Goal: Task Accomplishment & Management: Use online tool/utility

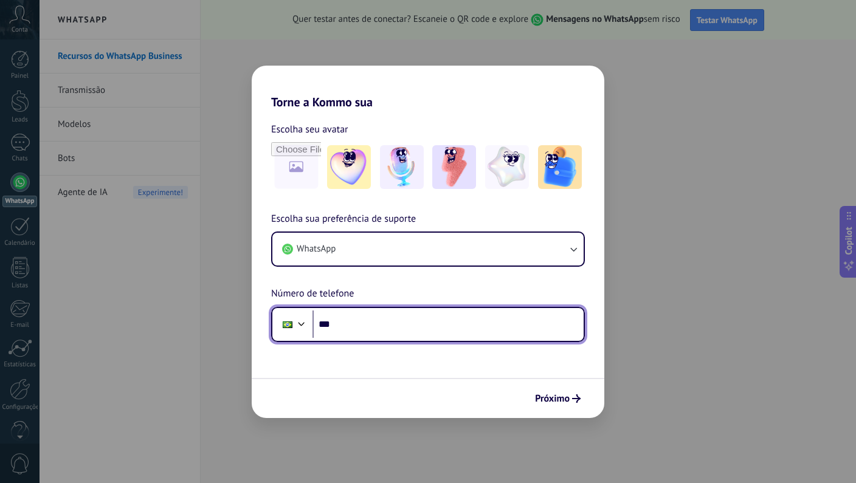
click at [373, 328] on input "***" at bounding box center [447, 325] width 271 height 28
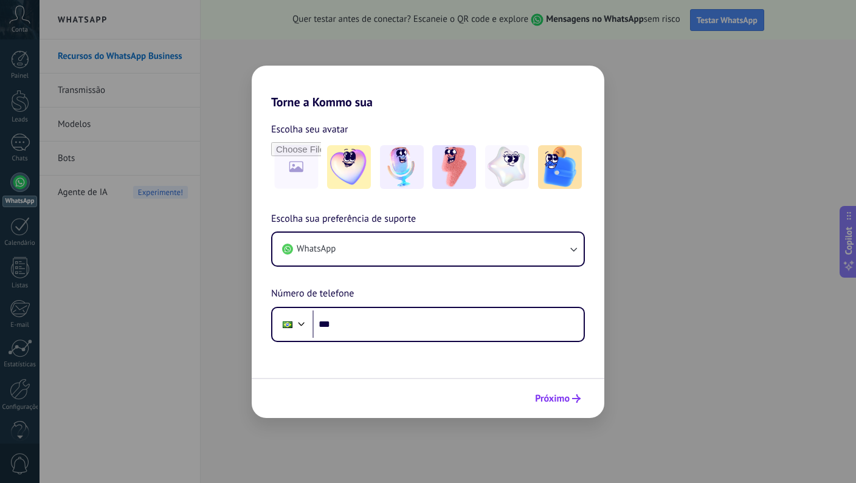
click at [553, 397] on span "Próximo" at bounding box center [552, 399] width 35 height 9
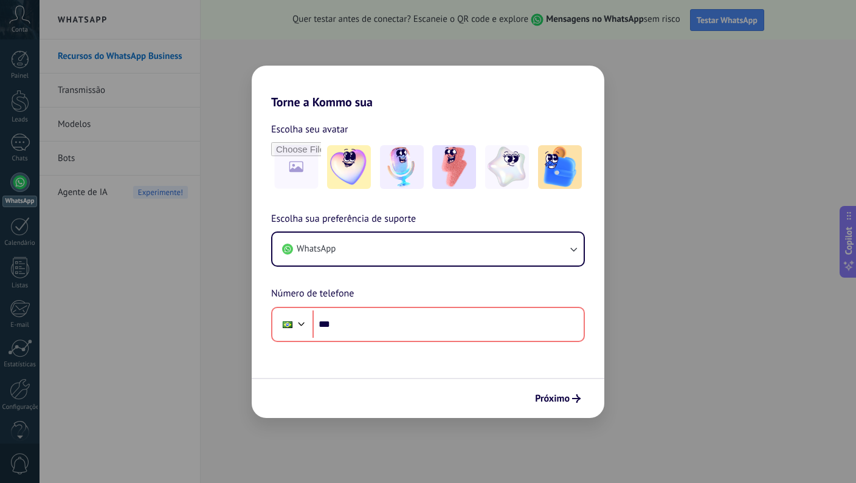
click at [411, 384] on div "Próximo" at bounding box center [428, 398] width 353 height 40
click at [356, 138] on div "Escolha seu avatar" at bounding box center [428, 157] width 314 height 71
click at [635, 100] on div "Torne a Kommo sua Escolha seu avatar Escolha sua preferência de suporte WhatsAp…" at bounding box center [428, 241] width 856 height 483
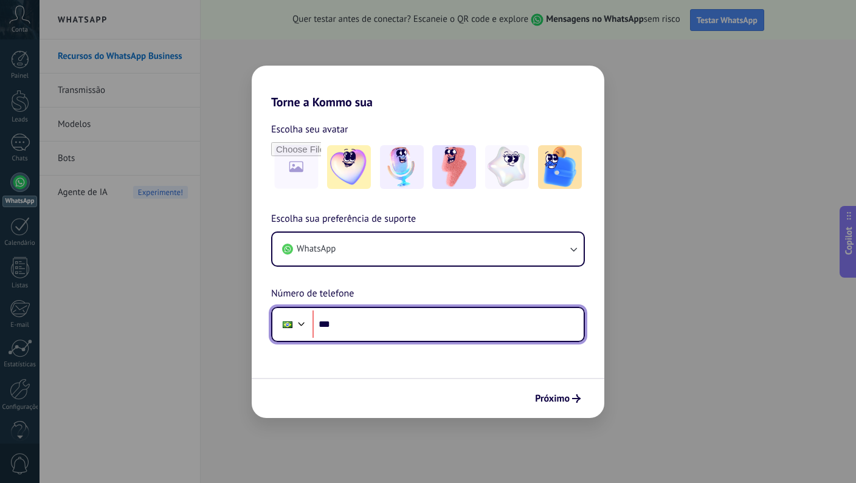
click at [369, 317] on input "***" at bounding box center [447, 325] width 271 height 28
type input "**********"
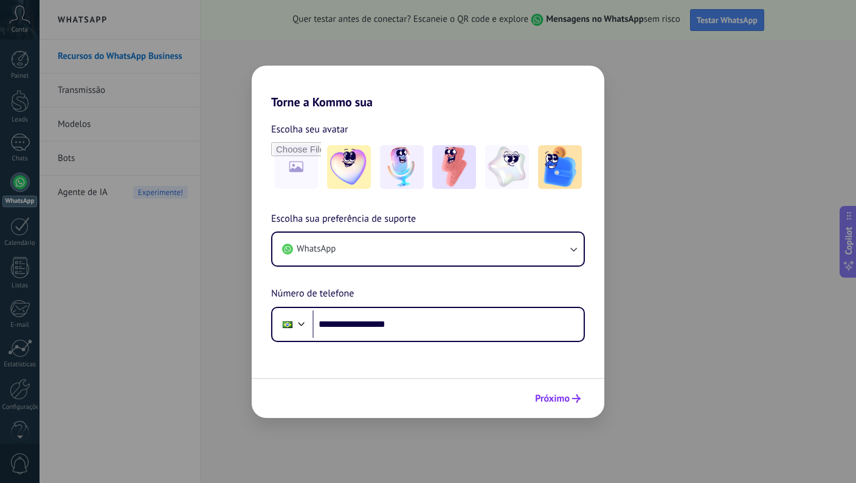
click at [547, 395] on span "Próximo" at bounding box center [552, 399] width 35 height 9
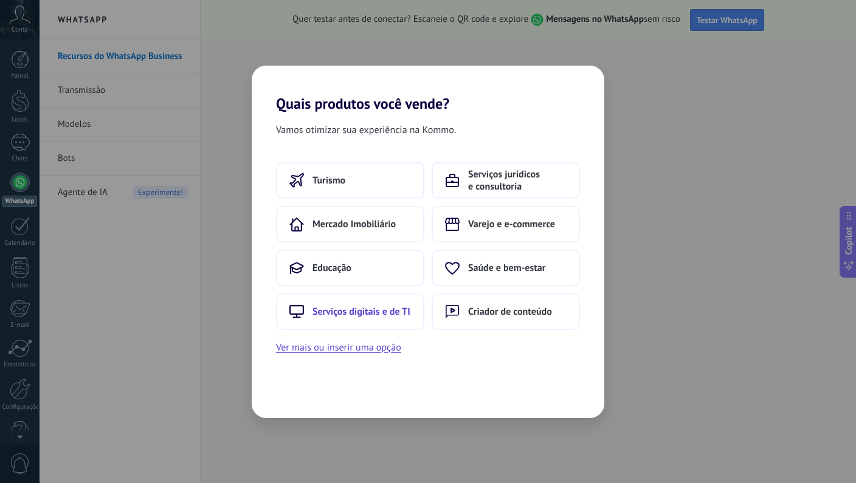
click at [385, 317] on span "Serviços digitais e de TI" at bounding box center [361, 312] width 98 height 12
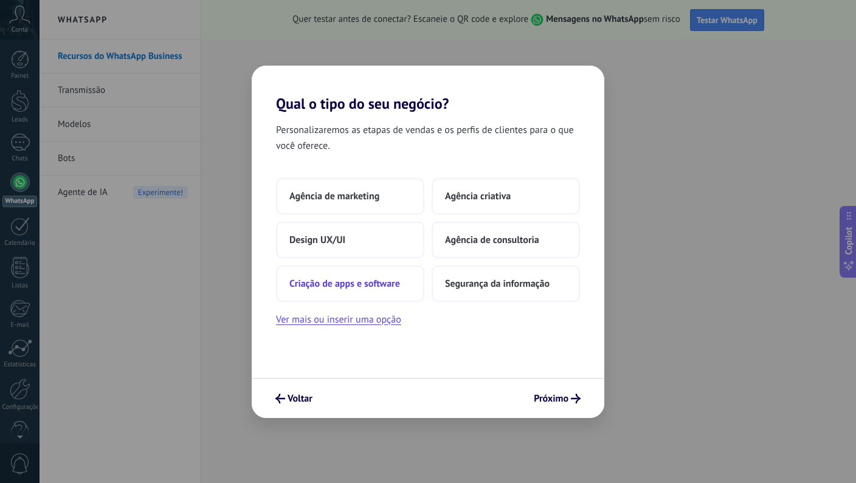
click at [383, 289] on span "Criação de apps e software" at bounding box center [344, 284] width 111 height 12
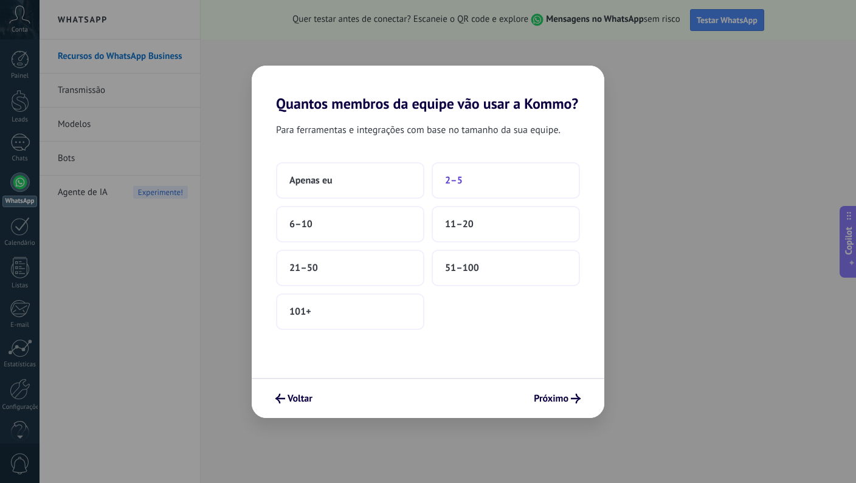
click at [449, 188] on button "2–5" at bounding box center [506, 180] width 148 height 36
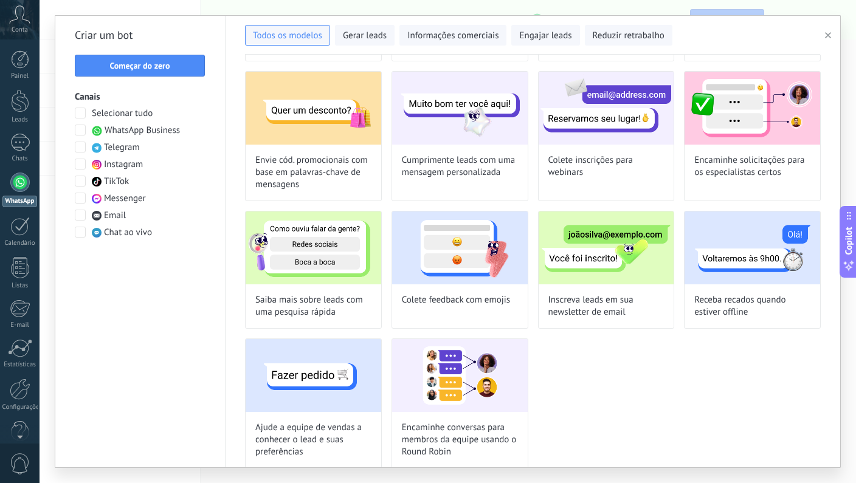
scroll to position [179, 0]
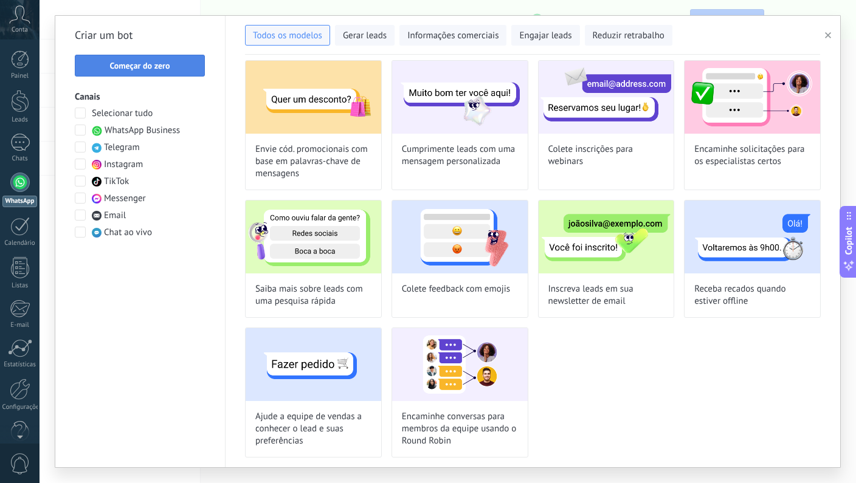
click at [137, 67] on span "Começar do zero" at bounding box center [139, 65] width 60 height 9
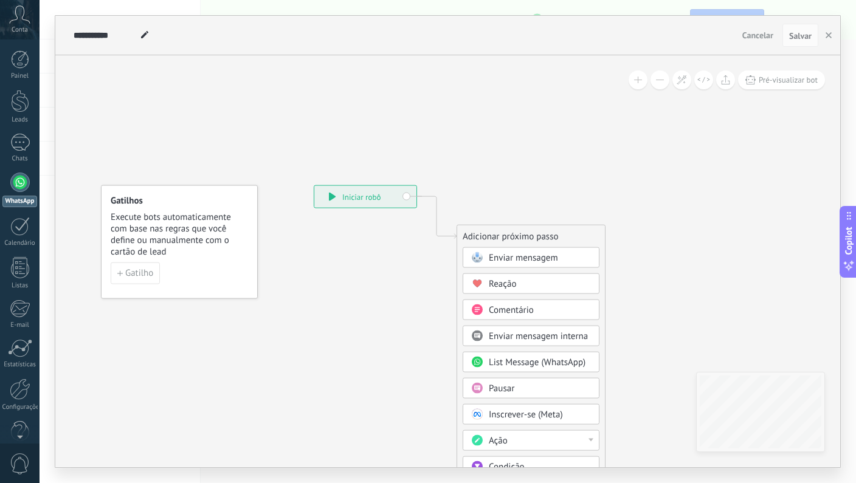
click at [749, 39] on span "Cancelar" at bounding box center [757, 35] width 31 height 11
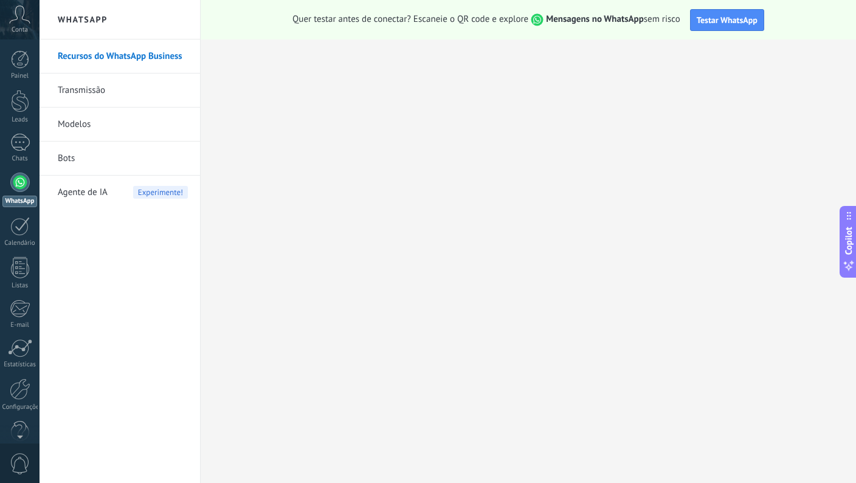
scroll to position [22, 0]
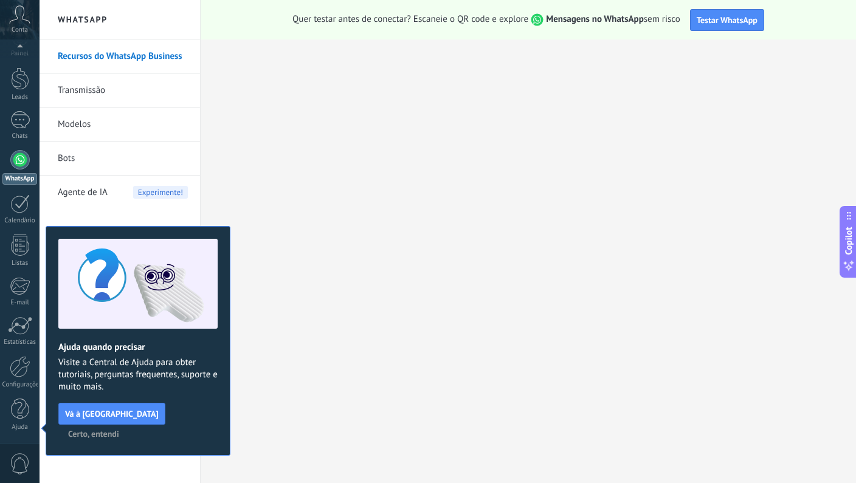
click at [119, 430] on span "Certo, entendi" at bounding box center [93, 434] width 51 height 9
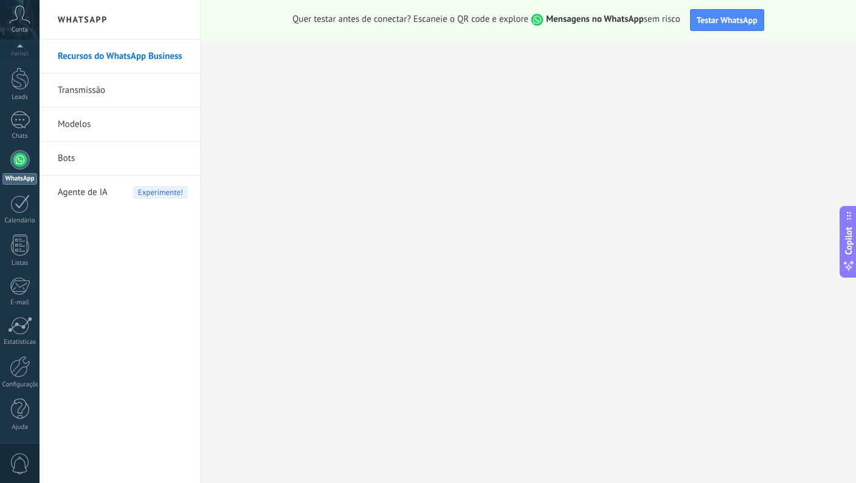
click at [76, 119] on link "Modelos" at bounding box center [123, 125] width 130 height 34
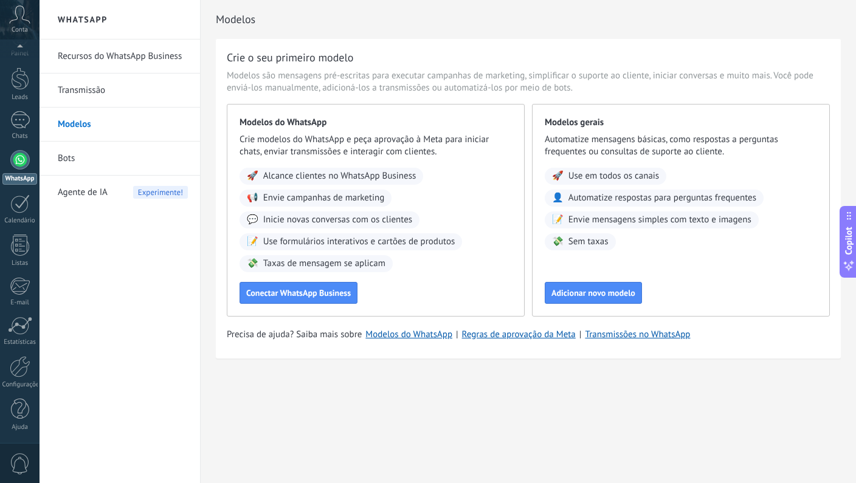
click at [114, 57] on link "Recursos do WhatsApp Business" at bounding box center [123, 57] width 130 height 34
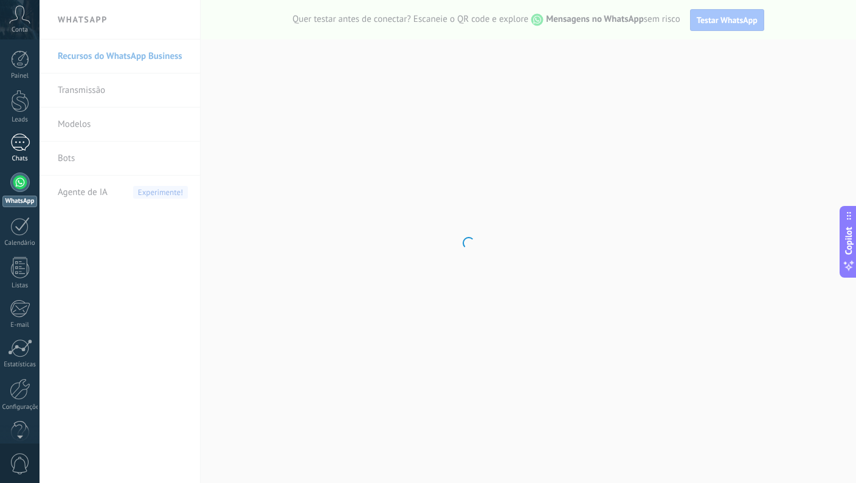
click at [21, 140] on div at bounding box center [19, 143] width 19 height 18
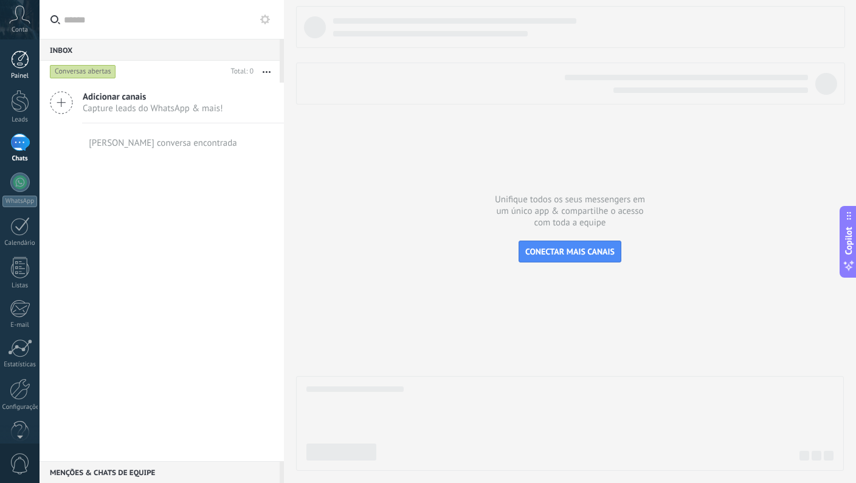
click at [22, 63] on div at bounding box center [20, 59] width 18 height 18
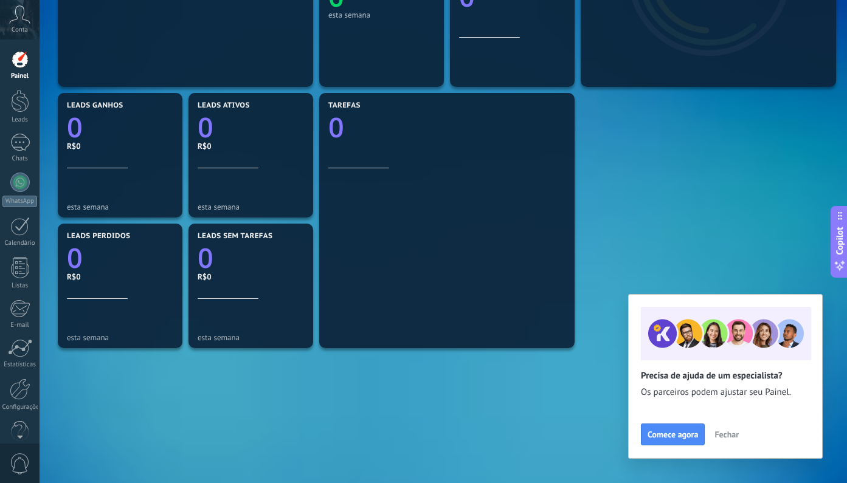
scroll to position [116, 0]
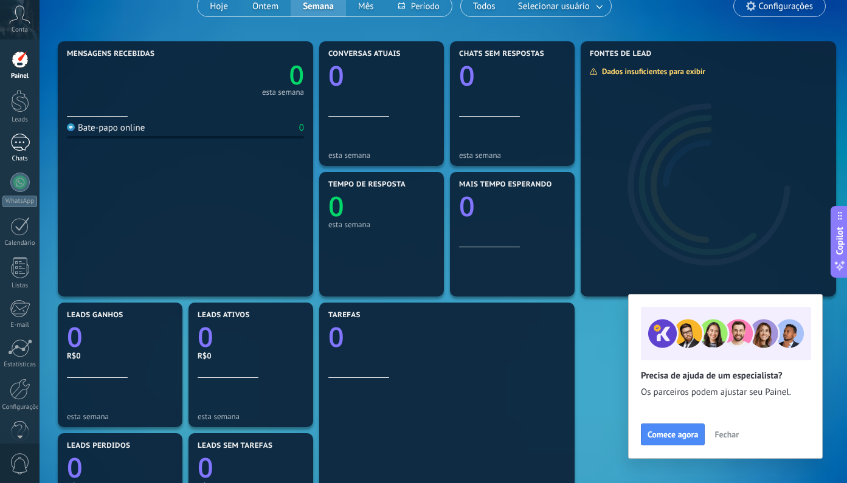
click at [20, 139] on div at bounding box center [19, 143] width 19 height 18
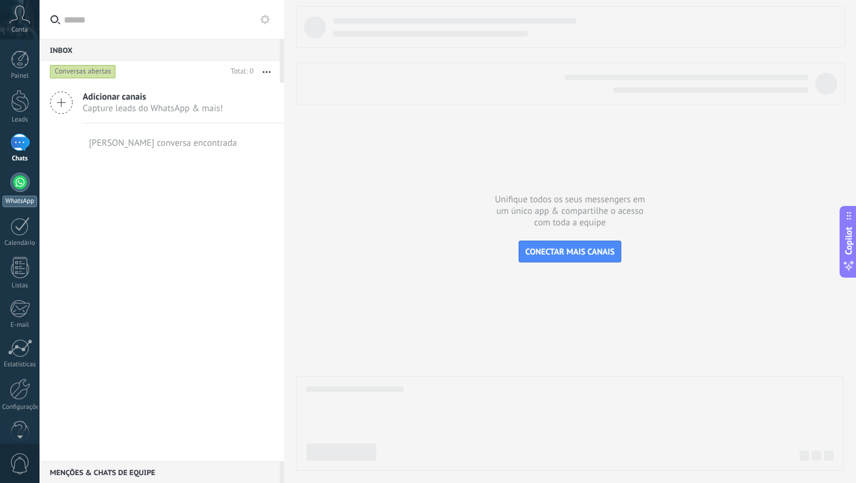
click at [18, 185] on div at bounding box center [19, 182] width 19 height 19
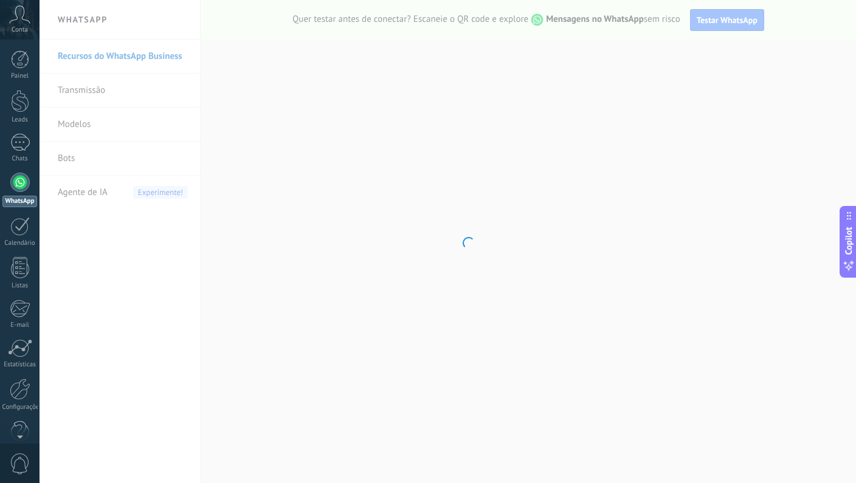
click at [86, 159] on body ".abccls-1,.abccls-2{fill-rule:evenodd}.abccls-2{fill:#fff} .abfcls-1{fill:none}…" at bounding box center [428, 241] width 856 height 483
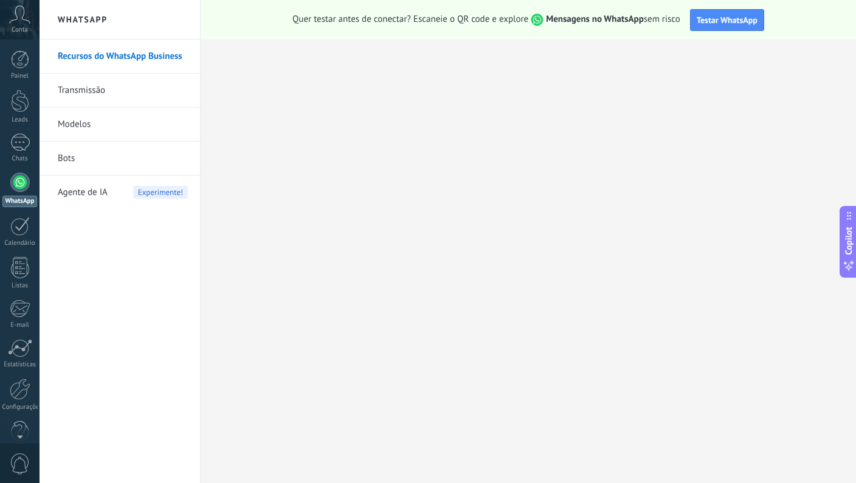
click at [85, 193] on span "Agente de IA" at bounding box center [83, 193] width 50 height 34
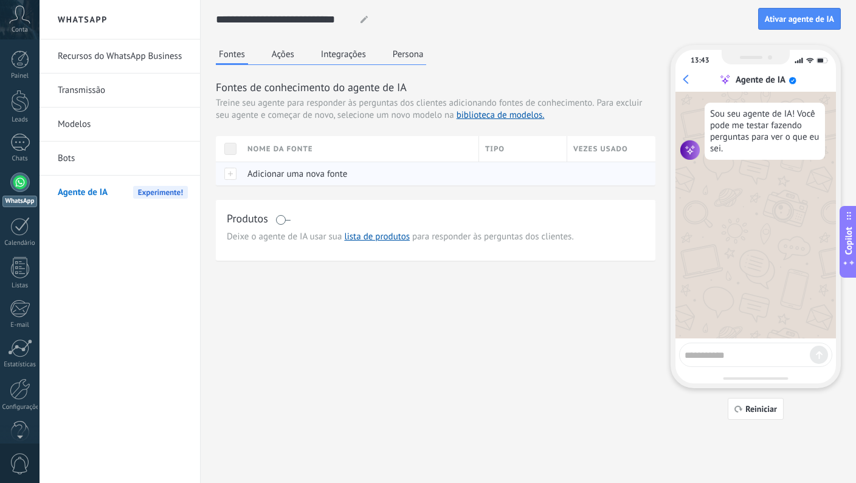
click at [278, 175] on span "Adicionar uma nova fonte" at bounding box center [297, 174] width 100 height 12
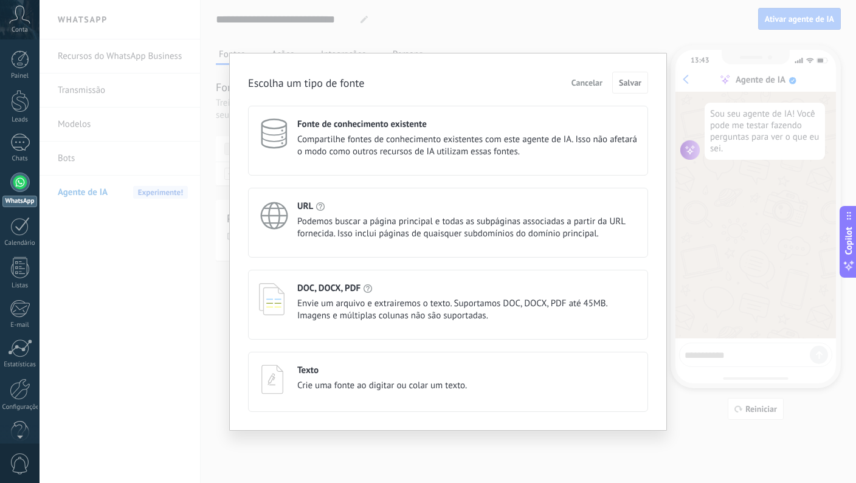
click at [356, 302] on span "Envie um arquivo e extrairemos o texto. Suportamos DOC, DOCX, PDF até 45MB. Ima…" at bounding box center [467, 310] width 340 height 24
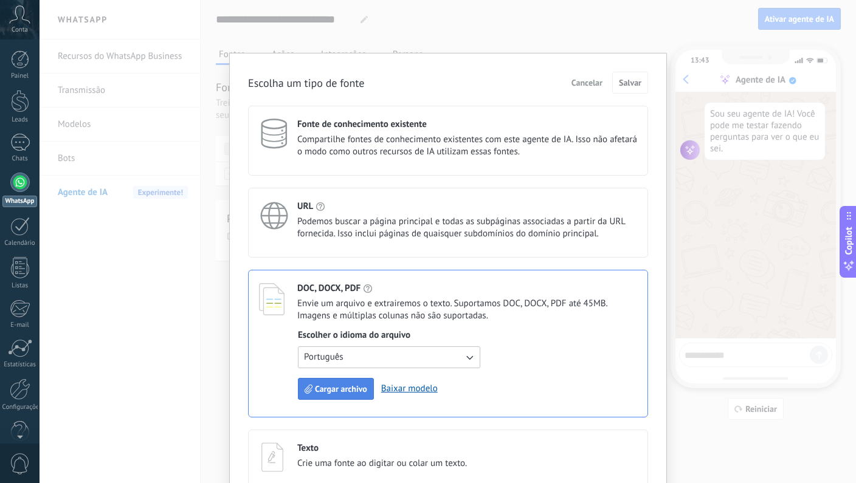
click at [333, 393] on span "Cargar archivo" at bounding box center [341, 389] width 52 height 9
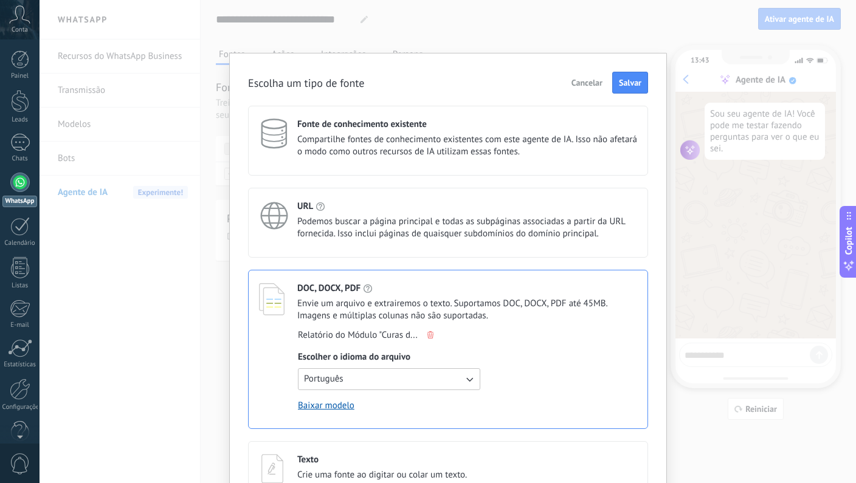
scroll to position [2, 0]
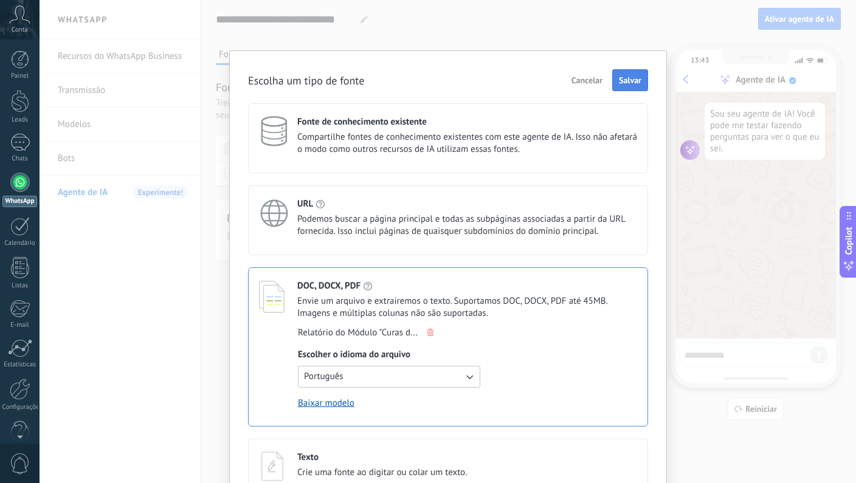
click at [630, 86] on button "Salvar" at bounding box center [630, 80] width 36 height 22
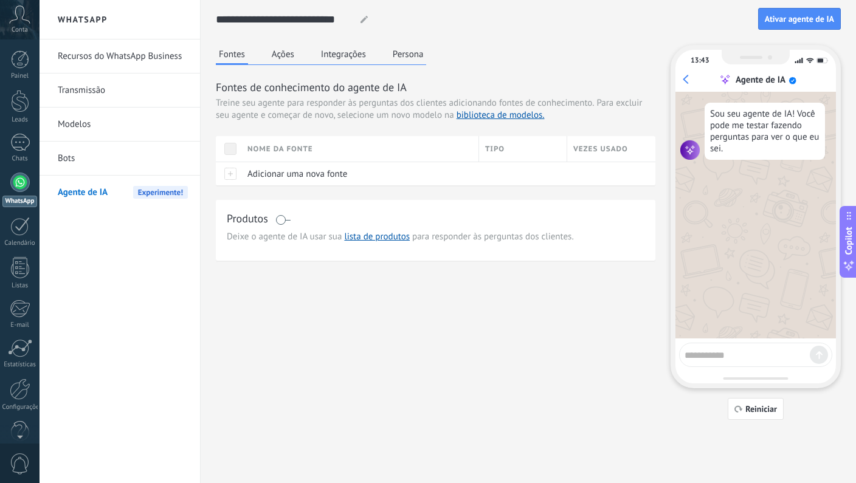
scroll to position [0, 0]
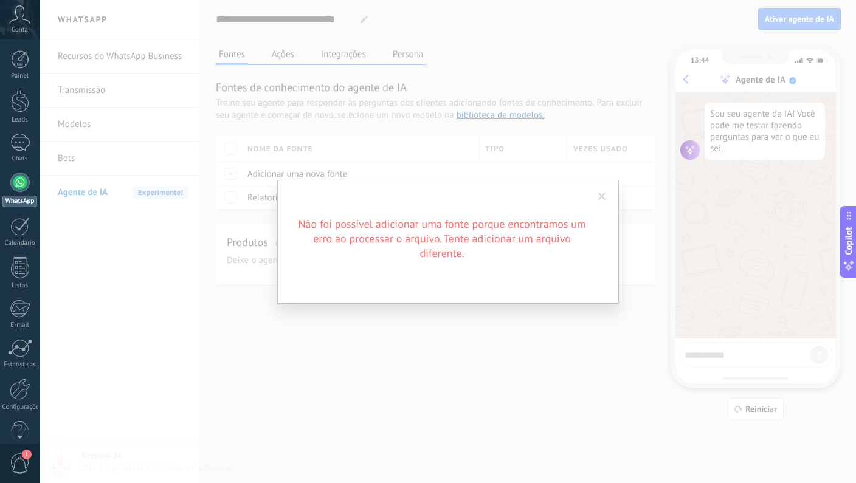
click at [601, 200] on span at bounding box center [602, 197] width 8 height 9
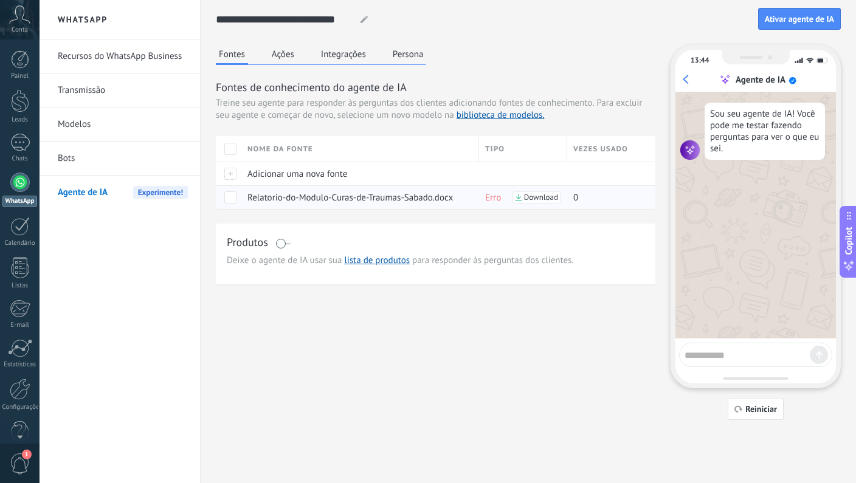
click at [230, 201] on span at bounding box center [230, 198] width 12 height 12
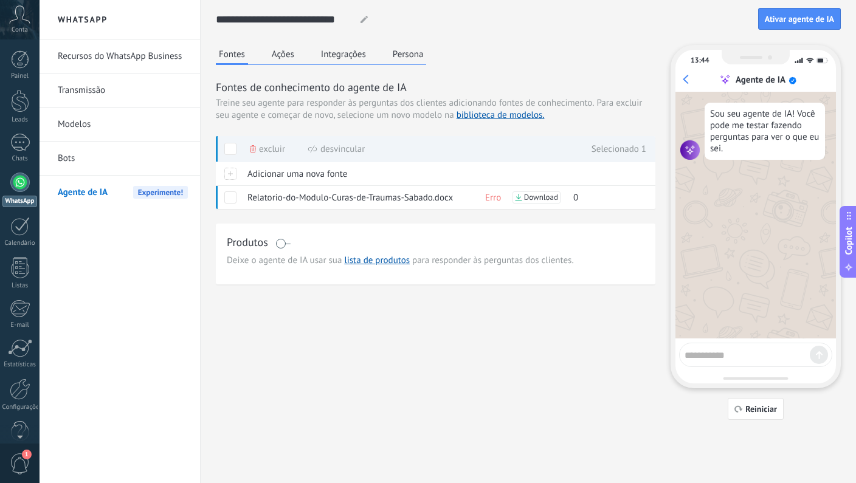
click at [261, 148] on span "Excluir" at bounding box center [272, 149] width 26 height 24
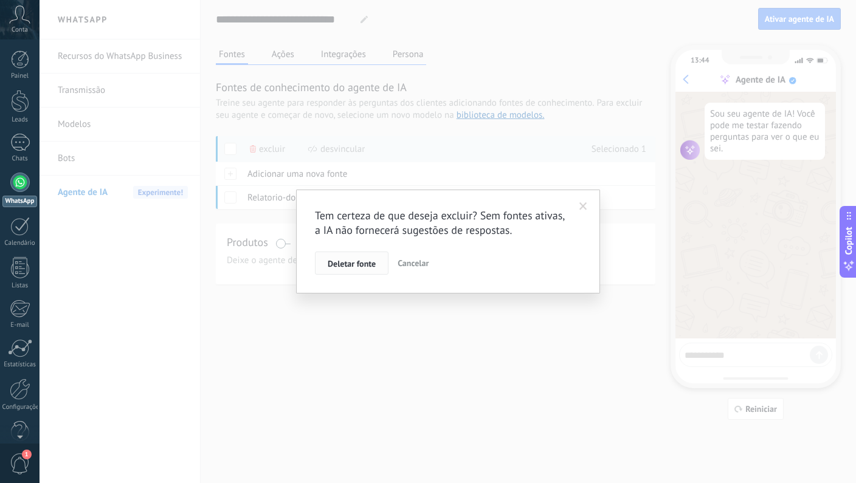
click at [334, 261] on span "Deletar fonte" at bounding box center [352, 264] width 48 height 9
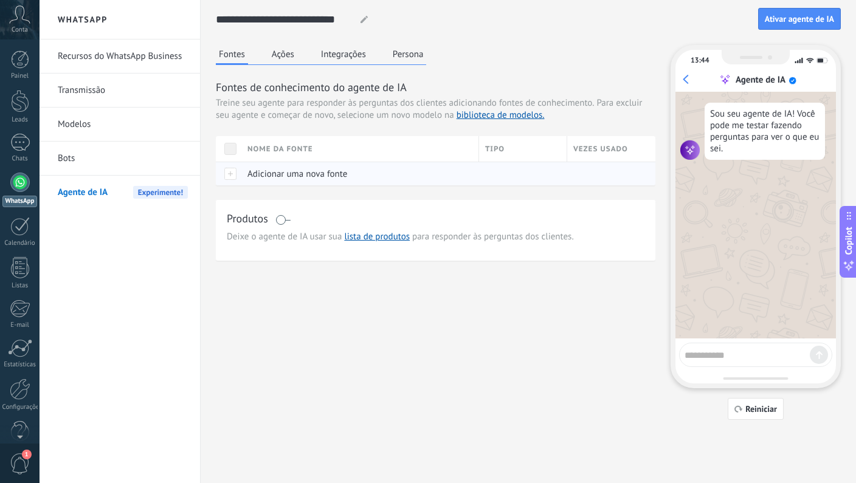
click at [281, 179] on span "Adicionar uma nova fonte" at bounding box center [297, 174] width 100 height 12
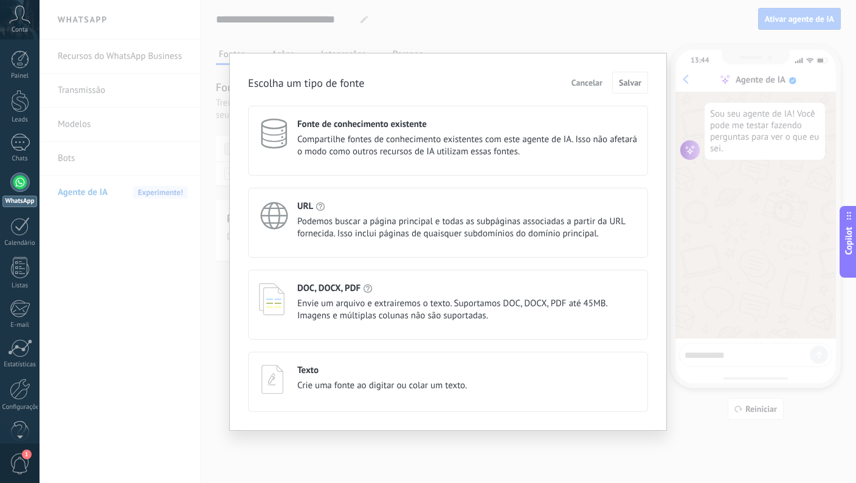
click at [340, 298] on span "Envie um arquivo e extrairemos o texto. Suportamos DOC, DOCX, PDF até 45MB. Ima…" at bounding box center [467, 310] width 340 height 24
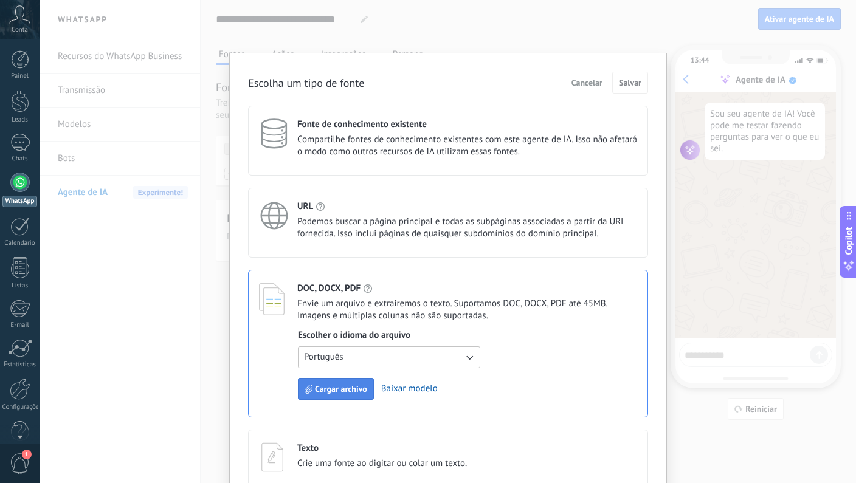
click at [338, 393] on span "Cargar archivo" at bounding box center [341, 389] width 52 height 9
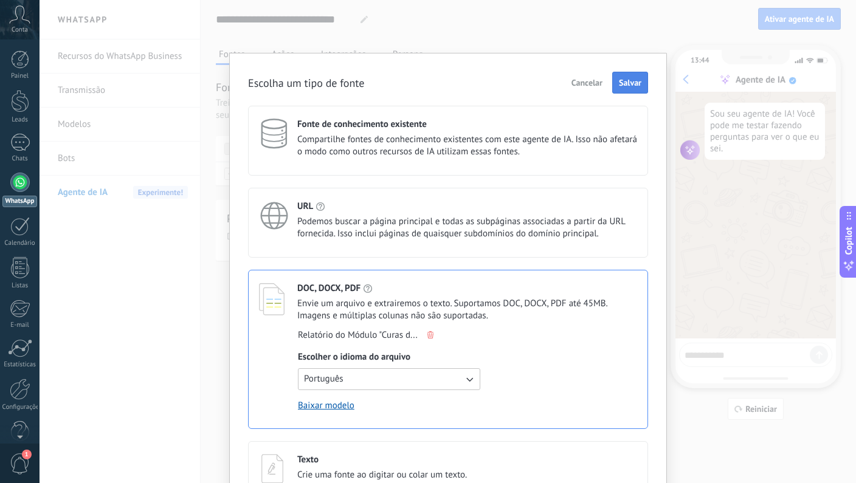
click at [629, 80] on span "Salvar" at bounding box center [630, 82] width 22 height 9
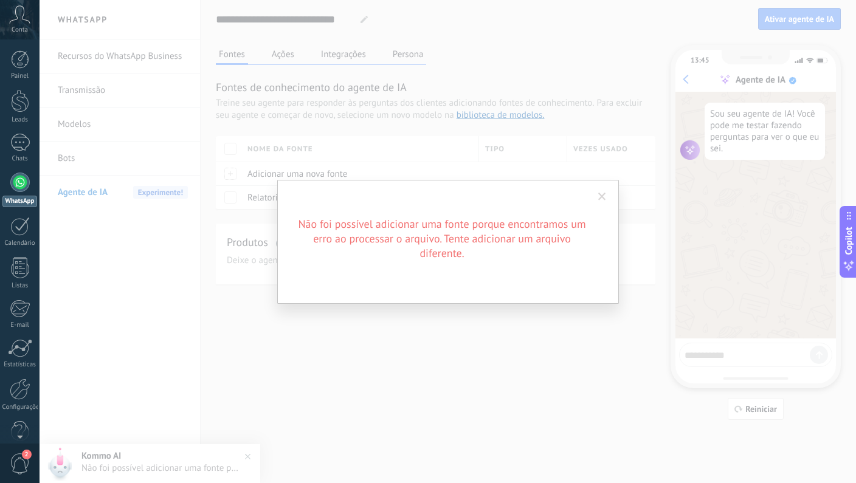
click at [485, 307] on div "Não foi possível adicionar uma fonte porque encontramos um erro ao processar o …" at bounding box center [448, 241] width 817 height 483
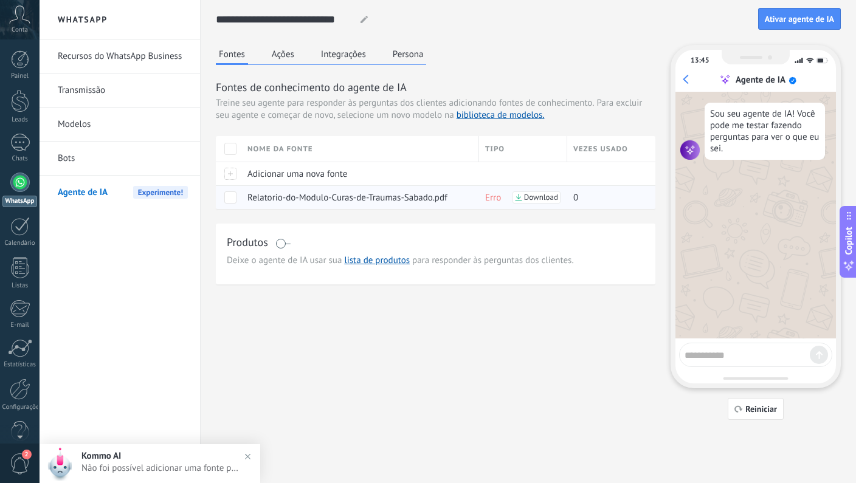
click at [490, 199] on span "Erro" at bounding box center [493, 198] width 16 height 12
click at [233, 175] on div at bounding box center [229, 174] width 26 height 24
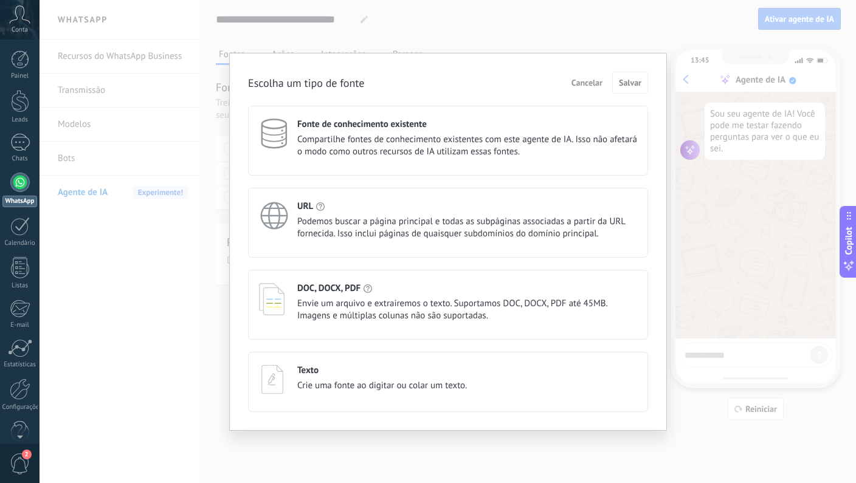
click at [356, 222] on span "Podemos buscar a página principal e todas as subpáginas associadas a partir da …" at bounding box center [467, 228] width 340 height 24
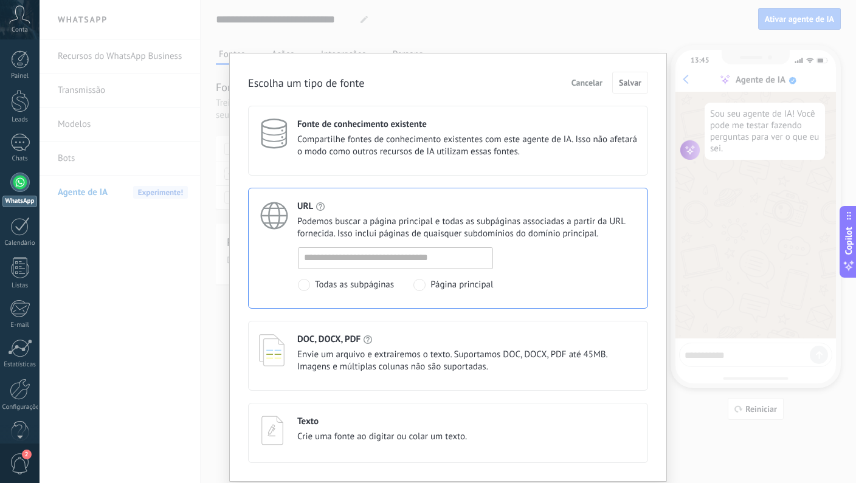
click at [376, 157] on span "Compartilhe fontes de conhecimento existentes com este agente de IA. Isso não a…" at bounding box center [467, 146] width 340 height 24
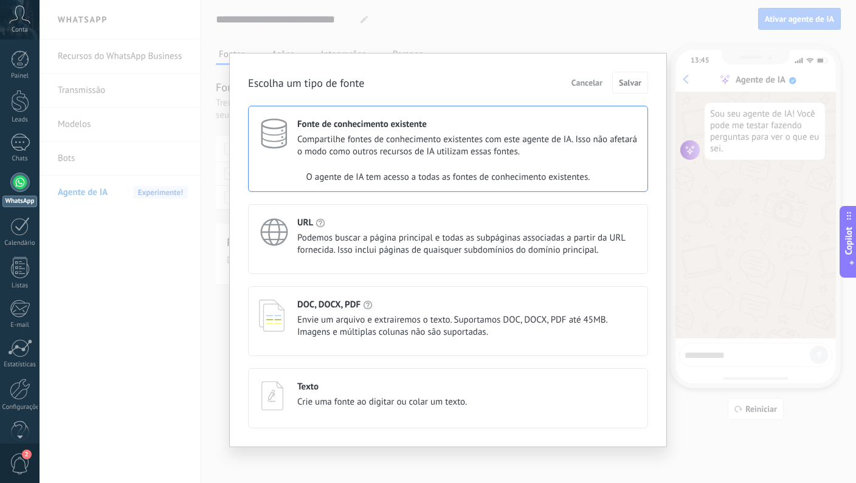
click at [347, 408] on span "Crie uma fonte ao digitar ou colar um texto." at bounding box center [382, 402] width 170 height 12
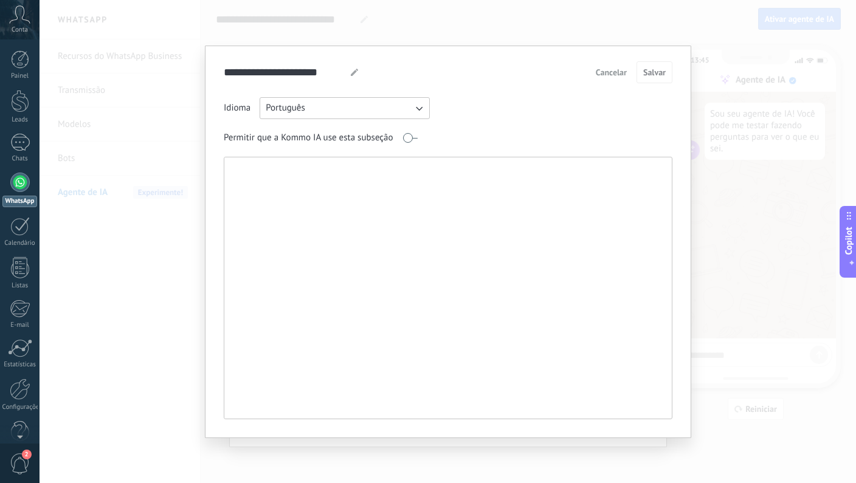
click at [330, 204] on textarea at bounding box center [446, 287] width 445 height 261
paste textarea "**********"
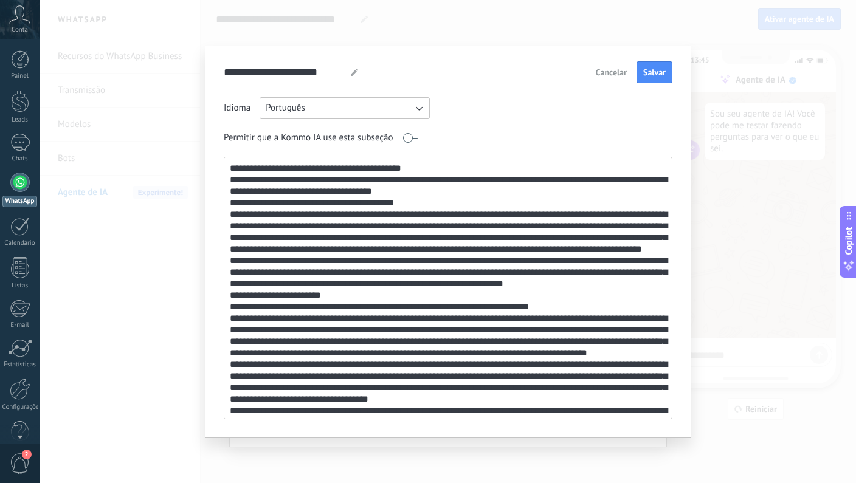
scroll to position [429, 0]
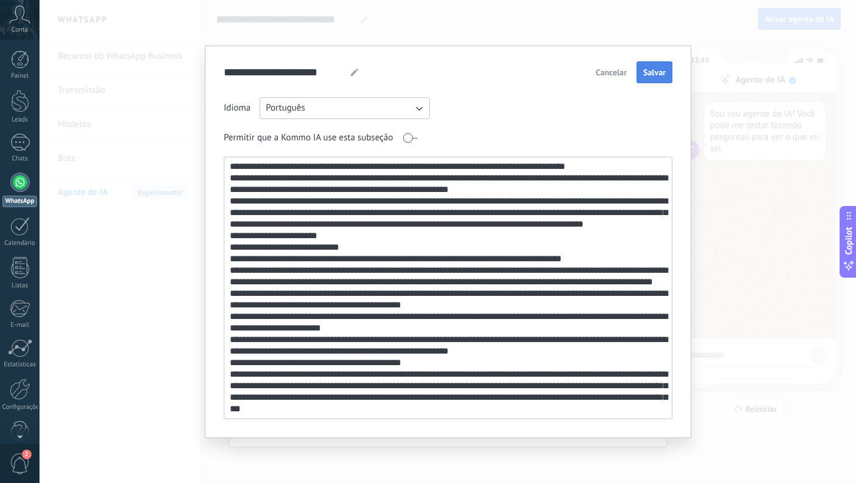
type textarea "**********"
click at [652, 79] on button "Salvar" at bounding box center [655, 72] width 36 height 22
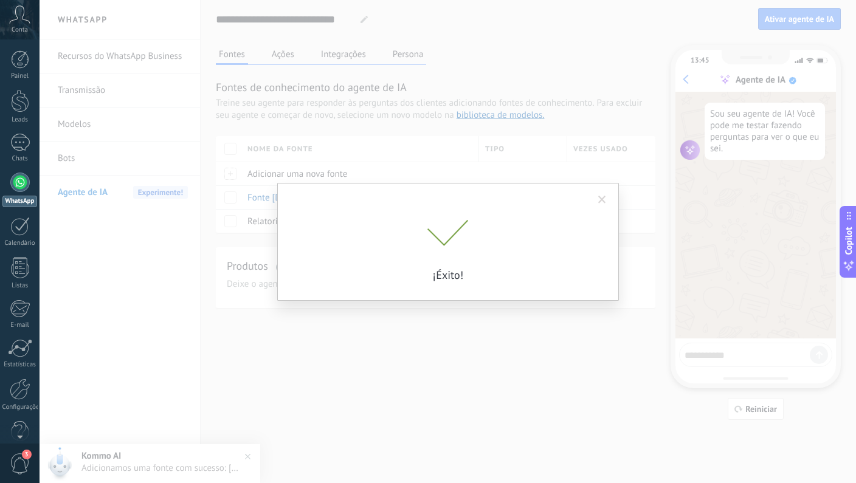
click at [602, 201] on span at bounding box center [602, 200] width 8 height 9
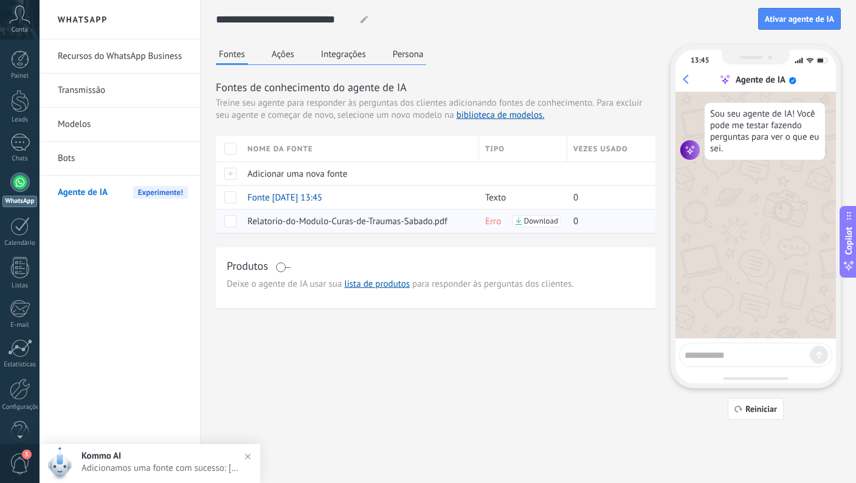
click at [231, 223] on span at bounding box center [230, 221] width 12 height 12
click at [256, 223] on span "Excluir" at bounding box center [268, 221] width 26 height 24
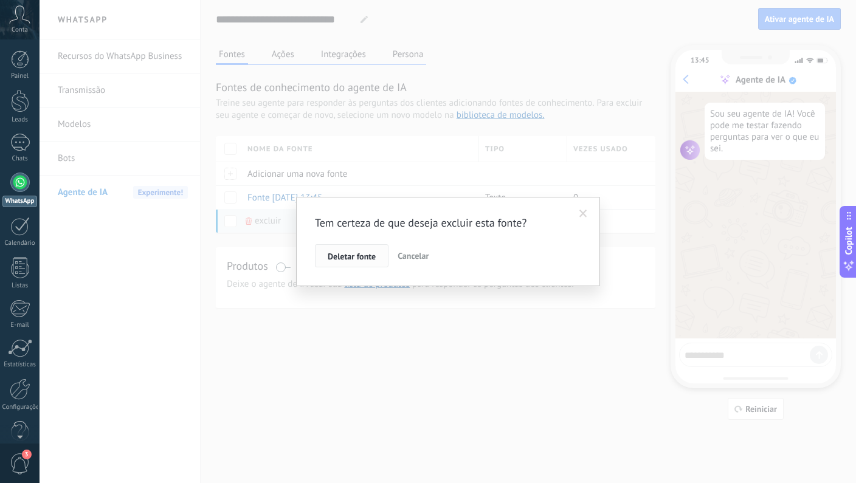
click at [365, 258] on span "Deletar fonte" at bounding box center [352, 256] width 48 height 9
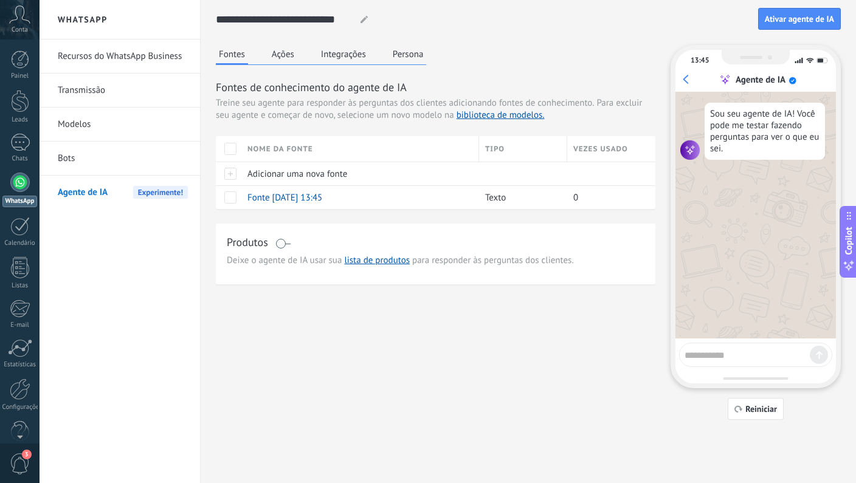
click at [283, 57] on button "Ações" at bounding box center [283, 54] width 29 height 18
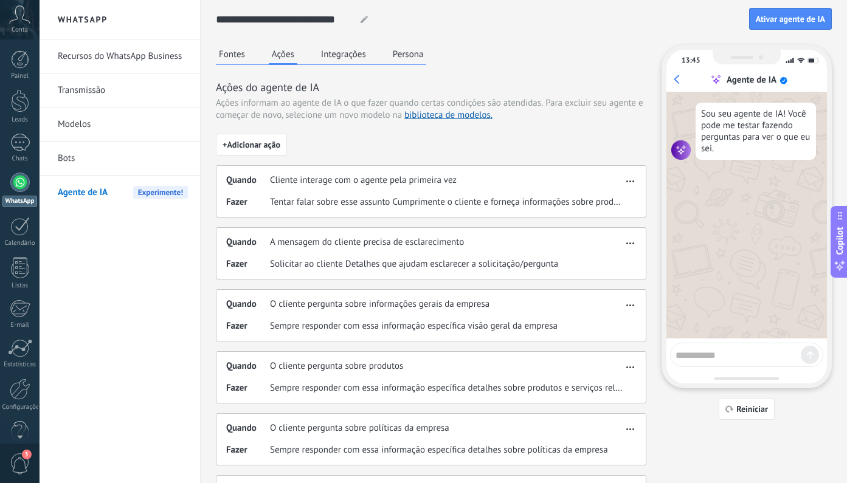
click at [630, 179] on span "button" at bounding box center [630, 179] width 8 height 9
click at [602, 204] on span "Editar" at bounding box center [611, 199] width 23 height 12
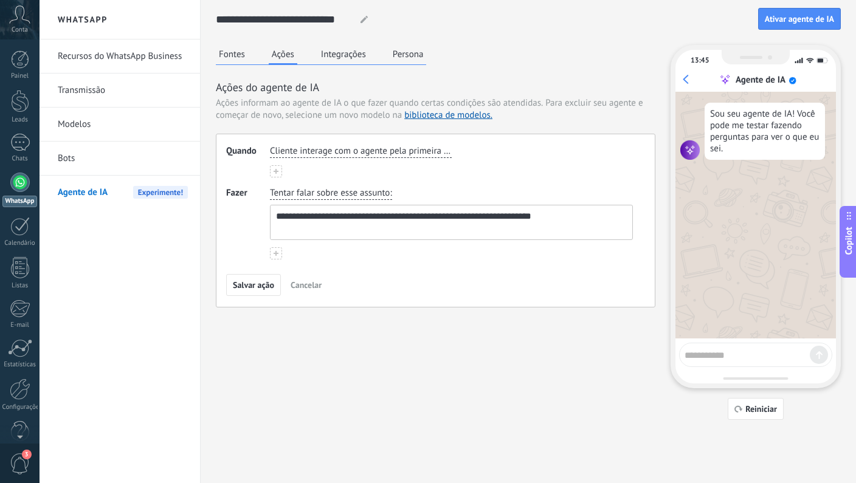
click at [364, 155] on span "Cliente interage com o agente pela primeira vez" at bounding box center [361, 151] width 182 height 12
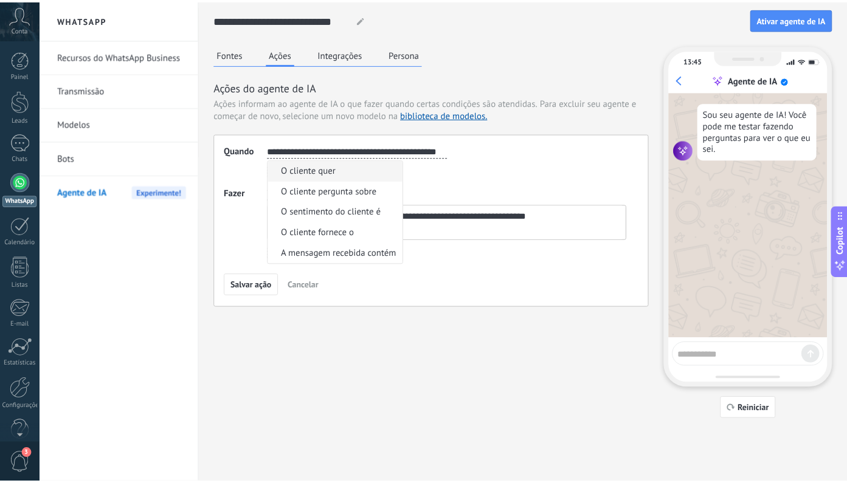
scroll to position [0, 7]
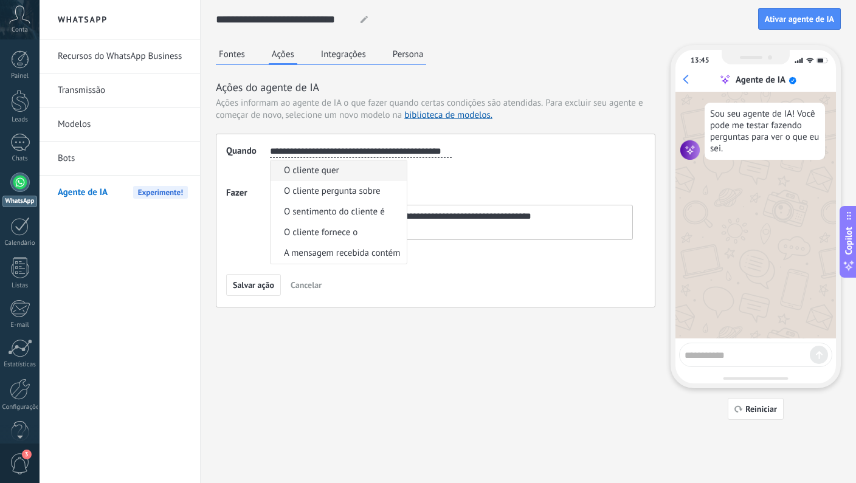
click at [539, 172] on div "**********" at bounding box center [451, 161] width 363 height 32
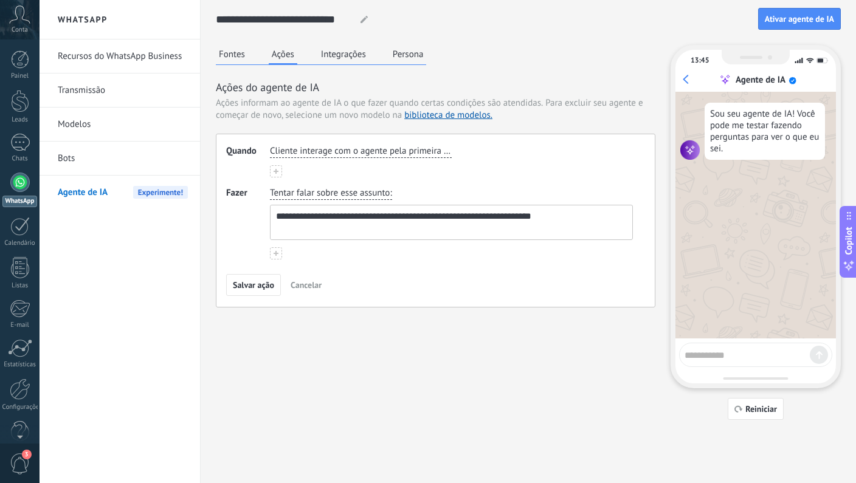
click at [385, 219] on textarea "**********" at bounding box center [450, 222] width 359 height 34
click at [580, 218] on textarea "**********" at bounding box center [450, 222] width 359 height 34
click at [489, 267] on div "**********" at bounding box center [436, 221] width 440 height 174
click at [344, 224] on textarea "**********" at bounding box center [450, 222] width 359 height 34
type textarea "**********"
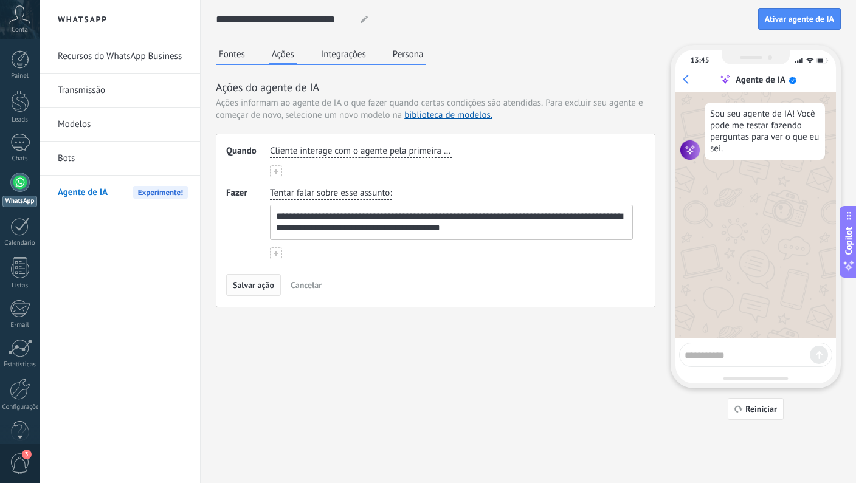
click at [266, 286] on span "Salvar ação" at bounding box center [253, 285] width 41 height 9
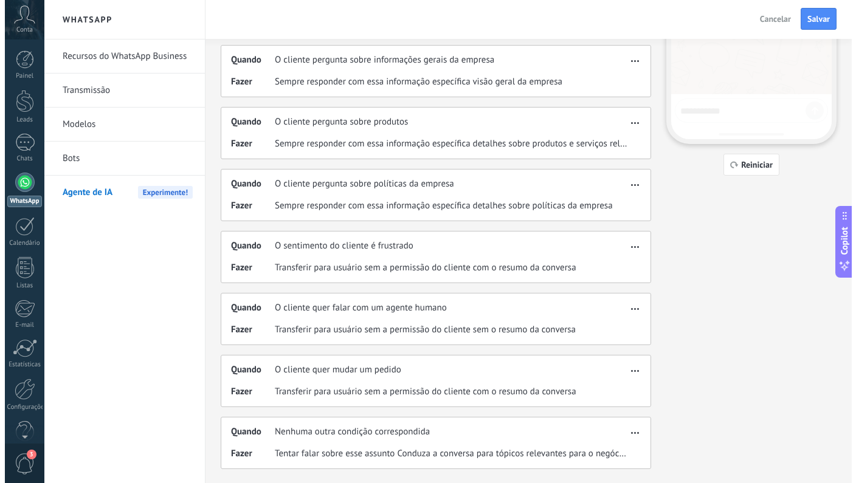
scroll to position [0, 0]
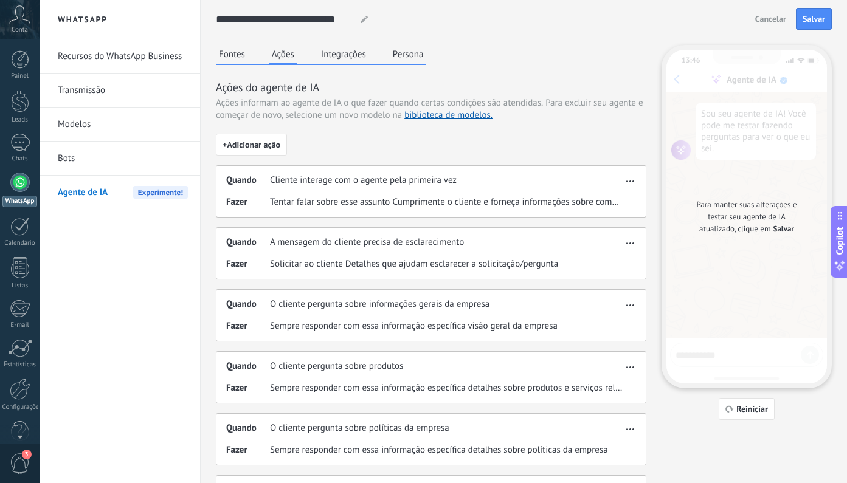
click at [636, 244] on button "button" at bounding box center [630, 241] width 14 height 15
click at [449, 309] on span "O cliente pergunta sobre informações gerais da empresa" at bounding box center [379, 305] width 219 height 12
click at [634, 244] on span "button" at bounding box center [630, 241] width 8 height 9
click at [615, 264] on span "Editar" at bounding box center [611, 261] width 23 height 12
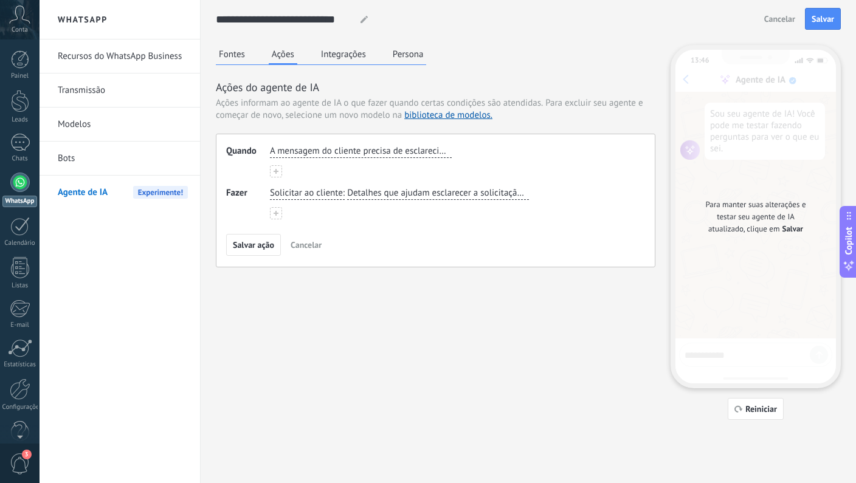
click at [384, 198] on span "Detalhes que ajudam esclarecer a solicitação/pergunta" at bounding box center [438, 193] width 182 height 12
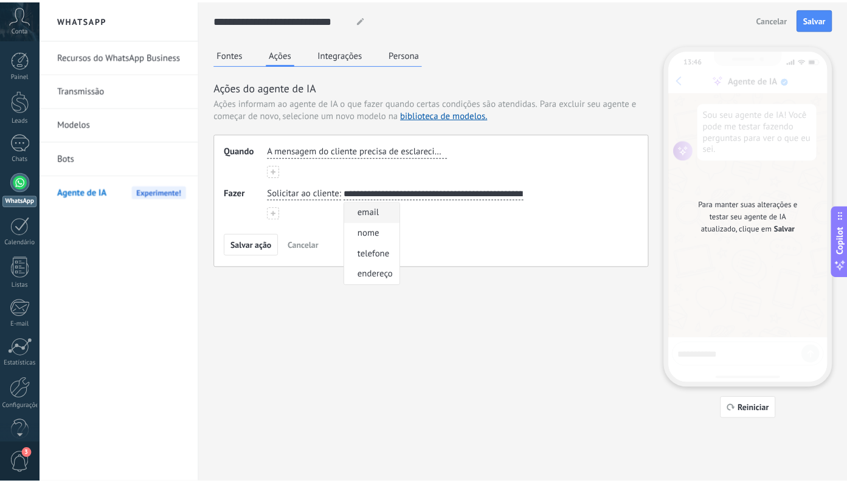
scroll to position [0, 33]
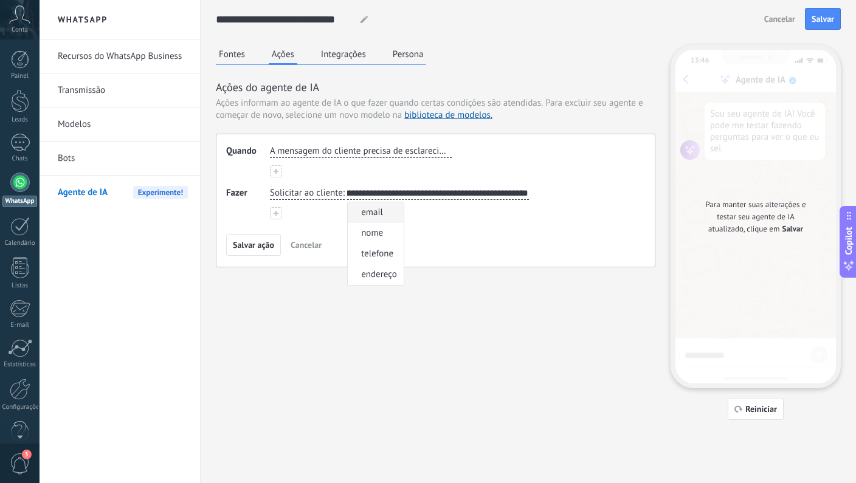
click at [483, 247] on div "Salvar ação Cancelar" at bounding box center [435, 245] width 419 height 22
click at [261, 248] on span "Salvar ação" at bounding box center [253, 245] width 41 height 9
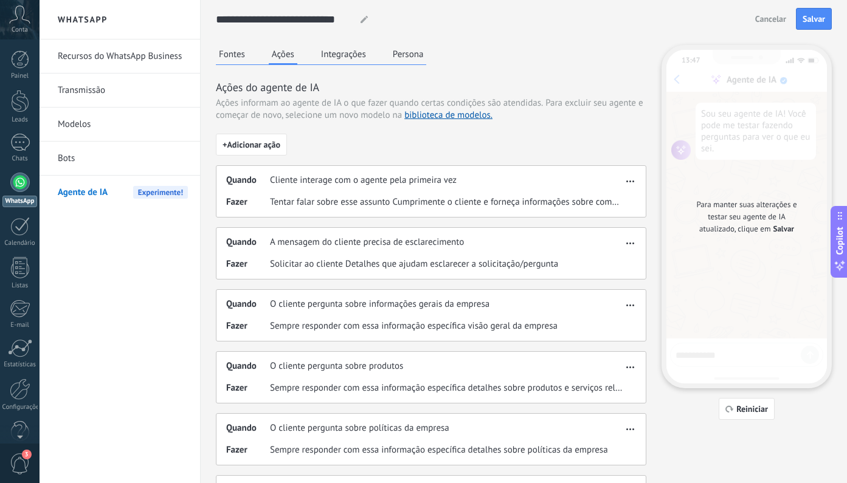
click at [344, 315] on div "Quando O cliente pergunta sobre informações gerais da empresa Fazer Sempre resp…" at bounding box center [431, 315] width 430 height 52
click at [354, 304] on span "O cliente pergunta sobre informações gerais da empresa" at bounding box center [379, 305] width 219 height 12
click at [626, 308] on button "button" at bounding box center [630, 303] width 14 height 15
click at [606, 323] on span "Editar" at bounding box center [611, 323] width 23 height 12
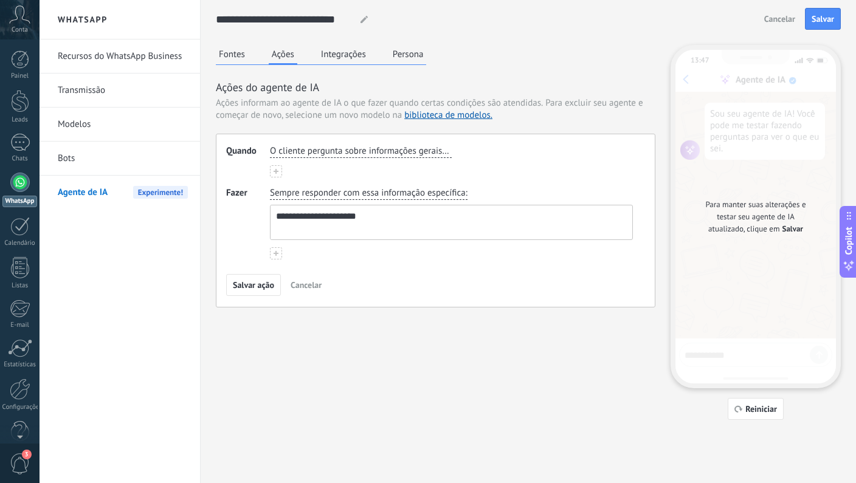
click at [410, 219] on textarea "**********" at bounding box center [450, 222] width 359 height 34
click at [371, 195] on span "Sempre responder com essa informação específica" at bounding box center [368, 193] width 196 height 12
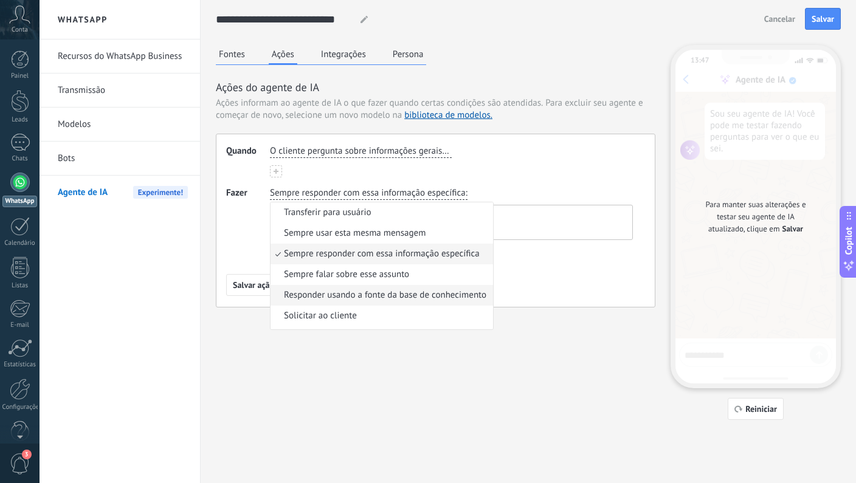
click at [387, 300] on span "Responder usando a fonte da base de conhecimento" at bounding box center [385, 295] width 202 height 12
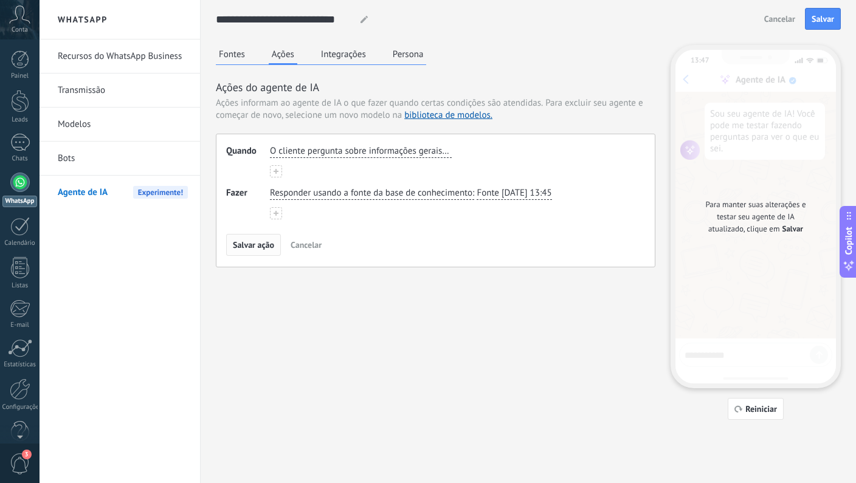
click at [246, 247] on span "Salvar ação" at bounding box center [253, 245] width 41 height 9
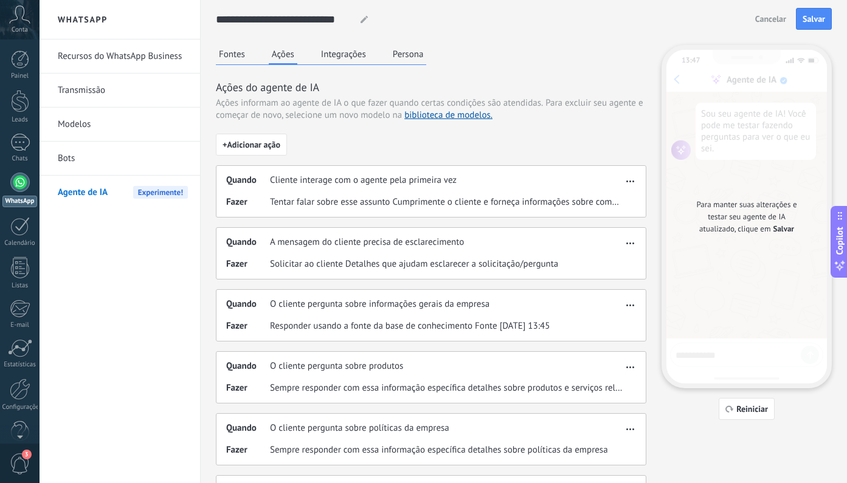
click at [364, 383] on span "Sempre responder com essa informação específica detalhes sobre produtos e servi…" at bounding box center [446, 388] width 353 height 12
drag, startPoint x: 376, startPoint y: 365, endPoint x: 445, endPoint y: 371, distance: 69.6
click at [376, 365] on span "O cliente pergunta sobre produtos" at bounding box center [336, 367] width 133 height 12
click at [629, 370] on button "button" at bounding box center [630, 365] width 14 height 15
click at [611, 390] on span "Editar" at bounding box center [611, 385] width 23 height 12
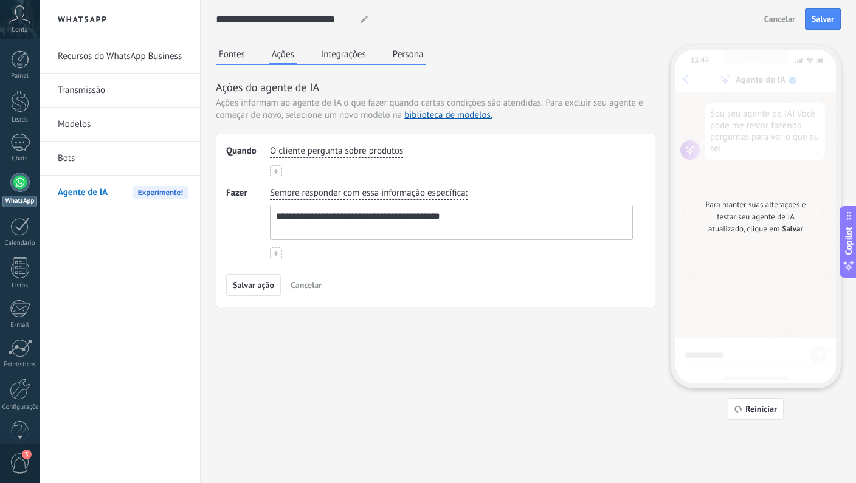
click at [472, 223] on textarea "**********" at bounding box center [450, 222] width 359 height 34
paste textarea "**********"
type textarea "**********"
click at [269, 286] on span "Salvar ação" at bounding box center [253, 285] width 41 height 9
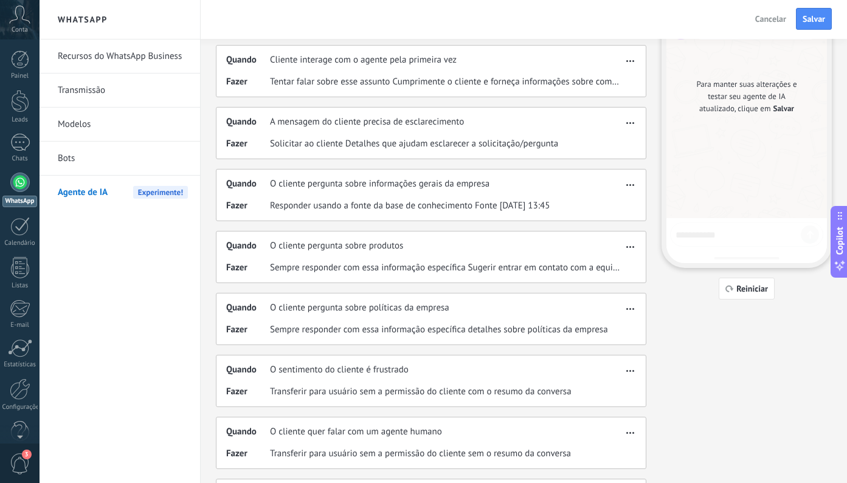
scroll to position [133, 0]
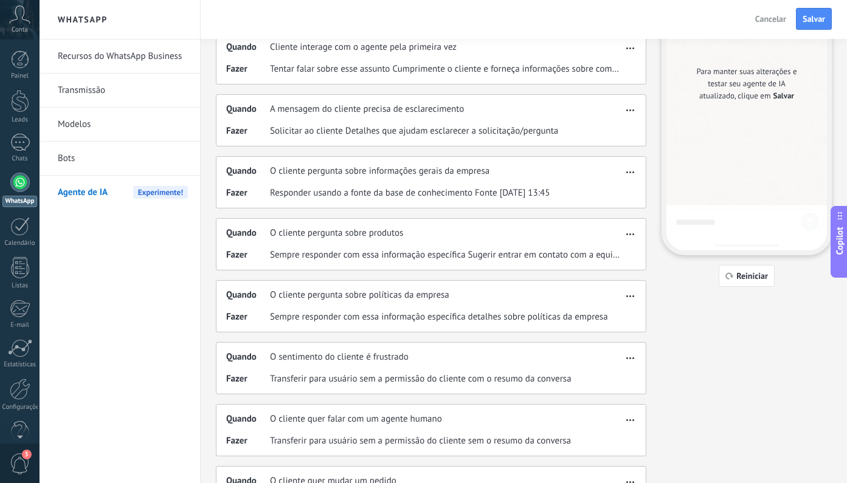
click at [631, 295] on span "button" at bounding box center [630, 294] width 8 height 9
click at [618, 310] on span "Editar" at bounding box center [611, 314] width 23 height 12
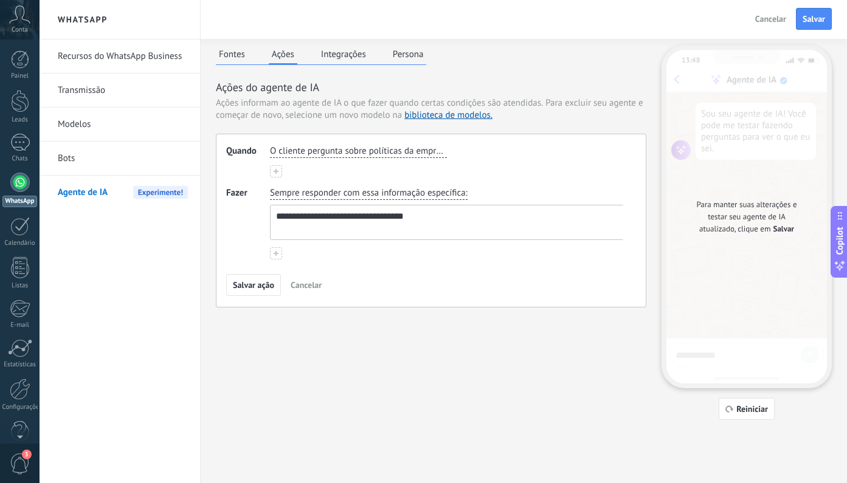
scroll to position [0, 0]
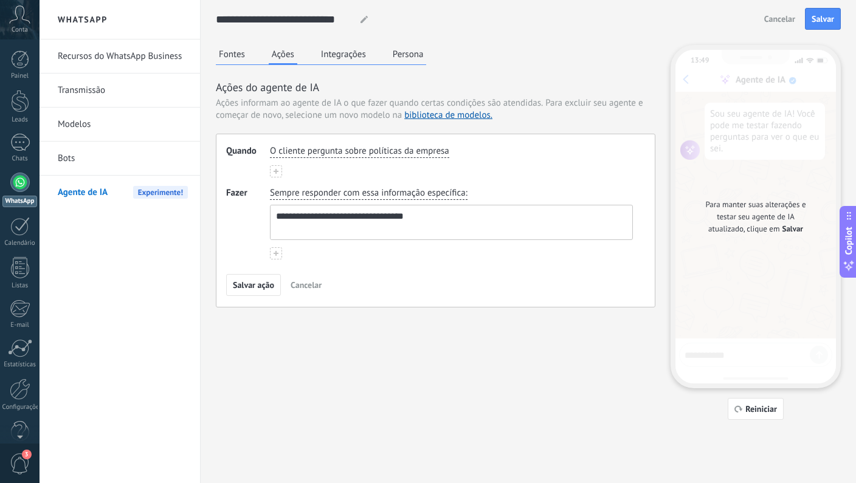
click at [430, 226] on textarea "**********" at bounding box center [450, 222] width 359 height 34
paste textarea
type textarea "**********"
click at [314, 291] on button "Cancelar" at bounding box center [306, 285] width 42 height 18
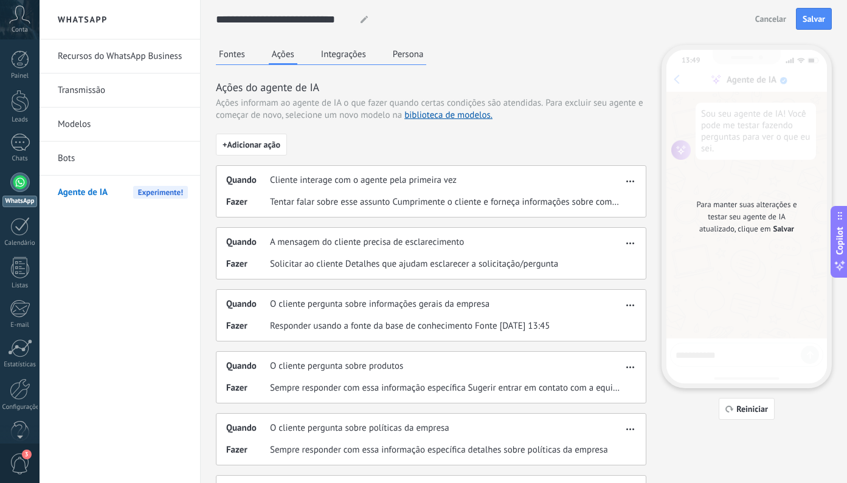
click at [412, 375] on div "Quando O cliente pergunta sobre produtos Fazer Sempre responder com essa inform…" at bounding box center [431, 377] width 430 height 52
click at [626, 367] on span "button" at bounding box center [630, 365] width 8 height 9
click at [610, 379] on div "Editar" at bounding box center [607, 385] width 58 height 24
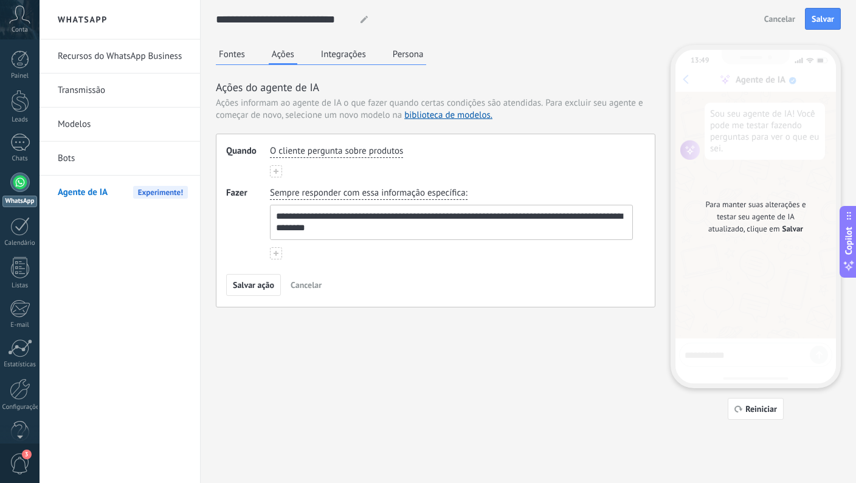
click at [416, 230] on textarea "**********" at bounding box center [450, 222] width 359 height 34
click at [260, 288] on span "Salvar ação" at bounding box center [253, 285] width 41 height 9
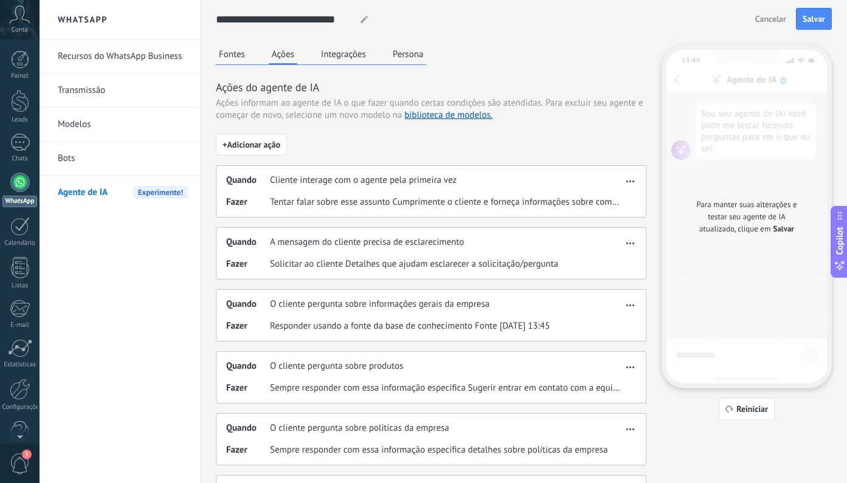
scroll to position [85, 0]
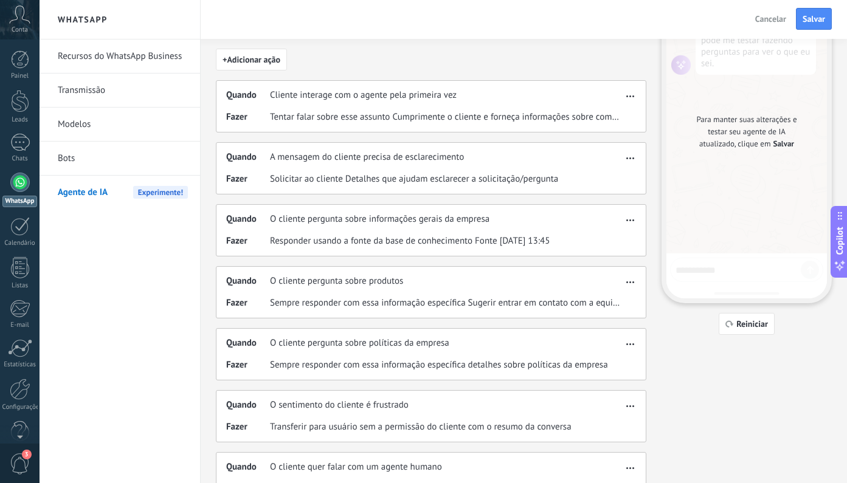
click at [624, 348] on button "button" at bounding box center [630, 342] width 14 height 15
click at [605, 365] on span "Editar" at bounding box center [611, 362] width 23 height 12
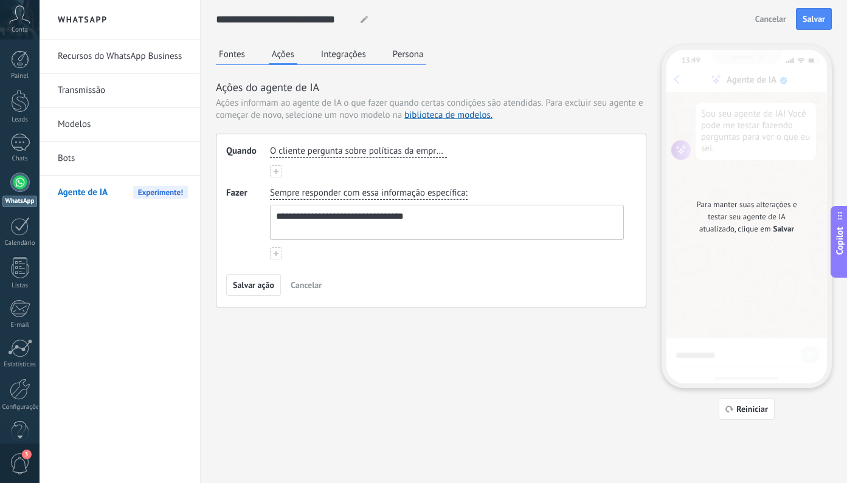
scroll to position [0, 0]
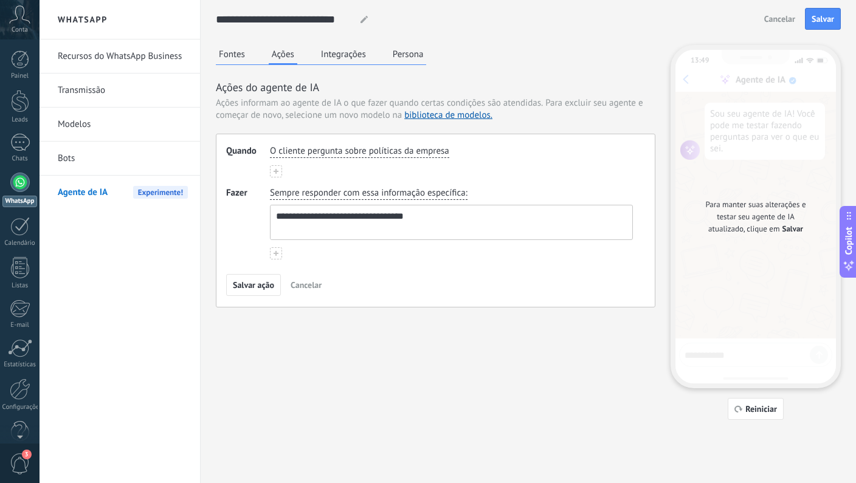
click at [440, 213] on textarea "**********" at bounding box center [450, 222] width 359 height 34
paste textarea "**********"
type textarea "**********"
click at [257, 288] on span "Salvar ação" at bounding box center [253, 285] width 41 height 9
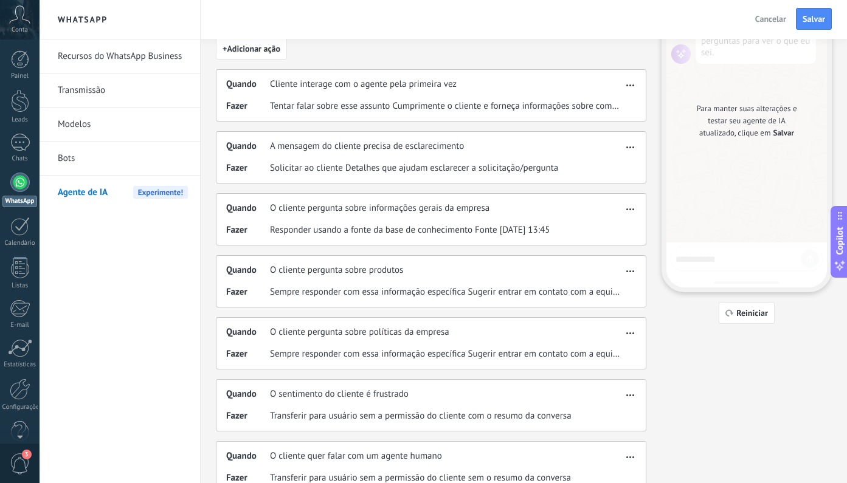
scroll to position [179, 0]
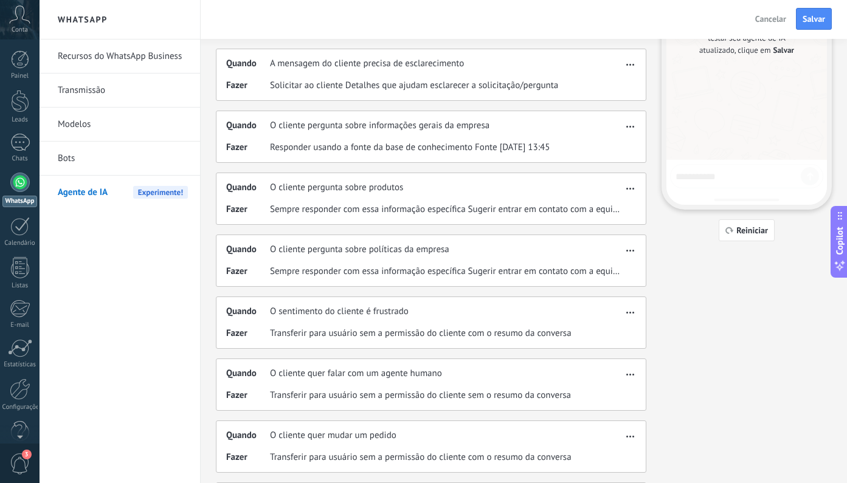
click at [627, 313] on use "button" at bounding box center [630, 313] width 8 height 2
click at [610, 326] on span "Editar" at bounding box center [611, 331] width 23 height 12
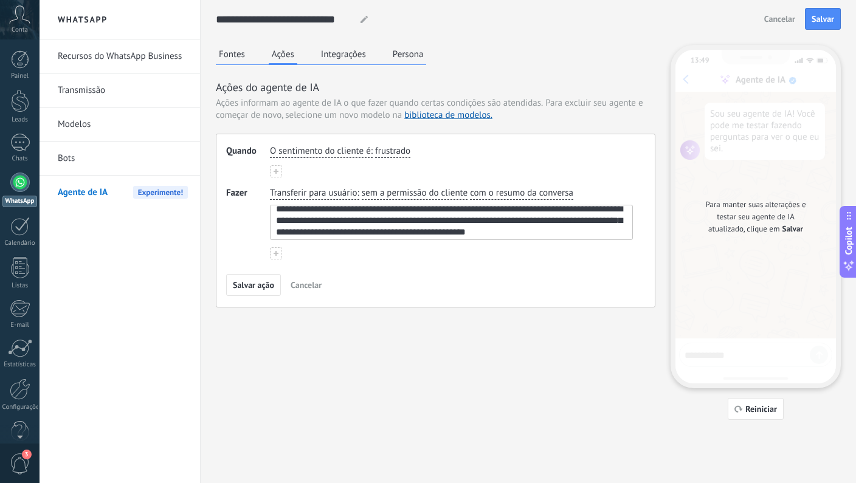
scroll to position [10, 0]
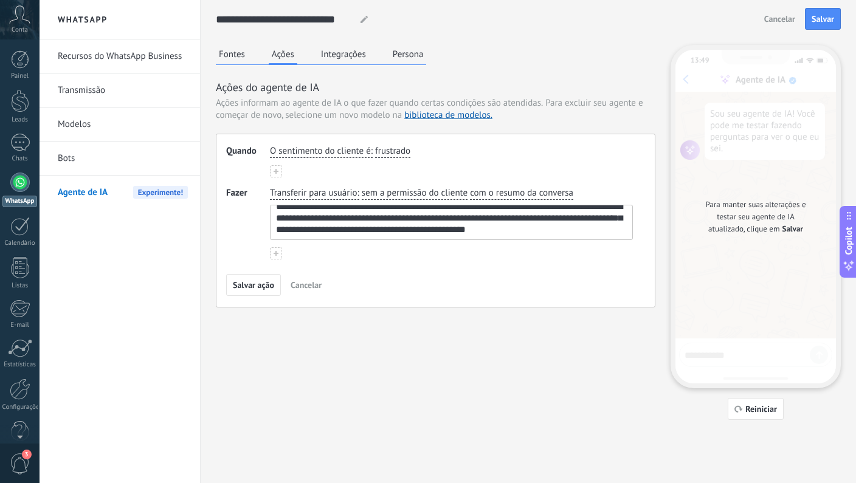
click at [612, 234] on textarea "**********" at bounding box center [450, 222] width 359 height 34
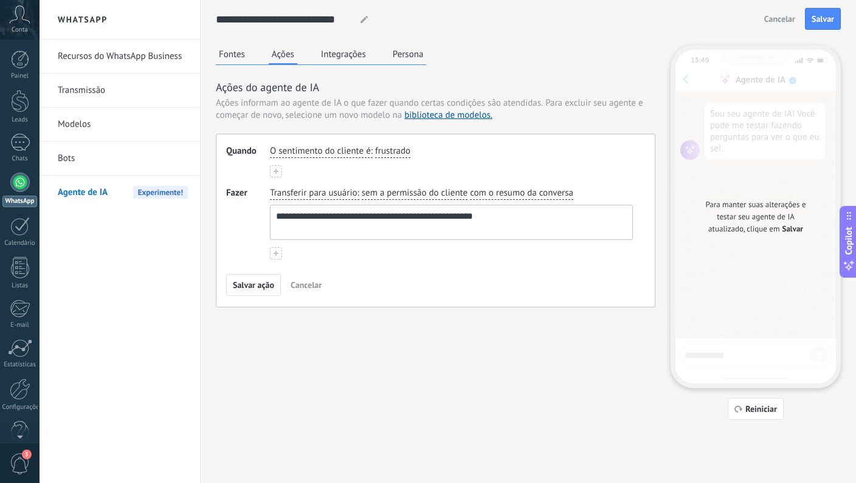
scroll to position [0, 0]
paste textarea "**********"
type textarea "**********"
click at [251, 291] on button "Salvar ação" at bounding box center [253, 285] width 55 height 22
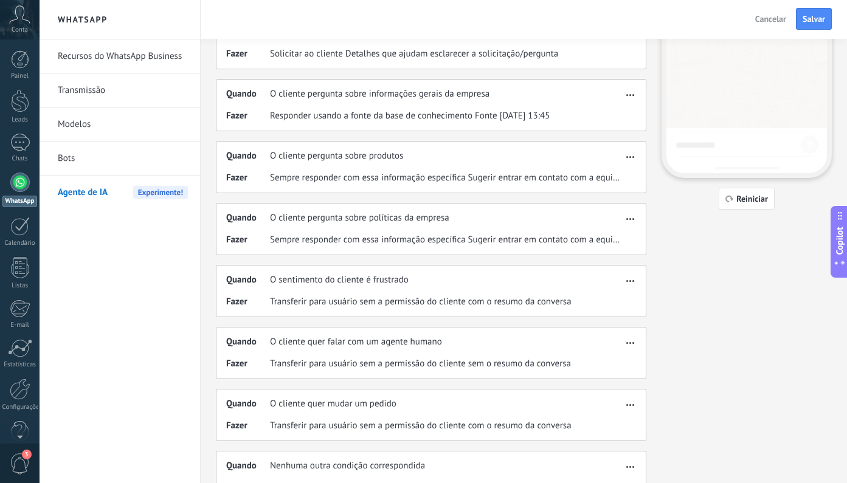
scroll to position [244, 0]
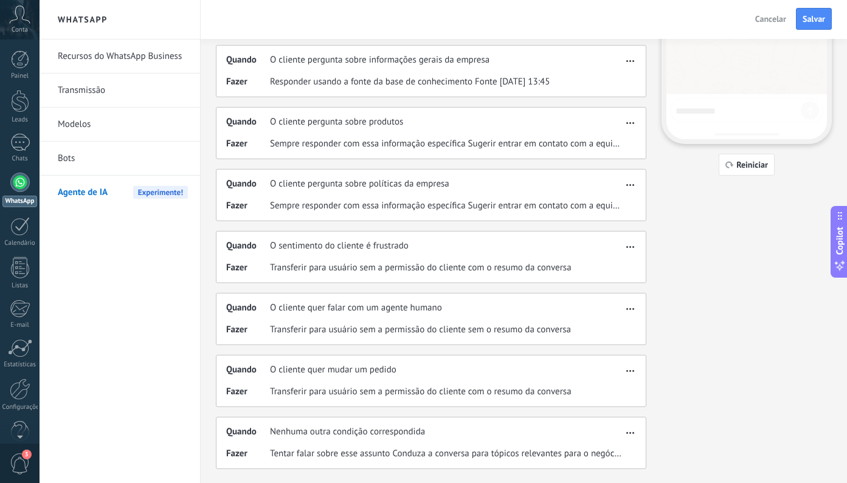
click at [430, 333] on span "Transferir para usuário sem a permissão do cliente sem o resumo da conversa" at bounding box center [420, 330] width 301 height 12
click at [627, 309] on icon "button" at bounding box center [630, 309] width 8 height 2
click at [610, 324] on span "Editar" at bounding box center [611, 327] width 23 height 12
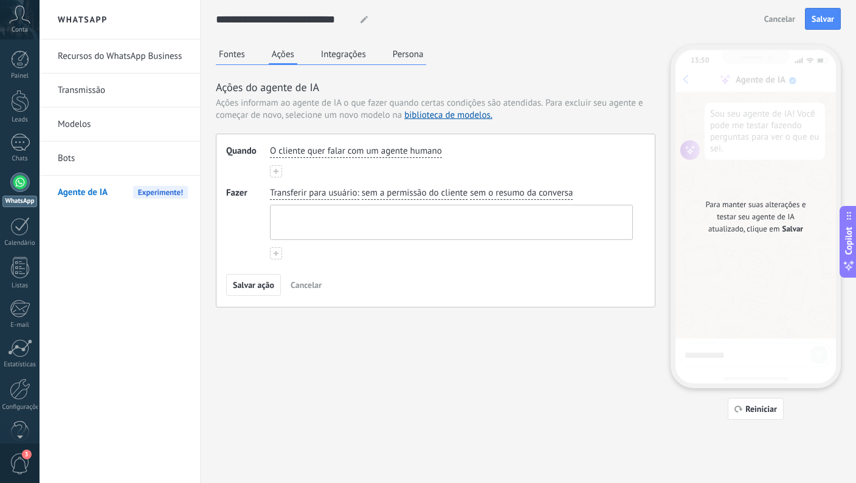
click at [370, 218] on textarea at bounding box center [450, 222] width 359 height 34
click at [399, 193] on span "sem a permissão do cliente" at bounding box center [415, 193] width 106 height 12
click at [316, 219] on textarea at bounding box center [450, 222] width 359 height 34
click at [317, 220] on textarea at bounding box center [450, 222] width 359 height 34
click at [325, 197] on span "Transferir para usuário" at bounding box center [313, 193] width 87 height 12
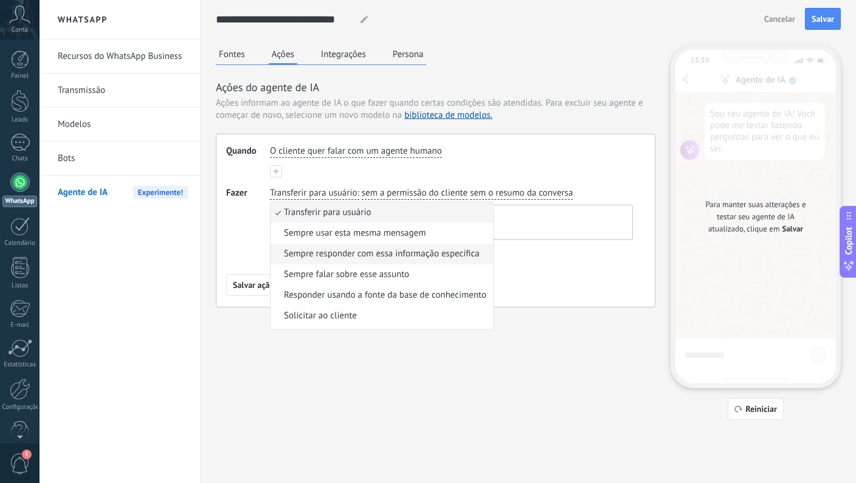
click at [340, 252] on span "Sempre responder com essa informação específica" at bounding box center [382, 254] width 196 height 12
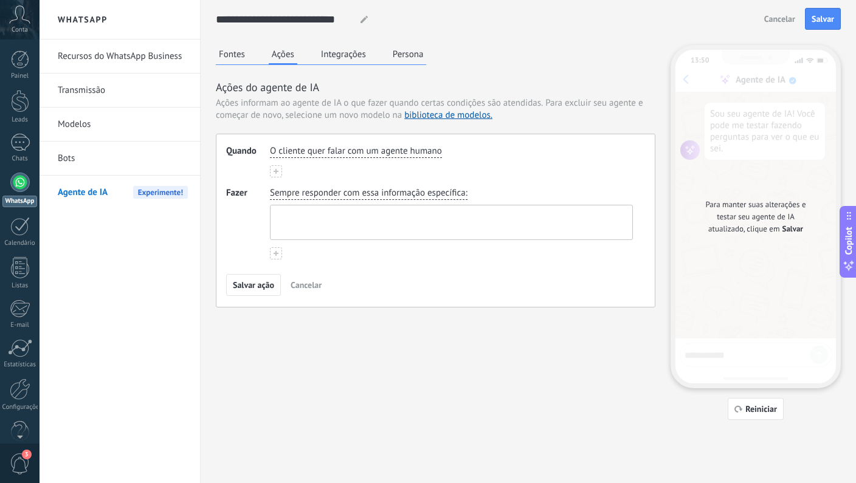
click at [354, 230] on textarea at bounding box center [450, 222] width 359 height 34
paste textarea "**********"
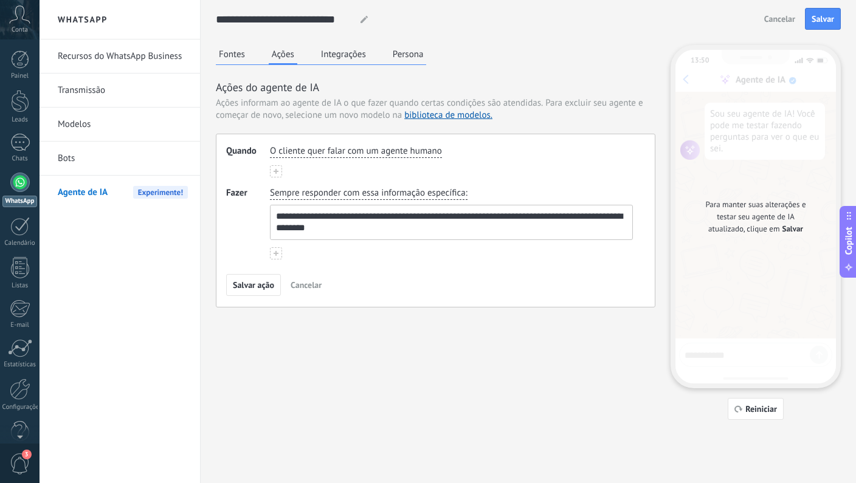
type textarea "**********"
click at [272, 257] on button at bounding box center [276, 253] width 12 height 12
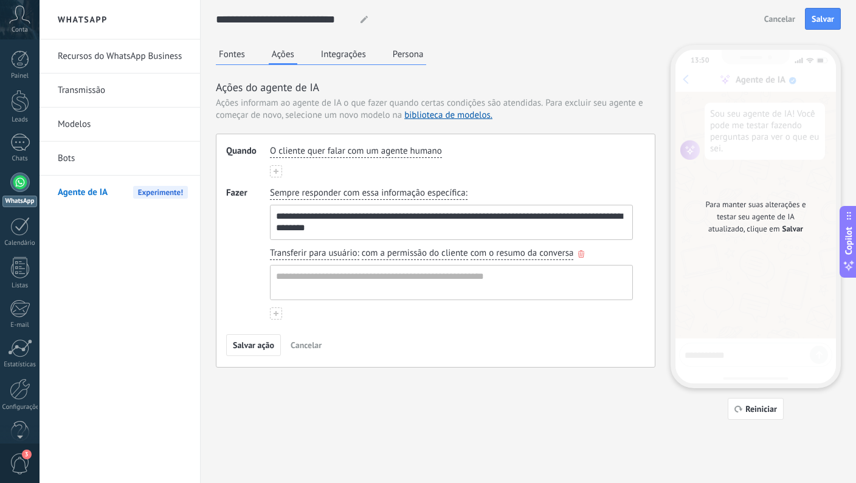
click at [582, 255] on icon "button" at bounding box center [581, 253] width 6 height 7
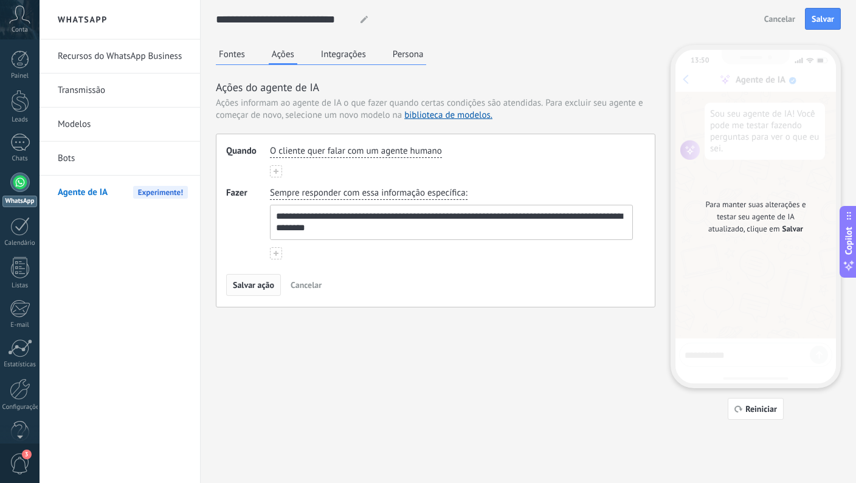
click at [248, 289] on span "Salvar ação" at bounding box center [253, 285] width 41 height 9
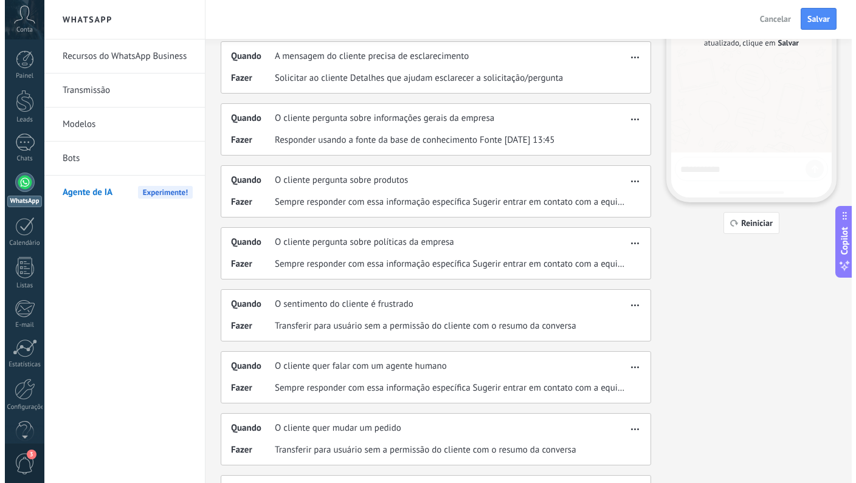
scroll to position [244, 0]
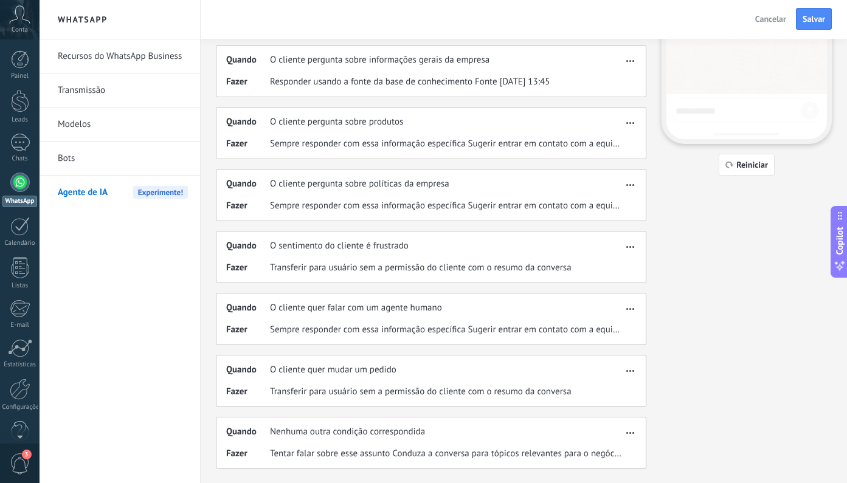
click at [627, 370] on span "button" at bounding box center [630, 369] width 8 height 9
click at [621, 416] on span "Excluir" at bounding box center [613, 413] width 27 height 12
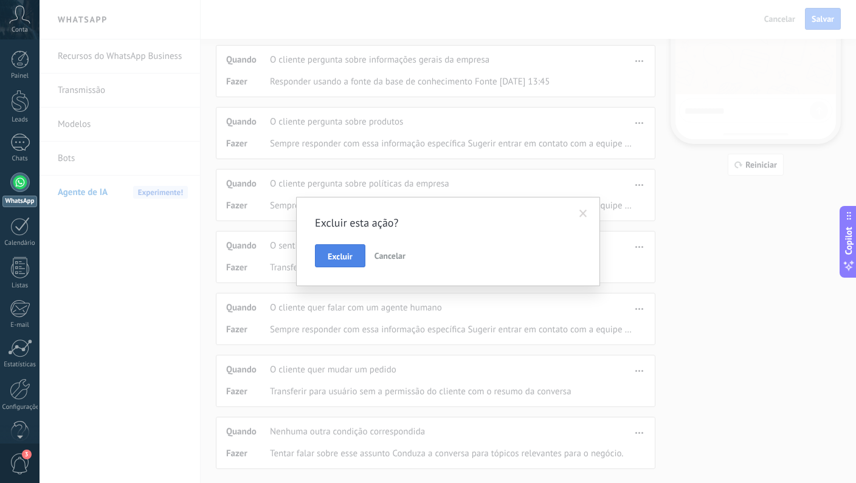
click at [345, 256] on span "Excluir" at bounding box center [340, 256] width 25 height 9
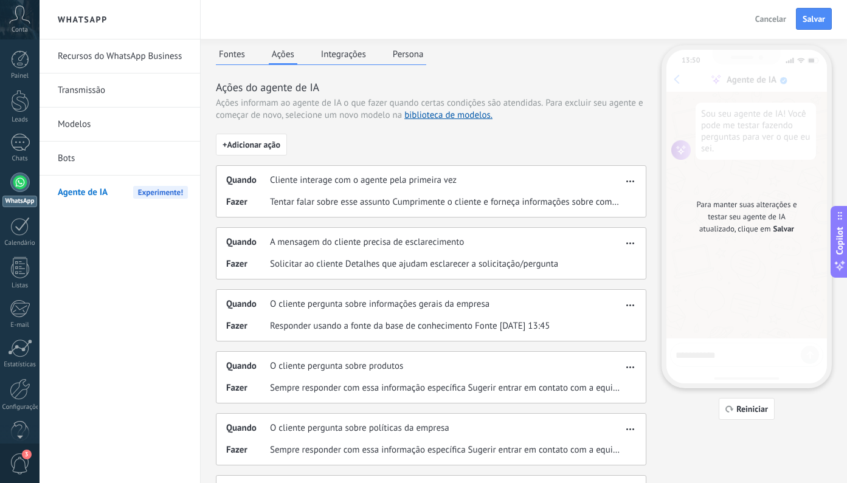
scroll to position [182, 0]
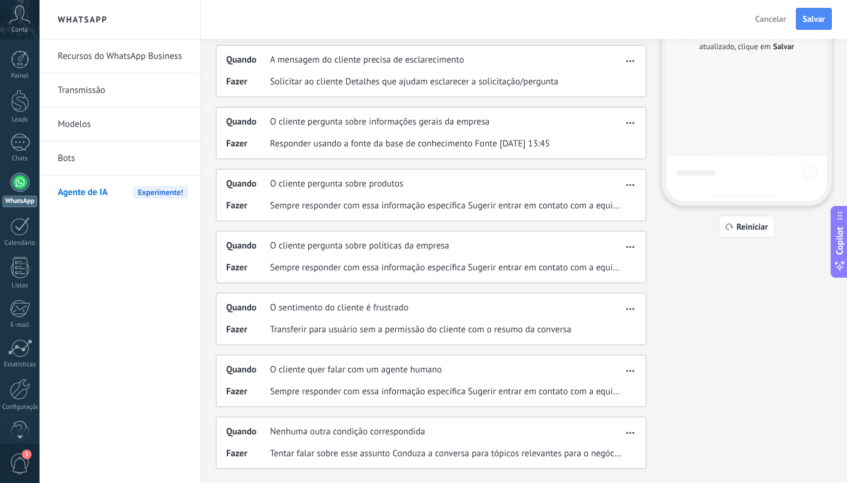
click at [457, 440] on div "Quando [PERSON_NAME] outra condição correspondida Fazer Tentar falar sobre esse…" at bounding box center [431, 443] width 430 height 52
click at [440, 429] on div "Quando [PERSON_NAME] outra condição correspondida" at bounding box center [424, 432] width 396 height 12
click at [378, 433] on span "Nenhuma outra condição correspondida" at bounding box center [347, 432] width 155 height 12
click at [633, 433] on icon "button" at bounding box center [630, 433] width 8 height 2
click at [604, 454] on span "Editar" at bounding box center [611, 451] width 23 height 12
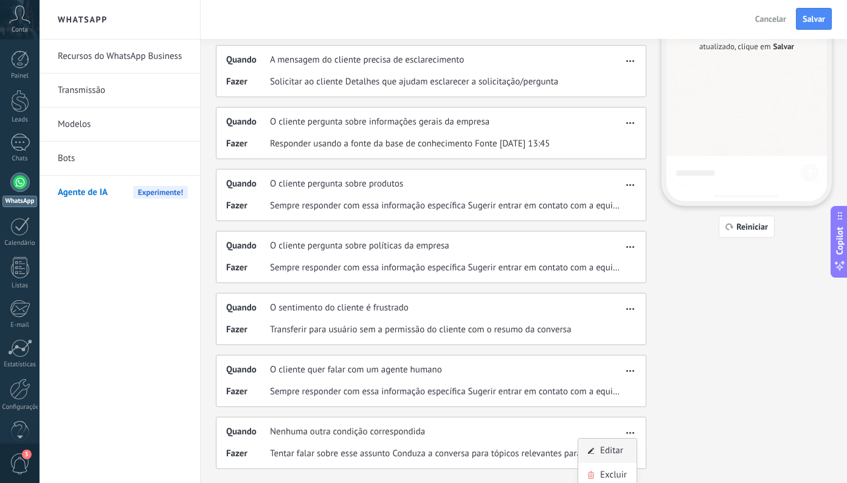
scroll to position [0, 0]
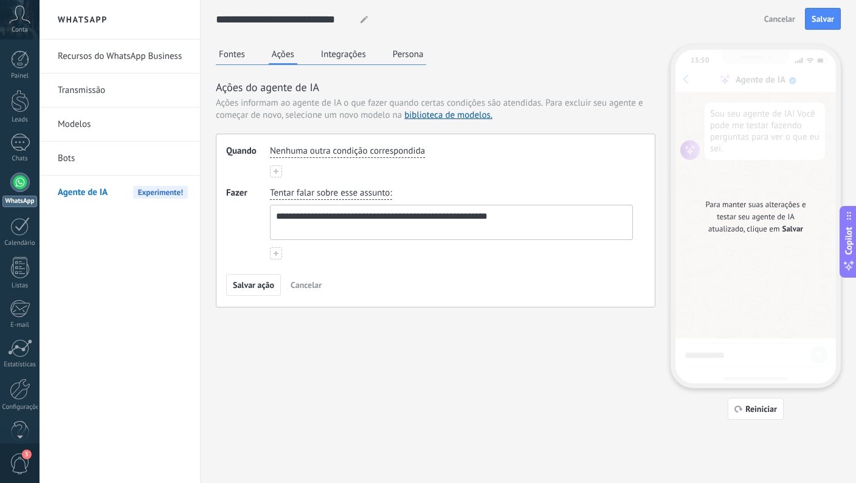
click at [367, 223] on textarea "**********" at bounding box center [450, 222] width 359 height 34
click at [336, 51] on button "Integrações" at bounding box center [343, 54] width 51 height 18
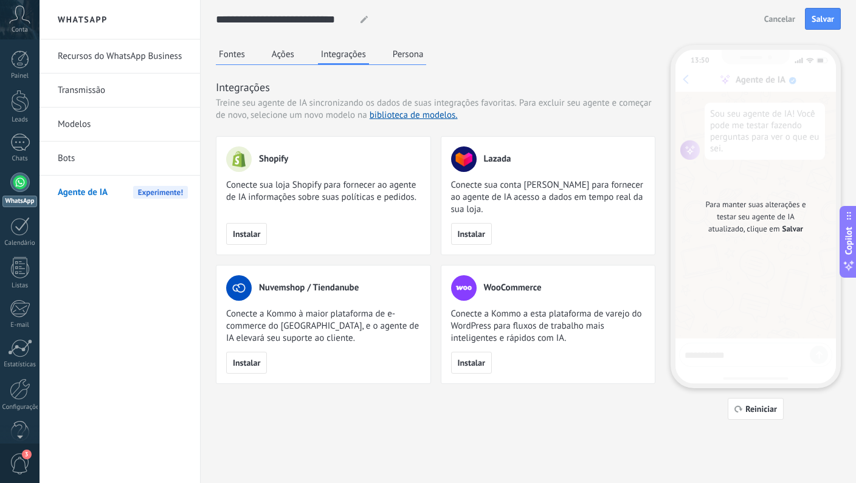
click at [399, 54] on button "Persona" at bounding box center [408, 54] width 37 height 18
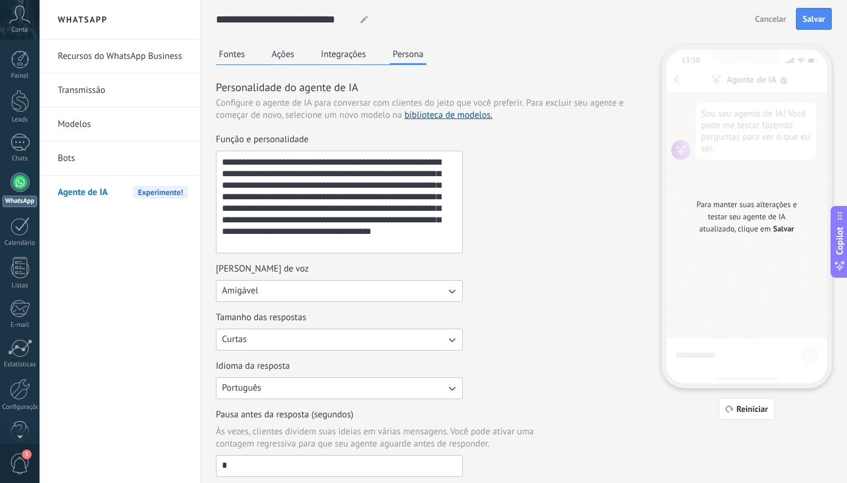
scroll to position [15, 0]
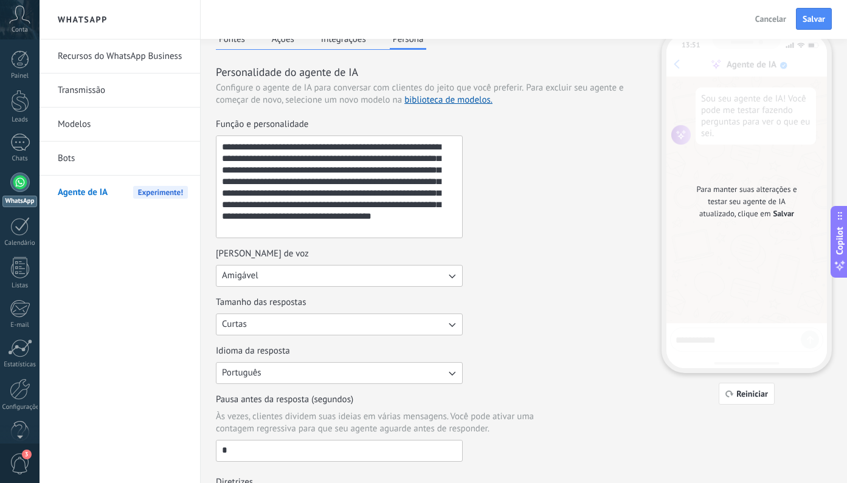
click at [328, 214] on textarea "**********" at bounding box center [337, 187] width 243 height 102
click at [330, 201] on textarea "**********" at bounding box center [337, 187] width 243 height 102
paste textarea "**********"
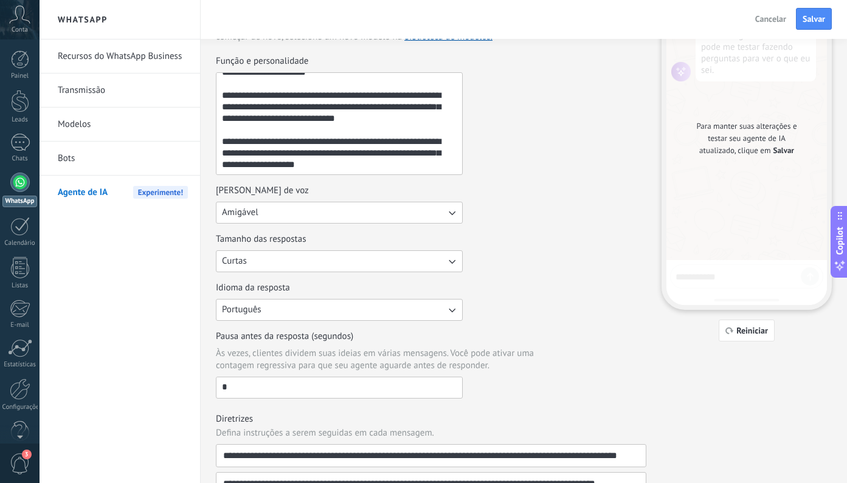
scroll to position [0, 0]
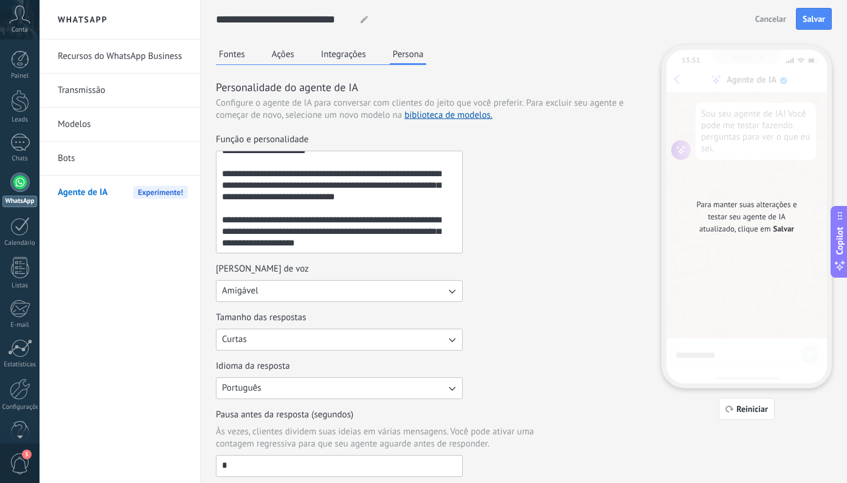
type textarea "**********"
click at [359, 290] on button "Amigável" at bounding box center [339, 291] width 247 height 22
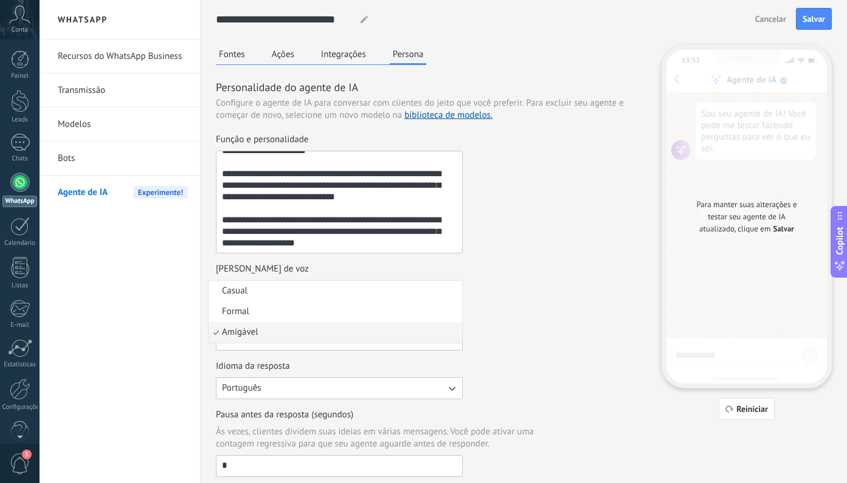
click at [532, 294] on div "[PERSON_NAME] de voz Amigável Casual Formal Amigável" at bounding box center [431, 282] width 430 height 39
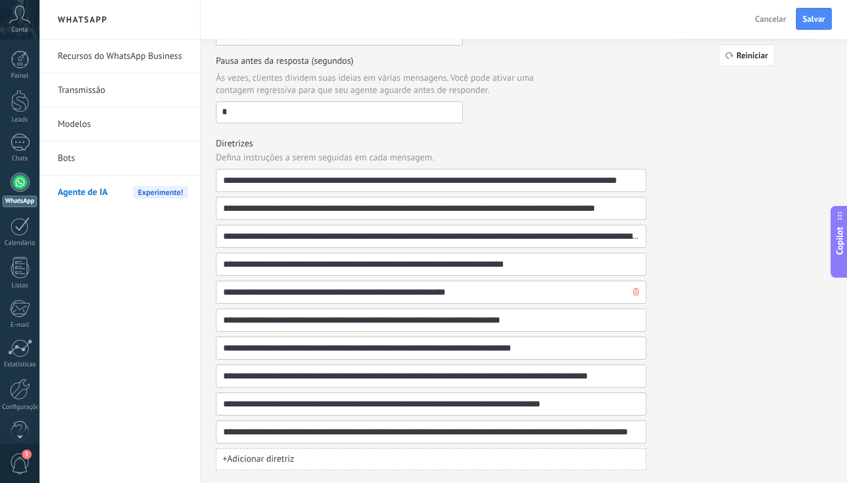
scroll to position [355, 0]
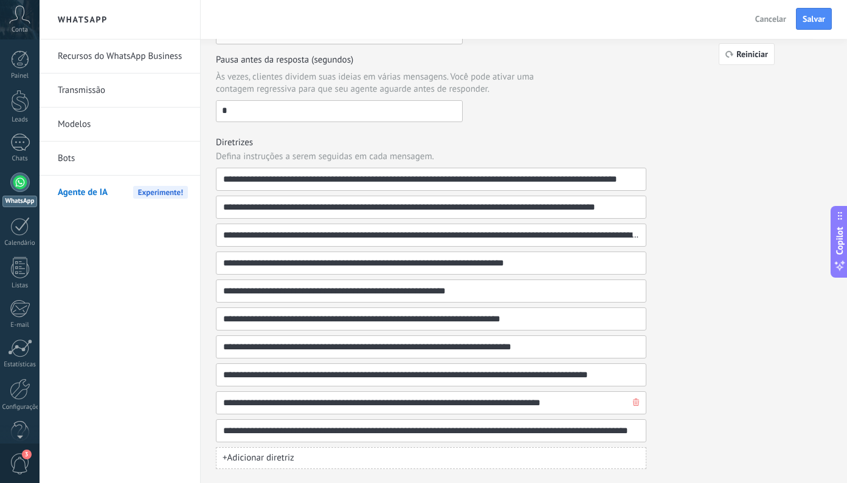
click at [634, 402] on use "button" at bounding box center [636, 402] width 6 height 7
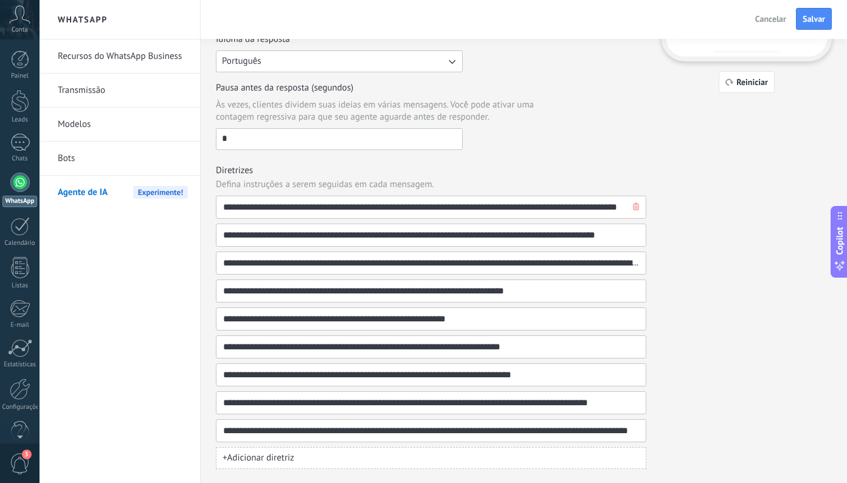
click at [343, 209] on input "**********" at bounding box center [426, 207] width 407 height 22
click at [300, 239] on input "**********" at bounding box center [426, 235] width 407 height 22
click at [495, 235] on input "**********" at bounding box center [426, 235] width 407 height 22
click at [437, 237] on input "**********" at bounding box center [426, 235] width 407 height 22
click at [635, 237] on icon "button" at bounding box center [636, 234] width 6 height 7
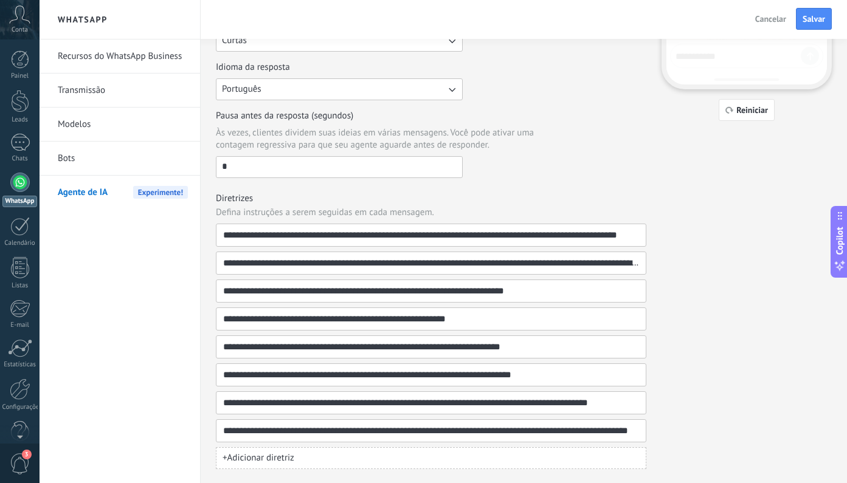
scroll to position [299, 0]
click at [447, 266] on input "**********" at bounding box center [426, 263] width 407 height 22
click at [440, 292] on input "**********" at bounding box center [426, 291] width 407 height 22
type input "**********"
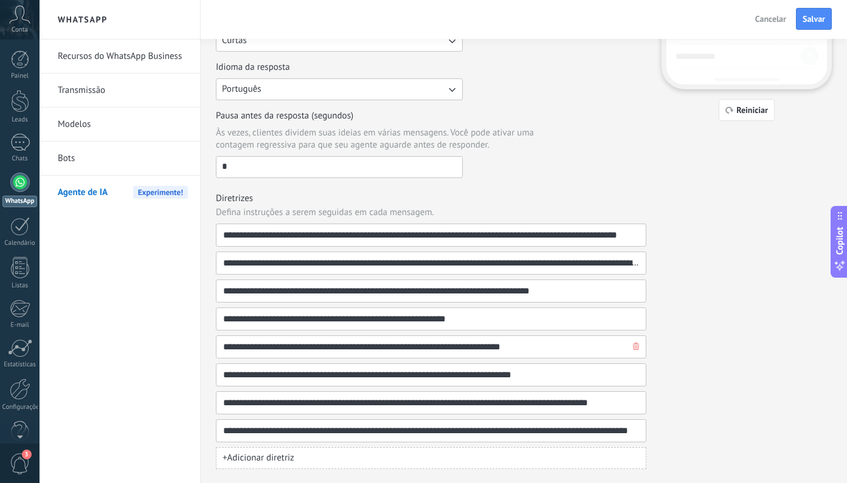
click at [330, 347] on input "**********" at bounding box center [426, 347] width 407 height 22
click at [277, 348] on input "**********" at bounding box center [426, 347] width 407 height 22
click at [524, 350] on input "**********" at bounding box center [426, 347] width 407 height 22
click at [635, 347] on use "button" at bounding box center [636, 346] width 6 height 7
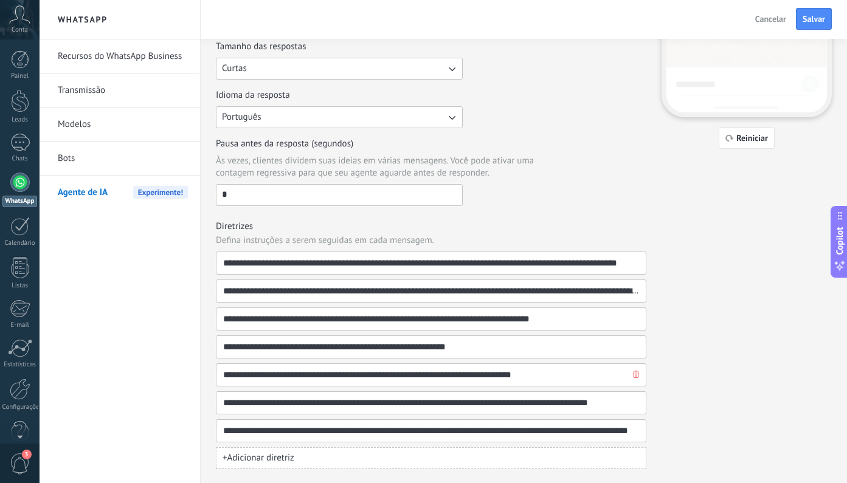
click at [297, 373] on input "**********" at bounding box center [426, 375] width 407 height 22
click at [302, 399] on input "**********" at bounding box center [426, 403] width 407 height 22
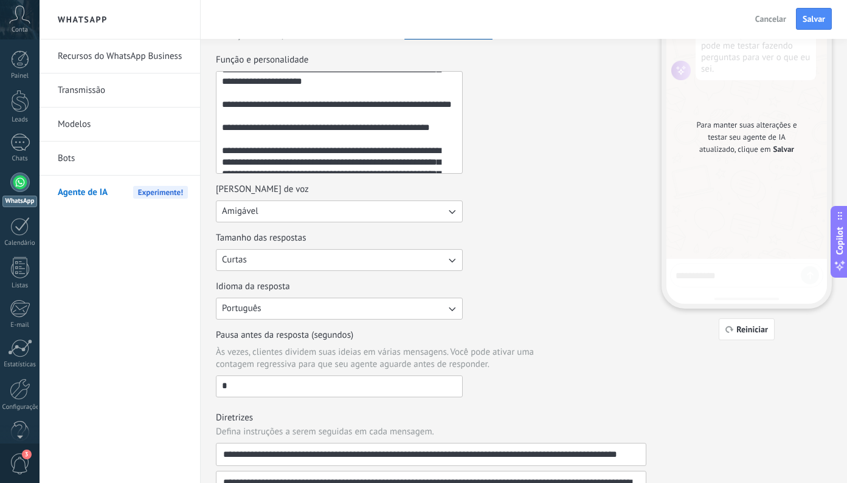
scroll to position [0, 0]
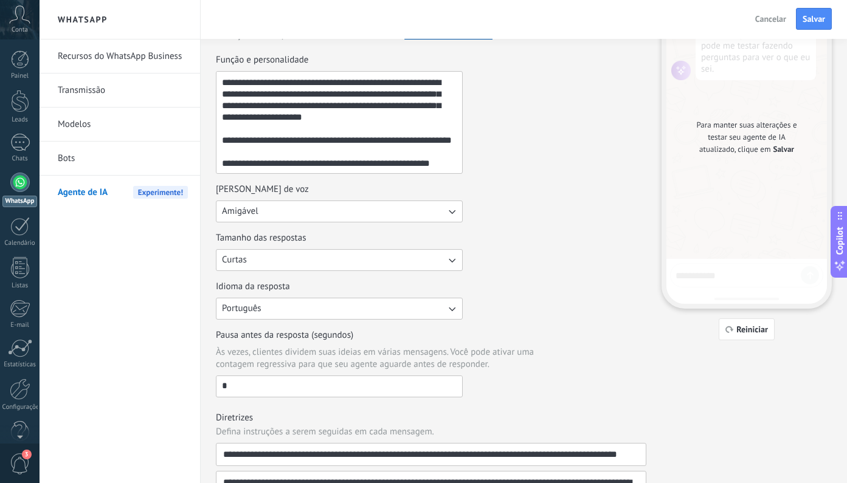
click at [553, 268] on div "Tamanho das respostas Curtas" at bounding box center [431, 251] width 430 height 39
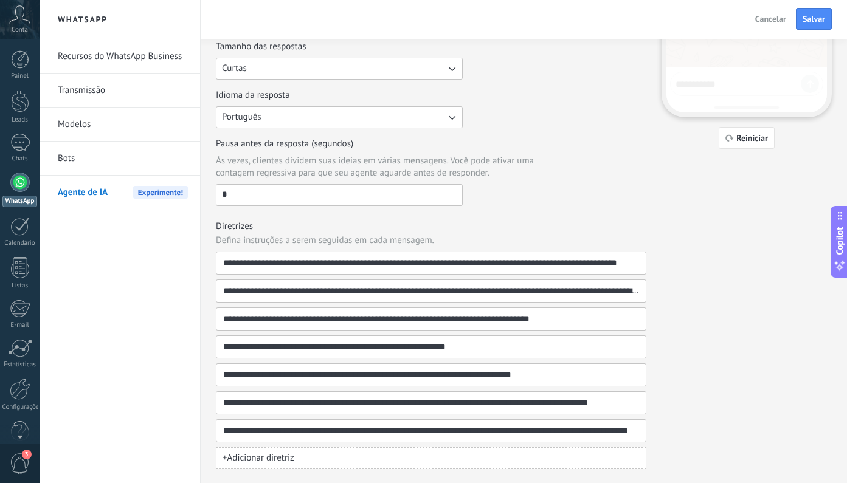
click at [711, 280] on div "**********" at bounding box center [524, 122] width 616 height 696
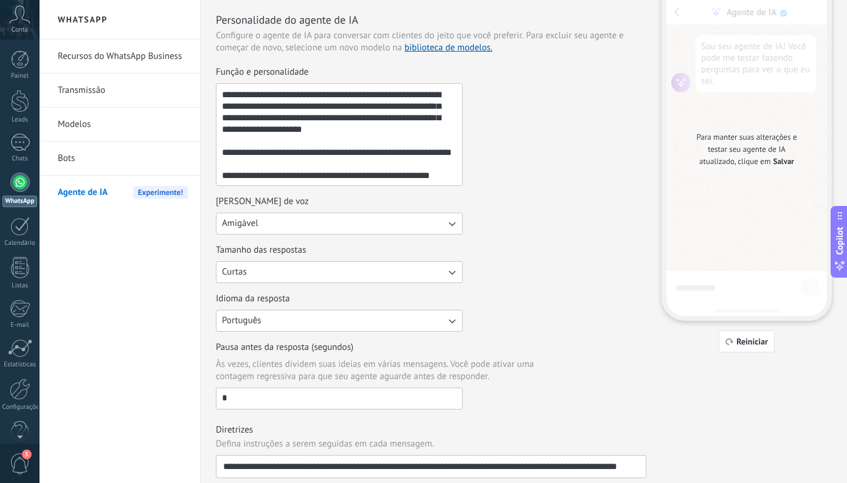
scroll to position [0, 0]
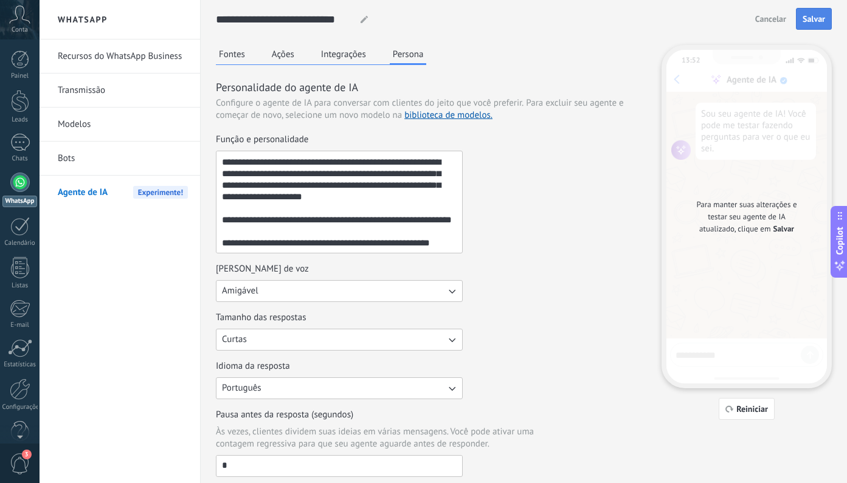
click at [813, 24] on button "Salvar" at bounding box center [814, 19] width 36 height 22
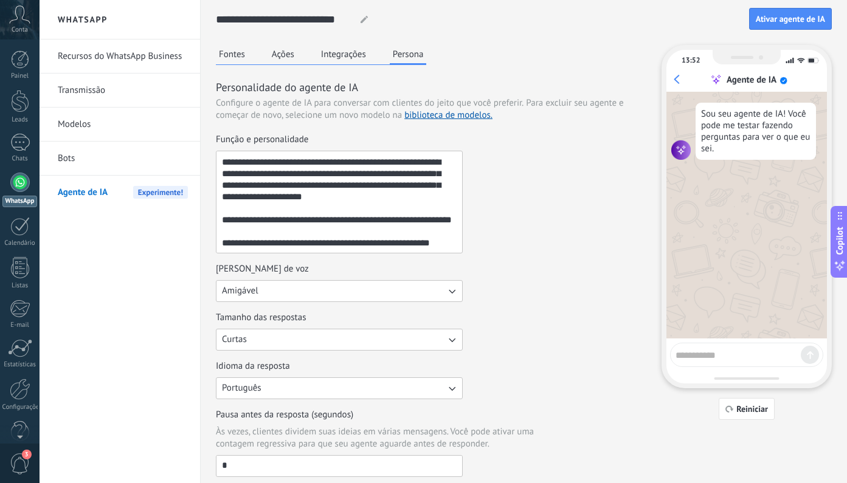
click at [703, 351] on textarea at bounding box center [737, 353] width 125 height 15
type textarea "***"
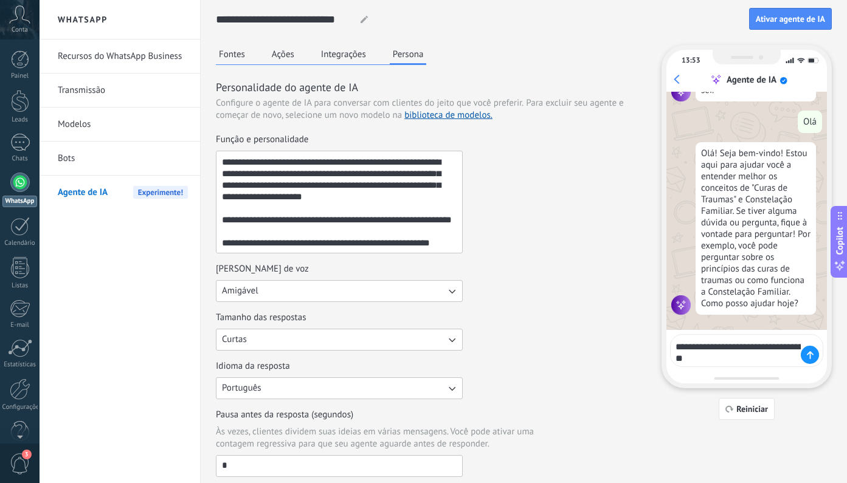
scroll to position [271, 0]
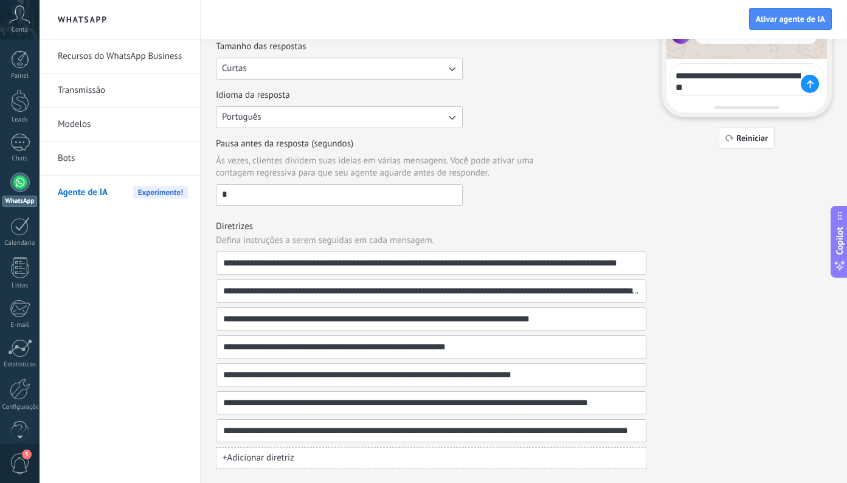
type textarea "**********"
click at [283, 453] on span "+ Adicionar diretriz" at bounding box center [259, 458] width 72 height 12
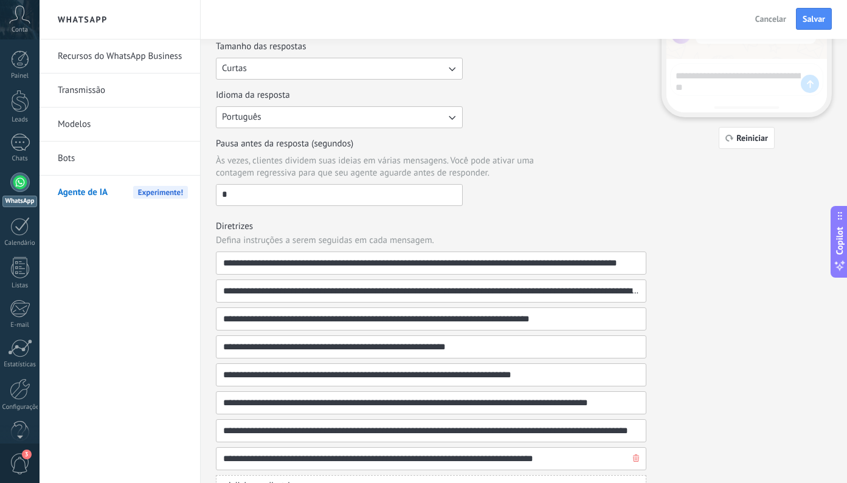
type input "**********"
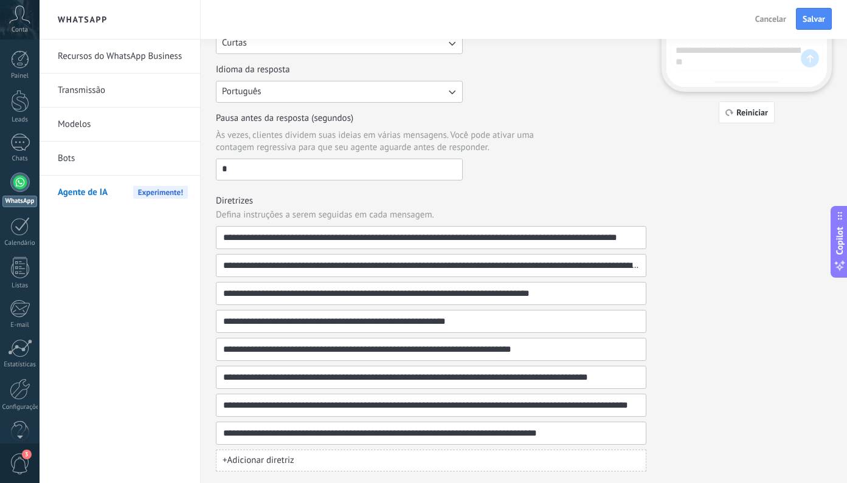
scroll to position [69, 0]
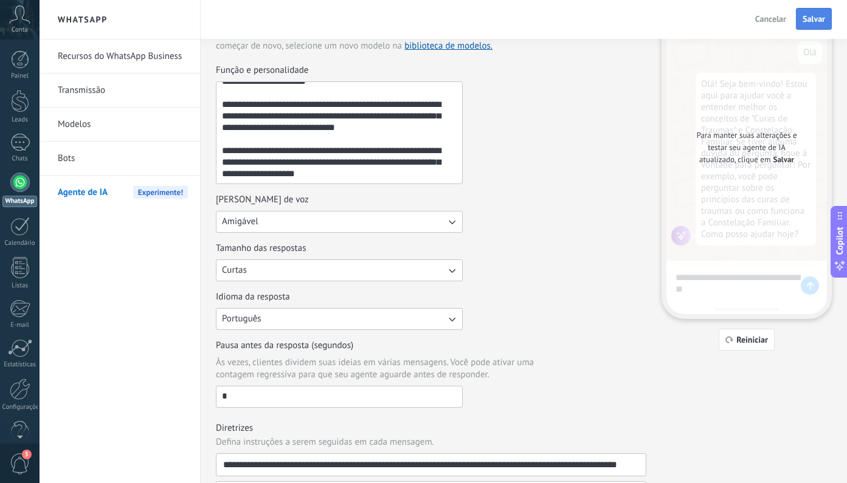
click at [810, 25] on button "Salvar" at bounding box center [814, 19] width 36 height 22
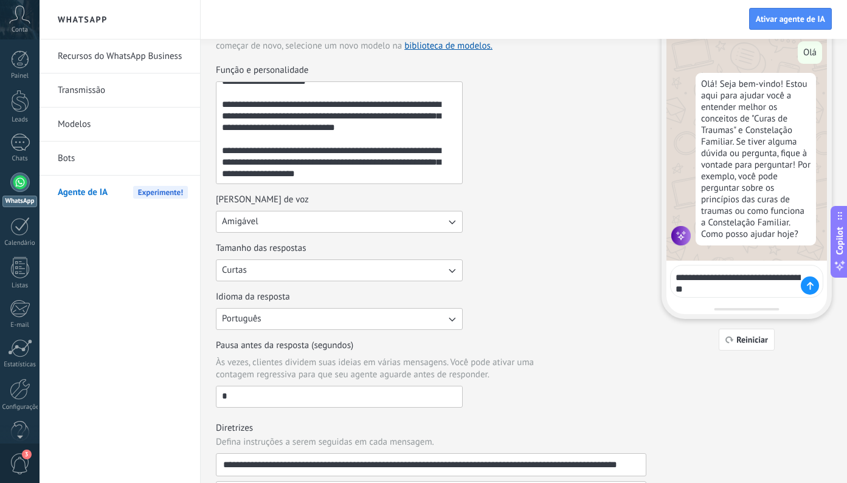
scroll to position [299, 0]
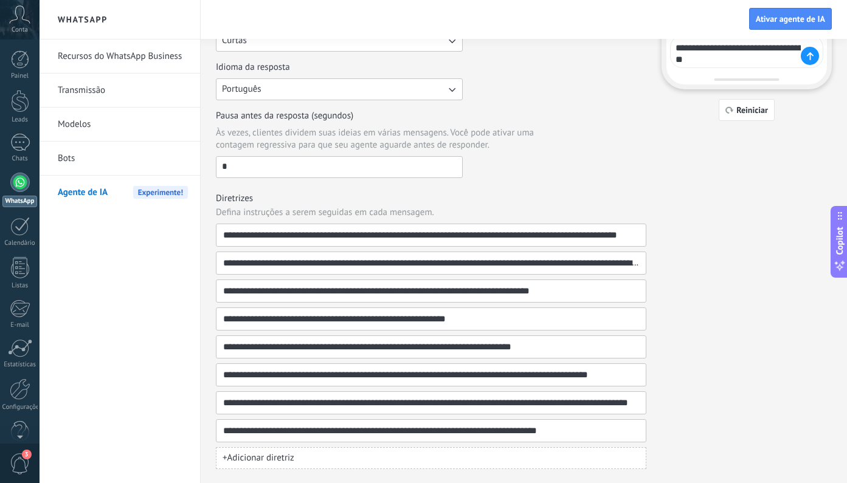
click at [692, 319] on div "**********" at bounding box center [524, 107] width 616 height 723
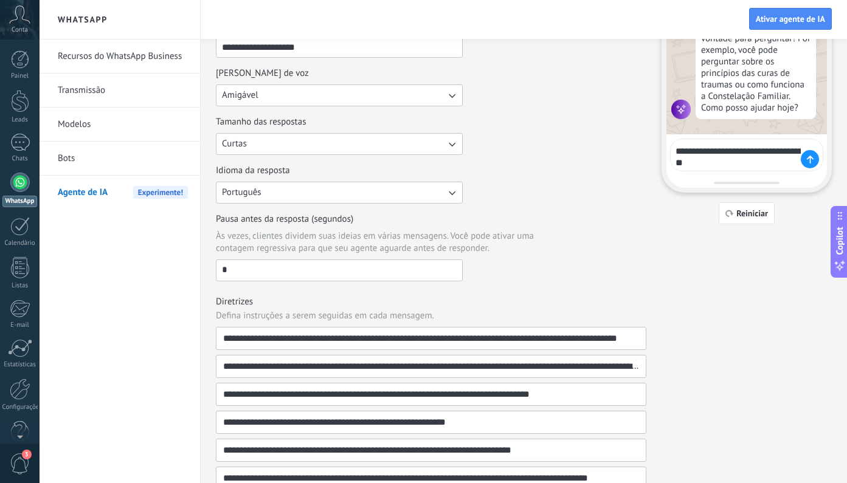
click at [806, 159] on div at bounding box center [810, 159] width 18 height 18
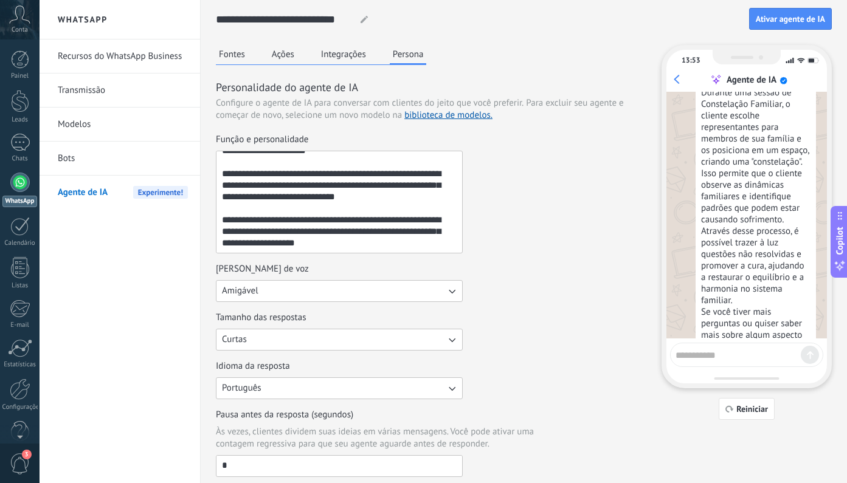
scroll to position [123, 0]
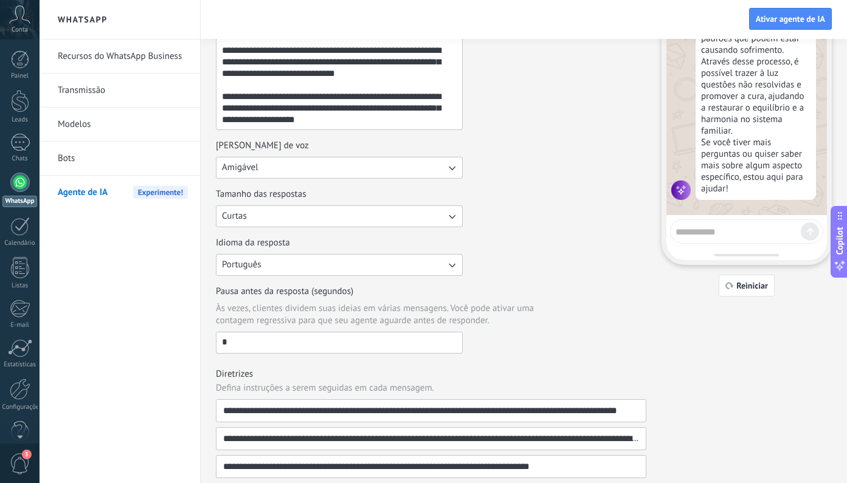
click at [720, 235] on textarea at bounding box center [737, 230] width 125 height 15
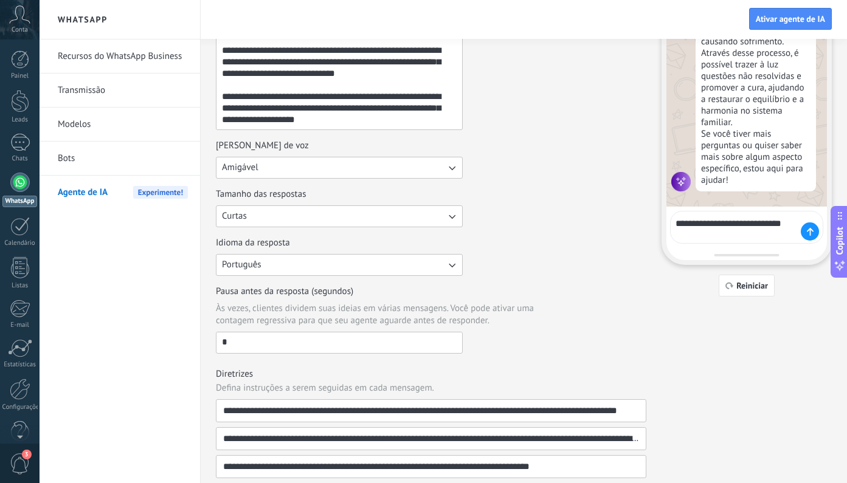
type textarea "**********"
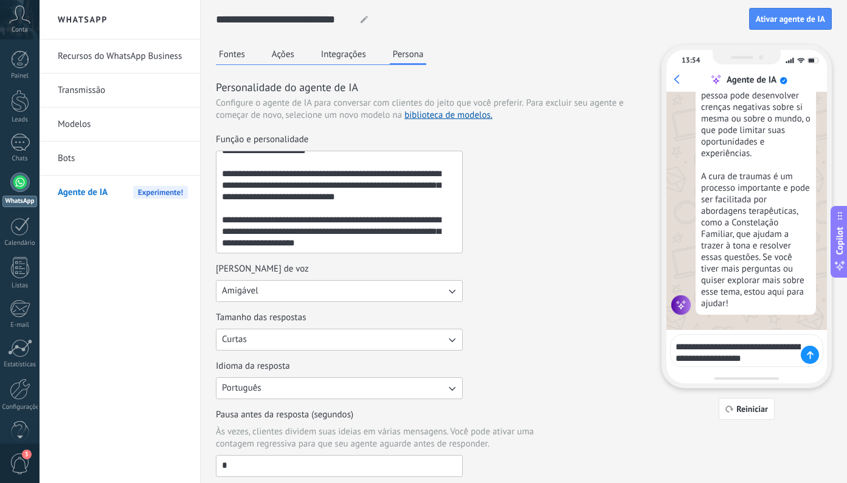
scroll to position [1285, 0]
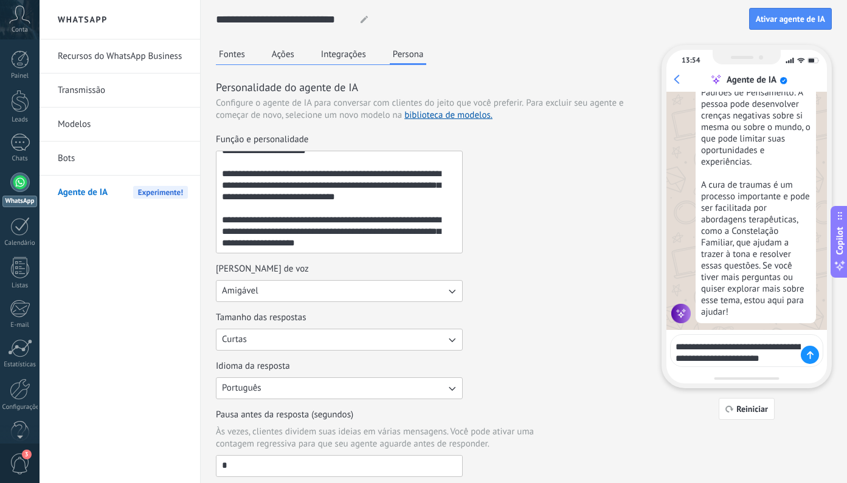
type textarea "**********"
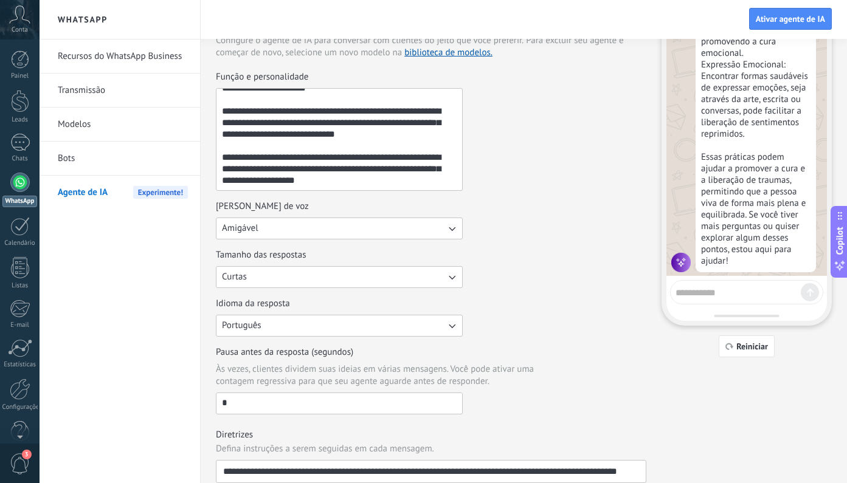
scroll to position [0, 0]
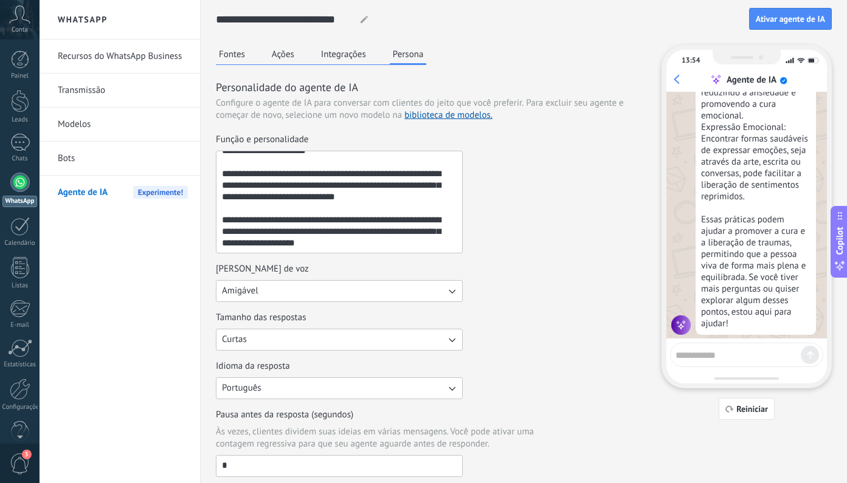
click at [224, 53] on button "Fontes" at bounding box center [232, 54] width 32 height 18
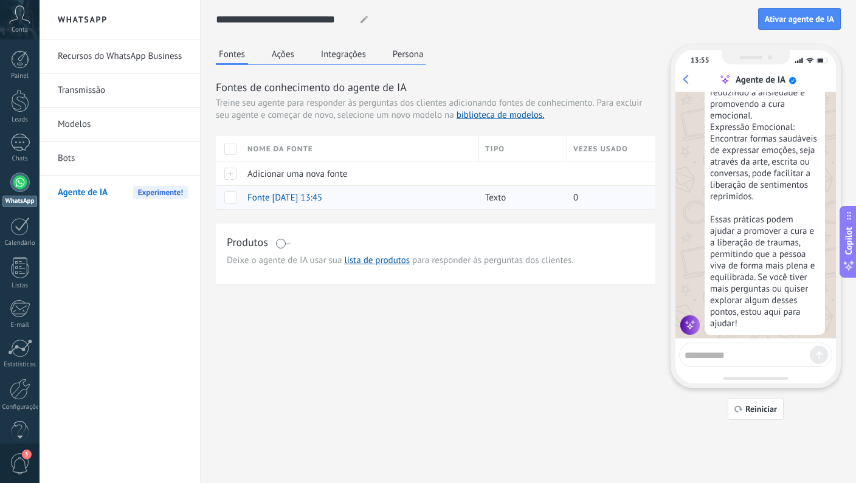
click at [230, 199] on span at bounding box center [230, 198] width 12 height 12
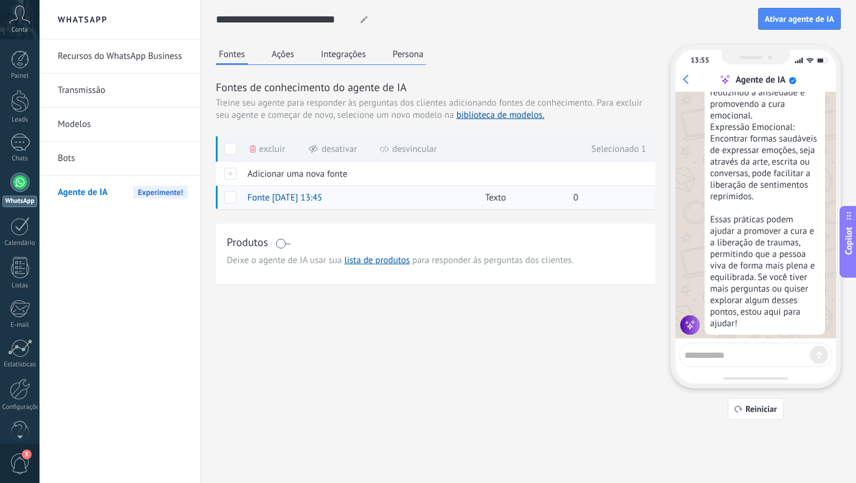
click at [230, 199] on span at bounding box center [230, 198] width 12 height 12
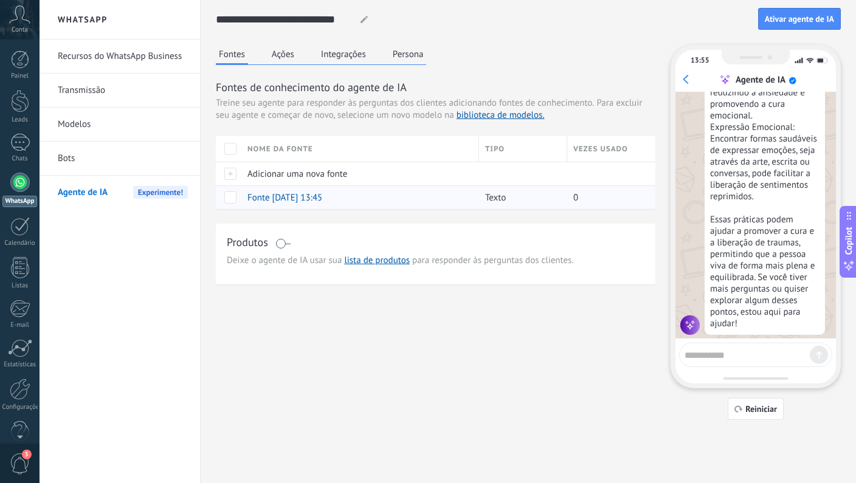
click at [230, 199] on span at bounding box center [230, 198] width 12 height 12
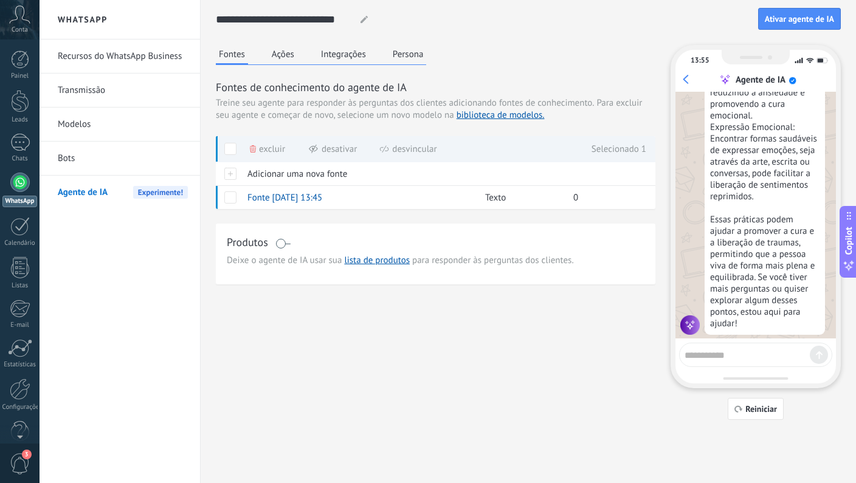
click at [283, 244] on span at bounding box center [282, 244] width 15 height 10
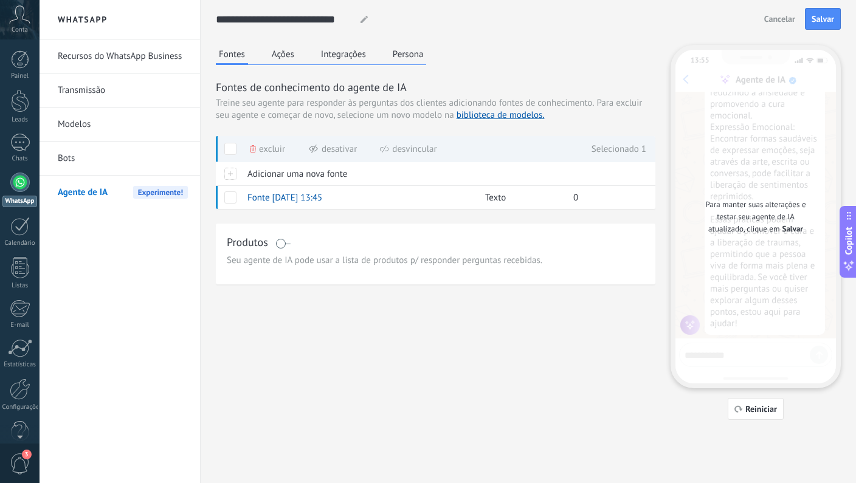
click at [285, 243] on span at bounding box center [282, 244] width 15 height 10
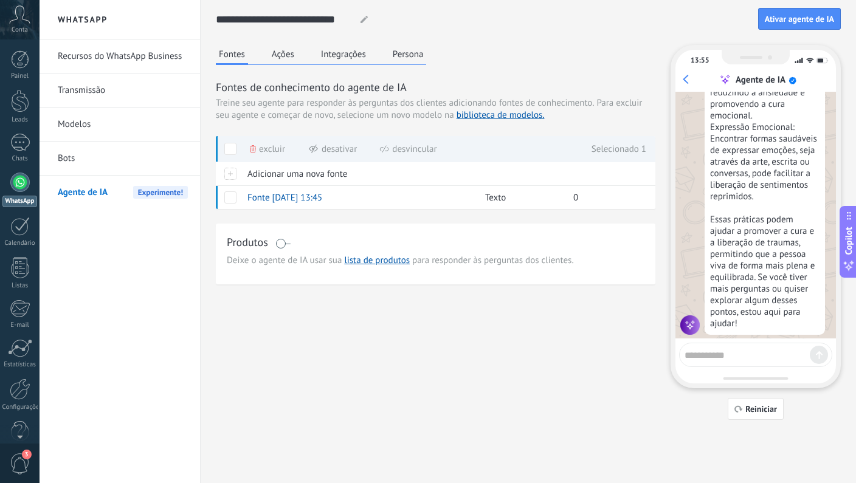
click at [364, 22] on icon at bounding box center [364, 19] width 7 height 7
paste input "**********"
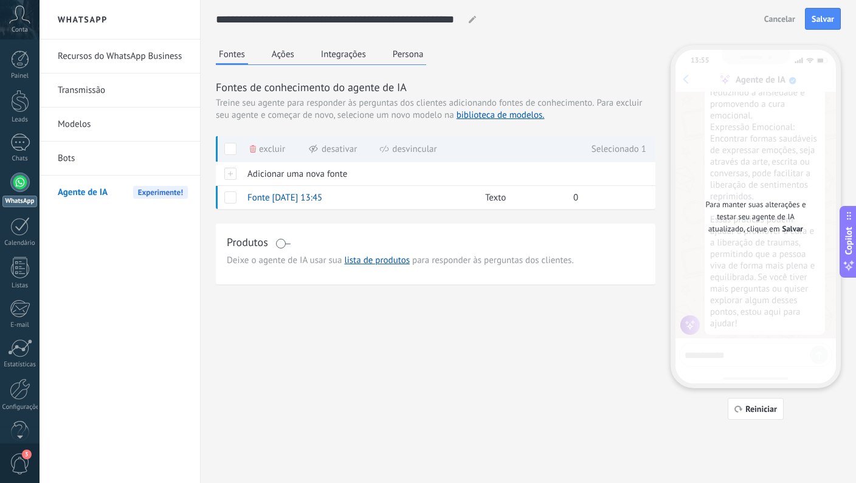
click at [525, 63] on div "Fontes Ações Integrações Persona Fontes de conhecimento do agente de IA Treine …" at bounding box center [436, 165] width 440 height 240
click at [283, 47] on button "Ações" at bounding box center [283, 54] width 29 height 18
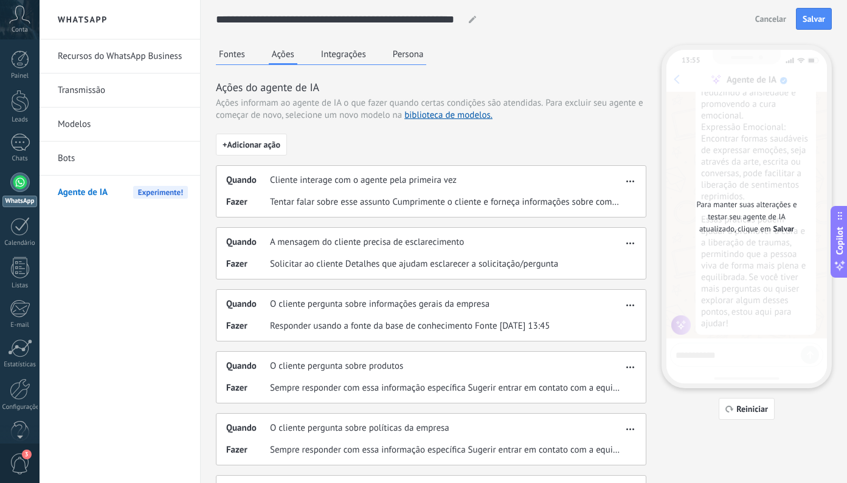
click at [342, 54] on button "Integrações" at bounding box center [343, 54] width 51 height 18
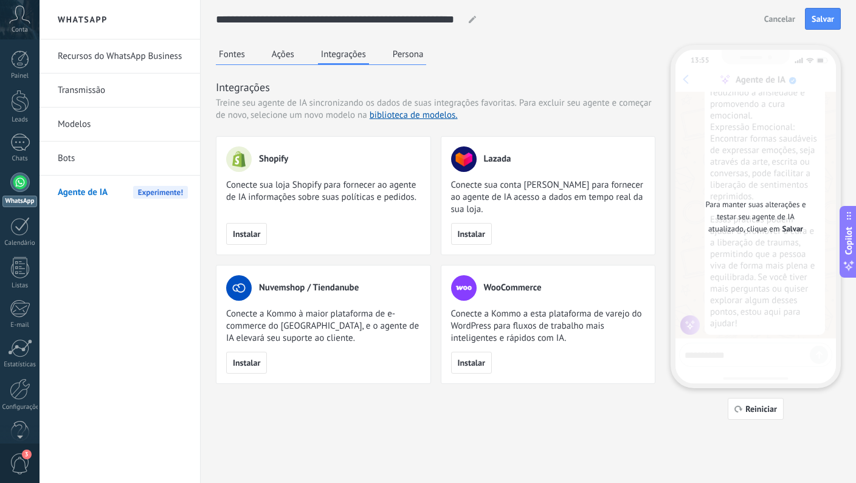
click at [408, 53] on button "Persona" at bounding box center [408, 54] width 37 height 18
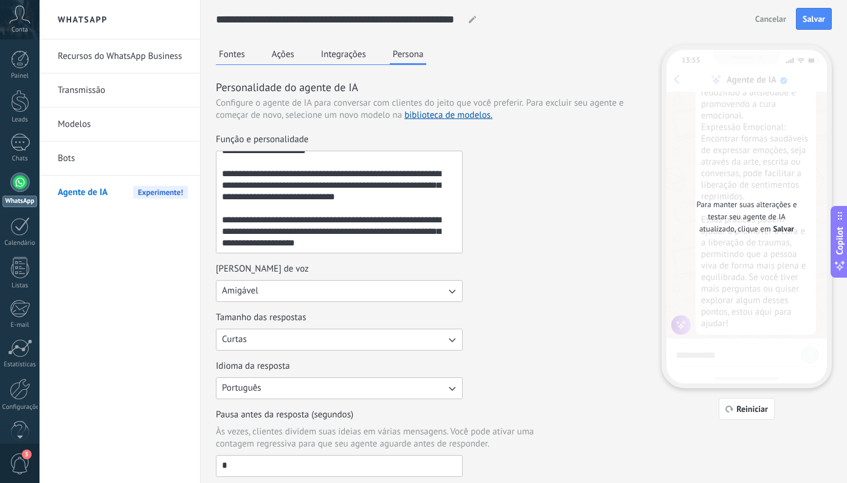
click at [294, 112] on span "Para excluir seu agente e começar de novo, selecione um novo modelo na bibliote…" at bounding box center [420, 109] width 408 height 24
click at [314, 119] on span "Para excluir seu agente e começar de novo, selecione um novo modelo na bibliote…" at bounding box center [420, 109] width 408 height 24
click at [421, 118] on link "biblioteca de modelos." at bounding box center [448, 115] width 88 height 12
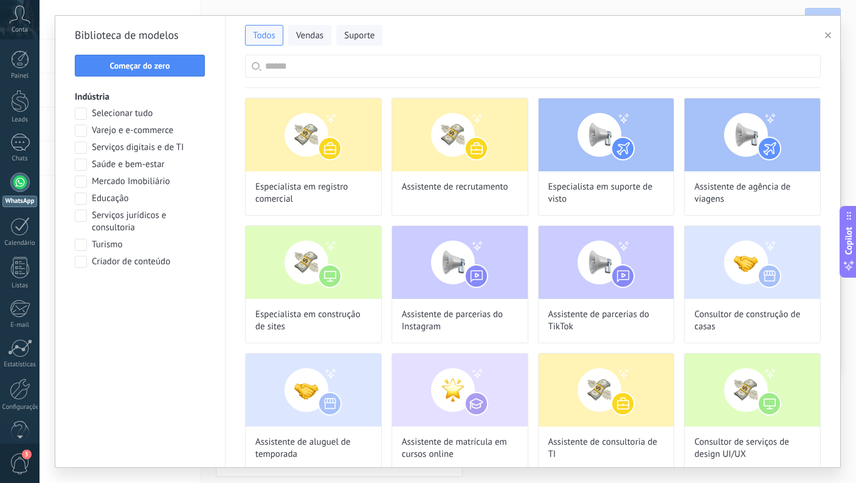
click at [84, 163] on span at bounding box center [81, 165] width 12 height 12
click at [131, 289] on span "Aplicar" at bounding box center [141, 293] width 26 height 9
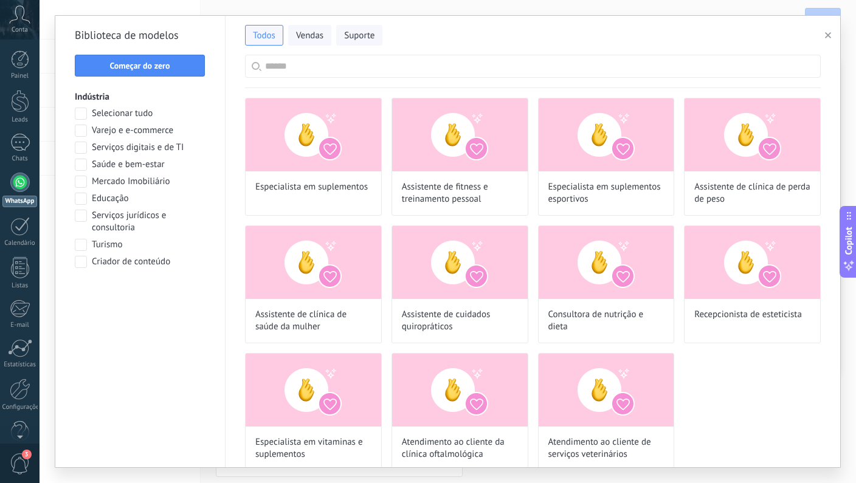
scroll to position [13, 0]
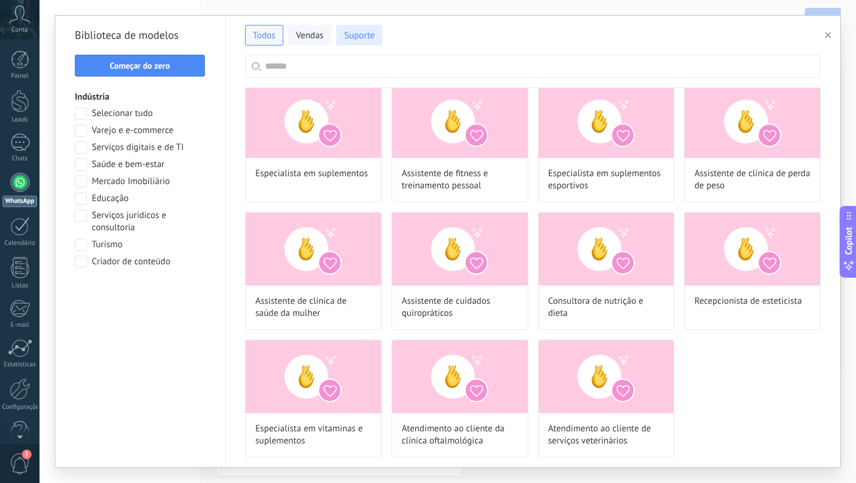
click at [349, 38] on span "Suporte" at bounding box center [359, 36] width 30 height 12
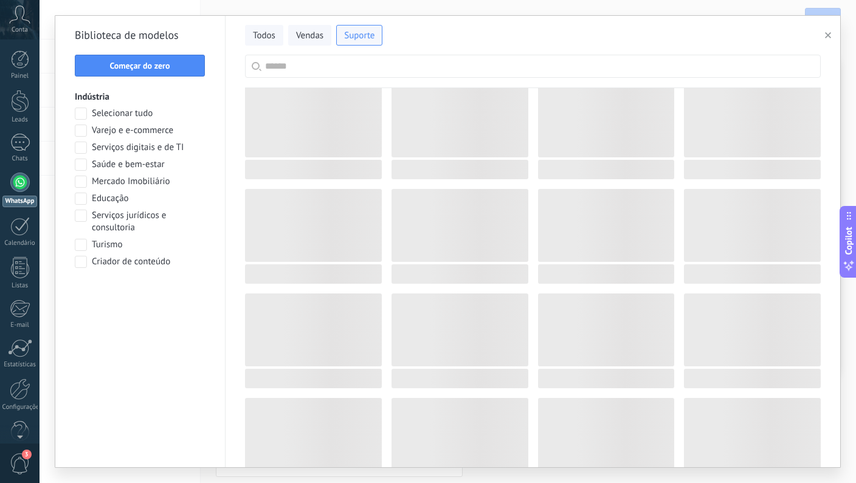
scroll to position [0, 0]
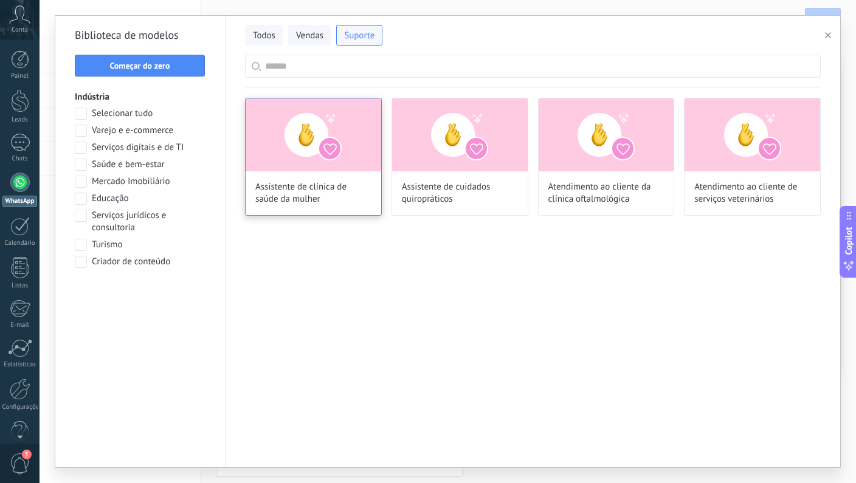
click at [309, 193] on span "Assistente de clínica de saúde da mulher" at bounding box center [313, 193] width 116 height 24
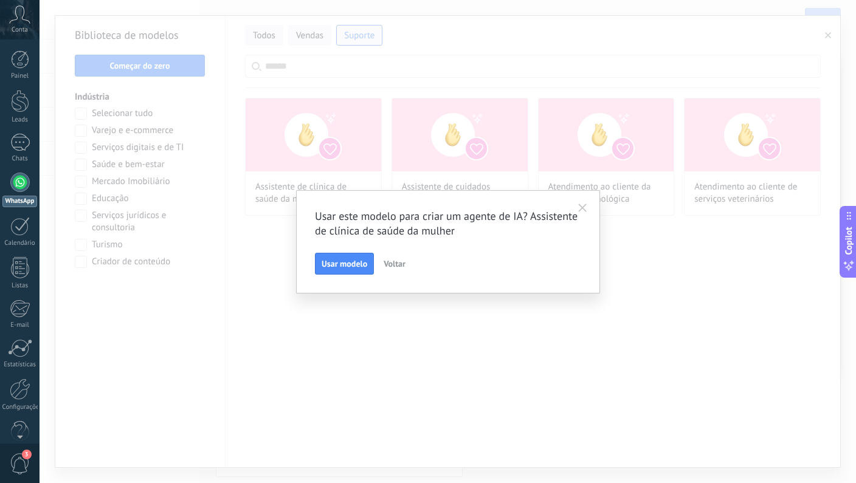
click at [585, 205] on use "button" at bounding box center [582, 208] width 9 height 9
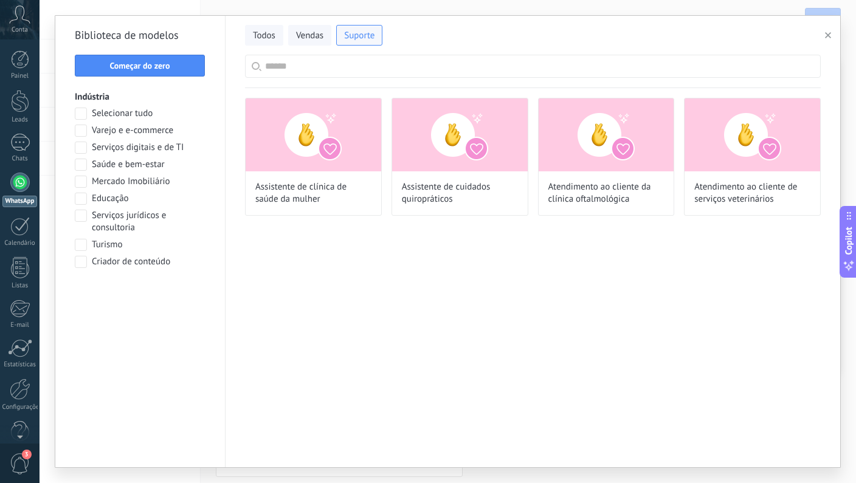
click at [83, 197] on span at bounding box center [81, 199] width 12 height 12
click at [82, 166] on span at bounding box center [81, 165] width 12 height 12
click at [133, 297] on span "Aplicar" at bounding box center [141, 293] width 26 height 9
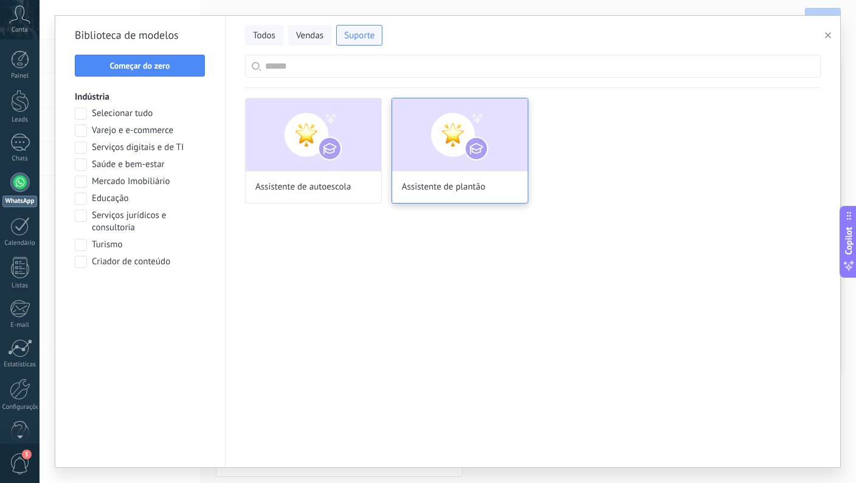
click at [447, 143] on img at bounding box center [460, 134] width 136 height 73
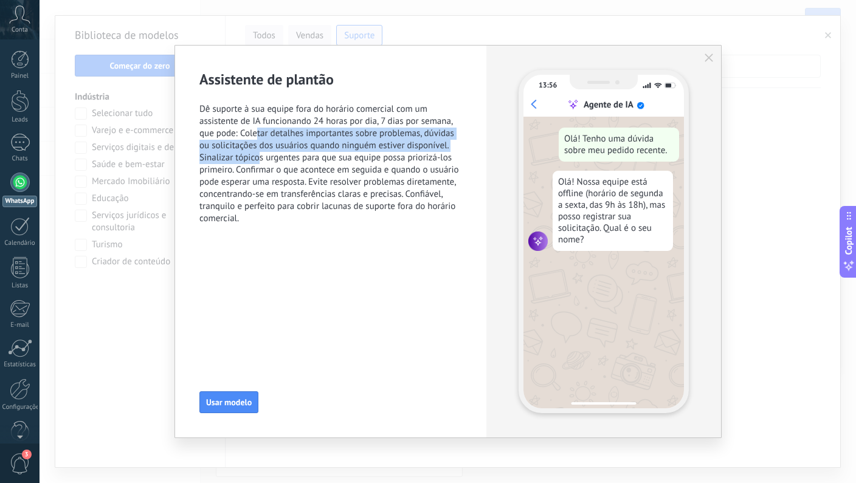
drag, startPoint x: 256, startPoint y: 134, endPoint x: 259, endPoint y: 151, distance: 17.3
click at [259, 151] on span "Dê suporte à sua equipe fora do horário comercial com um assistente de IA funci…" at bounding box center [330, 164] width 263 height 122
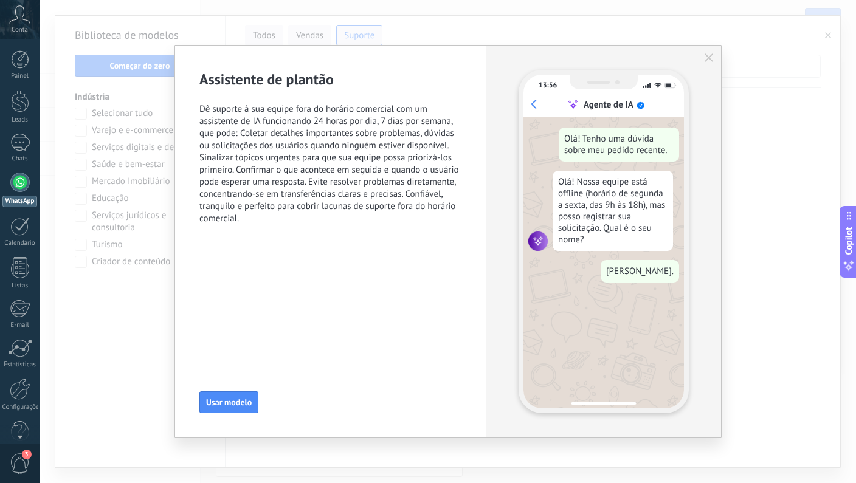
click at [259, 173] on span "Dê suporte à sua equipe fora do horário comercial com um assistente de IA funci…" at bounding box center [330, 164] width 263 height 122
click at [228, 402] on span "Usar modelo" at bounding box center [229, 402] width 46 height 9
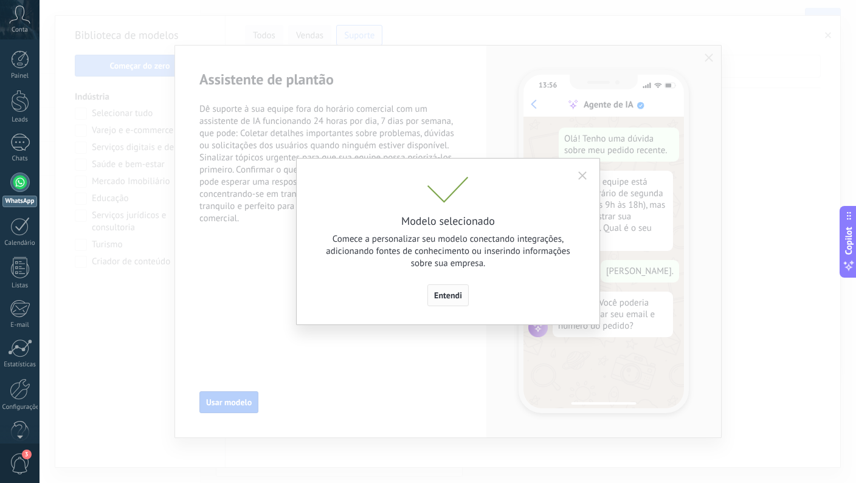
click at [444, 292] on span "Entendi" at bounding box center [448, 295] width 28 height 9
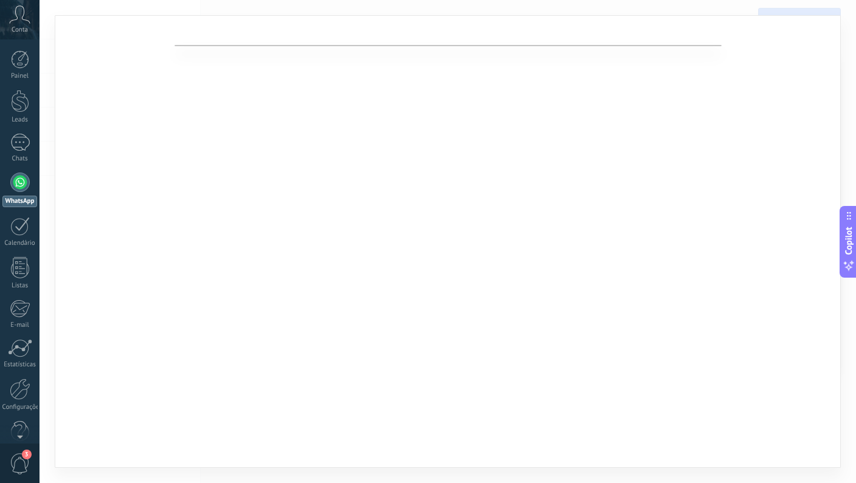
type input "**********"
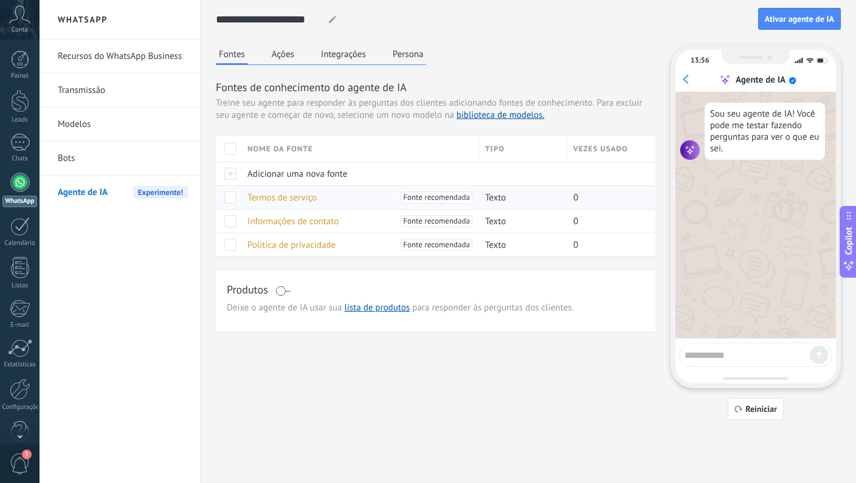
click at [232, 198] on span at bounding box center [230, 198] width 12 height 12
click at [232, 220] on span at bounding box center [230, 221] width 12 height 12
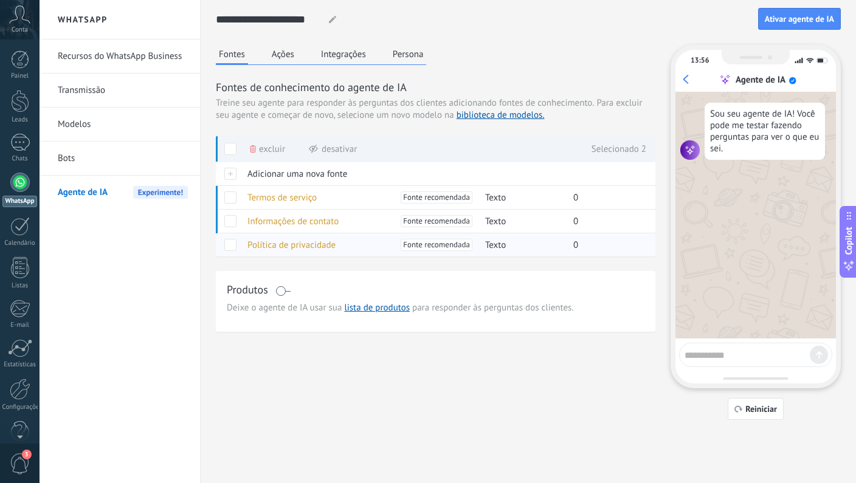
click at [232, 242] on span at bounding box center [230, 245] width 12 height 12
click at [257, 152] on div "Excluir" at bounding box center [267, 149] width 35 height 27
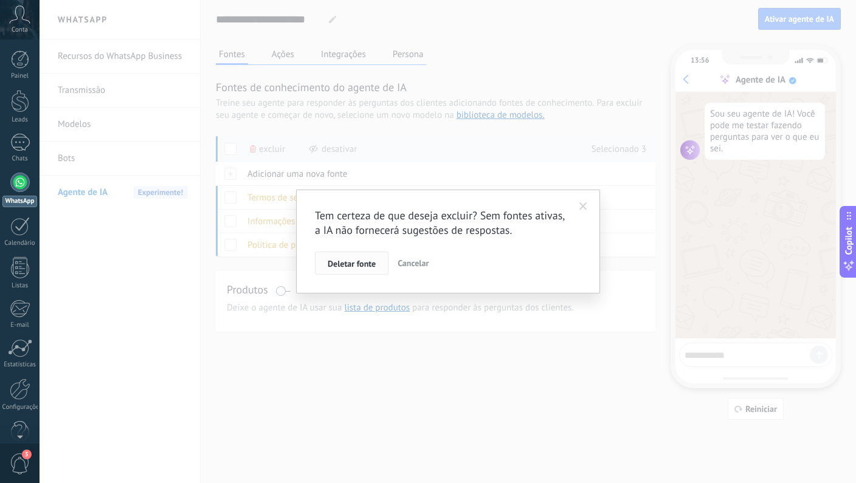
click at [351, 264] on span "Deletar fonte" at bounding box center [352, 264] width 48 height 9
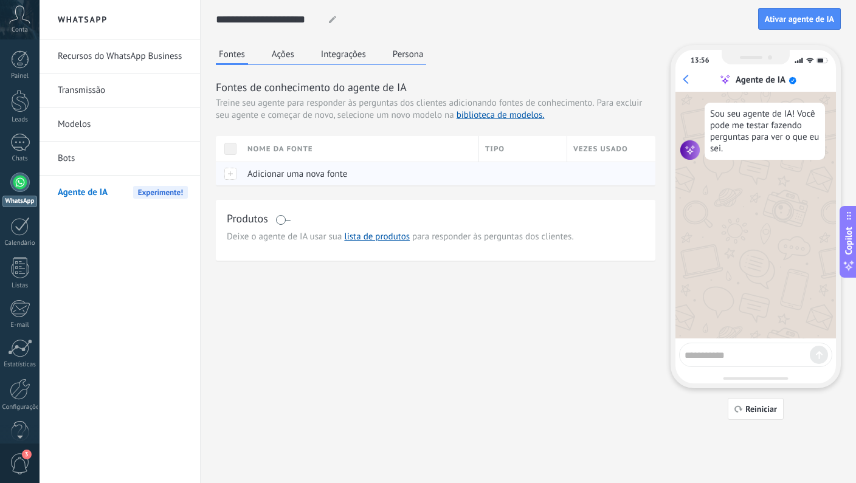
click at [284, 176] on span "Adicionar uma nova fonte" at bounding box center [297, 174] width 100 height 12
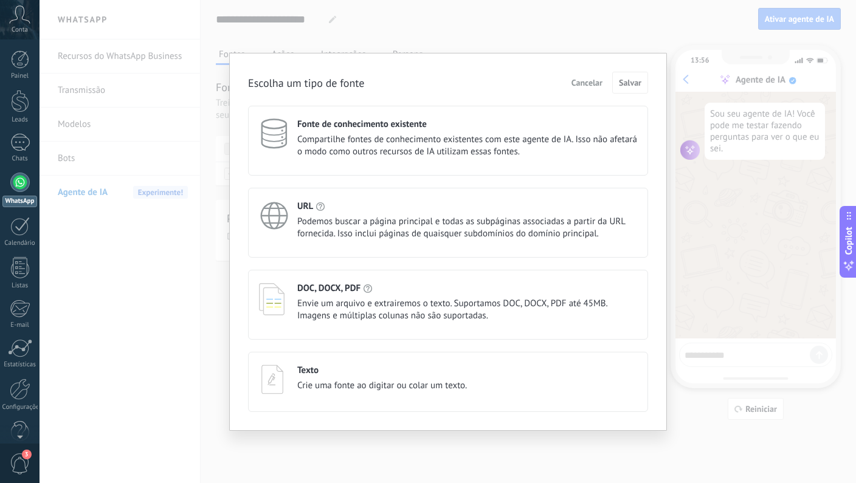
click at [322, 376] on div "Texto" at bounding box center [382, 371] width 170 height 12
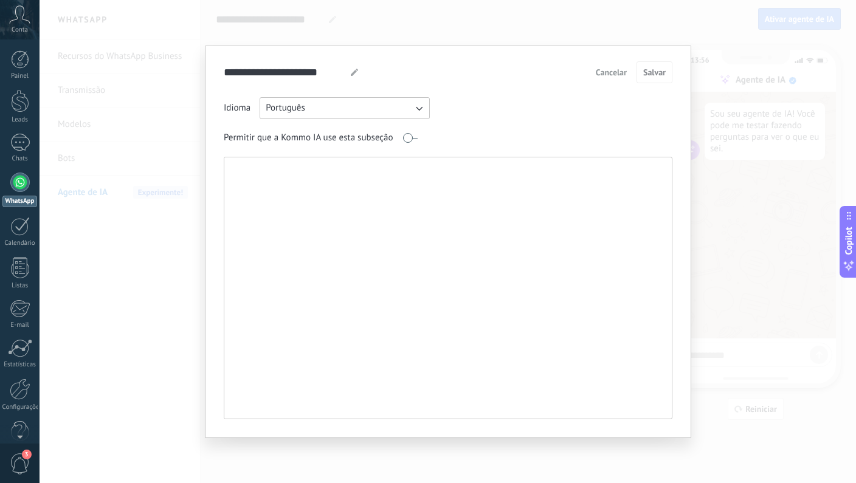
paste textarea "**********"
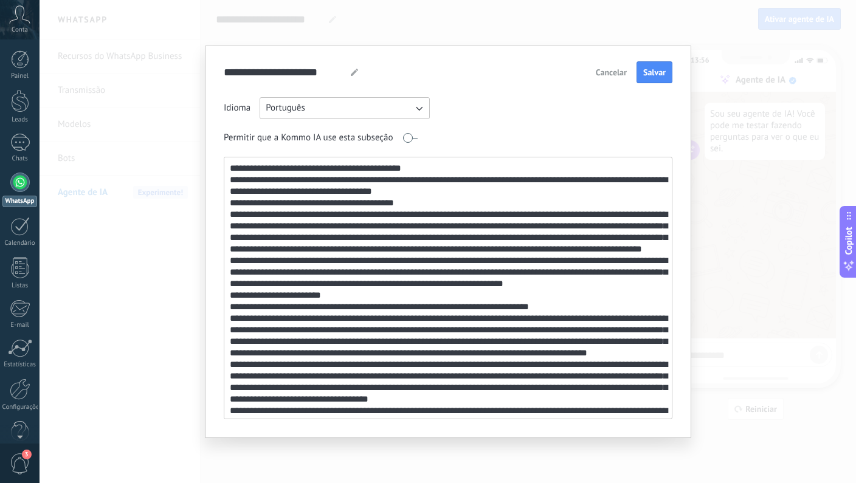
scroll to position [429, 0]
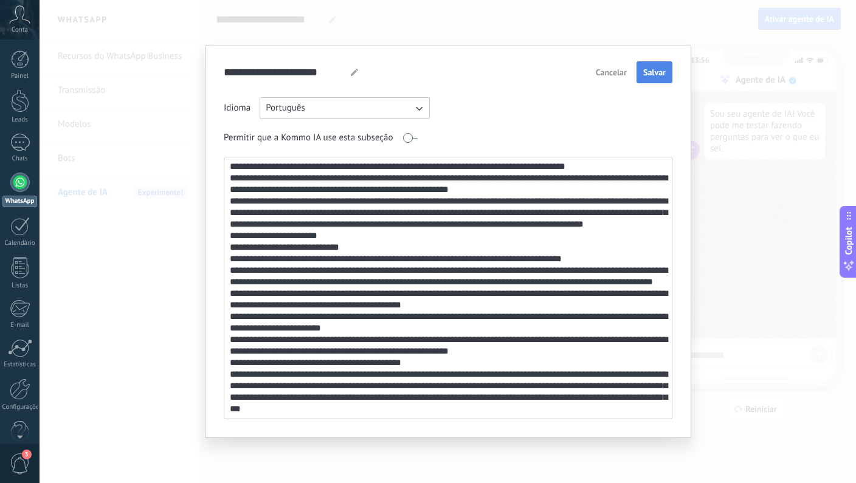
type textarea "**********"
click at [645, 73] on span "Salvar" at bounding box center [654, 72] width 22 height 9
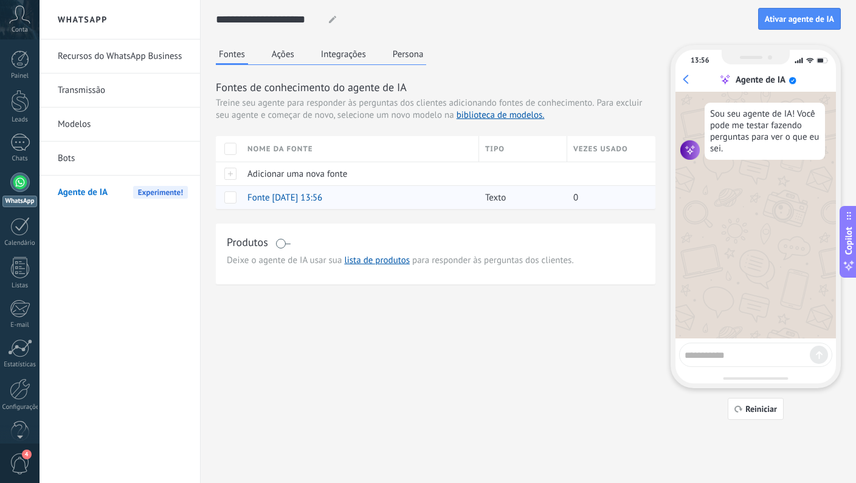
click at [228, 199] on span at bounding box center [230, 198] width 12 height 12
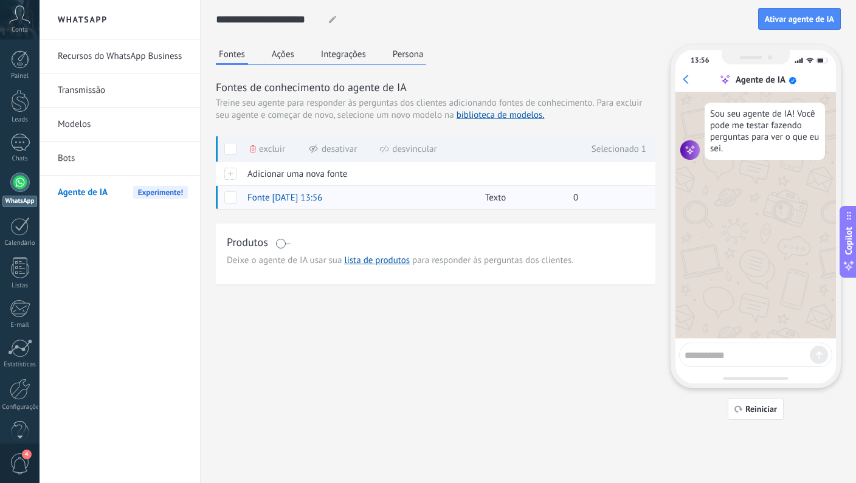
click at [228, 199] on span at bounding box center [230, 198] width 12 height 12
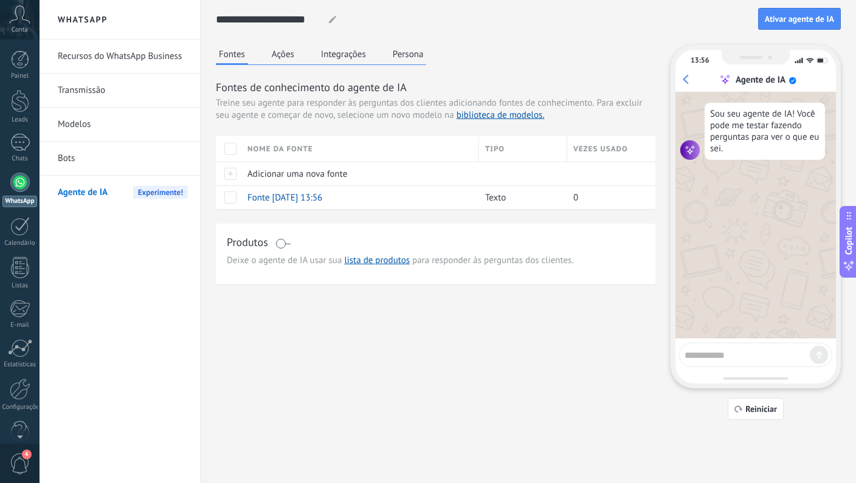
click at [272, 46] on button "Ações" at bounding box center [283, 54] width 29 height 18
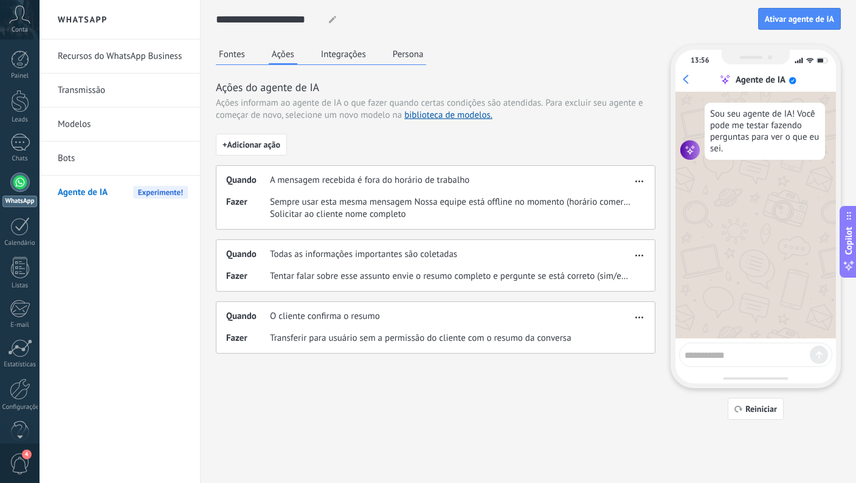
click at [643, 179] on span "button" at bounding box center [639, 179] width 8 height 9
click at [620, 225] on span "Excluir" at bounding box center [622, 224] width 27 height 12
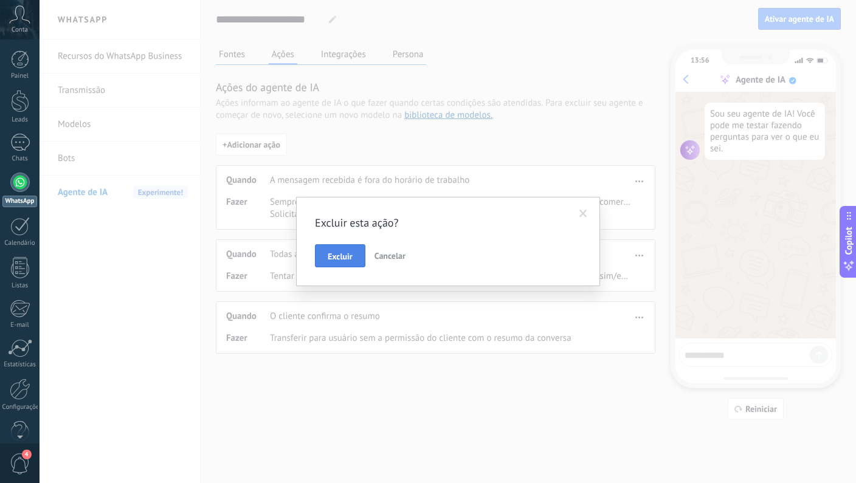
click at [333, 260] on span "Excluir" at bounding box center [340, 256] width 25 height 9
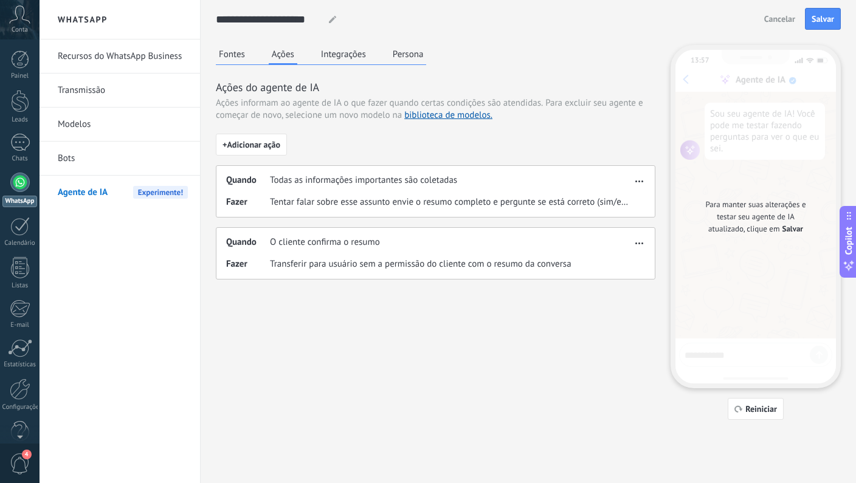
click at [389, 204] on span "Tentar falar sobre esse assunto envie o resumo completo e pergunte se está corr…" at bounding box center [451, 202] width 362 height 12
click at [637, 181] on icon "button" at bounding box center [639, 182] width 8 height 2
click at [626, 193] on span "Editar" at bounding box center [620, 199] width 23 height 12
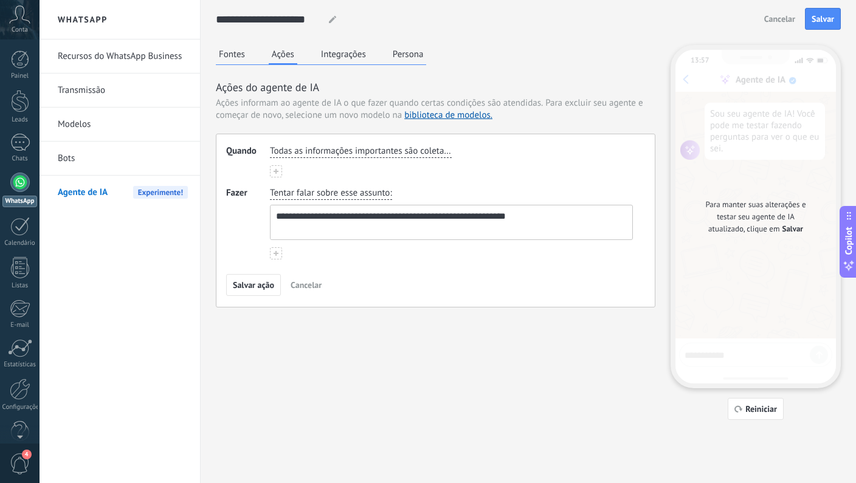
click at [347, 150] on span "Todas as informações importantes são coletadas" at bounding box center [361, 151] width 182 height 12
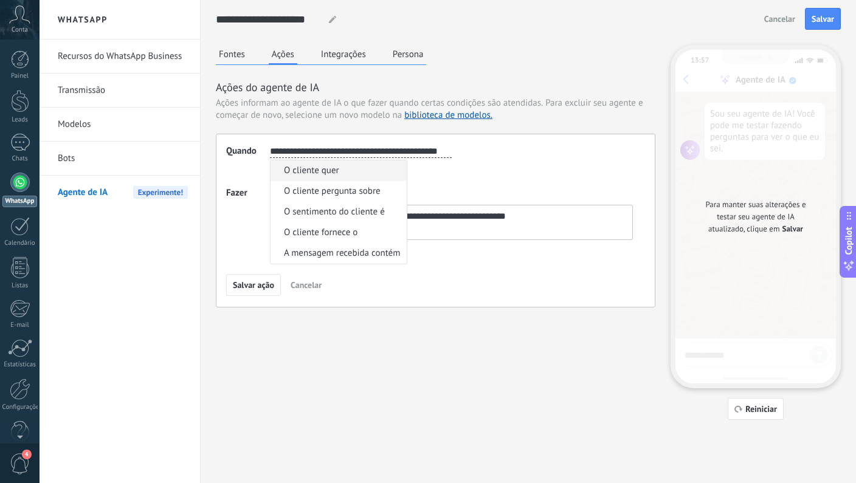
scroll to position [0, 7]
click at [481, 176] on div "**********" at bounding box center [451, 161] width 363 height 32
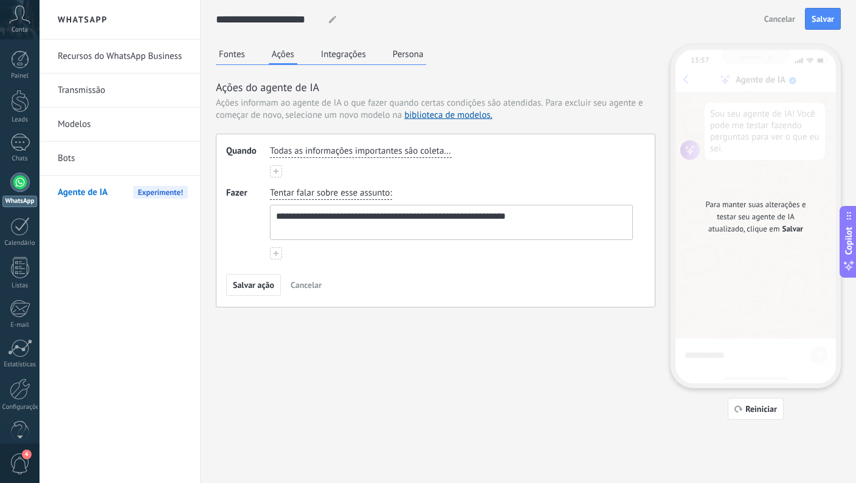
click at [418, 153] on span "Todas as informações importantes são coletadas" at bounding box center [361, 151] width 182 height 12
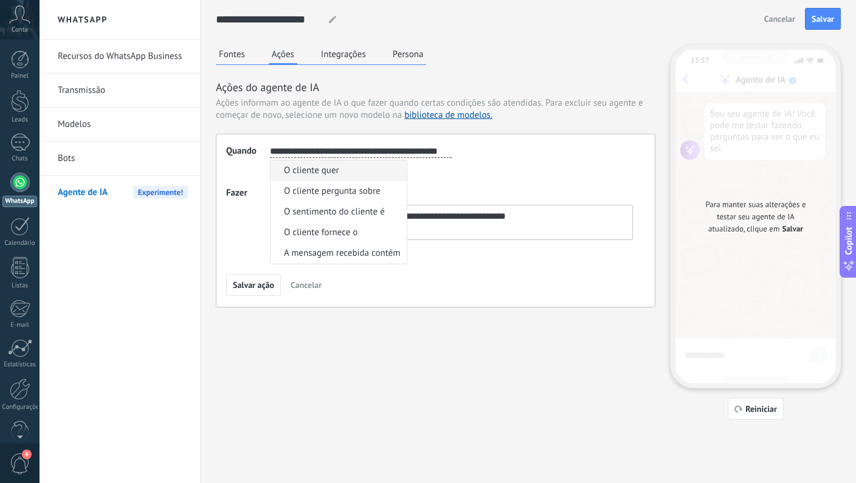
click at [506, 227] on textarea "**********" at bounding box center [450, 222] width 359 height 34
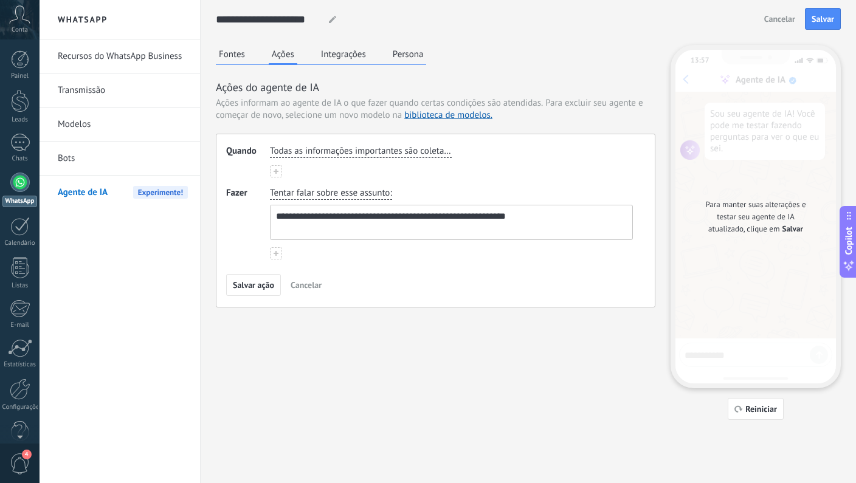
click at [339, 228] on textarea "**********" at bounding box center [450, 222] width 359 height 34
click at [258, 284] on span "Salvar ação" at bounding box center [253, 285] width 41 height 9
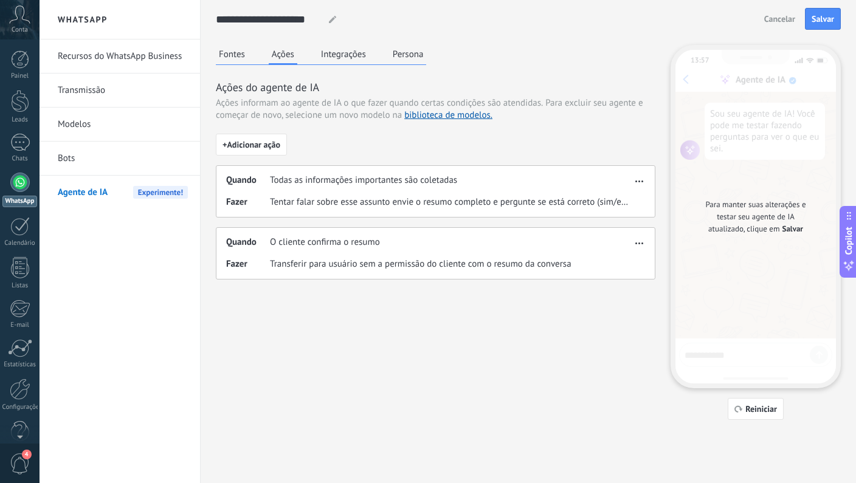
click at [338, 24] on div at bounding box center [331, 20] width 18 height 22
click at [335, 21] on icon at bounding box center [332, 19] width 7 height 7
click at [249, 55] on div "Fontes Ações Integrações Persona" at bounding box center [321, 55] width 210 height 20
click at [399, 53] on button "Persona" at bounding box center [408, 54] width 37 height 18
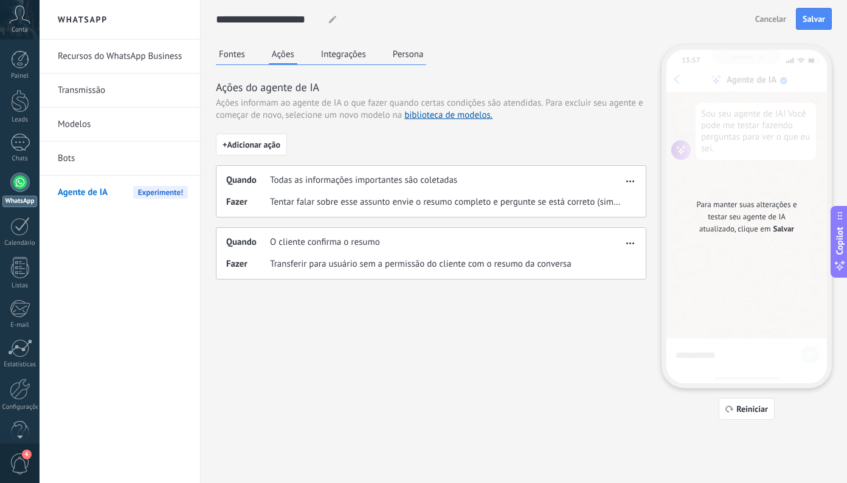
click at [399, 53] on button "Persona" at bounding box center [408, 54] width 37 height 18
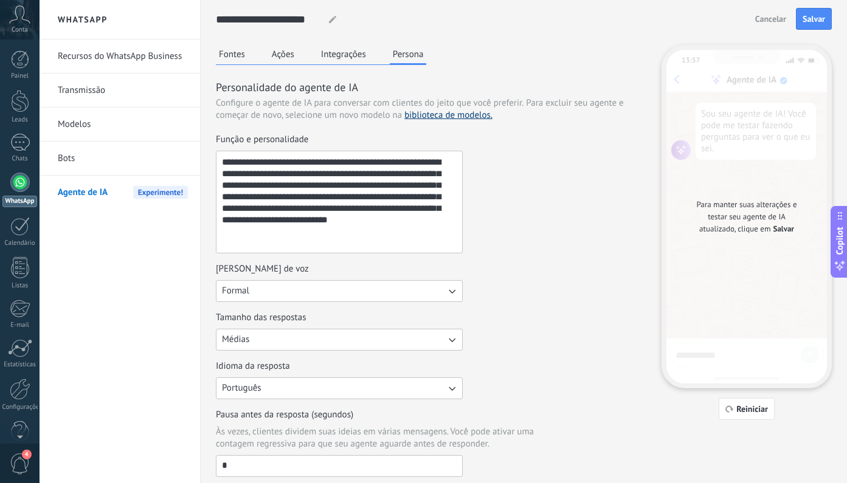
click at [417, 120] on link "biblioteca de modelos." at bounding box center [448, 115] width 88 height 12
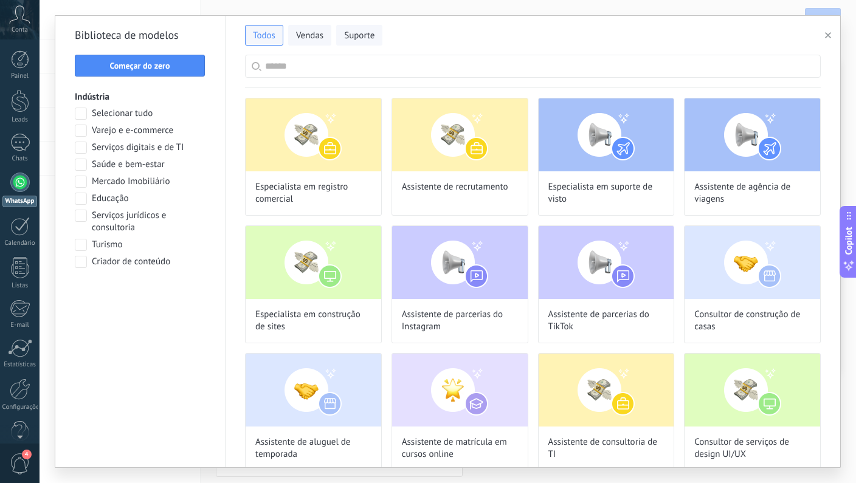
click at [86, 199] on span at bounding box center [81, 199] width 12 height 12
click at [112, 294] on span "Aplicar" at bounding box center [139, 293] width 117 height 9
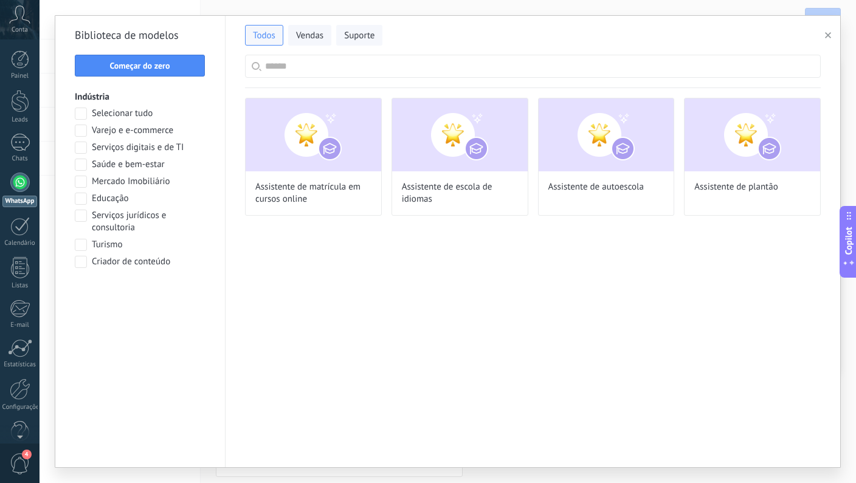
click at [85, 165] on span at bounding box center [81, 165] width 12 height 12
click at [85, 200] on span at bounding box center [81, 199] width 12 height 12
click at [125, 295] on span "Aplicar" at bounding box center [139, 293] width 117 height 9
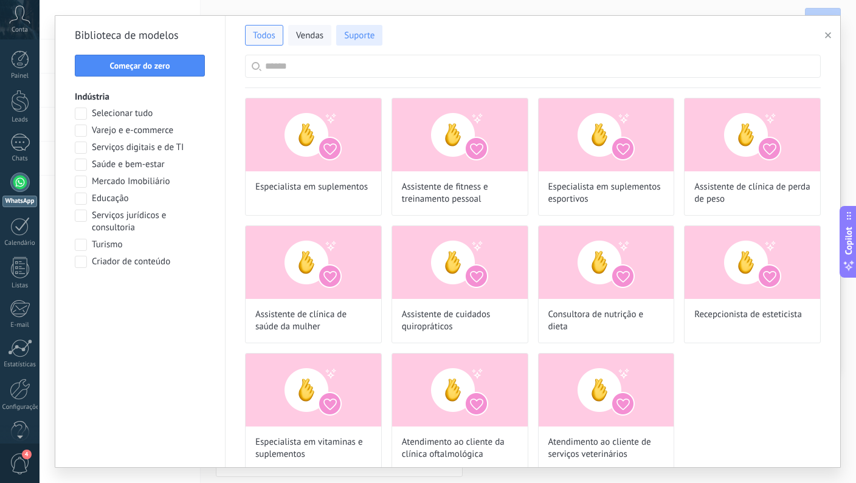
click at [364, 36] on span "Suporte" at bounding box center [359, 36] width 30 height 12
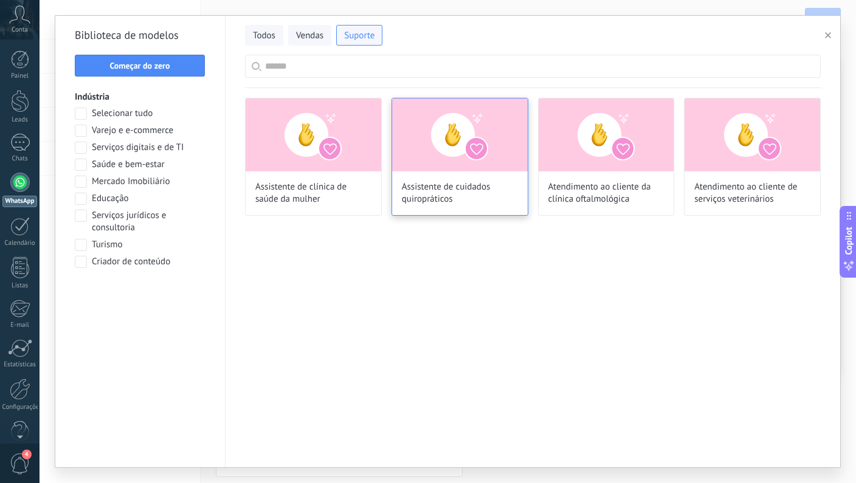
click at [445, 171] on picture at bounding box center [460, 169] width 136 height 12
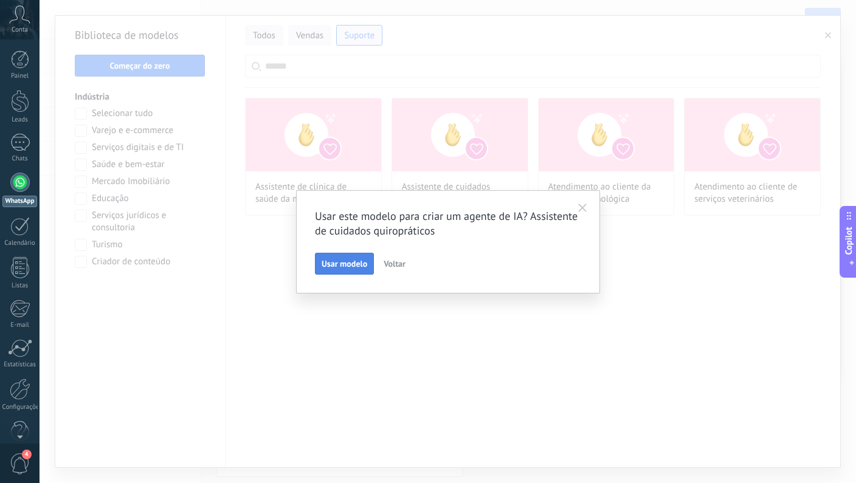
click at [338, 268] on span "Usar modelo" at bounding box center [345, 264] width 46 height 9
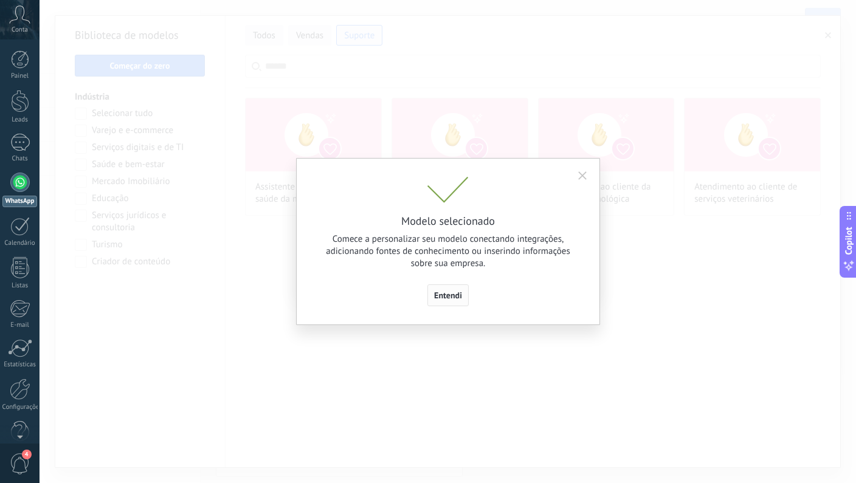
click at [440, 292] on span "Entendi" at bounding box center [448, 295] width 28 height 9
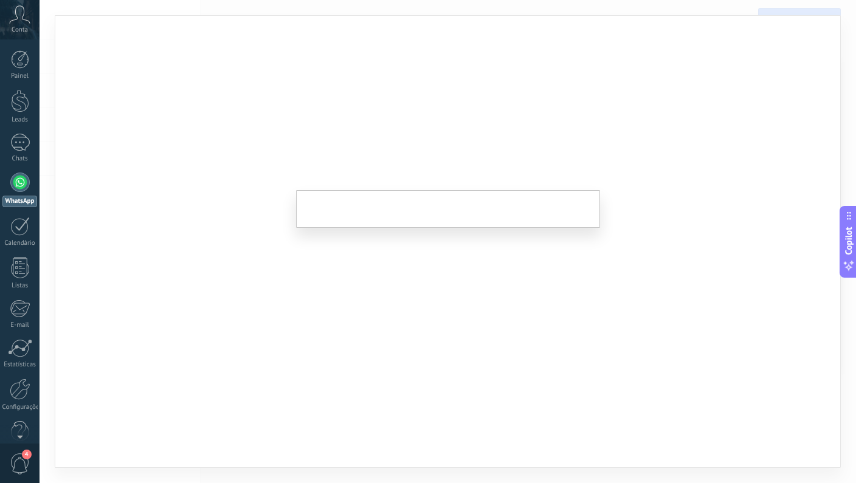
type input "**********"
click at [356, 266] on div at bounding box center [448, 241] width 817 height 483
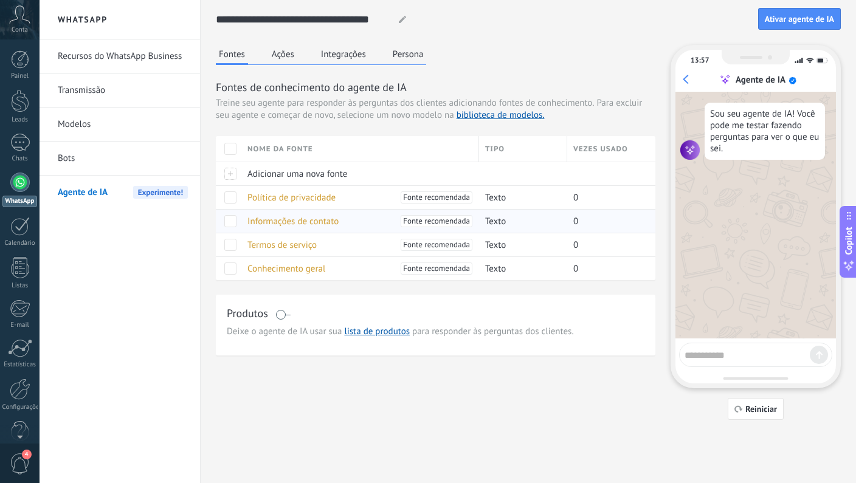
click at [271, 221] on span "Informações de contato" at bounding box center [292, 222] width 91 height 12
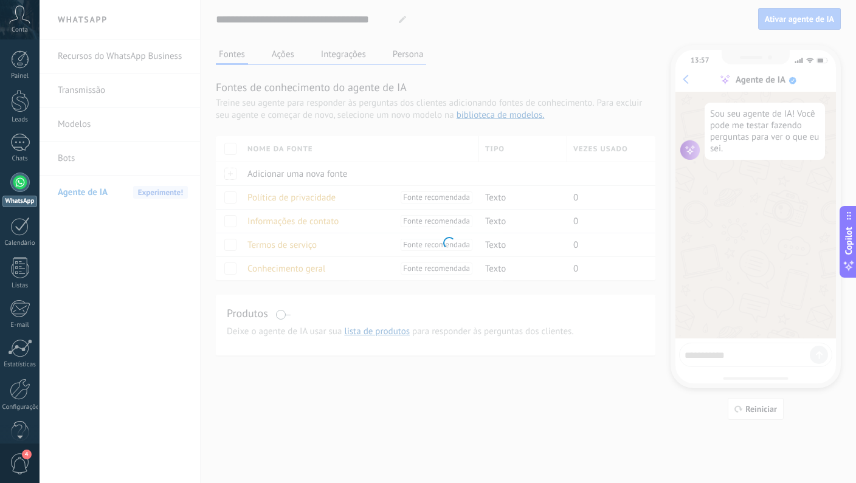
type input "**********"
type textarea "**********"
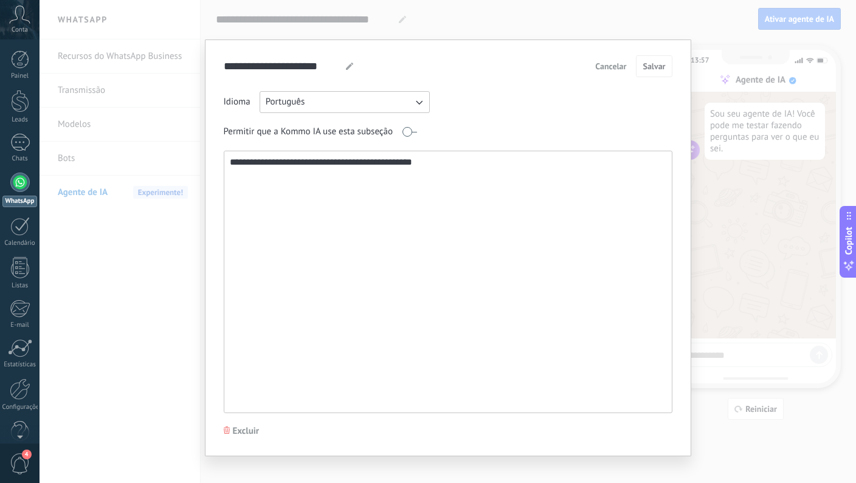
click at [357, 181] on textarea "**********" at bounding box center [446, 281] width 445 height 261
click at [610, 64] on span "Cancelar" at bounding box center [610, 66] width 31 height 9
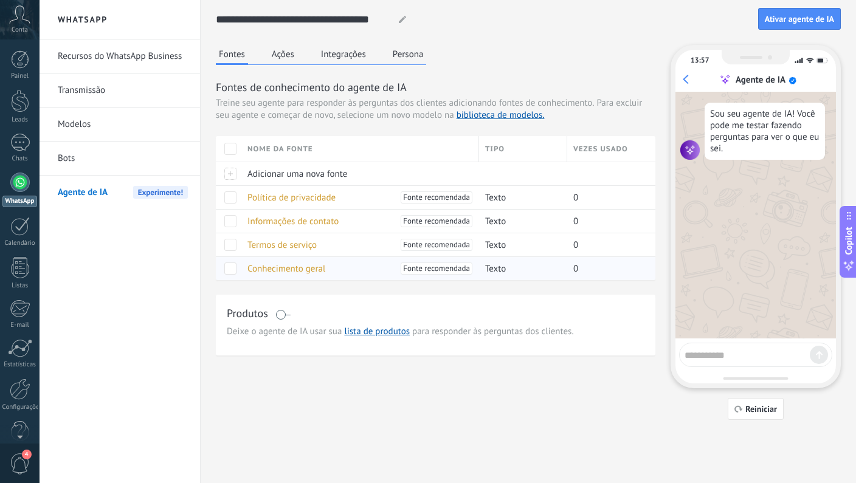
click at [288, 269] on span "Conhecimento geral" at bounding box center [286, 269] width 78 height 12
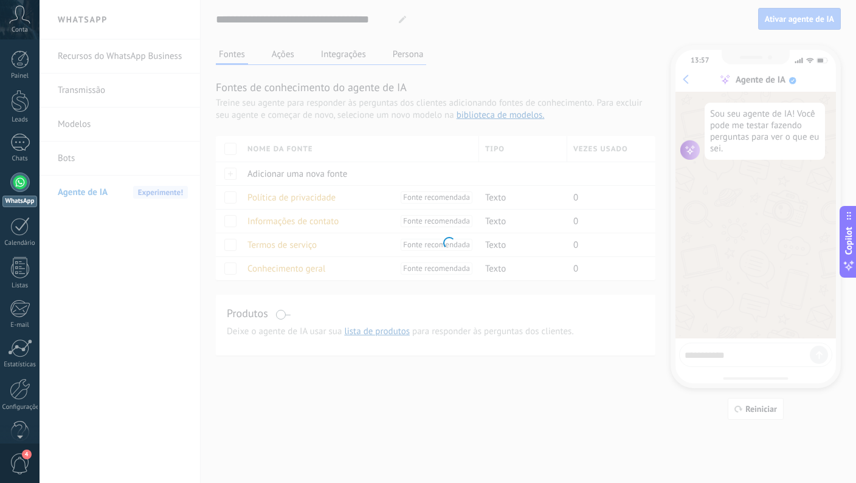
type input "**********"
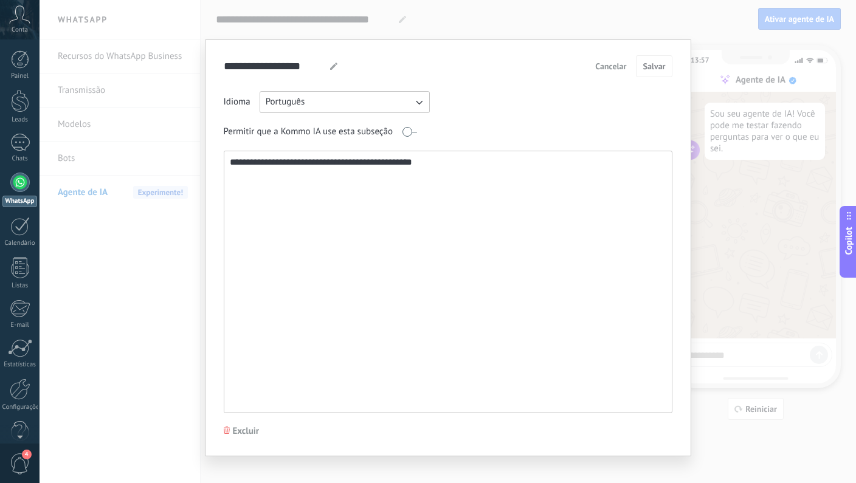
click at [347, 196] on textarea "**********" at bounding box center [446, 281] width 445 height 261
click at [448, 173] on textarea "**********" at bounding box center [446, 281] width 445 height 261
paste textarea "**********"
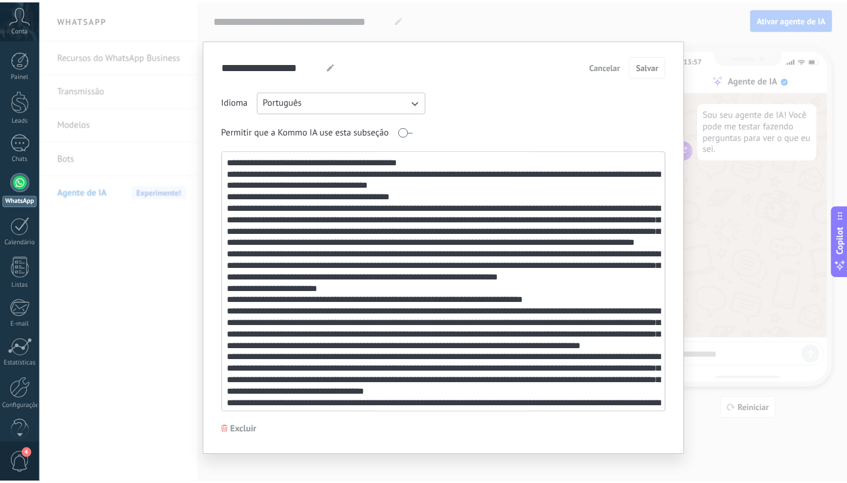
scroll to position [429, 0]
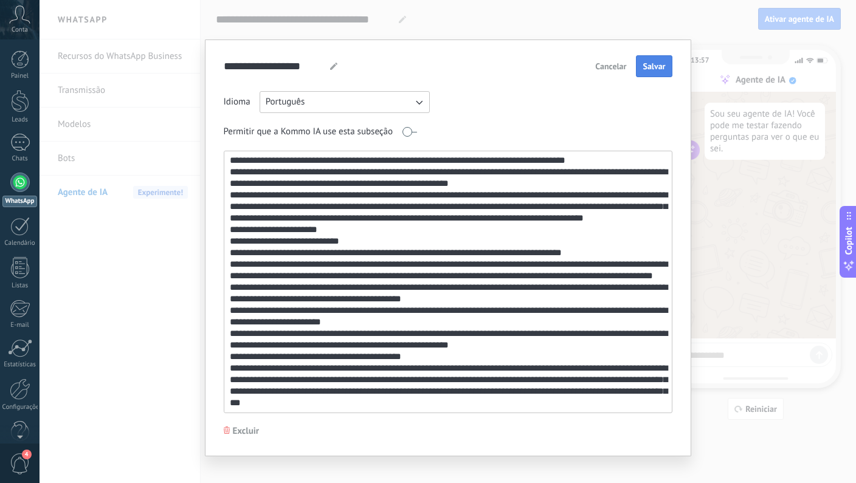
type textarea "**********"
click at [638, 69] on button "Salvar" at bounding box center [654, 66] width 36 height 22
click at [612, 70] on span "Cancelar" at bounding box center [610, 66] width 31 height 9
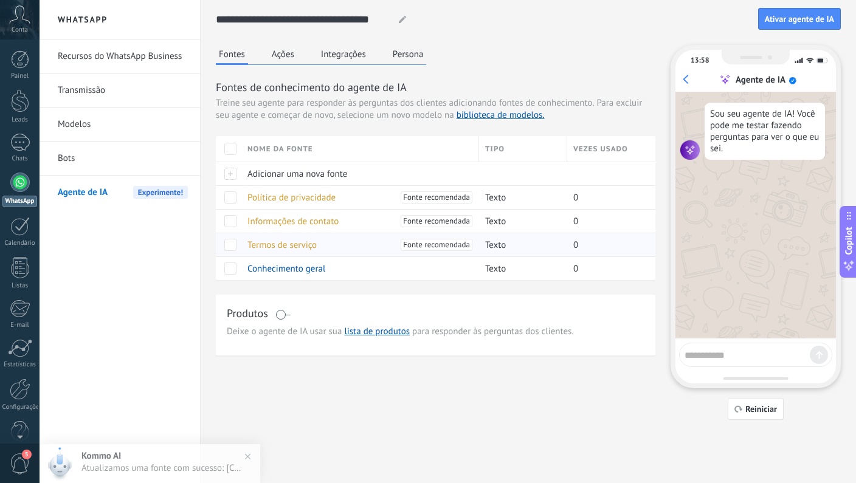
click at [268, 246] on span "Termos de serviço" at bounding box center [281, 246] width 69 height 12
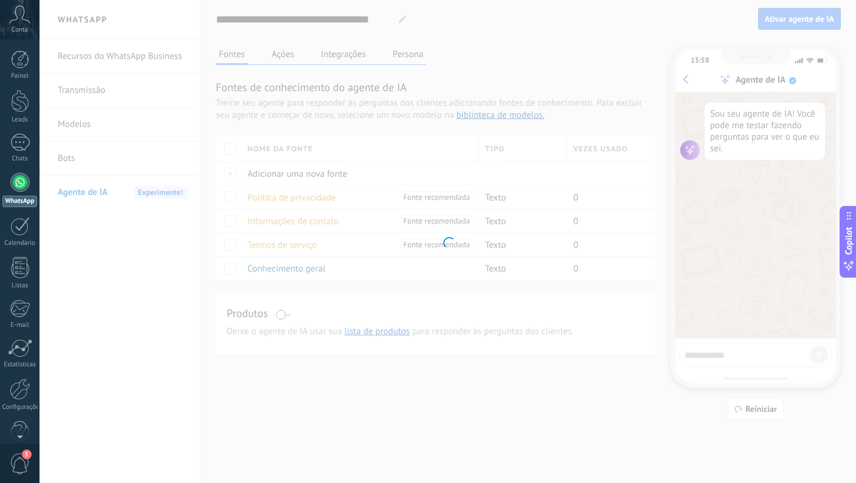
type input "**********"
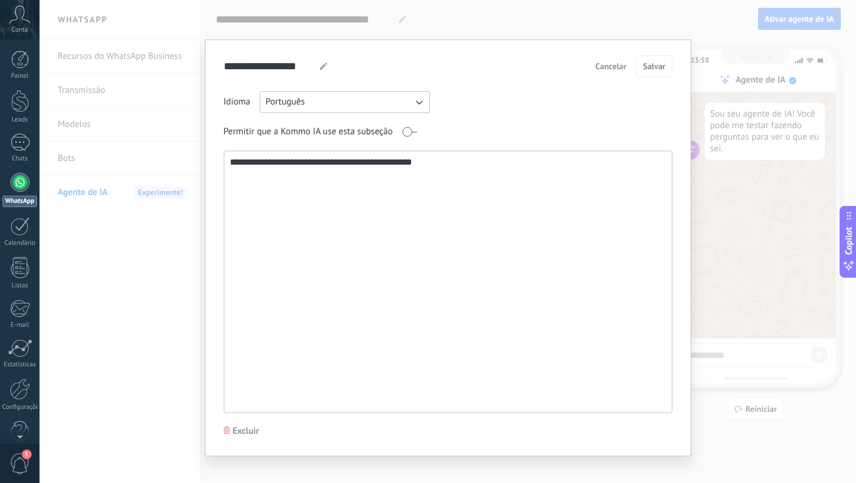
click at [348, 196] on textarea "**********" at bounding box center [446, 281] width 445 height 261
paste textarea "**********"
type textarea "**********"
click at [646, 64] on span "Salvar" at bounding box center [654, 66] width 22 height 9
click at [610, 69] on span "Cancelar" at bounding box center [610, 66] width 31 height 9
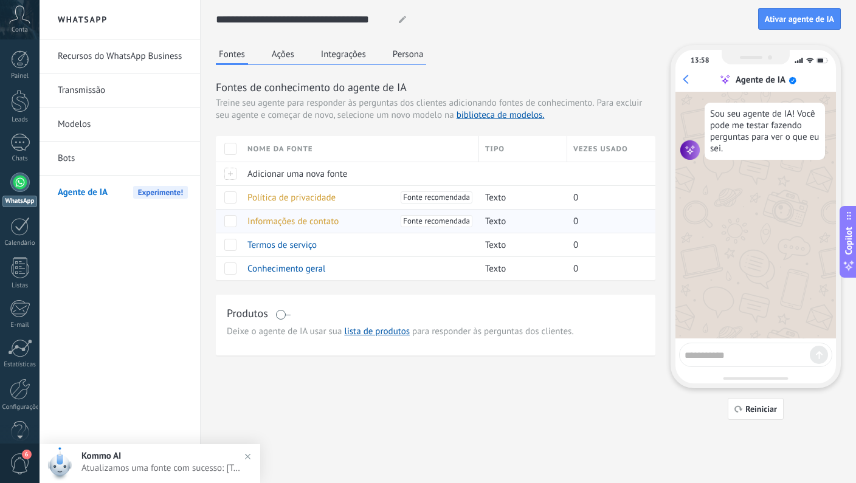
click at [300, 225] on span "Informações de contato" at bounding box center [292, 222] width 91 height 12
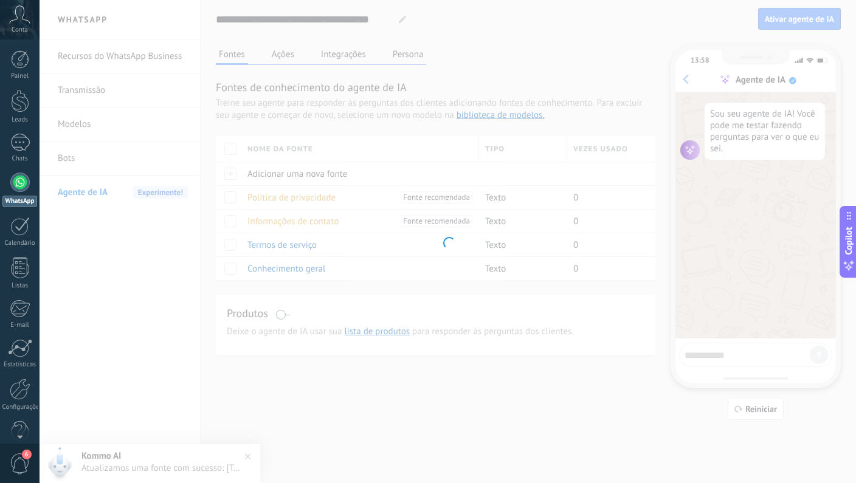
type input "**********"
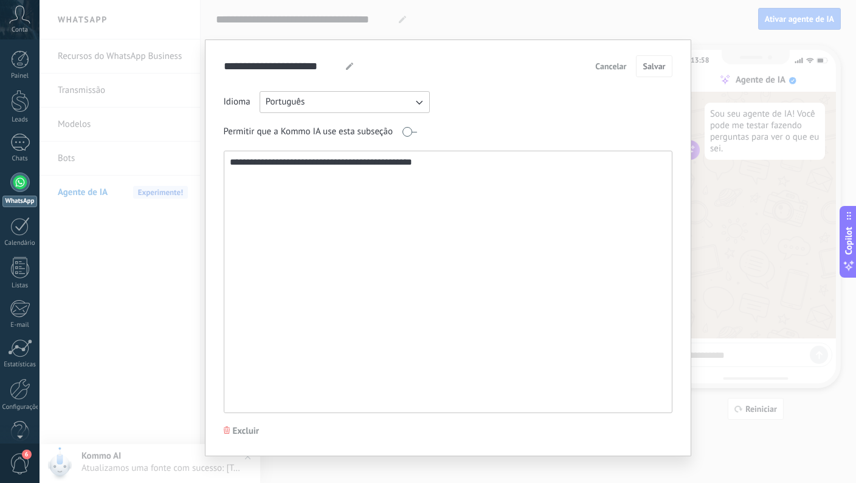
click at [314, 215] on textarea "**********" at bounding box center [446, 281] width 445 height 261
paste textarea
type textarea "**********"
click at [644, 75] on button "Salvar" at bounding box center [654, 66] width 36 height 22
click at [606, 70] on span "Cancelar" at bounding box center [610, 66] width 31 height 9
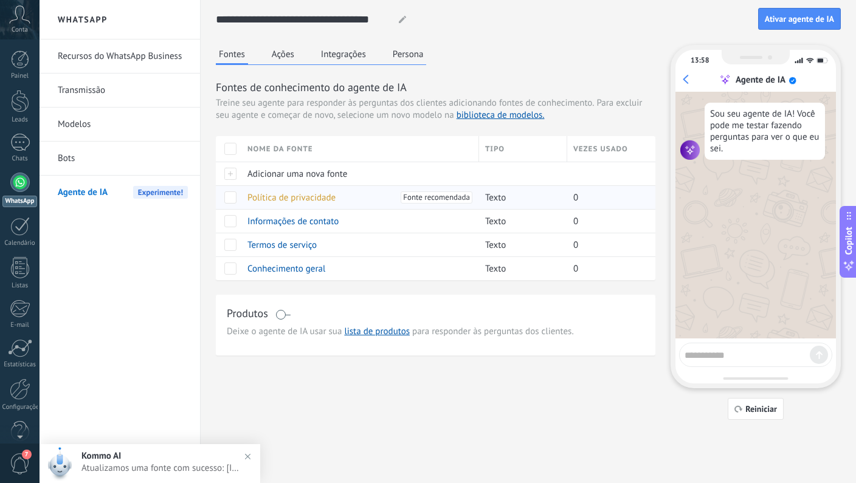
click at [293, 198] on span "Política de privacidade" at bounding box center [291, 198] width 88 height 12
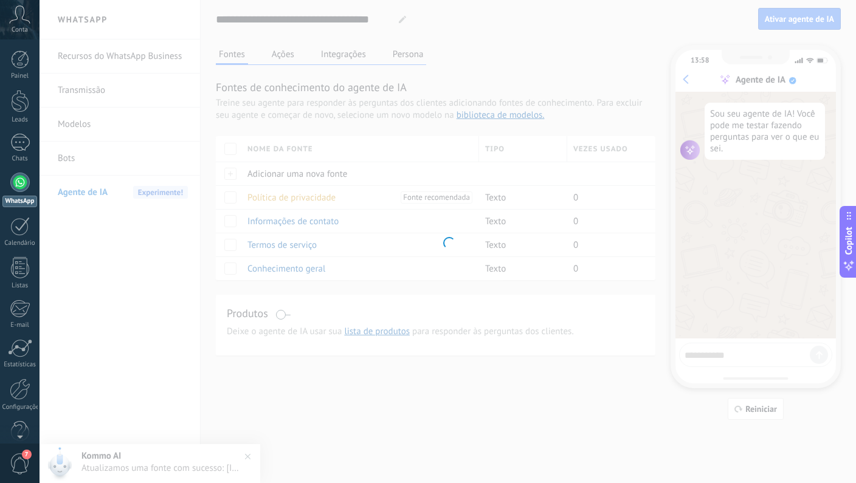
type input "**********"
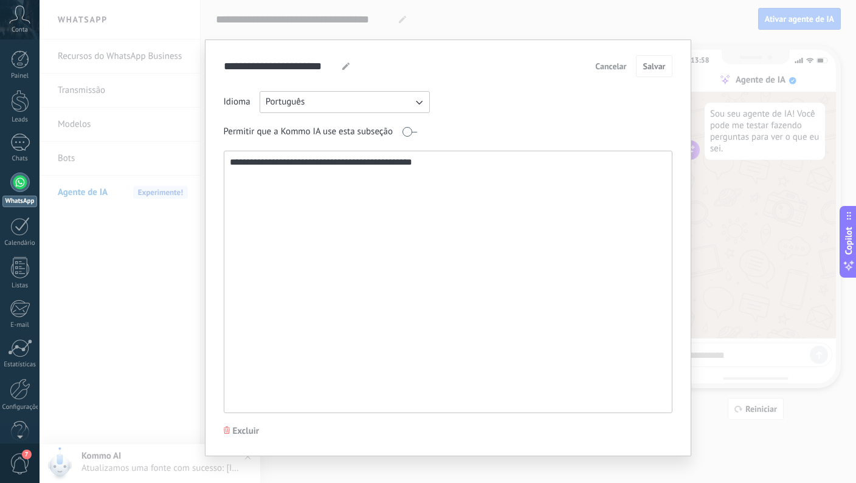
click at [437, 192] on textarea "**********" at bounding box center [446, 281] width 445 height 261
paste textarea
type textarea "**********"
click at [655, 69] on span "Salvar" at bounding box center [654, 66] width 22 height 9
click at [606, 71] on span "Cancelar" at bounding box center [610, 66] width 31 height 9
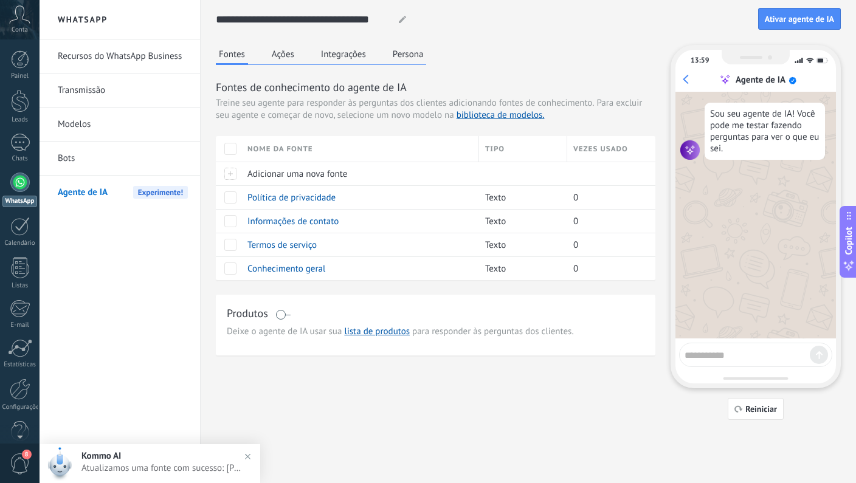
click at [288, 58] on button "Ações" at bounding box center [283, 54] width 29 height 18
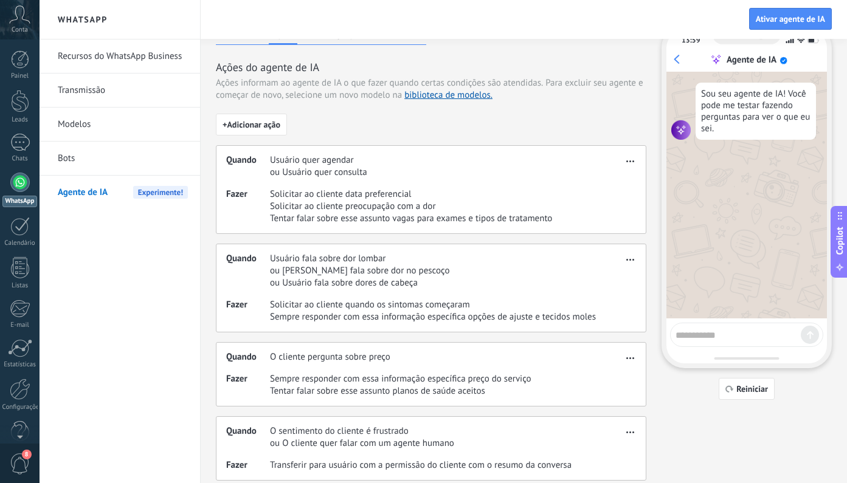
scroll to position [32, 0]
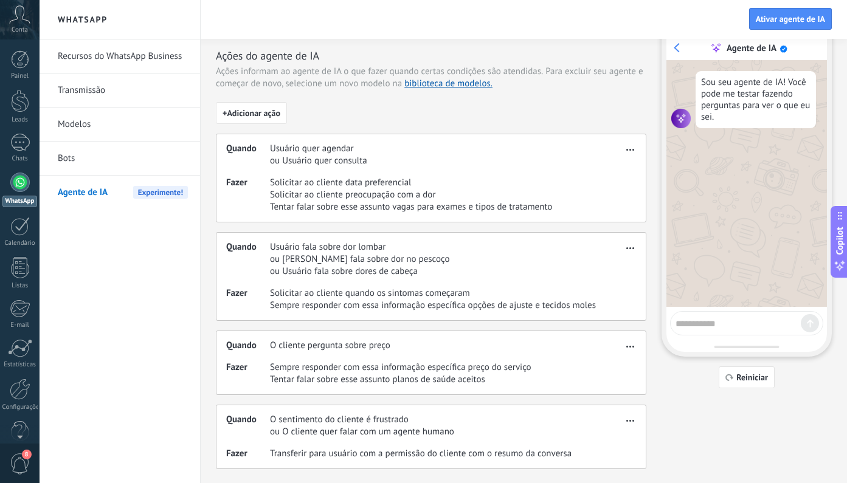
click at [699, 330] on div at bounding box center [746, 323] width 153 height 24
click at [704, 322] on textarea at bounding box center [737, 321] width 125 height 15
type textarea "**"
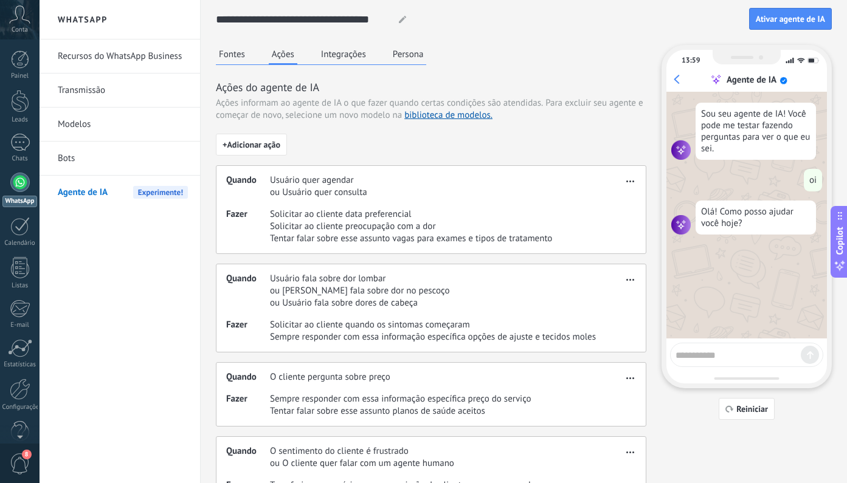
click at [416, 55] on button "Persona" at bounding box center [408, 54] width 37 height 18
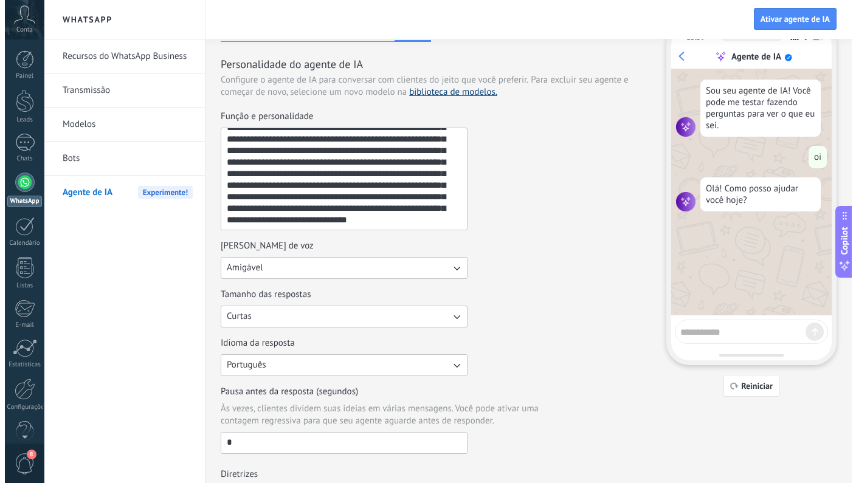
scroll to position [35, 0]
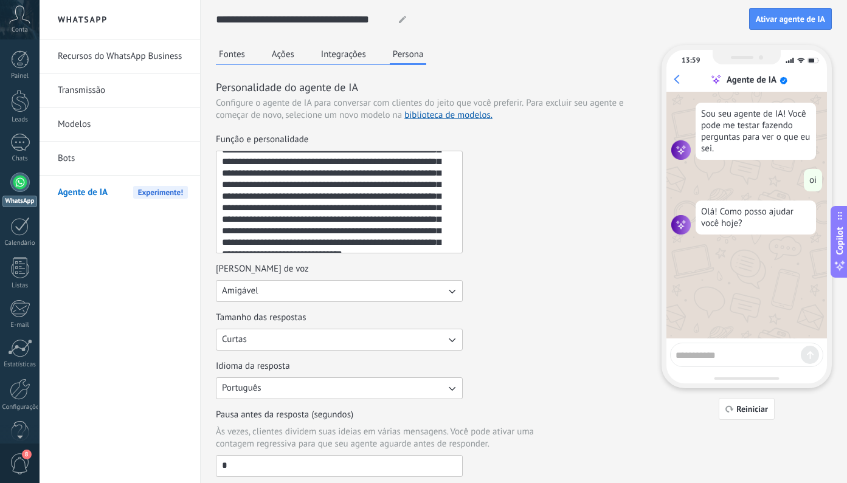
click at [342, 59] on button "Integrações" at bounding box center [343, 54] width 51 height 18
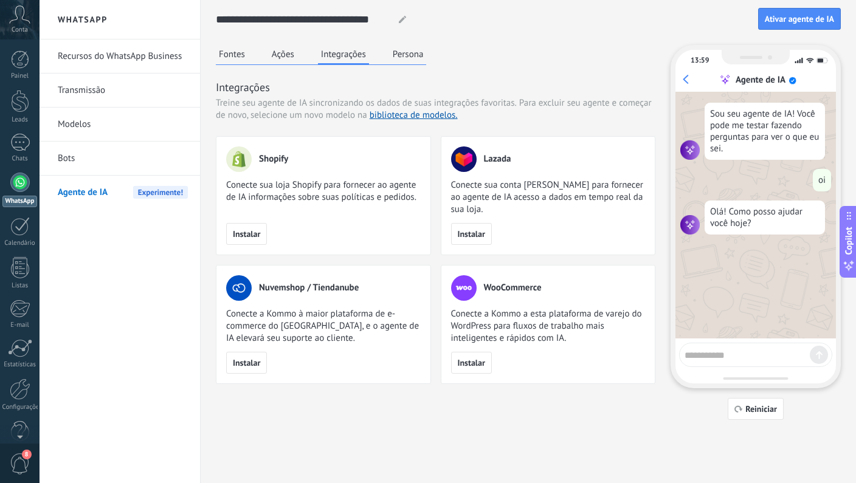
click at [288, 57] on button "Ações" at bounding box center [283, 54] width 29 height 18
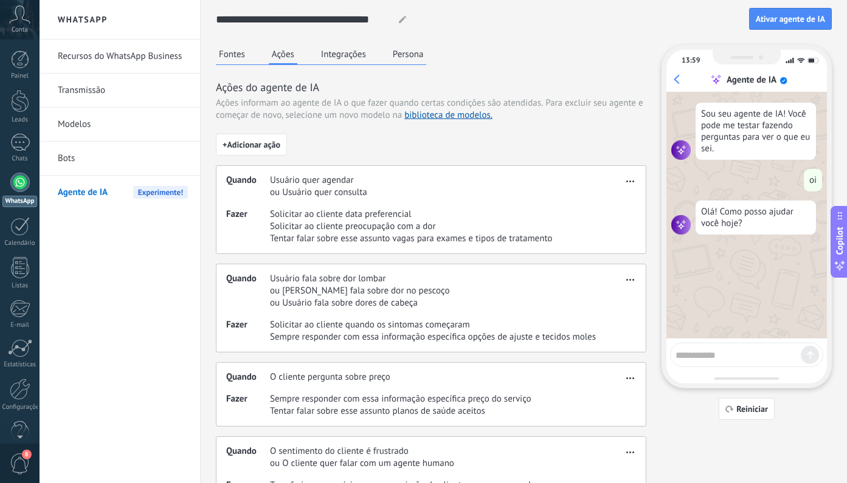
click at [339, 186] on span "Usuário quer agendar" at bounding box center [318, 180] width 97 height 12
click at [623, 180] on button "button" at bounding box center [630, 179] width 14 height 15
click at [612, 217] on div "Excluir" at bounding box center [607, 224] width 58 height 24
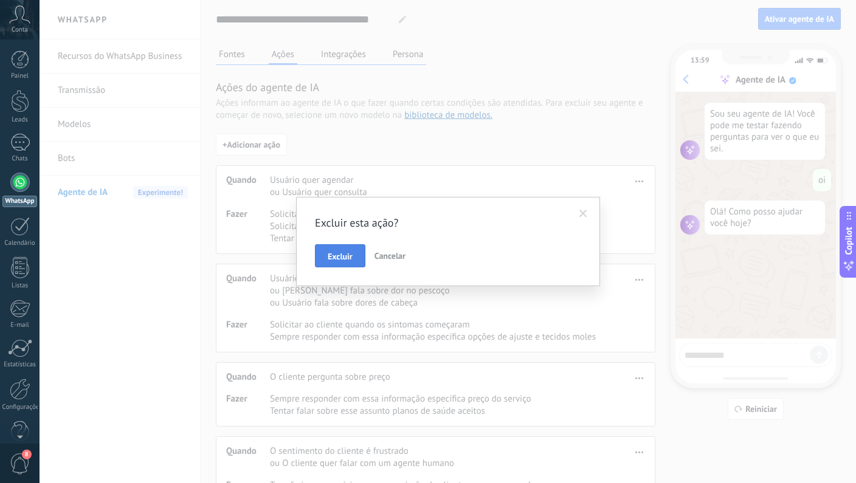
click at [349, 249] on button "Excluir" at bounding box center [340, 255] width 50 height 23
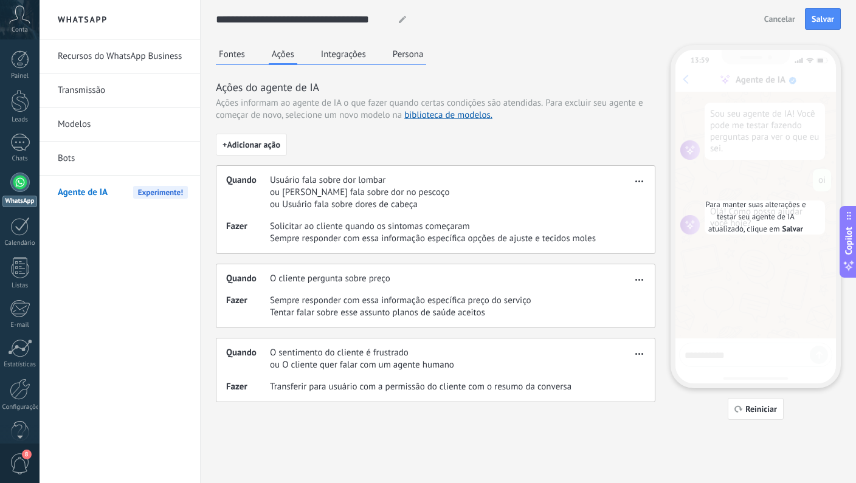
click at [645, 179] on button "button" at bounding box center [639, 179] width 14 height 15
click at [616, 216] on div "Excluir" at bounding box center [616, 224] width 58 height 24
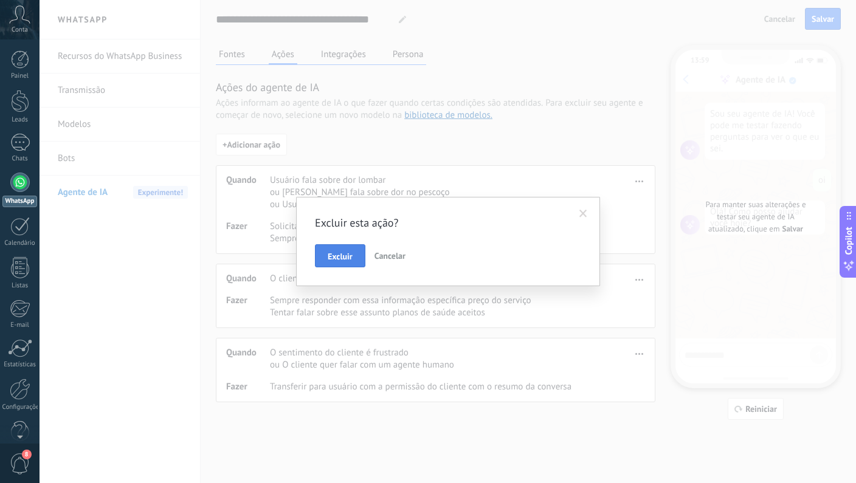
click at [356, 252] on button "Excluir" at bounding box center [340, 255] width 50 height 23
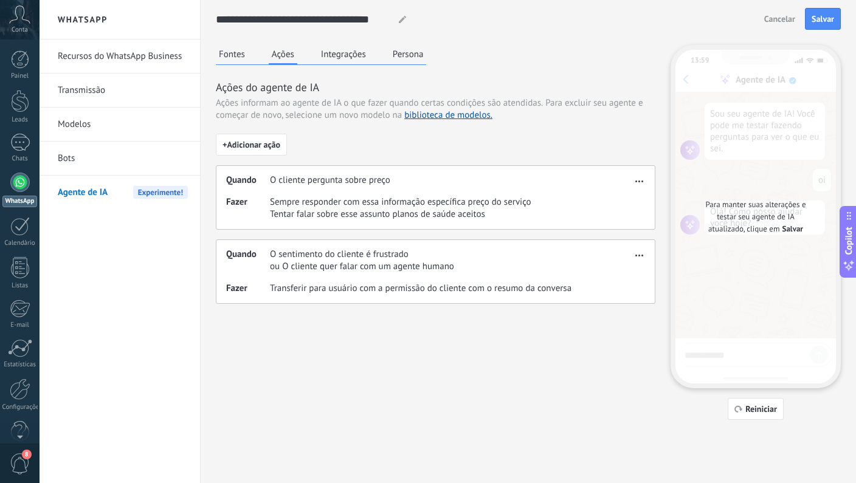
click at [637, 178] on span "button" at bounding box center [639, 179] width 8 height 9
click at [615, 216] on div "Excluir" at bounding box center [616, 224] width 58 height 24
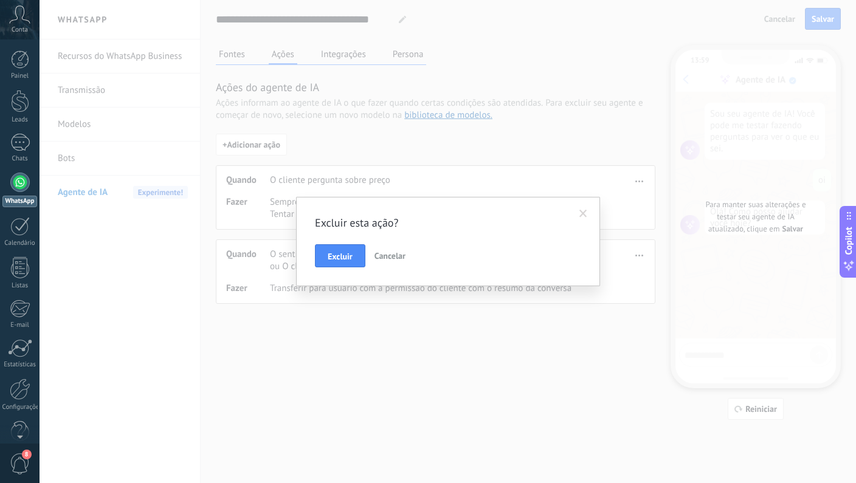
click at [333, 263] on button "Excluir" at bounding box center [340, 255] width 50 height 23
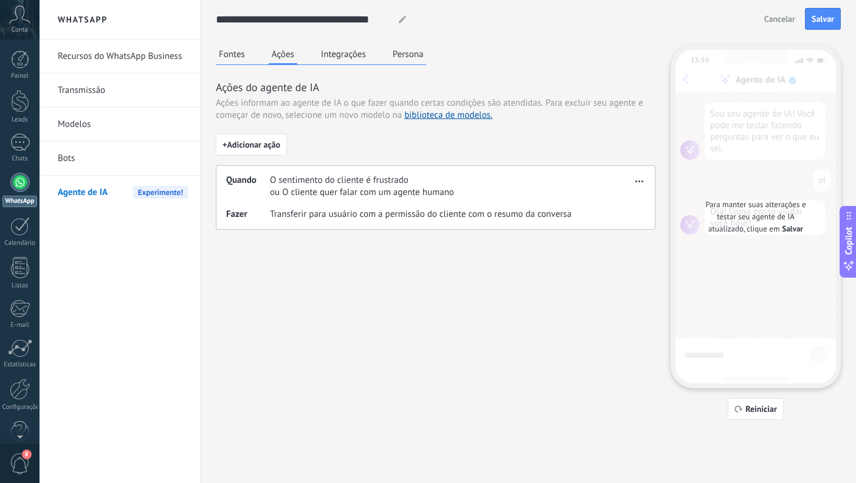
click at [637, 183] on span "button" at bounding box center [639, 179] width 8 height 9
click at [612, 220] on span "Excluir" at bounding box center [622, 224] width 27 height 12
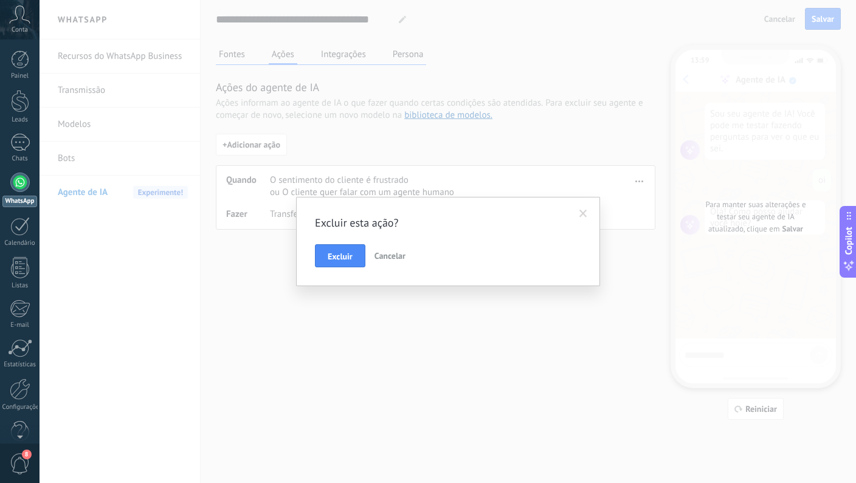
click at [326, 251] on button "Excluir" at bounding box center [340, 255] width 50 height 23
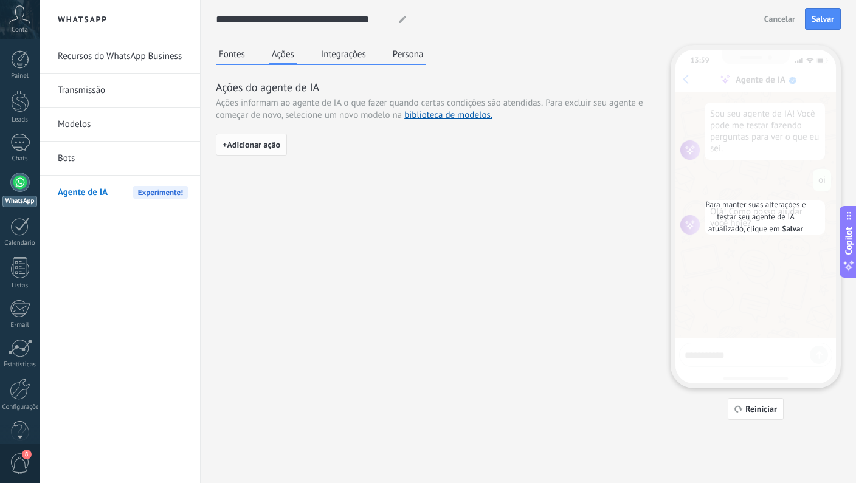
click at [268, 153] on button "+ Adicionar ação" at bounding box center [251, 145] width 71 height 22
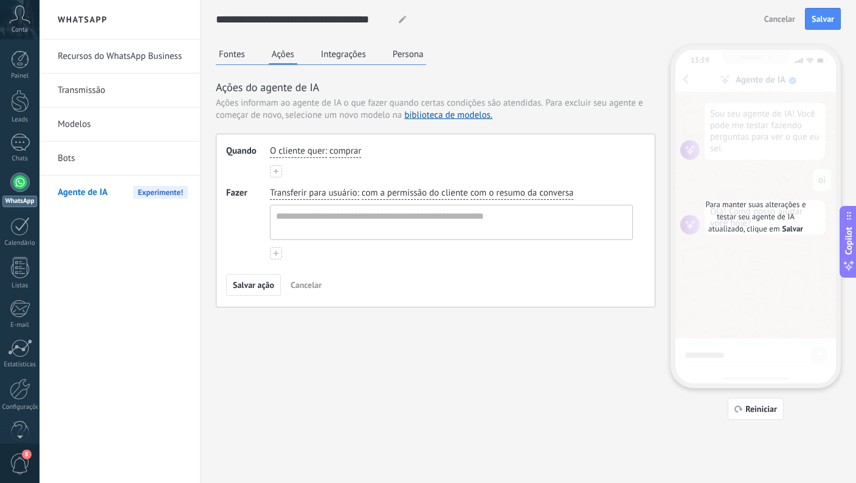
click at [330, 156] on span "comprar" at bounding box center [346, 151] width 32 height 12
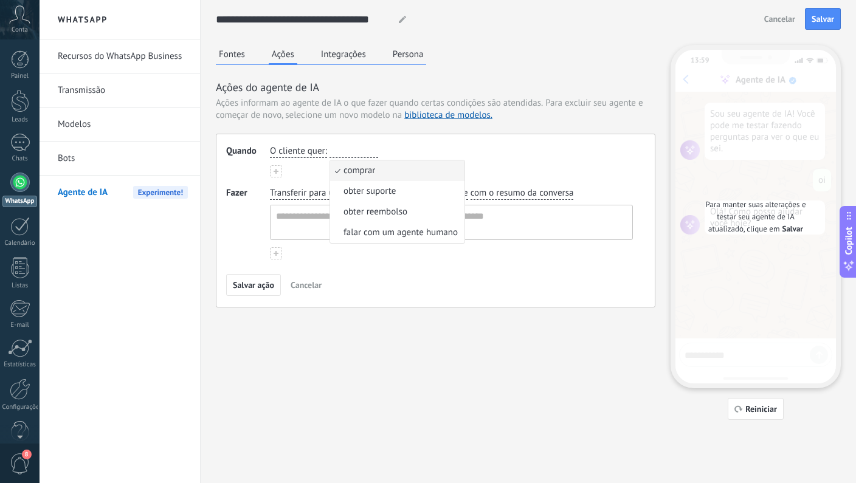
click at [309, 153] on span "O cliente quer" at bounding box center [297, 151] width 55 height 12
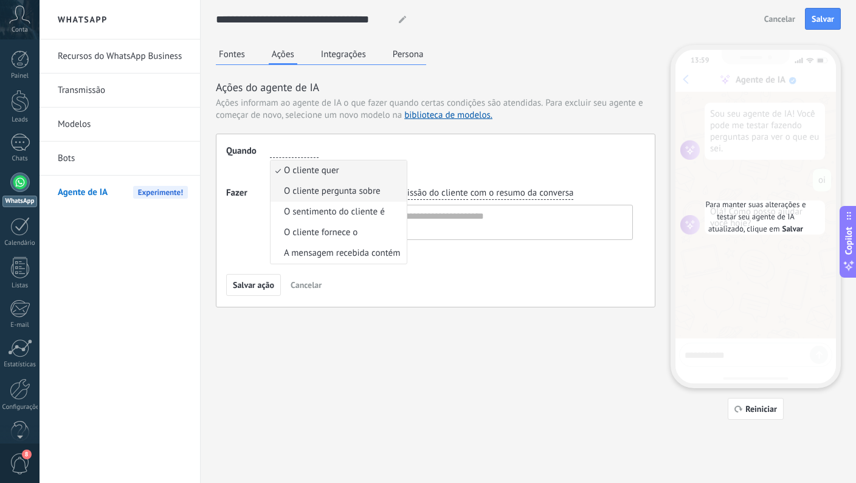
click at [340, 194] on span "O cliente pergunta sobre" at bounding box center [332, 191] width 97 height 12
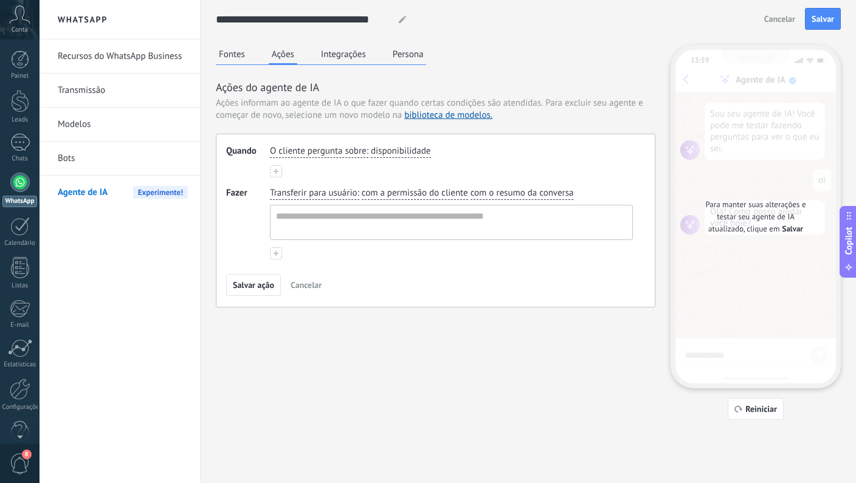
click at [398, 157] on span "disponibilidade" at bounding box center [401, 151] width 60 height 12
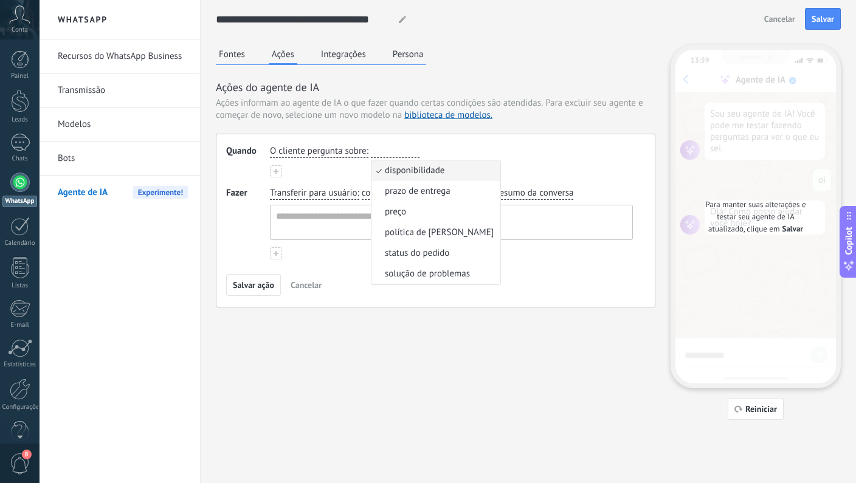
click at [325, 176] on div "O cliente pergunta sobre : disponibilidade disponibilidade prazo de entrega pre…" at bounding box center [451, 161] width 363 height 32
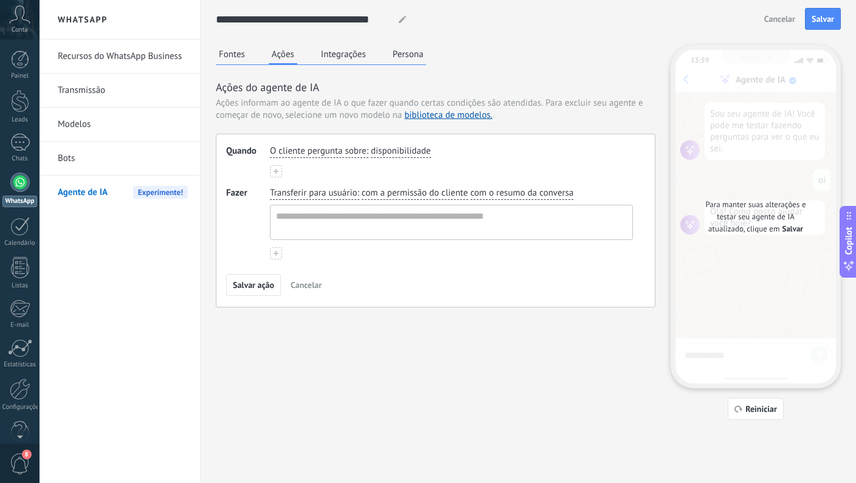
click at [303, 150] on span "O cliente pergunta sobre" at bounding box center [318, 151] width 97 height 12
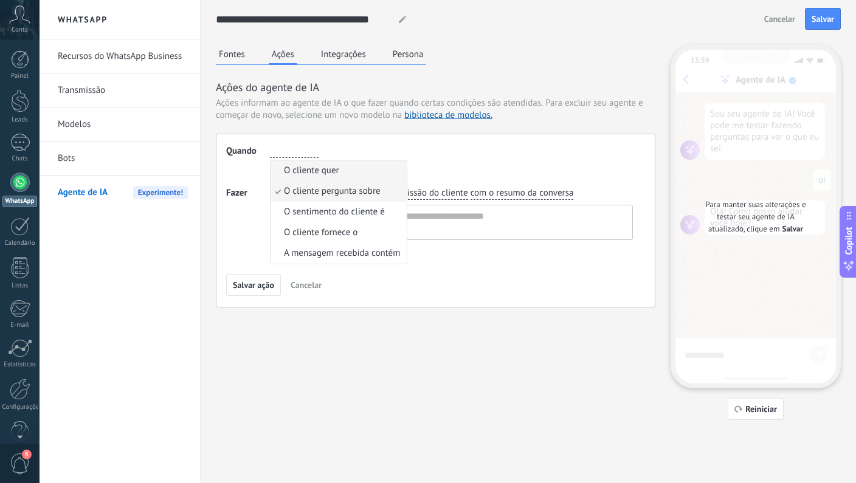
click at [320, 175] on span "O cliente quer" at bounding box center [311, 171] width 55 height 12
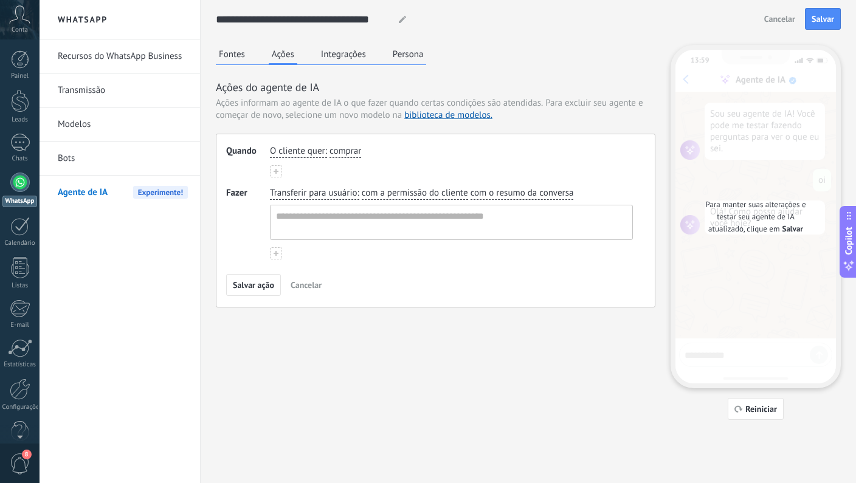
click at [353, 153] on span "comprar" at bounding box center [346, 151] width 32 height 12
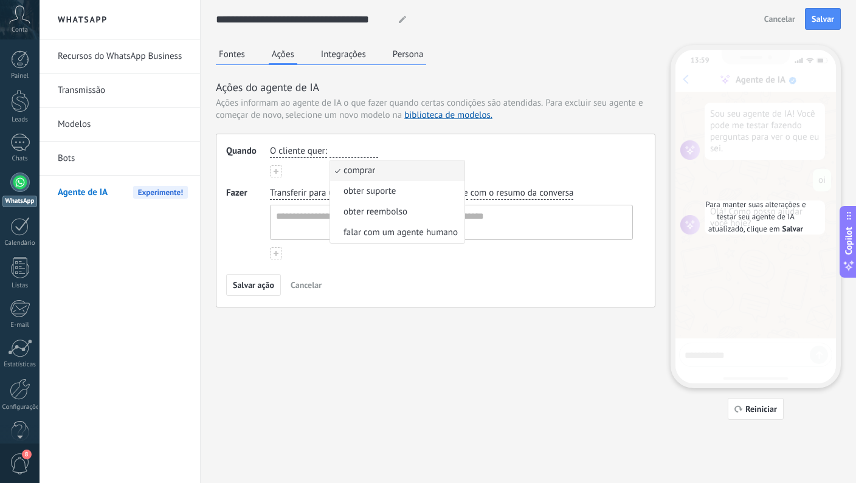
click at [297, 153] on span "O cliente quer" at bounding box center [297, 151] width 55 height 12
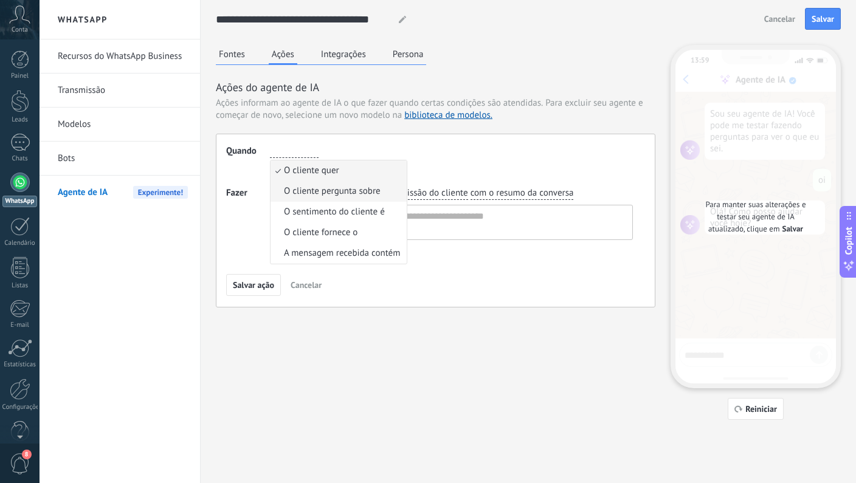
click at [350, 196] on span "O cliente pergunta sobre" at bounding box center [332, 191] width 97 height 12
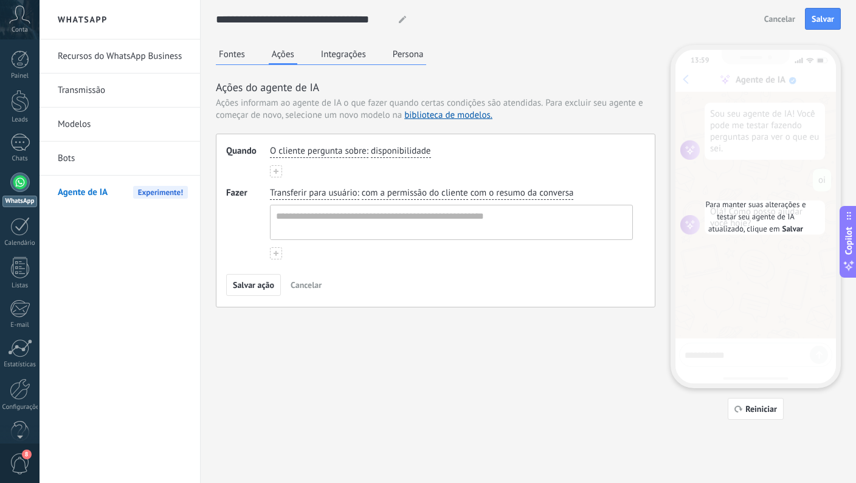
click at [395, 154] on span "disponibilidade" at bounding box center [401, 151] width 60 height 12
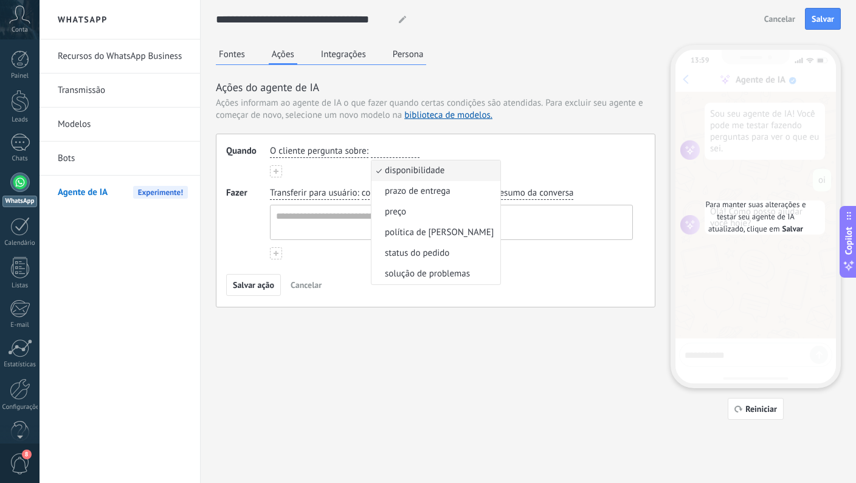
click at [291, 156] on span "O cliente pergunta sobre" at bounding box center [318, 151] width 97 height 12
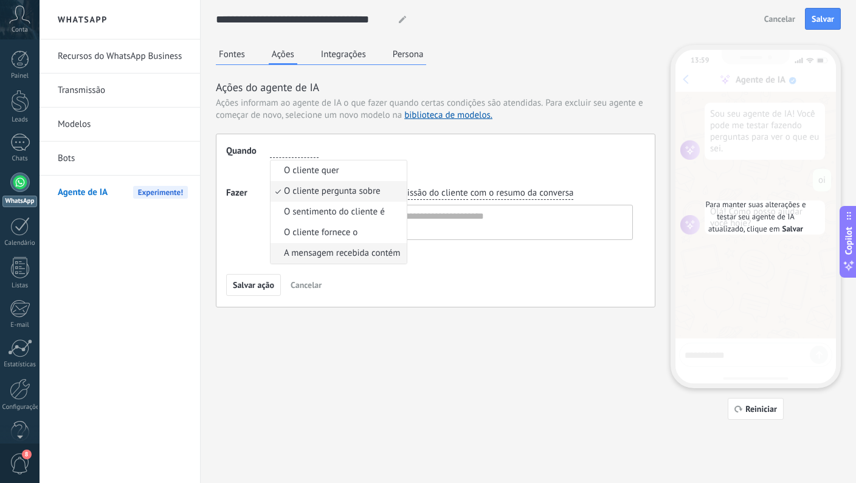
click at [346, 247] on span "A mensagem recebida contém" at bounding box center [342, 253] width 116 height 12
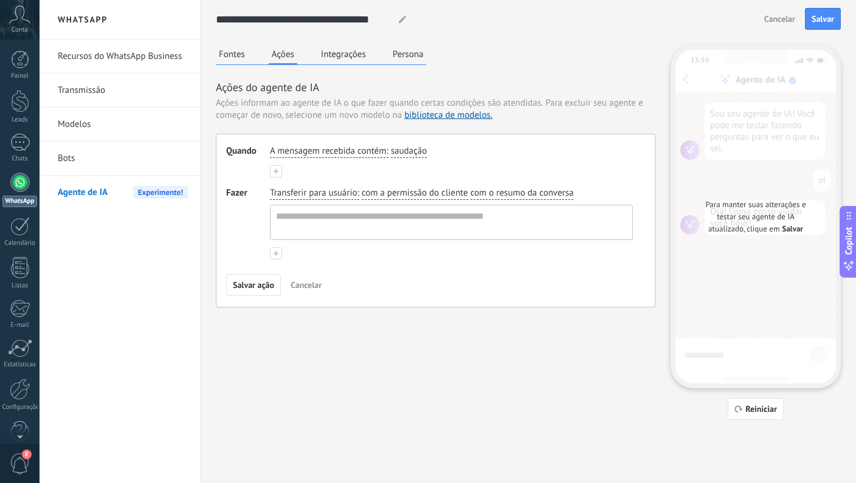
click at [401, 153] on span "saudação" at bounding box center [409, 151] width 36 height 12
click at [339, 167] on div "A mensagem recebida contém : saudação saudação palavrão url / link" at bounding box center [451, 161] width 363 height 32
click at [328, 215] on textarea at bounding box center [450, 222] width 359 height 34
click at [339, 190] on span "Transferir para usuário" at bounding box center [313, 193] width 87 height 12
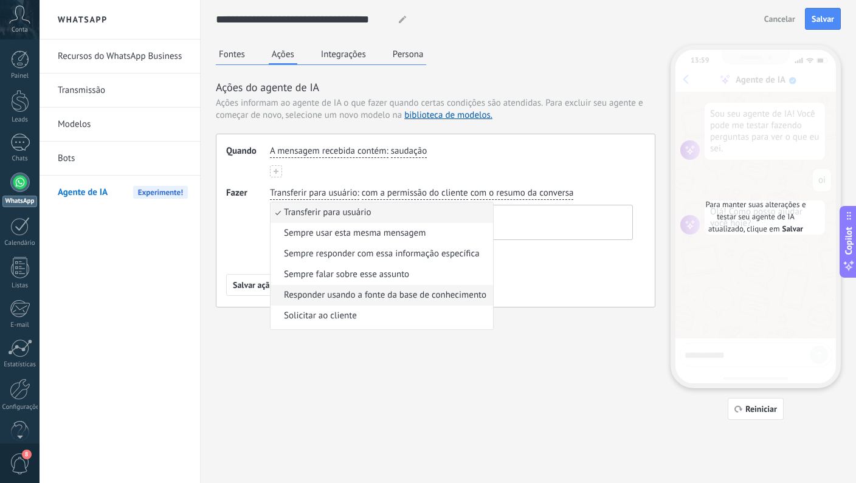
click at [334, 295] on span "Responder usando a fonte da base de conhecimento" at bounding box center [385, 295] width 202 height 12
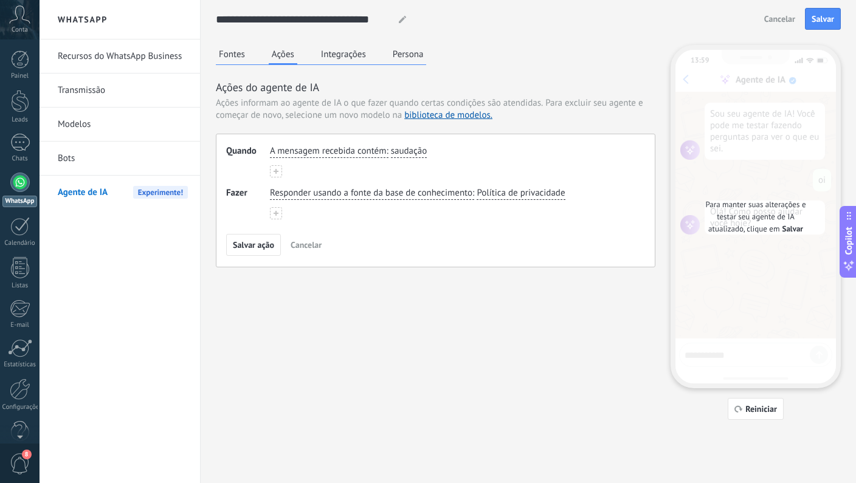
click at [305, 193] on span "Responder usando a fonte da base de conhecimento" at bounding box center [371, 193] width 202 height 12
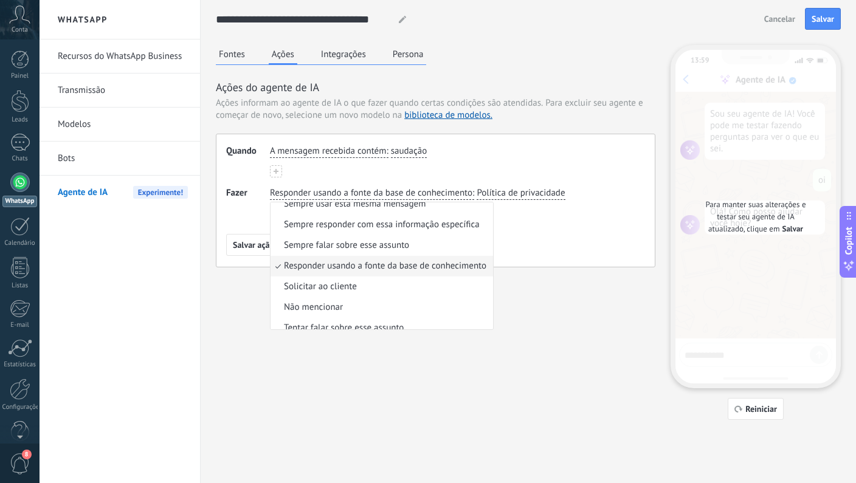
scroll to position [38, 0]
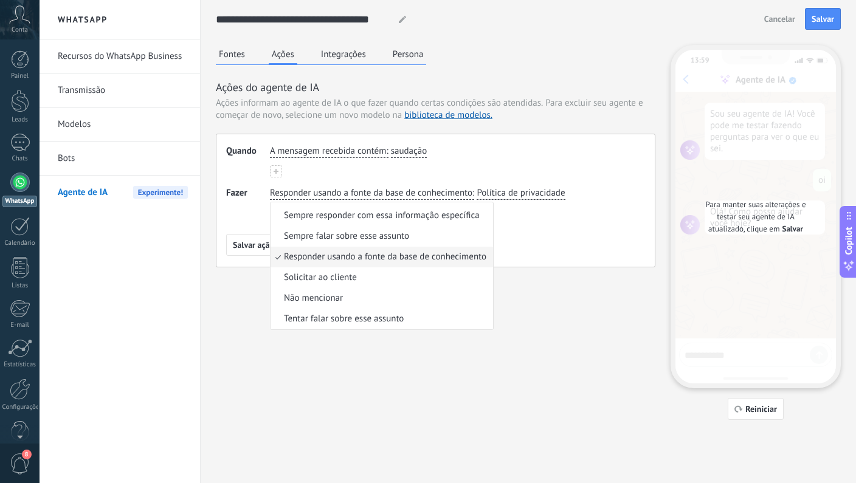
click at [504, 194] on span "Política de privacidade" at bounding box center [521, 193] width 88 height 12
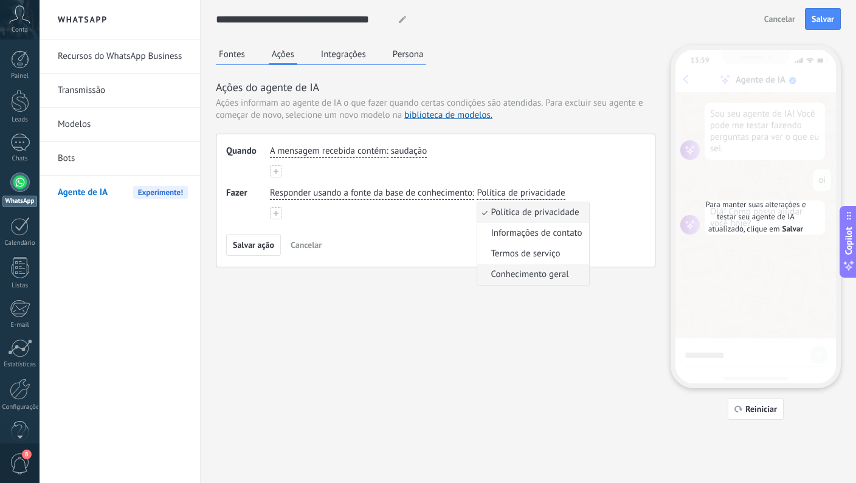
click at [504, 269] on span "Conhecimento geral" at bounding box center [530, 275] width 78 height 12
click at [398, 193] on span "Responder usando a fonte da base de conhecimento" at bounding box center [371, 193] width 202 height 12
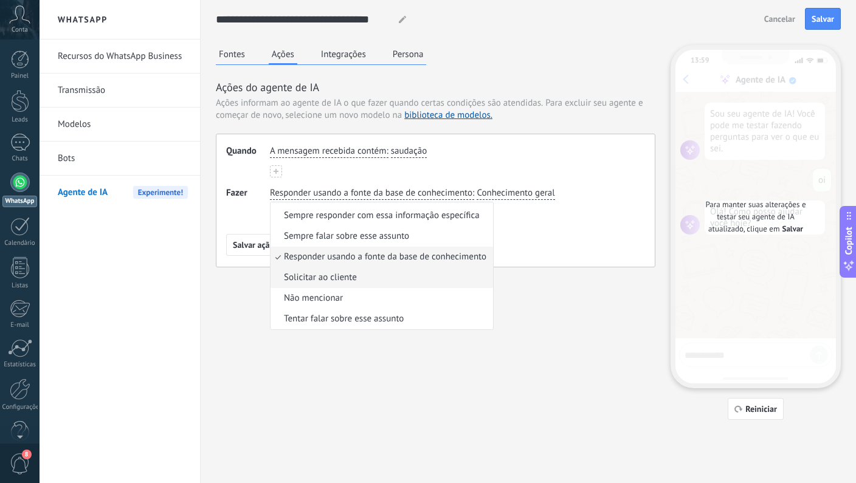
click at [359, 278] on li "Solicitar ao cliente" at bounding box center [382, 278] width 223 height 21
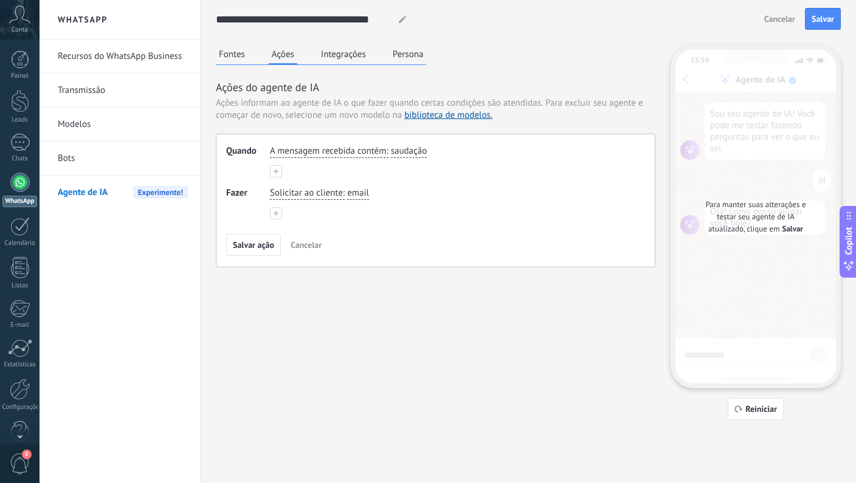
click at [351, 198] on span "email" at bounding box center [358, 193] width 22 height 12
click at [377, 231] on span "nome" at bounding box center [372, 233] width 22 height 12
click at [356, 223] on div "Quando A mensagem recebida contém : saudação Fazer Solicitar ao cliente : nome …" at bounding box center [436, 201] width 440 height 134
click at [354, 190] on span "nome" at bounding box center [358, 193] width 22 height 12
click at [303, 196] on span "Solicitar ao cliente" at bounding box center [306, 193] width 73 height 12
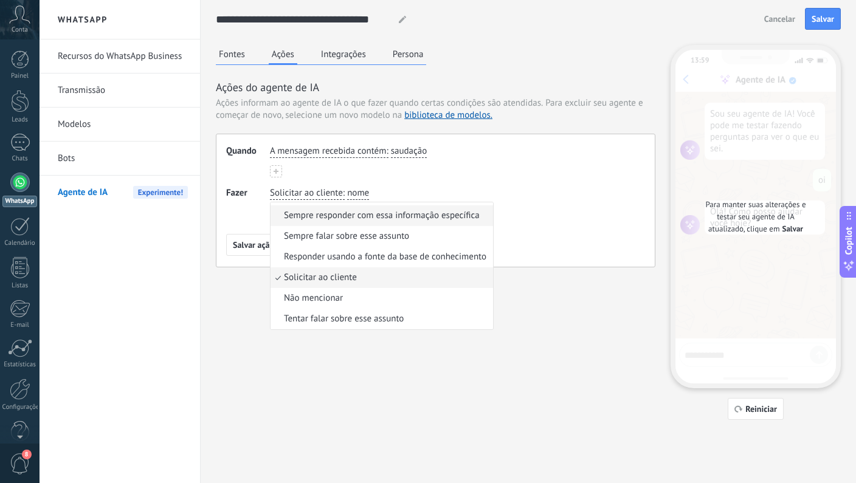
click at [341, 218] on span "Sempre responder com essa informação específica" at bounding box center [382, 216] width 196 height 12
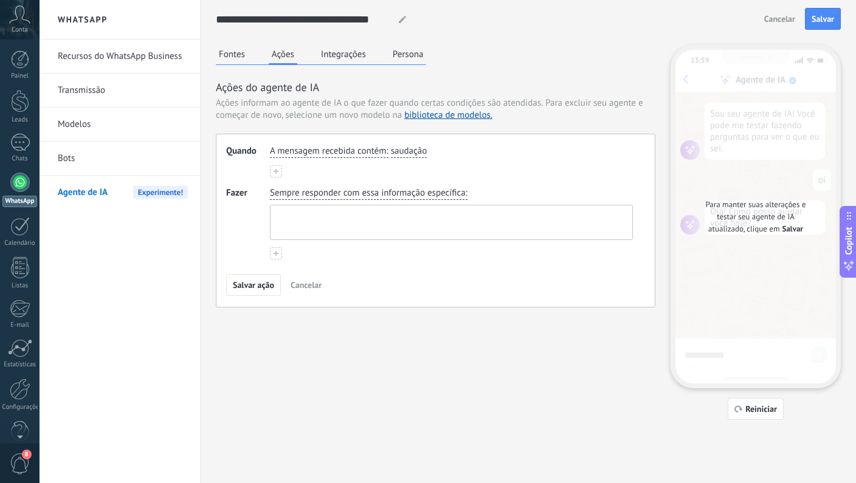
click at [320, 224] on textarea at bounding box center [450, 222] width 359 height 34
type textarea "*"
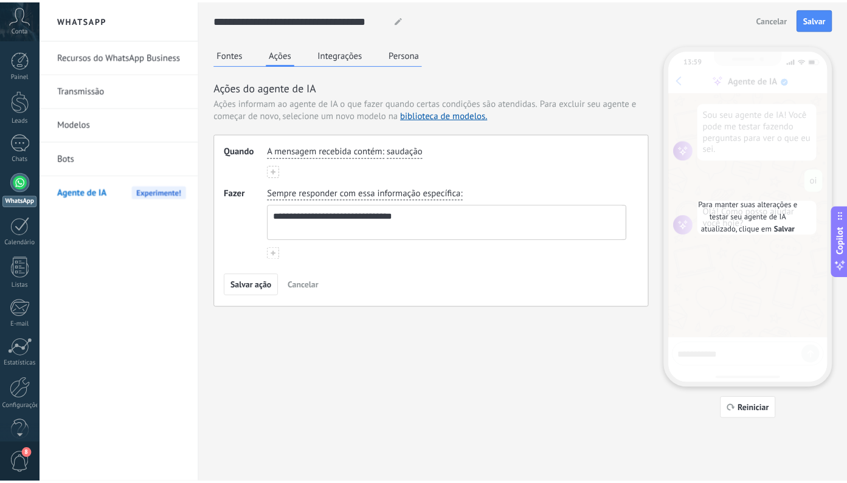
scroll to position [5, 0]
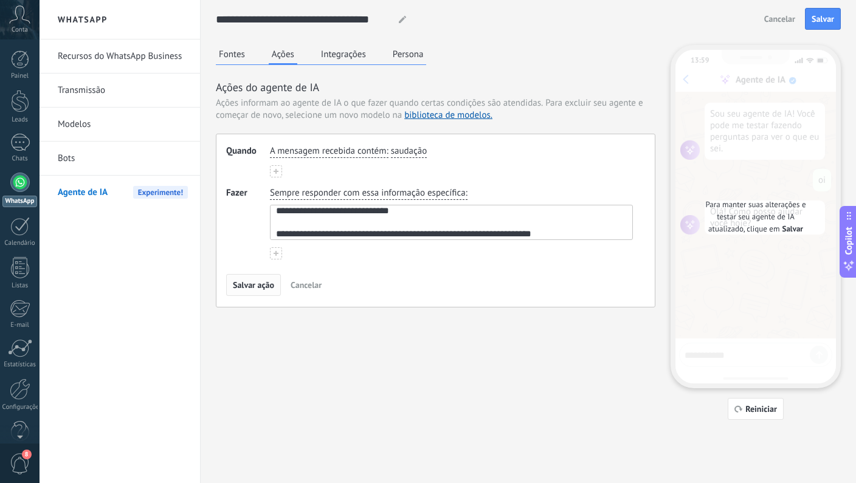
type textarea "**********"
click at [255, 288] on span "Salvar ação" at bounding box center [253, 285] width 41 height 9
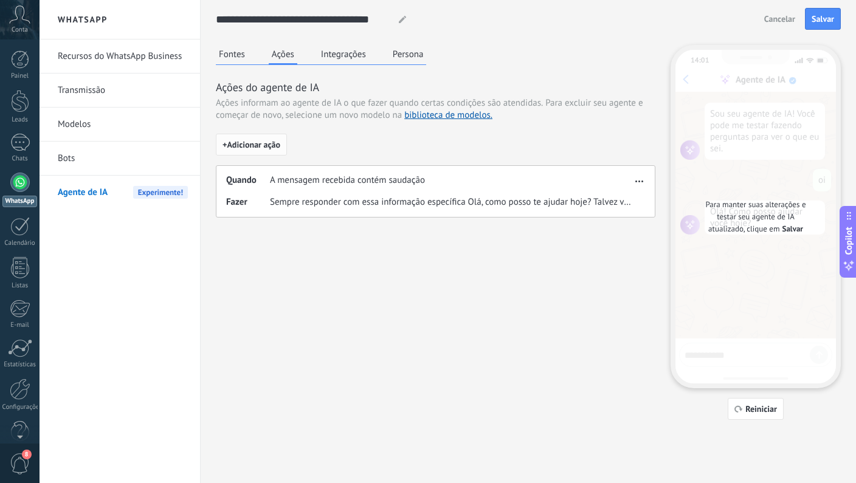
click at [252, 143] on span "+ Adicionar ação" at bounding box center [252, 144] width 58 height 9
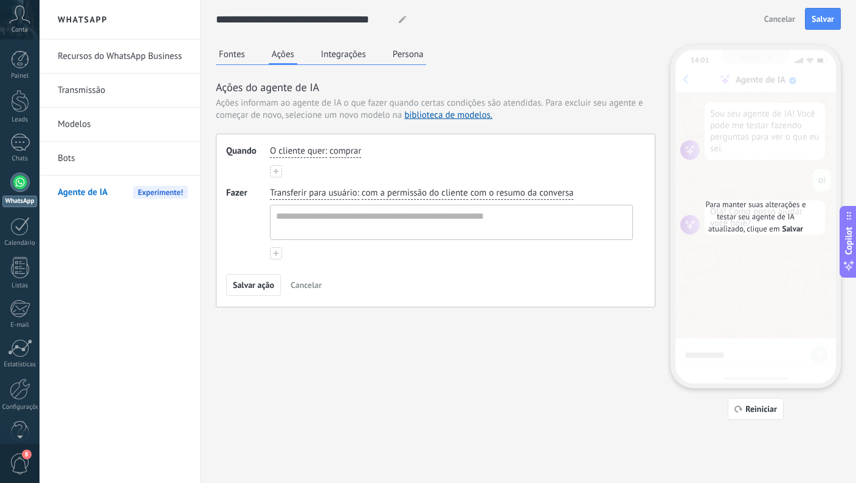
click at [303, 151] on span "O cliente quer" at bounding box center [297, 151] width 55 height 12
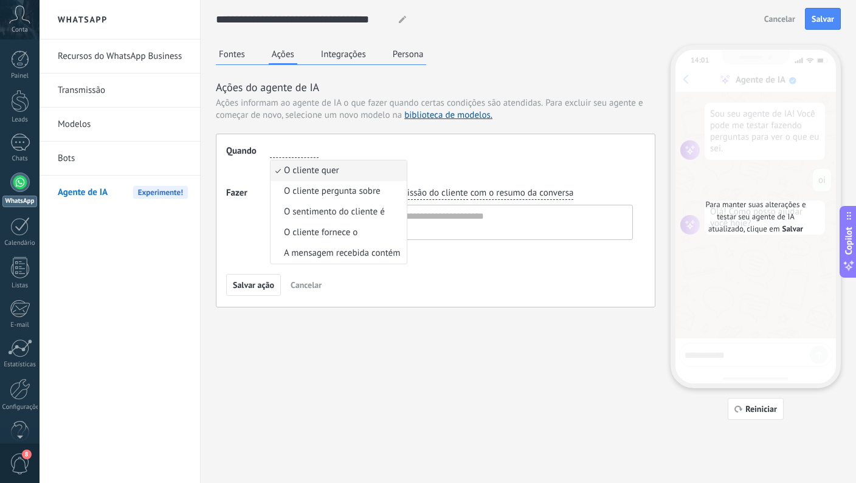
click at [339, 290] on div "Salvar ação Cancelar" at bounding box center [435, 285] width 419 height 22
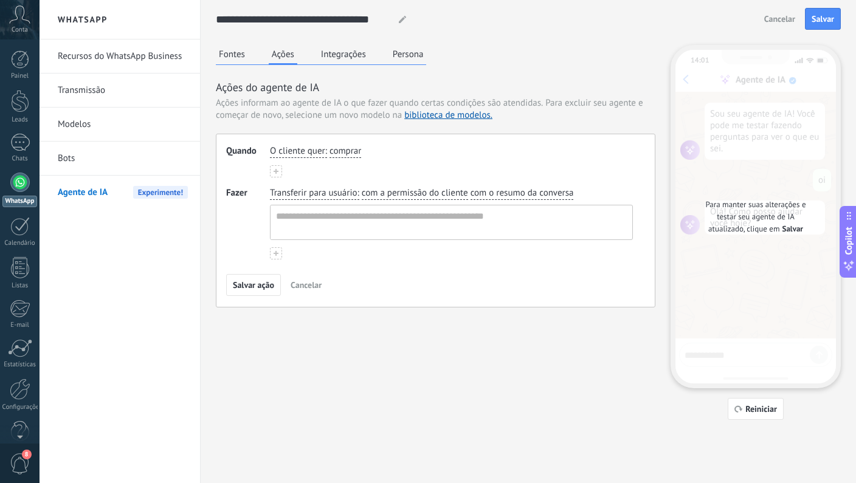
click at [309, 285] on span "Cancelar" at bounding box center [306, 285] width 31 height 9
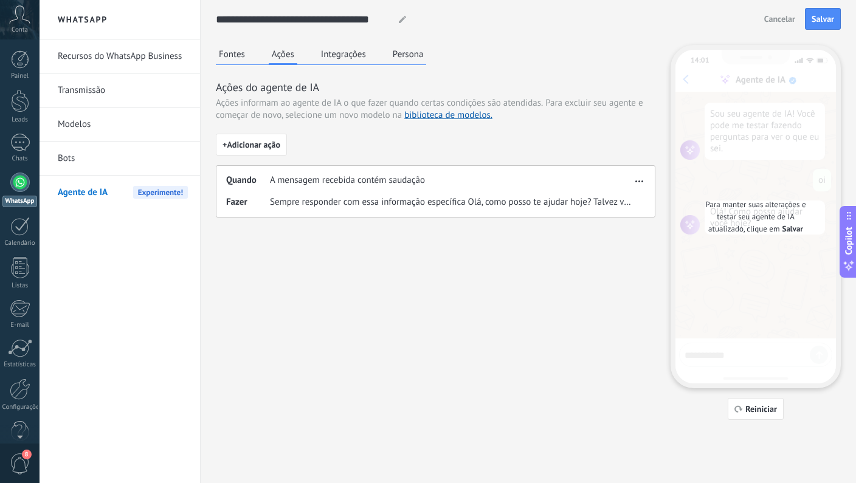
click at [398, 58] on button "Persona" at bounding box center [408, 54] width 37 height 18
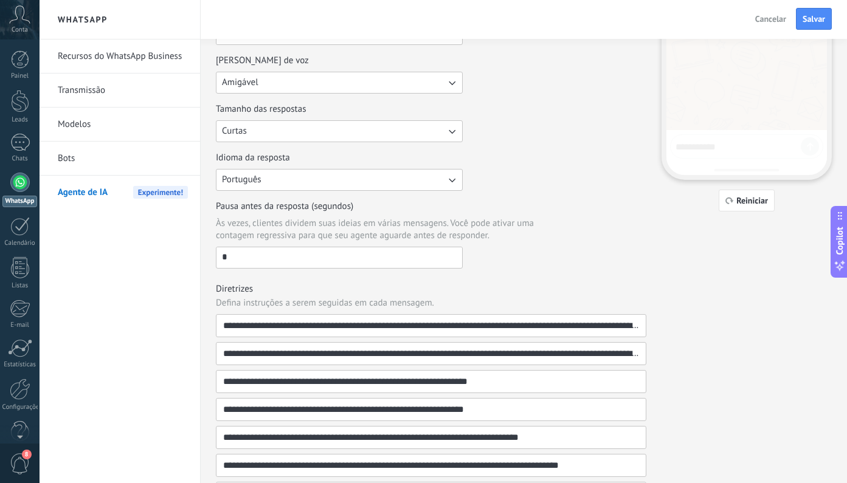
scroll to position [0, 0]
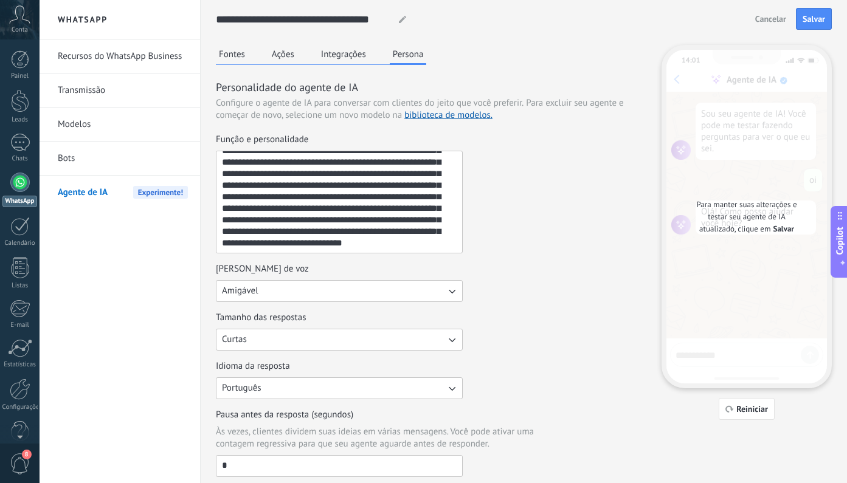
click at [323, 222] on textarea "**********" at bounding box center [337, 202] width 243 height 102
paste textarea "**********"
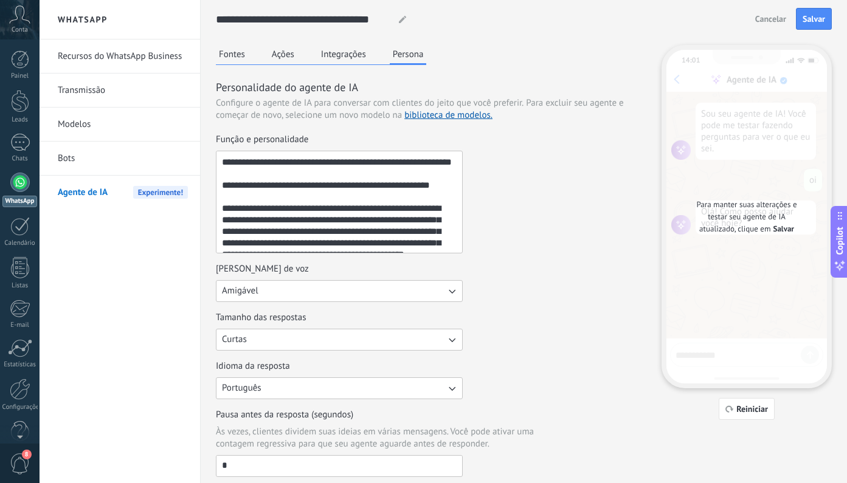
scroll to position [404, 0]
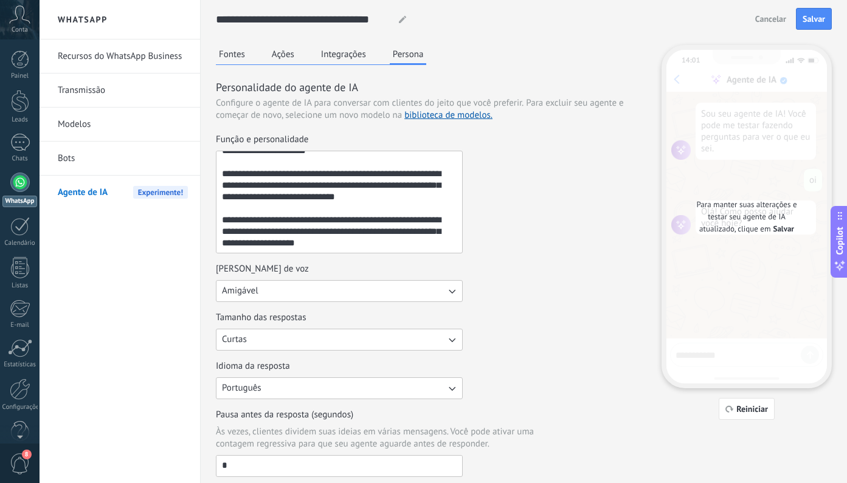
type textarea "**********"
click at [396, 25] on div at bounding box center [401, 20] width 18 height 22
click at [400, 21] on use at bounding box center [402, 19] width 7 height 7
paste input "**********"
type input "**********"
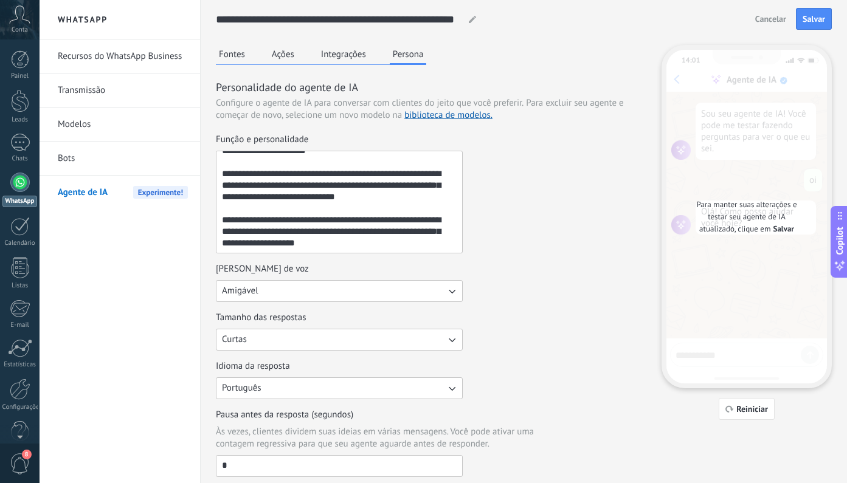
click at [515, 77] on div "**********" at bounding box center [431, 393] width 430 height 696
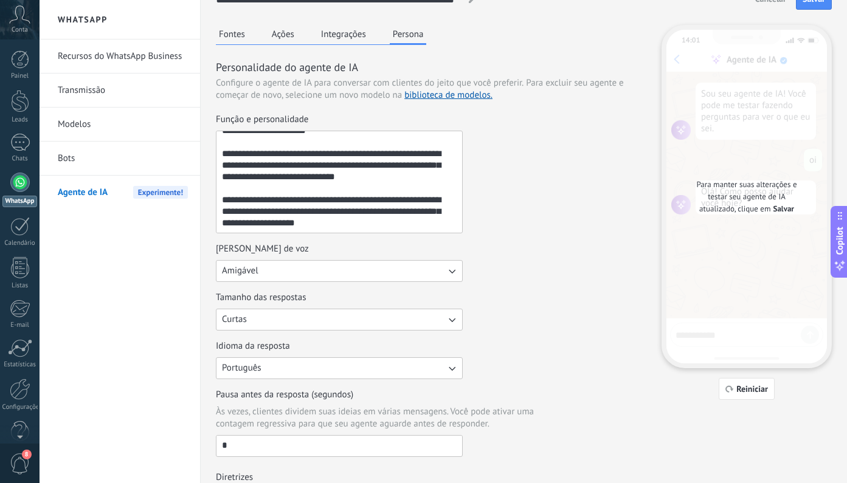
scroll to position [77, 0]
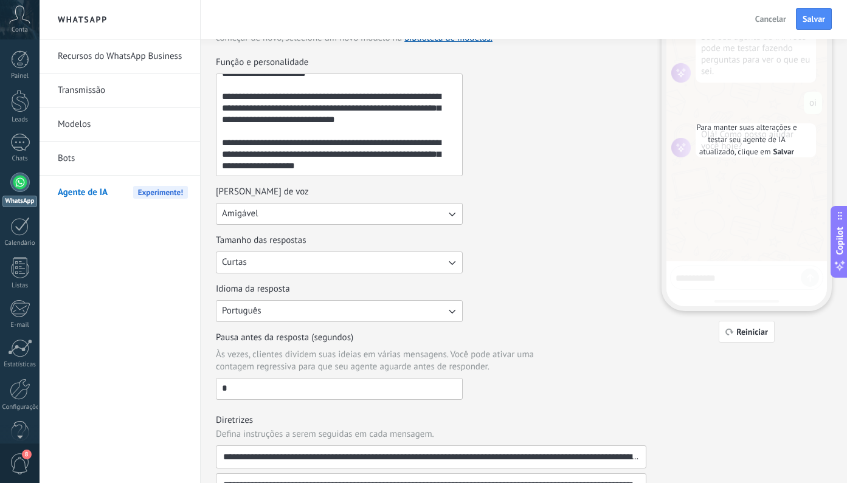
click at [371, 210] on button "Amigável" at bounding box center [339, 214] width 247 height 22
click at [371, 210] on li "Casual" at bounding box center [336, 214] width 254 height 21
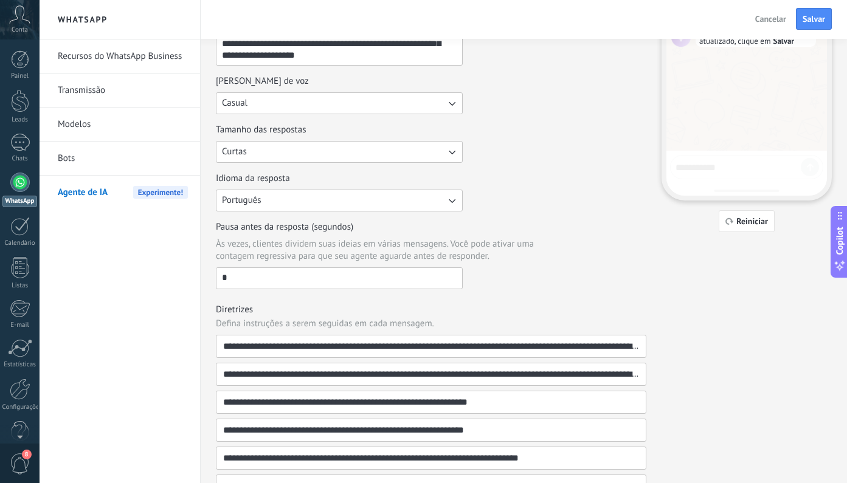
scroll to position [271, 0]
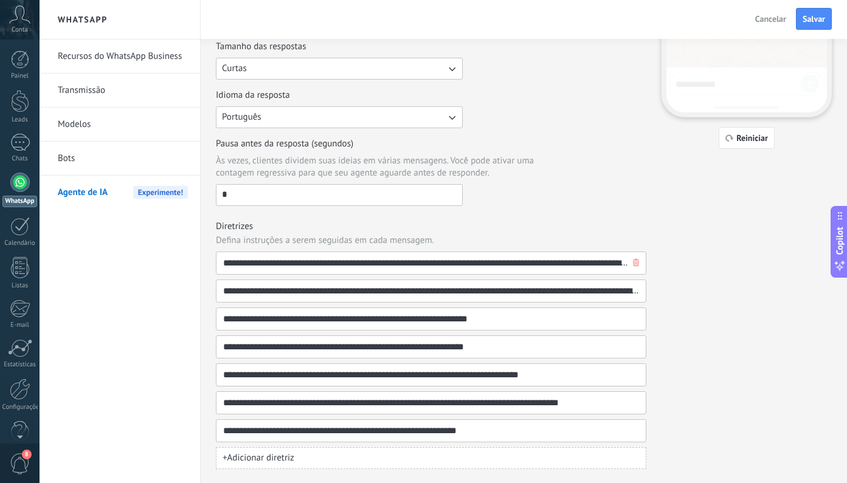
click at [635, 263] on use "button" at bounding box center [636, 262] width 6 height 7
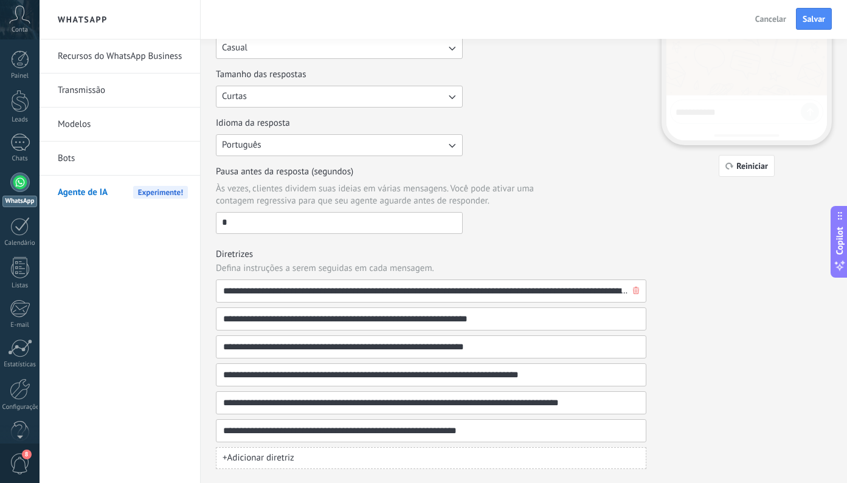
click at [585, 295] on input "**********" at bounding box center [426, 291] width 407 height 22
drag, startPoint x: 520, startPoint y: 344, endPoint x: 573, endPoint y: 350, distance: 53.2
click at [520, 344] on input "**********" at bounding box center [426, 347] width 407 height 22
click at [637, 319] on use "button" at bounding box center [636, 318] width 6 height 7
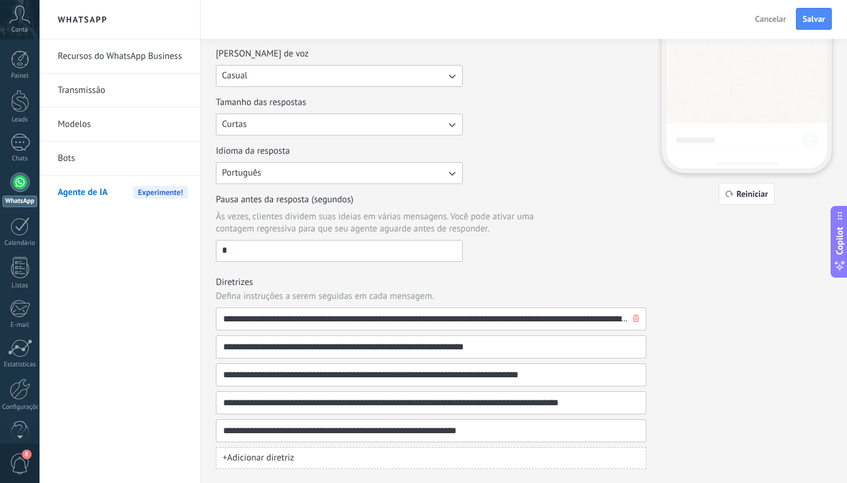
click at [637, 319] on use "button" at bounding box center [636, 318] width 6 height 7
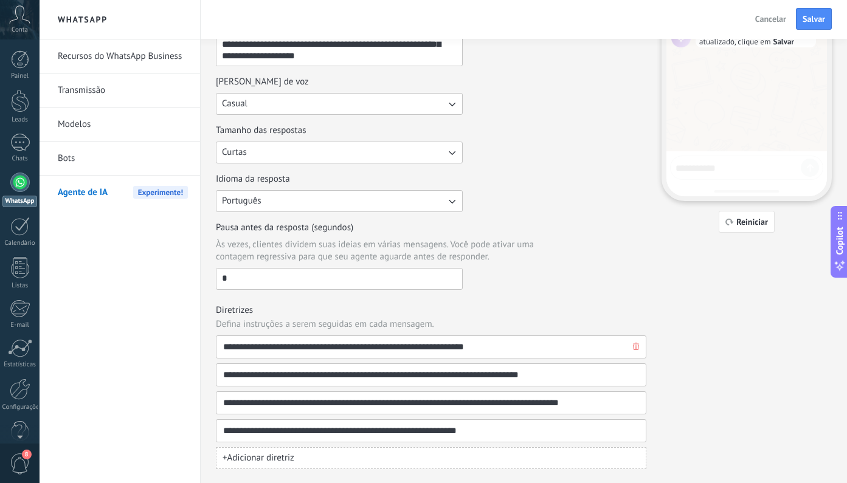
click at [635, 344] on use "button" at bounding box center [636, 346] width 6 height 7
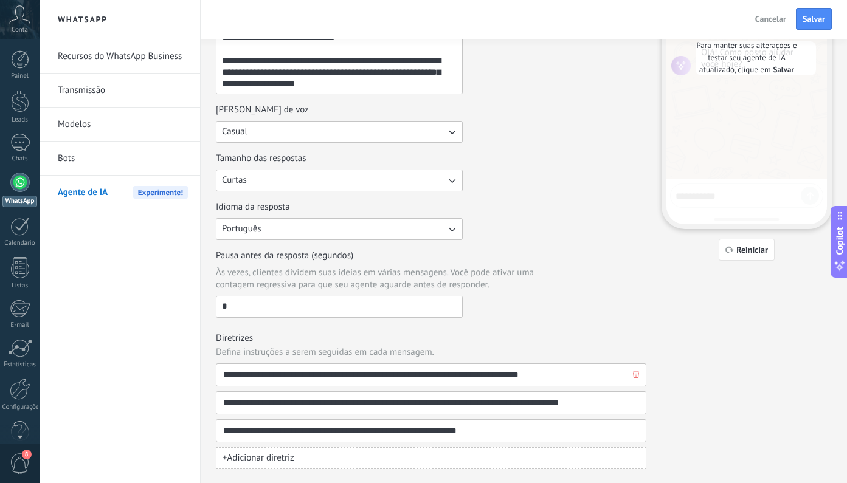
click at [635, 371] on icon "button" at bounding box center [636, 374] width 6 height 7
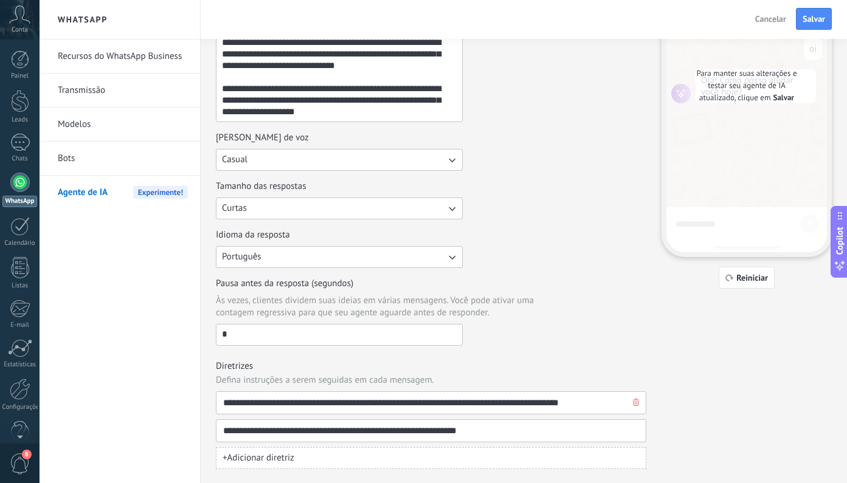
click at [632, 402] on button "button" at bounding box center [636, 403] width 12 height 22
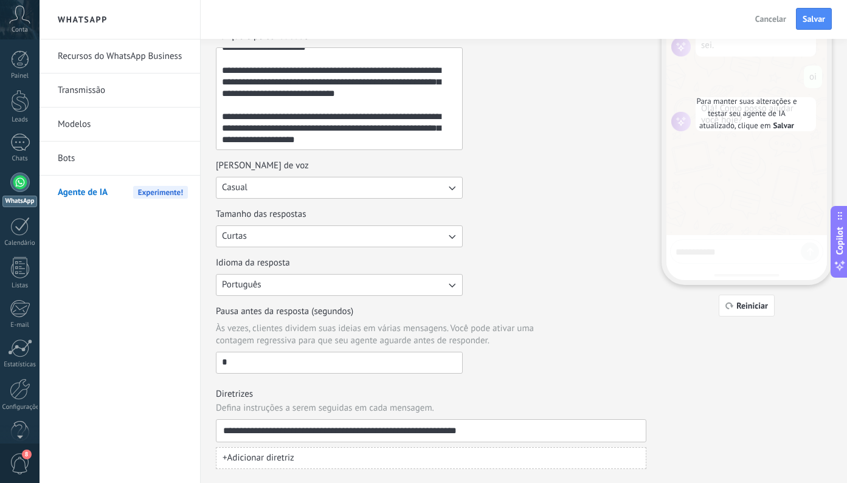
click at [305, 457] on button "+ Adicionar diretriz" at bounding box center [431, 458] width 430 height 22
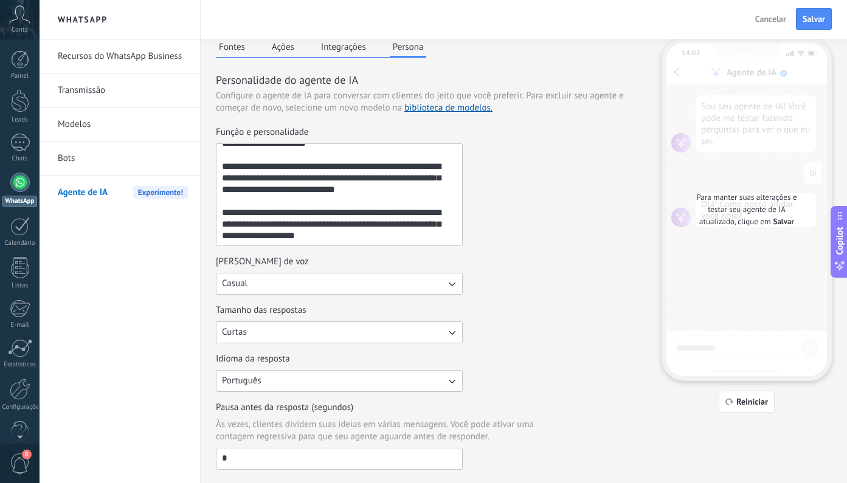
scroll to position [131, 0]
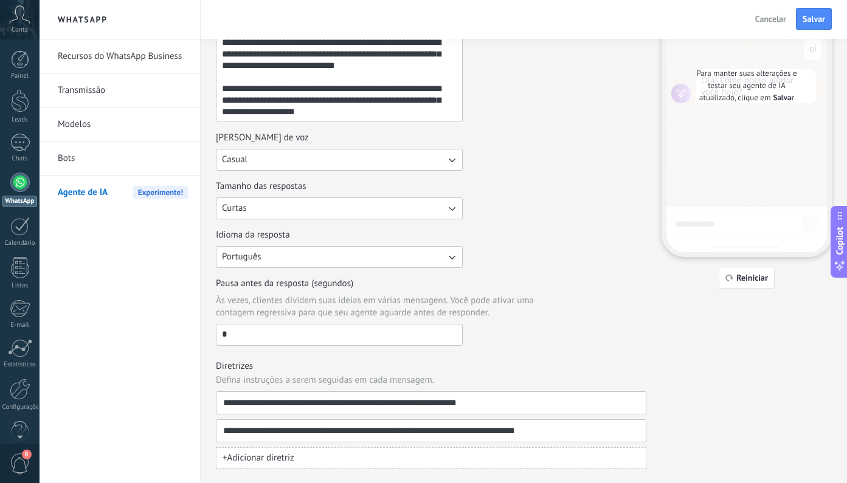
type input "**********"
click at [293, 464] on button "+ Adicionar diretriz" at bounding box center [431, 458] width 430 height 22
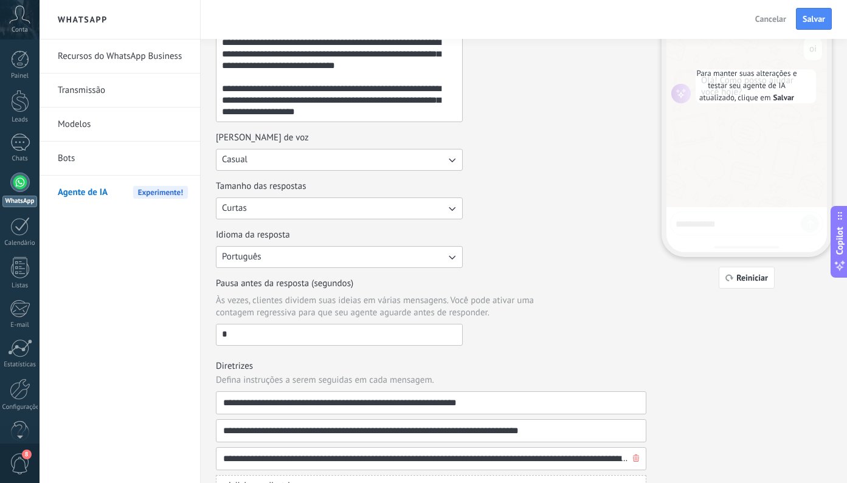
type input "**********"
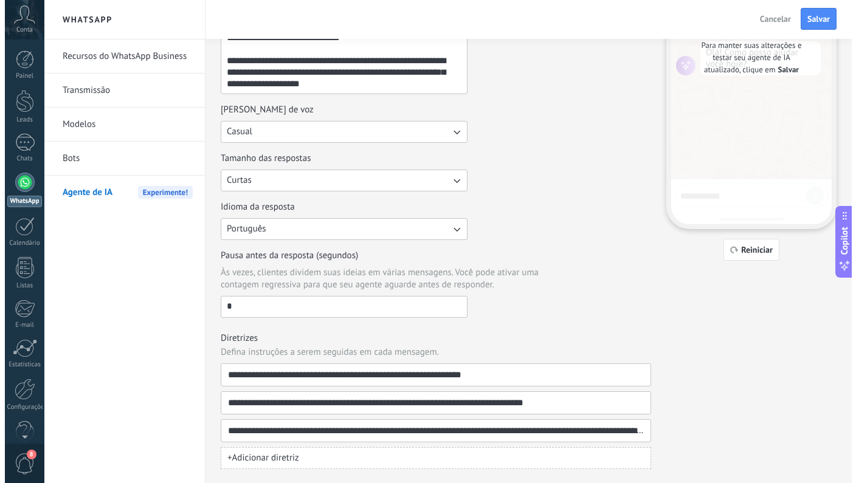
scroll to position [0, 0]
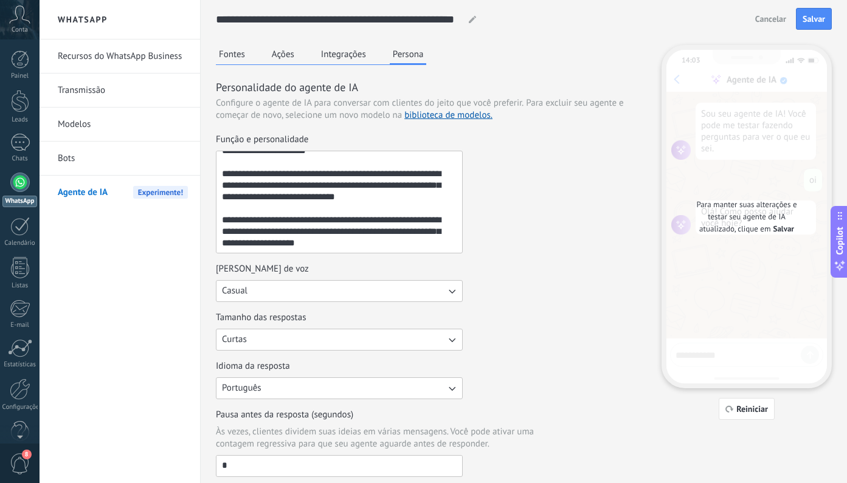
click at [224, 54] on button "Fontes" at bounding box center [232, 54] width 32 height 18
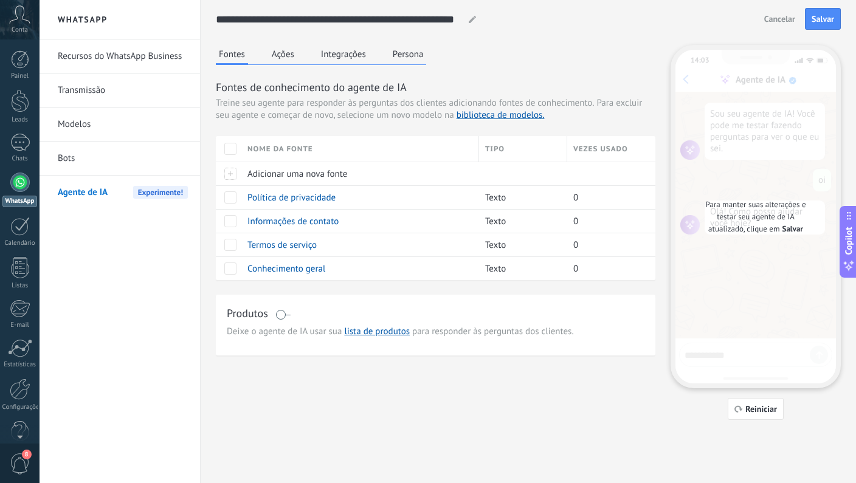
click at [279, 54] on button "Ações" at bounding box center [283, 54] width 29 height 18
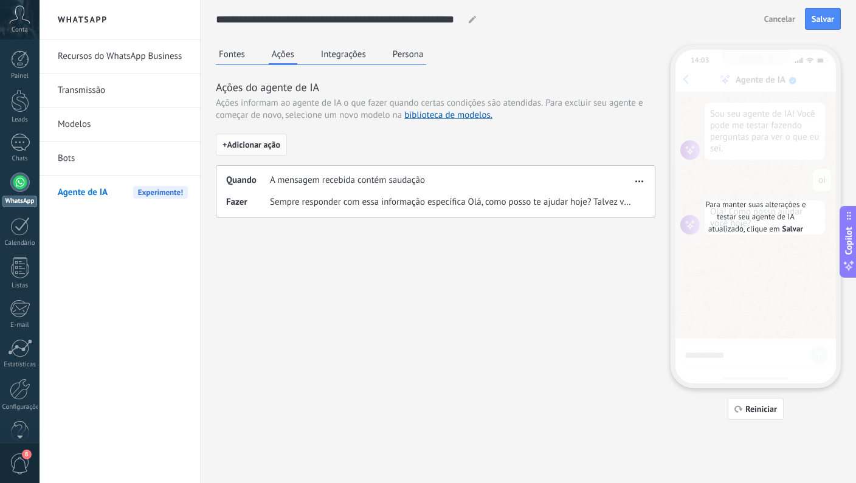
click at [257, 141] on span "+ Adicionar ação" at bounding box center [252, 144] width 58 height 9
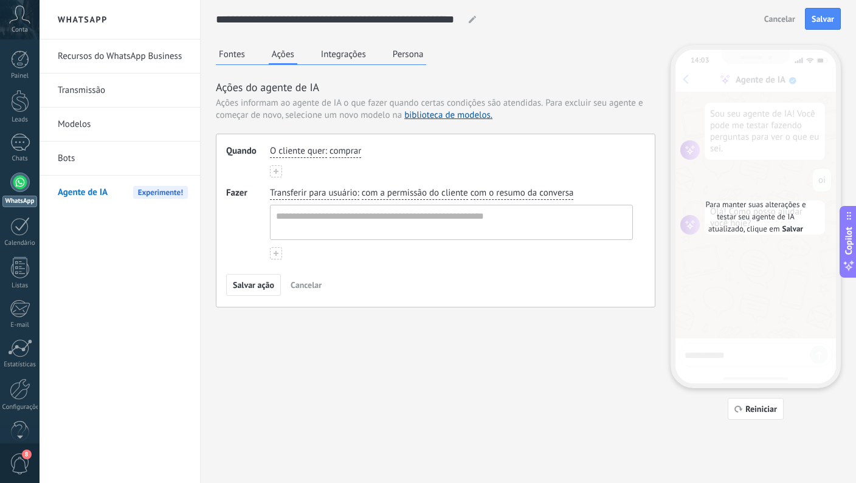
click at [314, 151] on span "O cliente quer" at bounding box center [297, 151] width 55 height 12
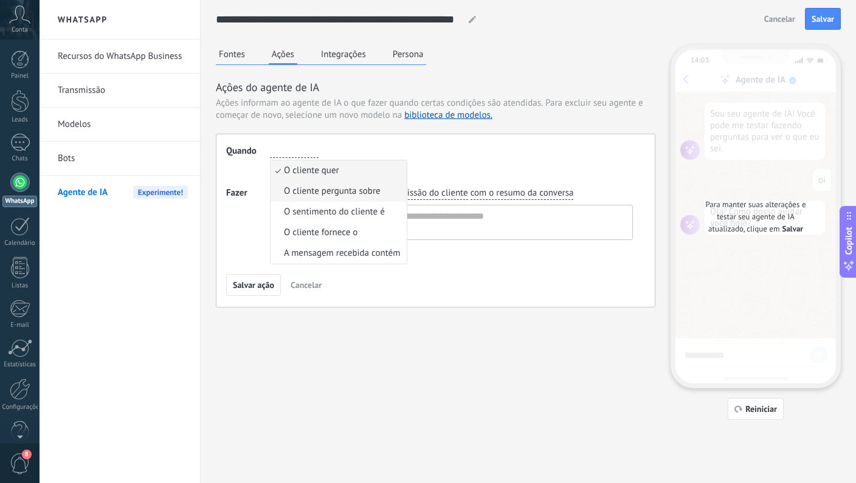
click at [336, 190] on span "O cliente pergunta sobre" at bounding box center [332, 191] width 97 height 12
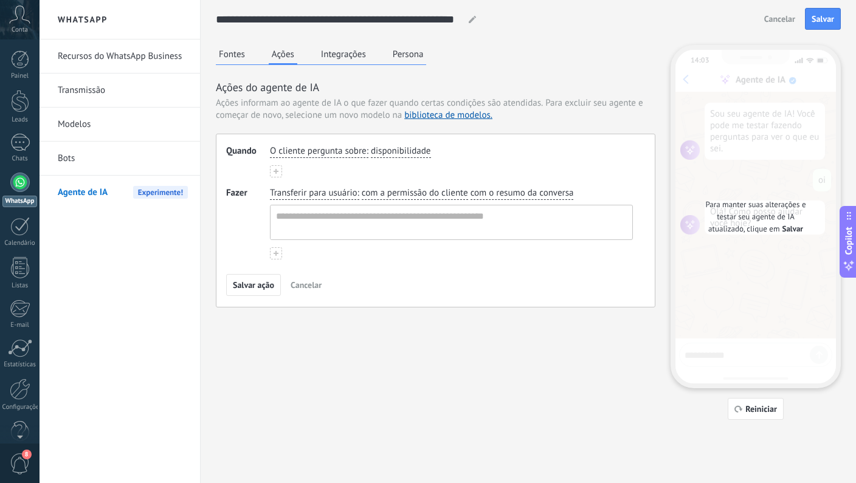
click at [390, 150] on span "disponibilidade" at bounding box center [401, 151] width 60 height 12
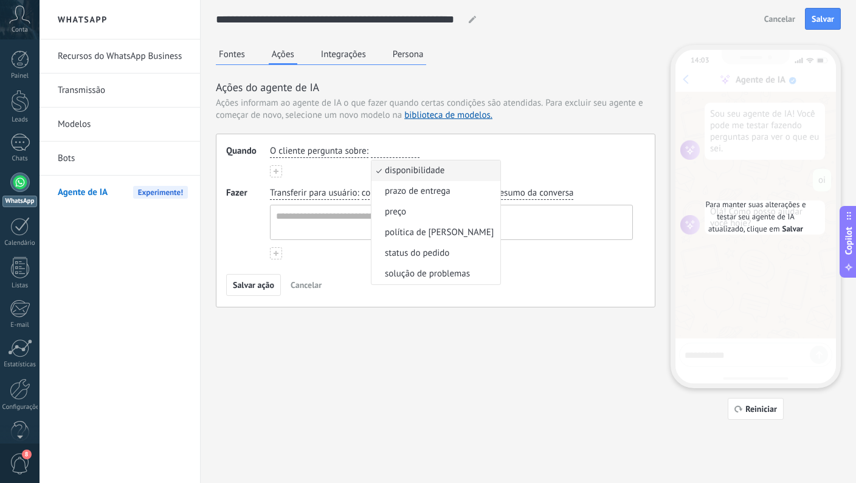
click at [324, 152] on span "O cliente pergunta sobre" at bounding box center [318, 151] width 97 height 12
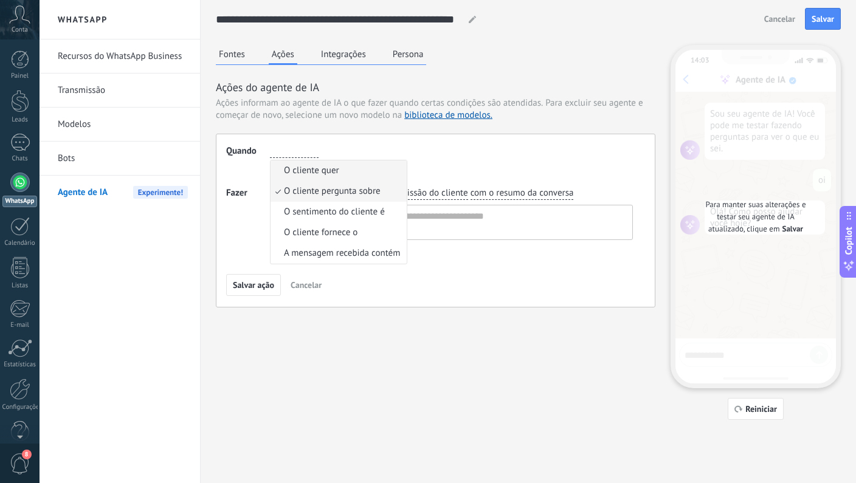
click at [333, 177] on li "O cliente quer" at bounding box center [339, 171] width 136 height 21
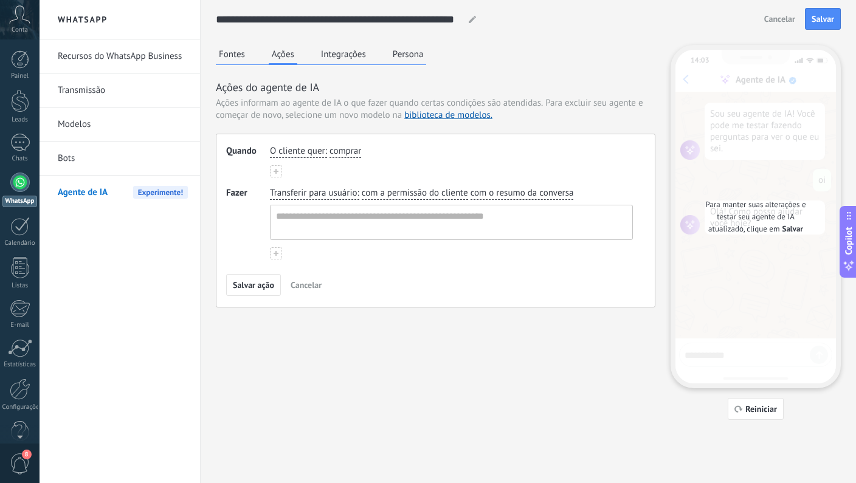
click at [342, 151] on span "comprar" at bounding box center [346, 151] width 32 height 12
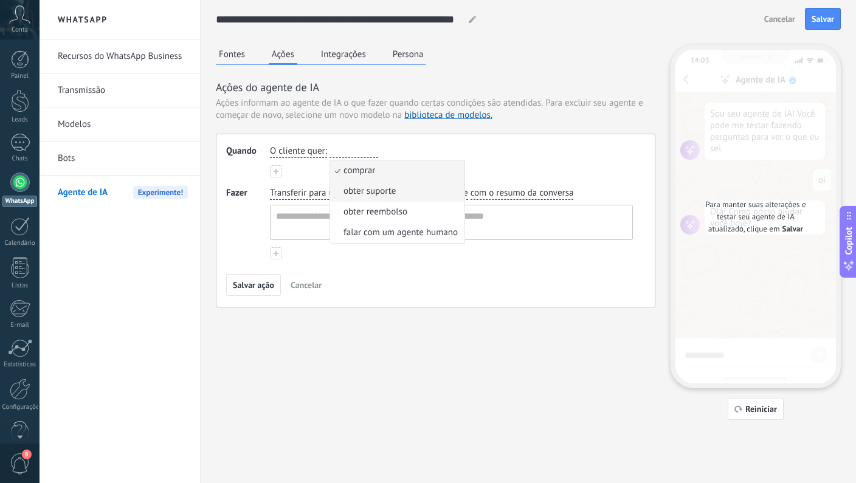
click at [392, 190] on span "obter suporte" at bounding box center [370, 191] width 52 height 12
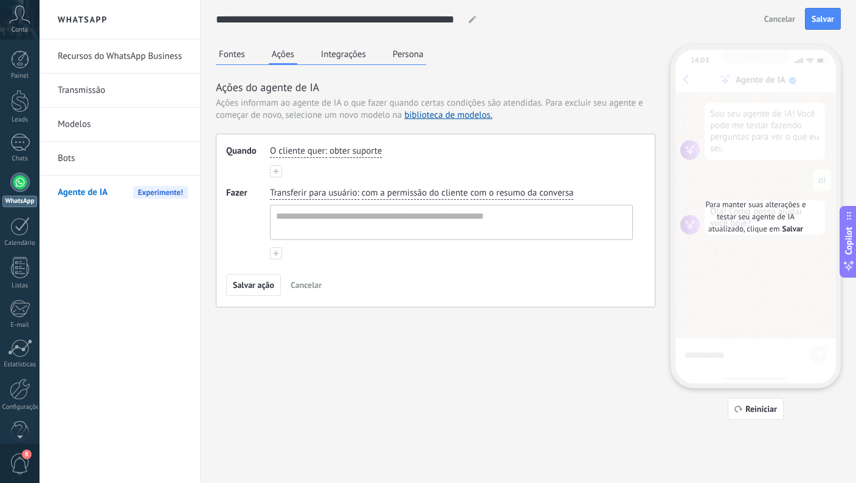
click at [274, 172] on use at bounding box center [276, 171] width 5 height 5
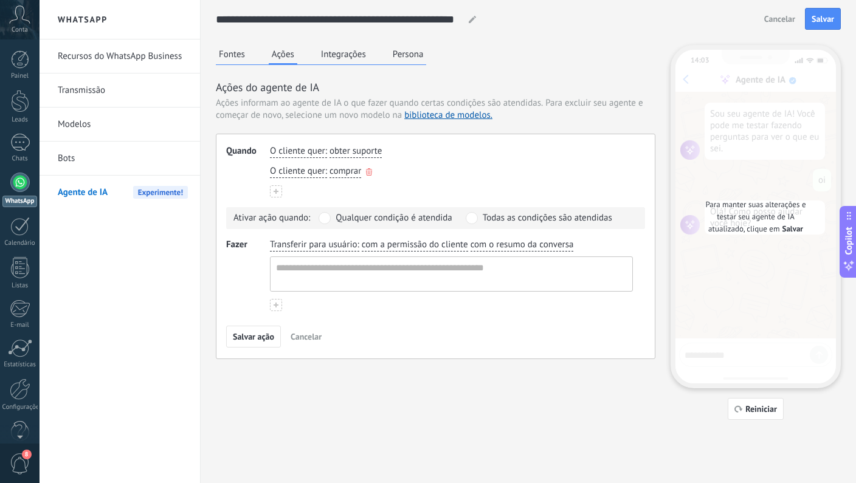
click at [309, 173] on span "O cliente quer" at bounding box center [297, 171] width 55 height 12
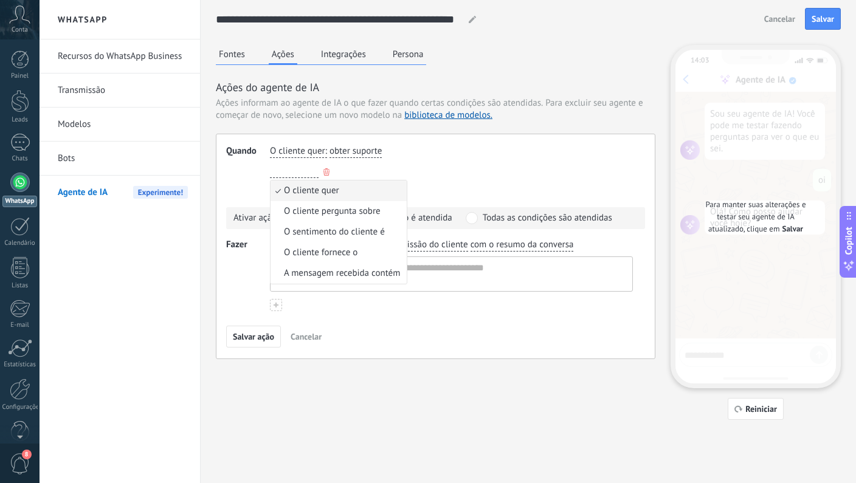
click at [486, 173] on div "O cliente quer O cliente quer O cliente pergunta sobre O sentimento do cliente …" at bounding box center [452, 172] width 368 height 18
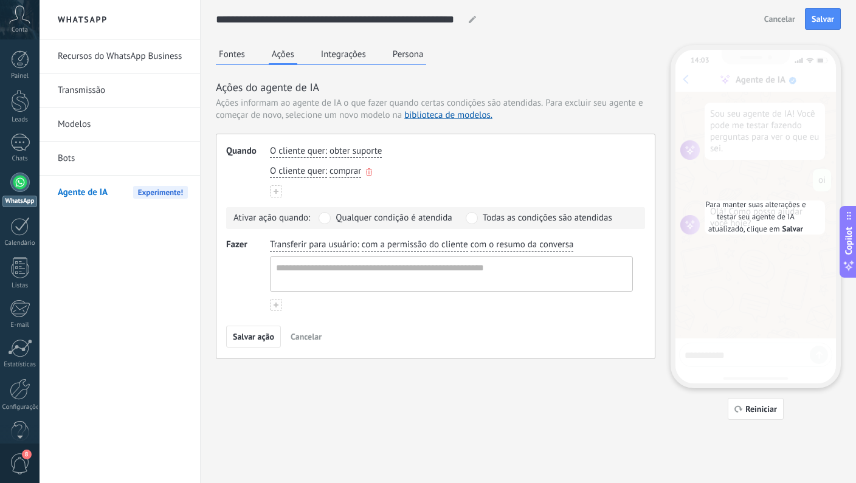
click at [375, 174] on div "O cliente quer : comprar" at bounding box center [452, 172] width 368 height 18
click at [370, 173] on use "button" at bounding box center [369, 171] width 6 height 7
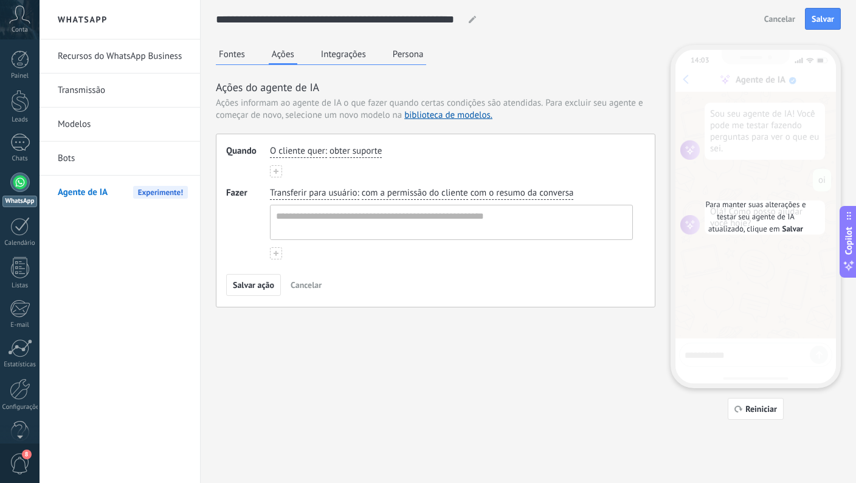
click at [326, 192] on span "Transferir para usuário" at bounding box center [313, 193] width 87 height 12
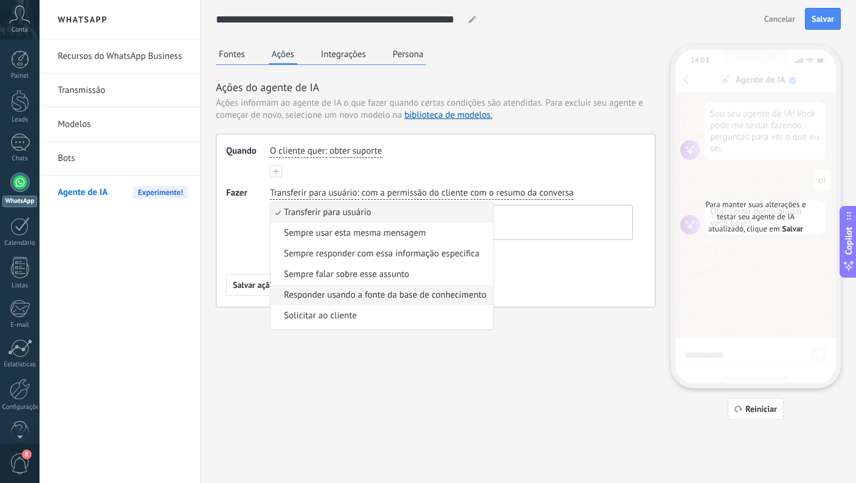
click at [362, 291] on span "Responder usando a fonte da base de conhecimento" at bounding box center [385, 295] width 202 height 12
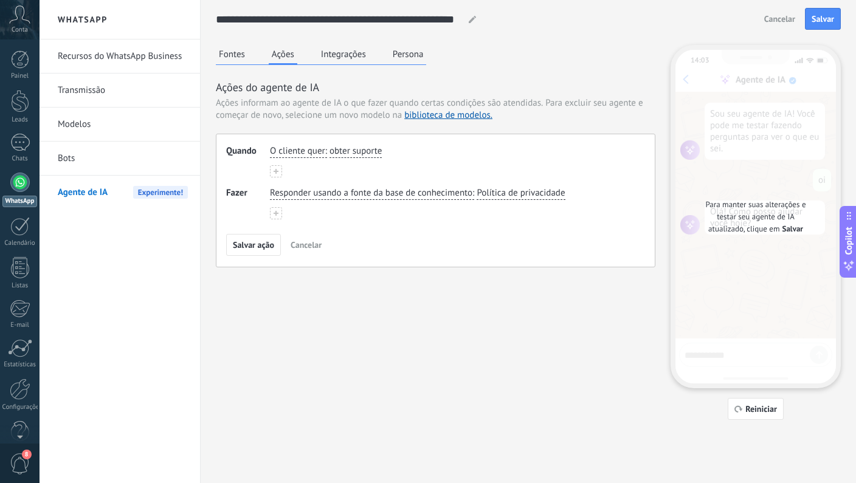
click at [507, 198] on span "Política de privacidade" at bounding box center [521, 193] width 88 height 12
click at [511, 277] on span "Conhecimento geral" at bounding box center [530, 275] width 78 height 12
click at [367, 297] on div "Fontes Ações Integrações Persona Ações do agente de IA Ações informam ao agente…" at bounding box center [528, 232] width 625 height 375
click at [260, 249] on span "Salvar ação" at bounding box center [253, 245] width 41 height 9
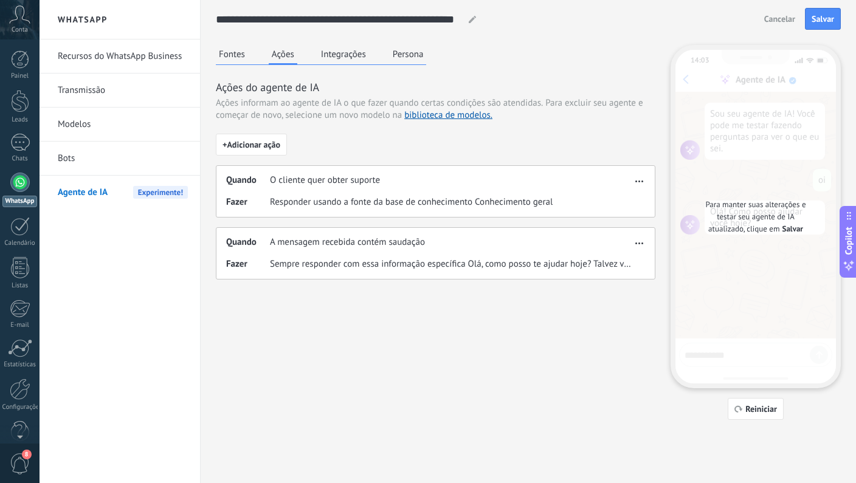
click at [350, 182] on span "O cliente quer obter suporte" at bounding box center [325, 180] width 110 height 12
click at [633, 181] on button "button" at bounding box center [639, 179] width 14 height 15
click at [626, 200] on span "Editar" at bounding box center [620, 199] width 23 height 12
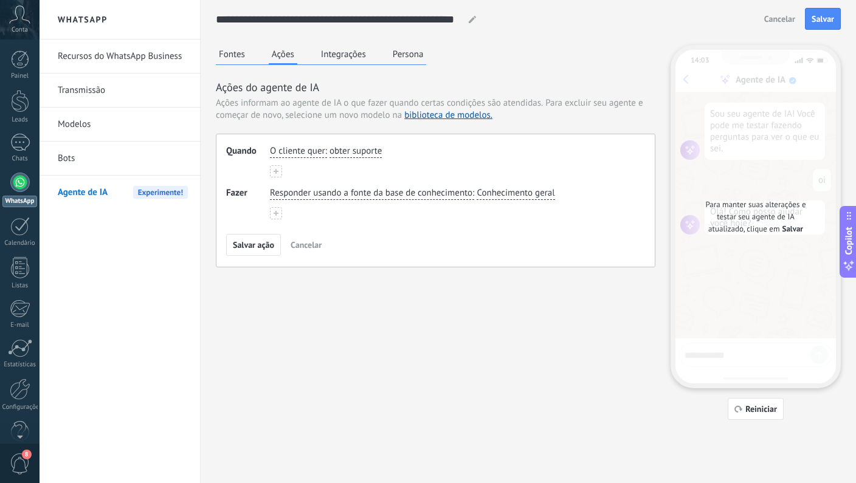
click at [278, 168] on button at bounding box center [276, 171] width 12 height 12
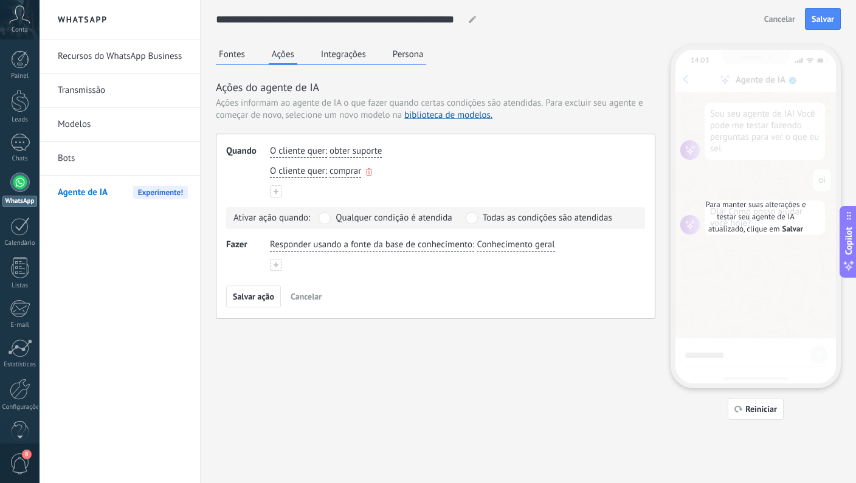
click at [351, 175] on span "comprar" at bounding box center [346, 171] width 32 height 12
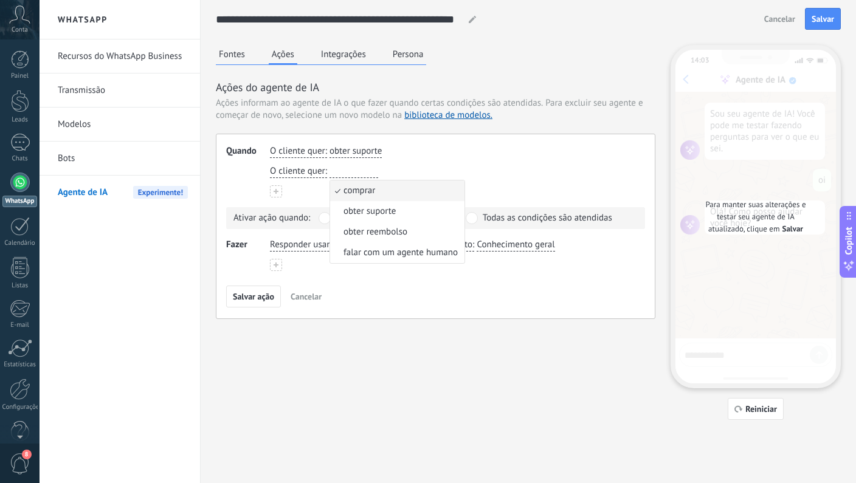
click at [393, 325] on div "Fontes Ações Integrações Persona Ações do agente de IA Ações informam ao agente…" at bounding box center [528, 232] width 625 height 375
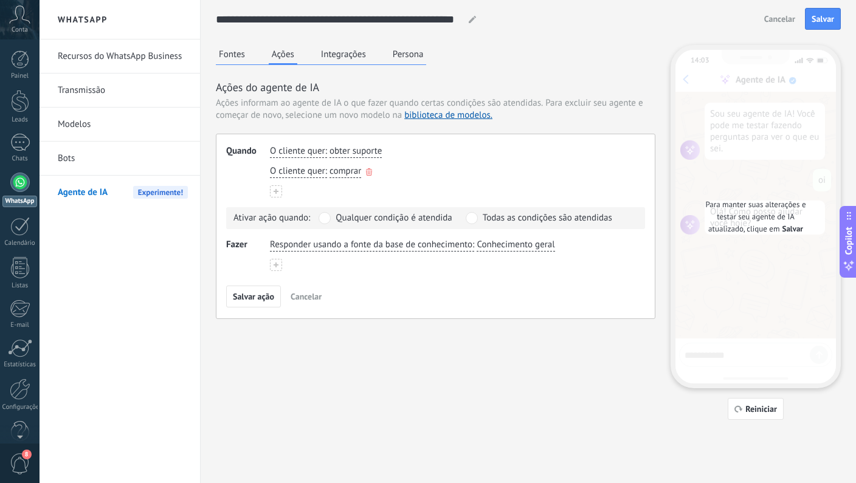
click at [370, 171] on icon "button" at bounding box center [369, 171] width 6 height 7
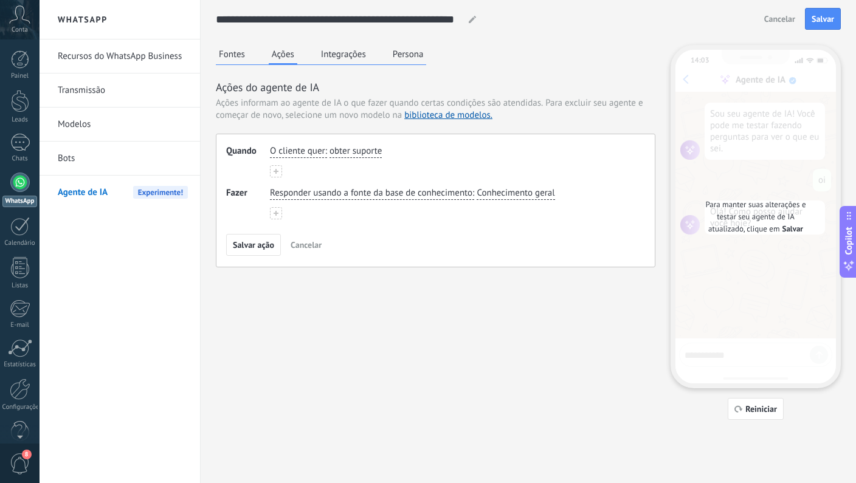
click at [356, 301] on div "Fontes Ações Integrações Persona Ações do agente de IA Ações informam ao agente…" at bounding box center [528, 232] width 625 height 375
click at [264, 246] on span "Salvar ação" at bounding box center [253, 245] width 41 height 9
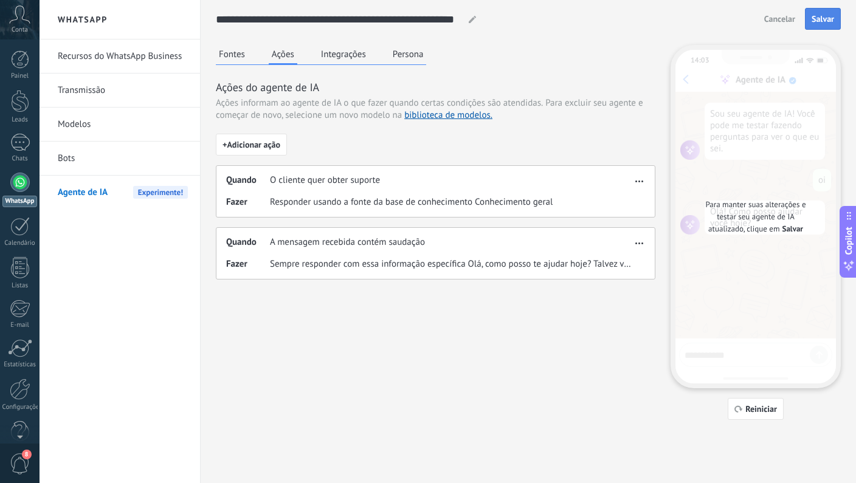
click at [813, 24] on button "Salvar" at bounding box center [823, 19] width 36 height 22
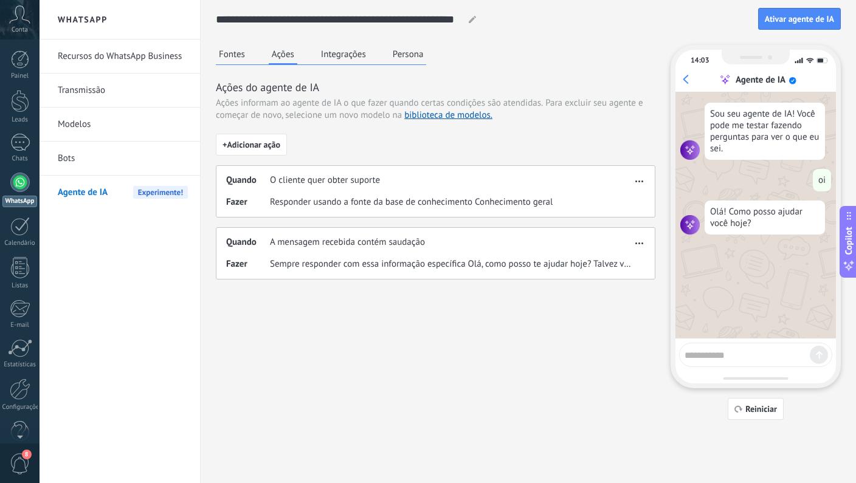
click at [737, 359] on textarea at bounding box center [747, 353] width 125 height 15
type textarea "**********"
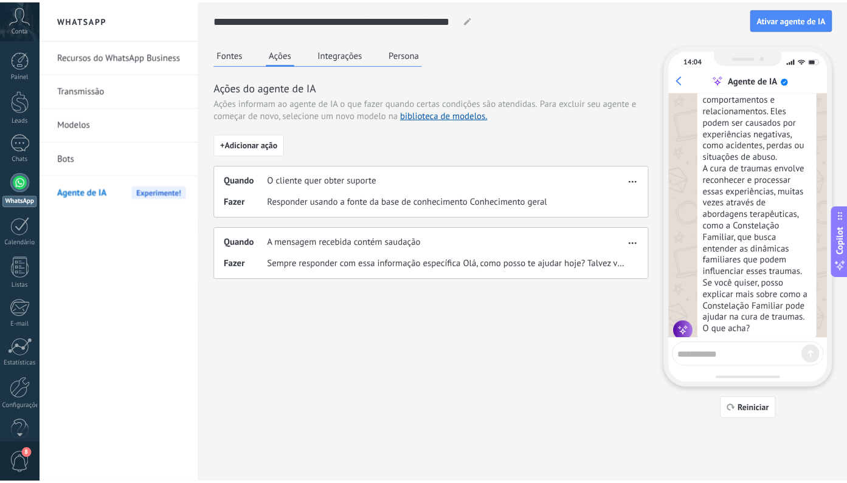
scroll to position [187, 0]
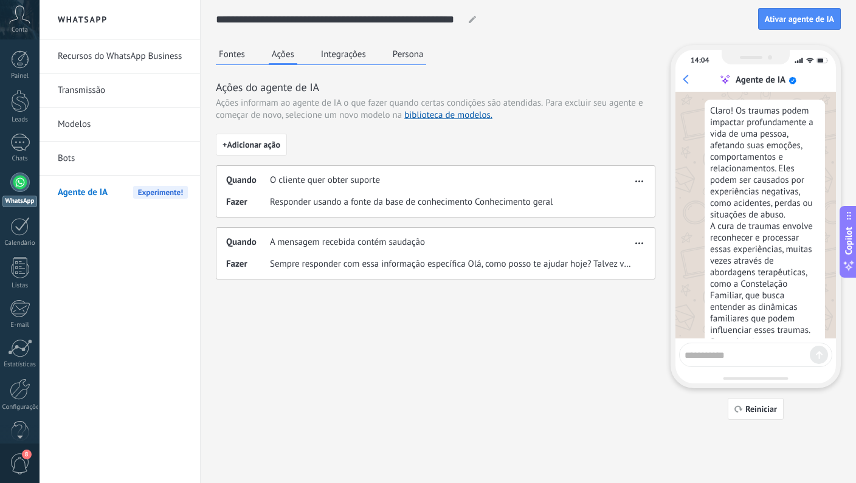
click at [417, 55] on button "Persona" at bounding box center [408, 54] width 37 height 18
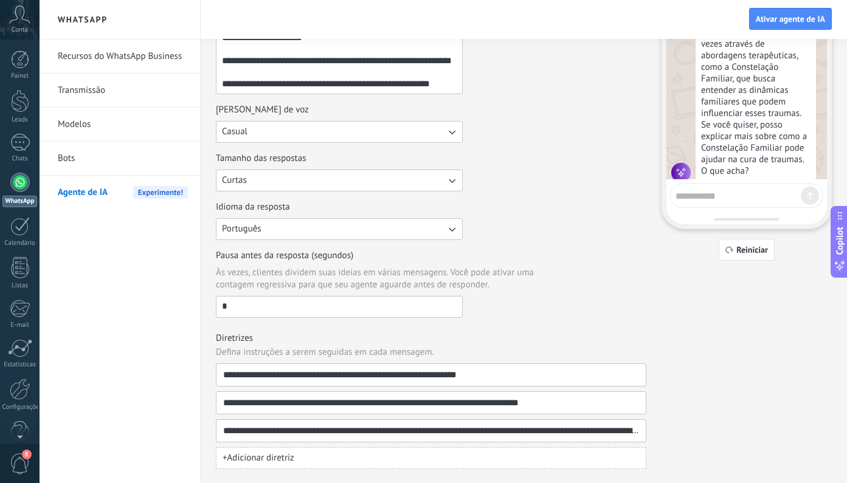
scroll to position [263, 0]
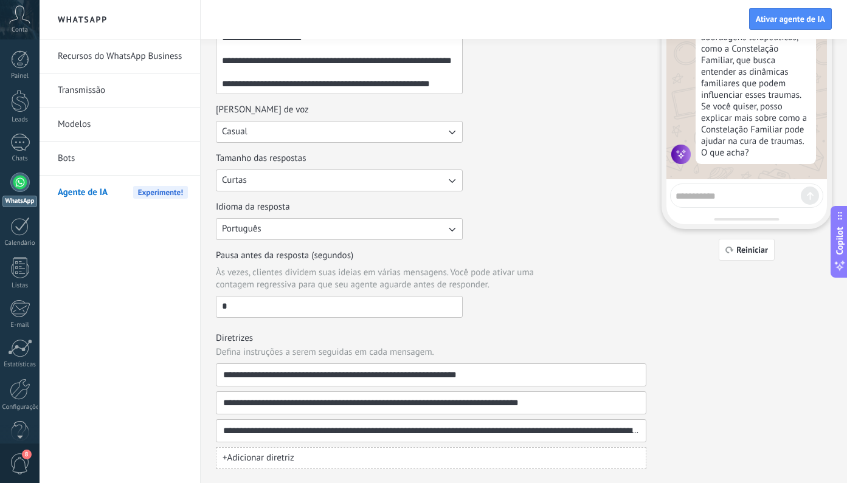
click at [287, 456] on span "+ Adicionar diretriz" at bounding box center [259, 458] width 72 height 12
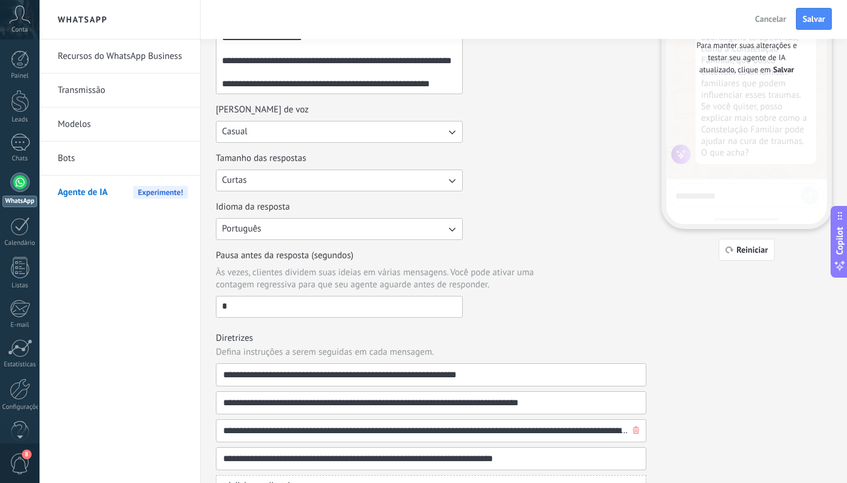
type input "**********"
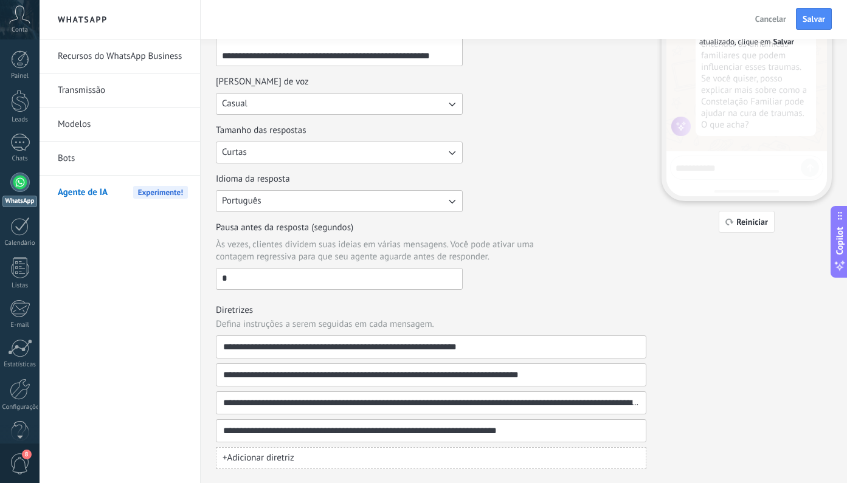
click at [584, 255] on div "Pausa antes da resposta (segundos) Às vezes, clientes dividem suas ideias em vá…" at bounding box center [431, 256] width 430 height 68
click at [813, 19] on span "Salvar" at bounding box center [814, 19] width 22 height 9
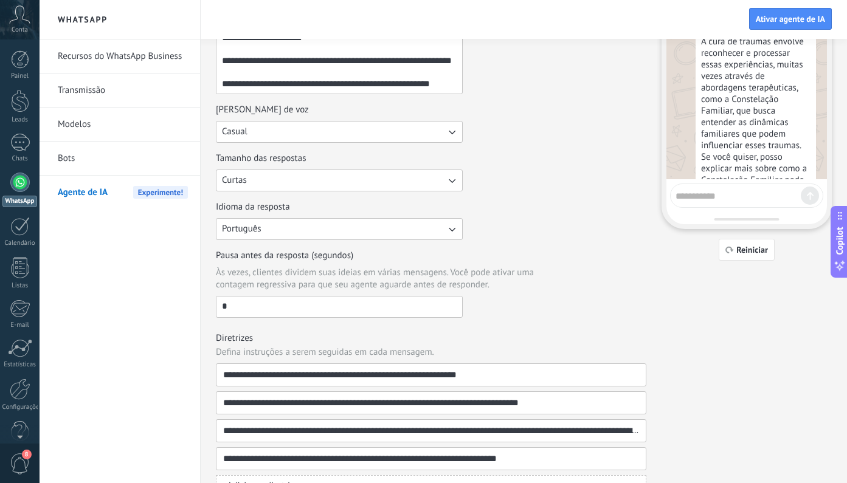
scroll to position [263, 0]
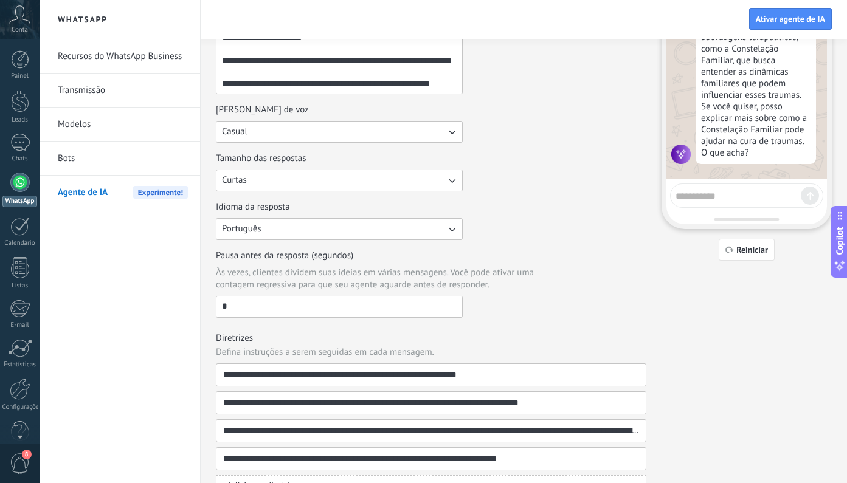
click at [720, 192] on textarea at bounding box center [737, 194] width 125 height 15
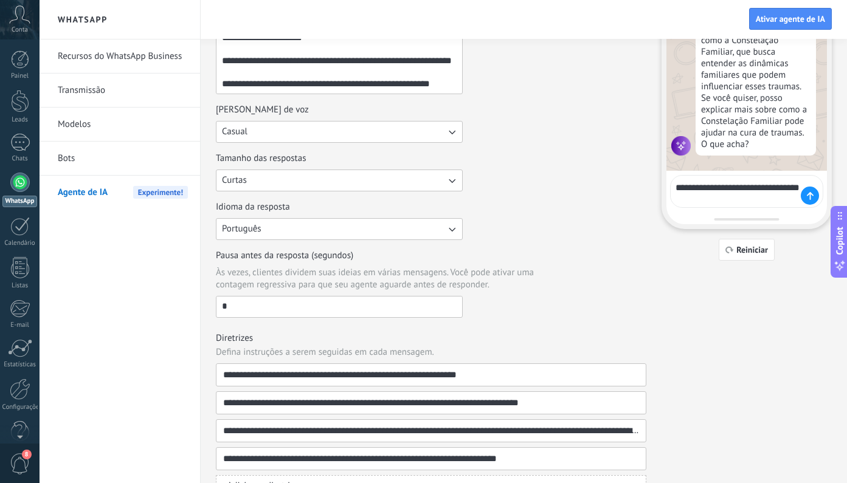
scroll to position [272, 0]
type textarea "**********"
click at [801, 204] on div "**********" at bounding box center [746, 191] width 153 height 33
click at [813, 197] on icon at bounding box center [810, 196] width 7 height 8
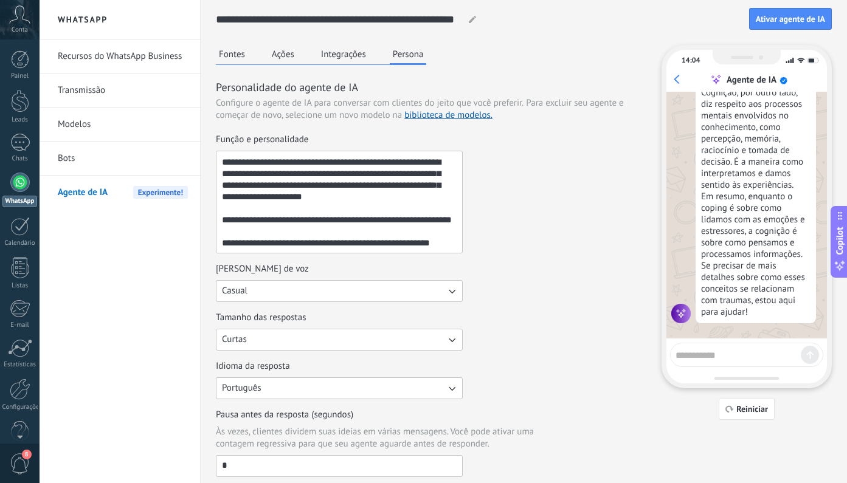
scroll to position [22, 0]
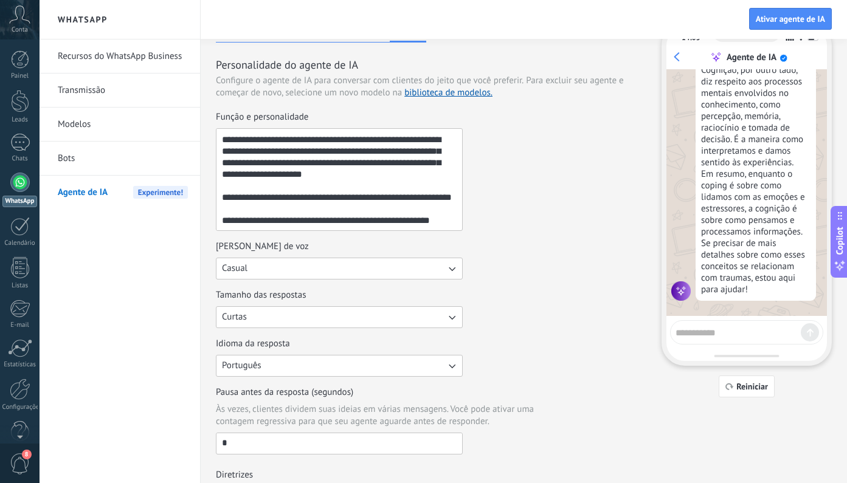
click at [710, 336] on textarea at bounding box center [737, 330] width 125 height 15
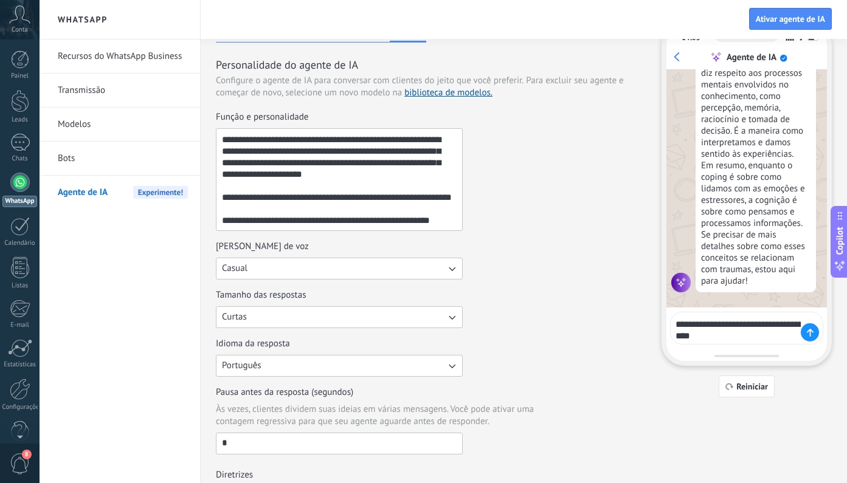
type textarea "**********"
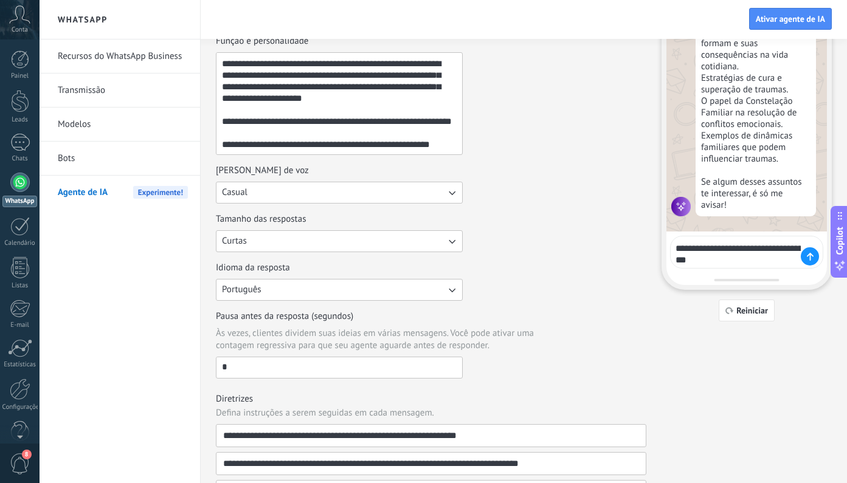
scroll to position [1037, 0]
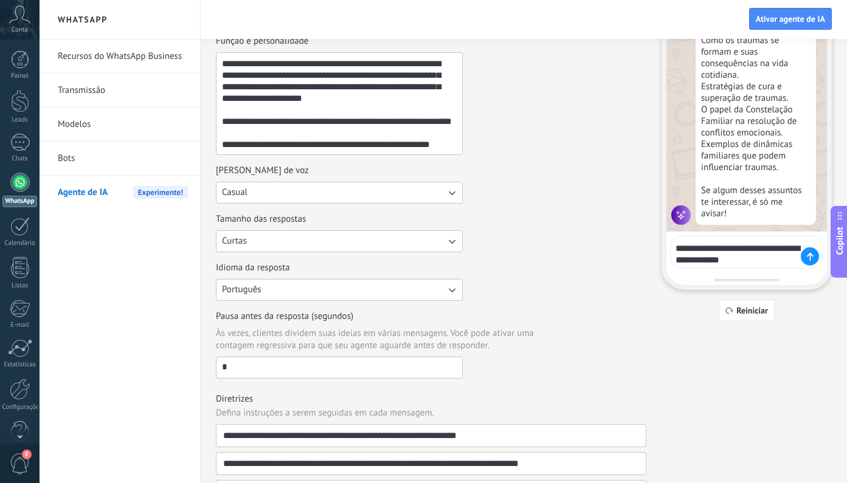
type textarea "**********"
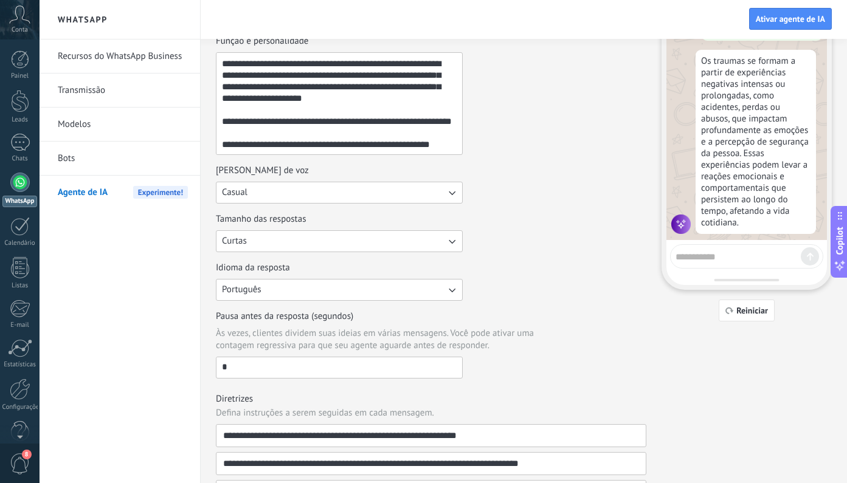
scroll to position [1285, 0]
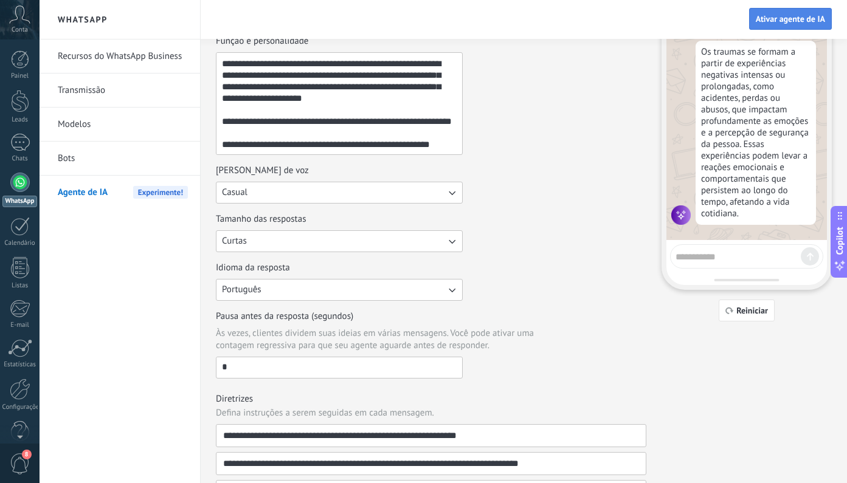
click at [787, 12] on button "Ativar agente de IA" at bounding box center [790, 19] width 83 height 22
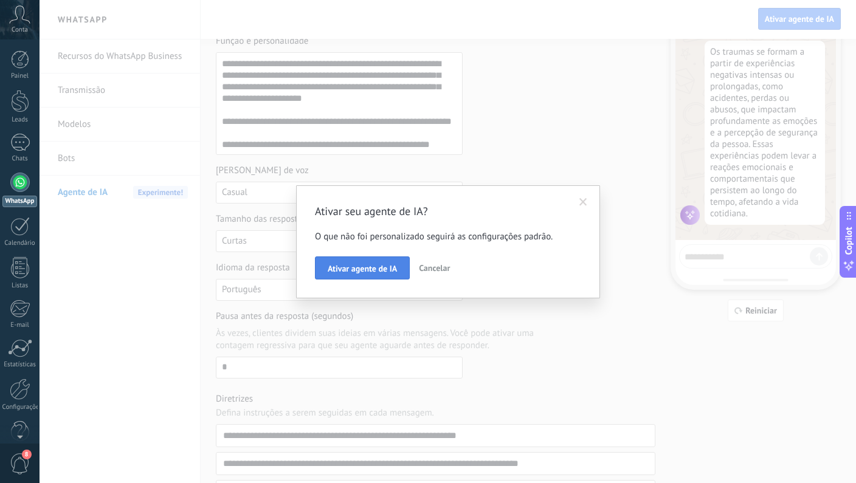
click at [377, 269] on span "Ativar agente de IA" at bounding box center [362, 268] width 69 height 9
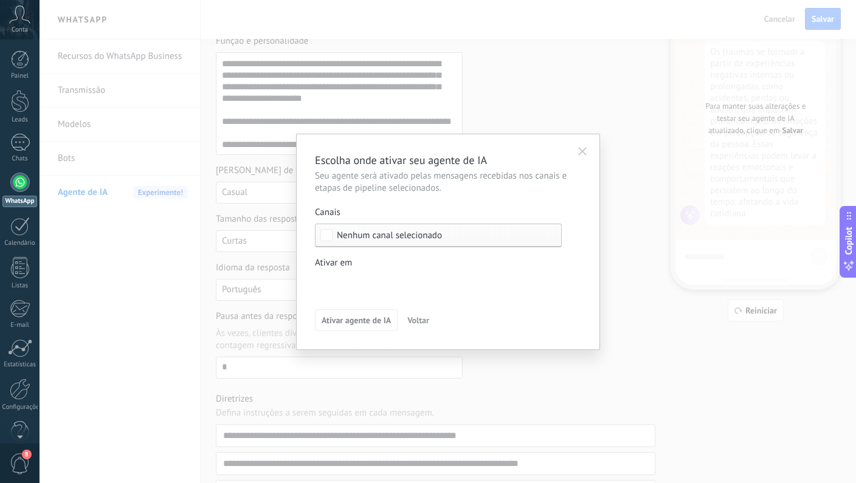
click at [0, 0] on div "Leads de entrada Contato inicial Discussões Tomada de decisão Discussão de cont…" at bounding box center [0, 0] width 0 height 0
click at [378, 281] on span at bounding box center [359, 283] width 53 height 10
click at [578, 148] on div at bounding box center [448, 241] width 817 height 483
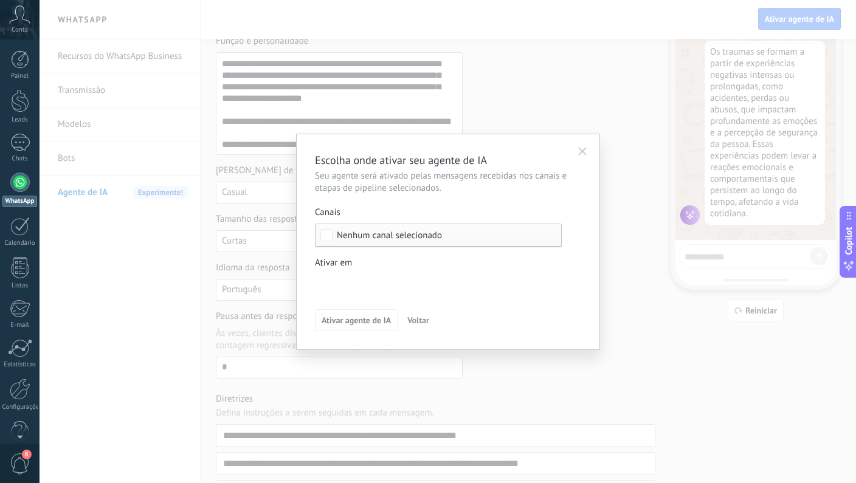
click at [583, 152] on use "button" at bounding box center [582, 151] width 9 height 9
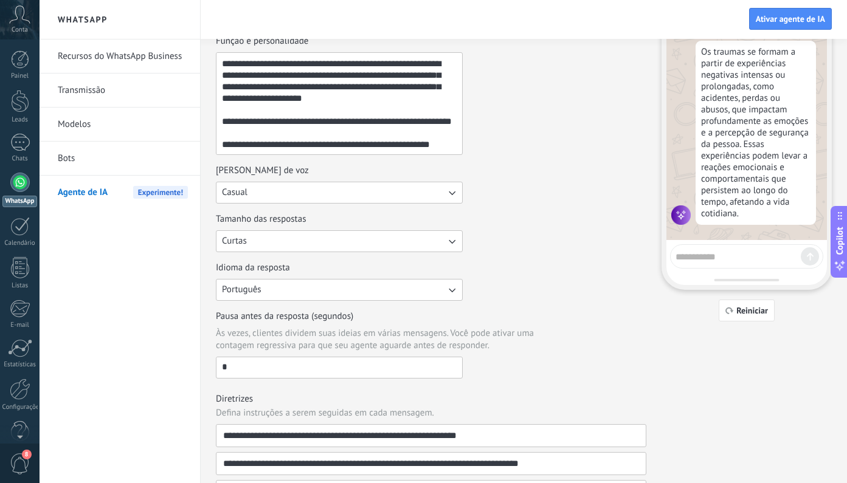
scroll to position [0, 0]
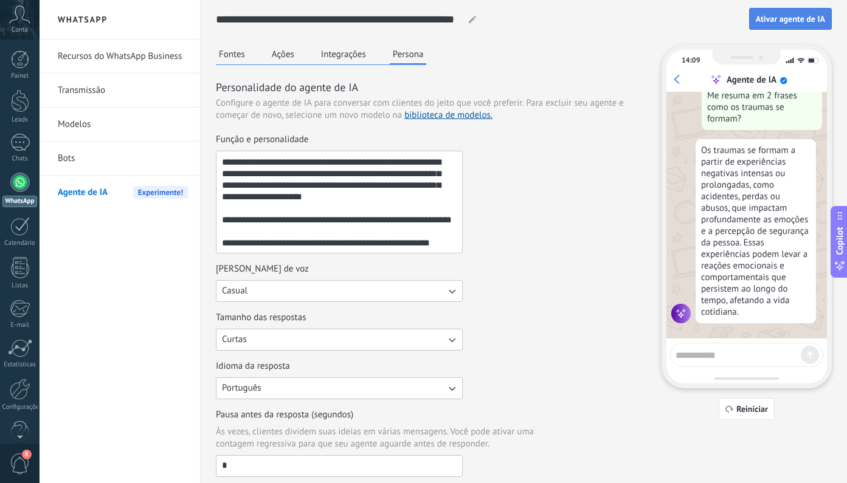
click at [786, 20] on span "Ativar agente de IA" at bounding box center [790, 19] width 69 height 9
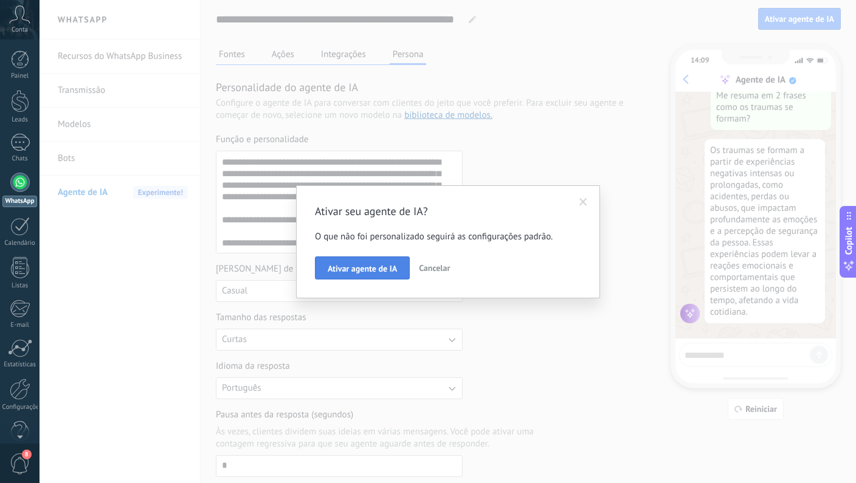
click at [343, 266] on span "Ativar agente de IA" at bounding box center [362, 268] width 69 height 9
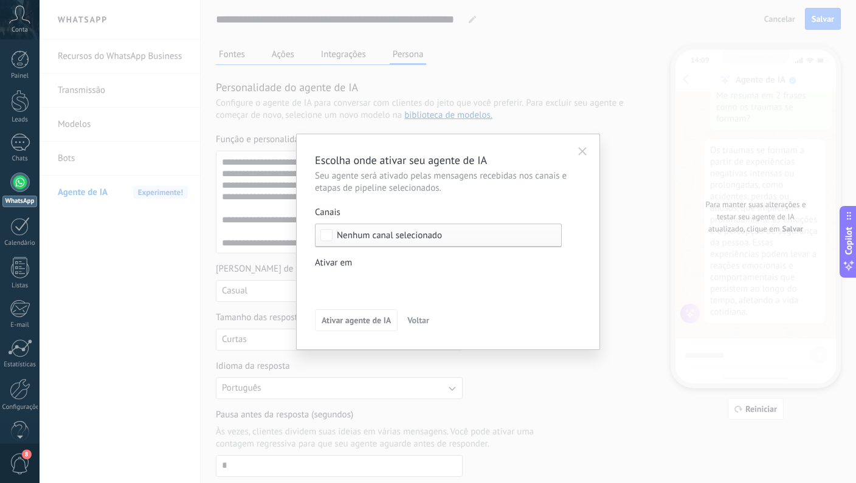
click at [395, 241] on div "Nenhum canal selecionado" at bounding box center [438, 236] width 247 height 24
click at [381, 242] on label "Selecionar tudo" at bounding box center [439, 235] width 246 height 22
click at [382, 240] on div "Selecionar tudo" at bounding box center [367, 236] width 61 height 12
click at [0, 0] on div "Leads de entrada Contato inicial Discussões Tomada de decisão Discussão de cont…" at bounding box center [0, 0] width 0 height 0
click at [359, 281] on span at bounding box center [359, 283] width 53 height 10
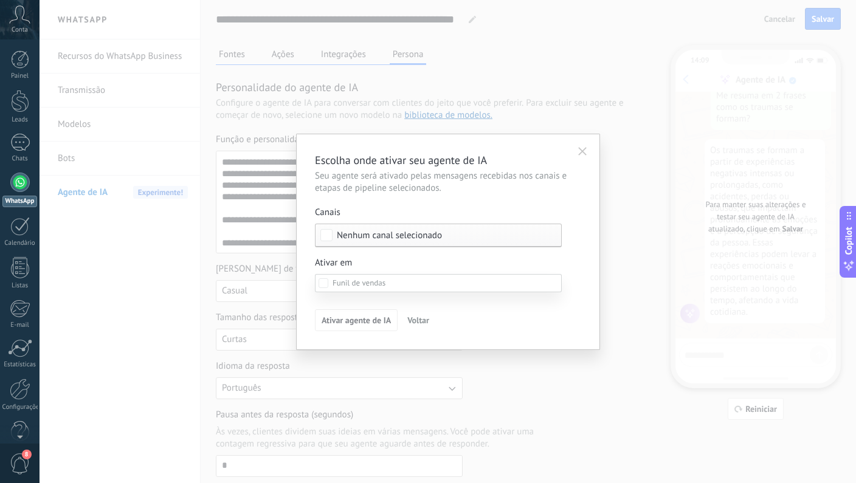
click at [0, 0] on div "Leads de entrada" at bounding box center [0, 0] width 0 height 0
click at [0, 0] on div "Contato inicial" at bounding box center [0, 0] width 0 height 0
click at [0, 0] on div "Leads de entrada" at bounding box center [0, 0] width 0 height 0
click at [350, 283] on span at bounding box center [359, 283] width 53 height 10
click at [367, 232] on div at bounding box center [448, 241] width 817 height 483
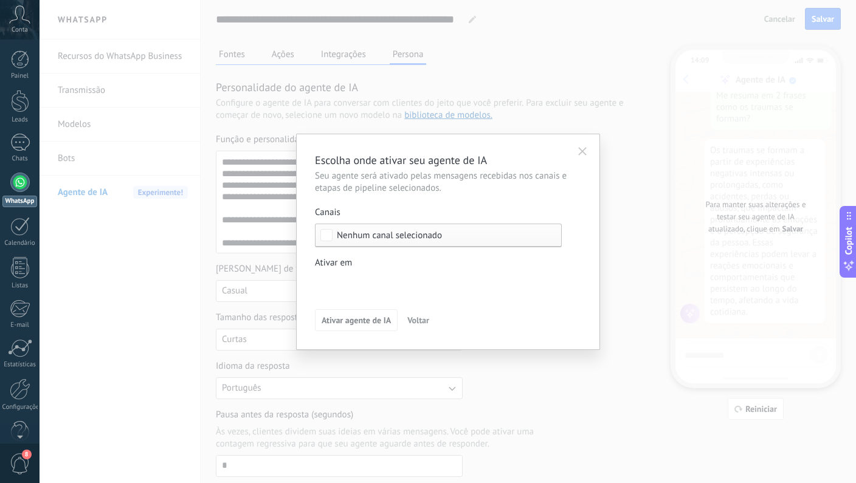
click at [582, 150] on icon "button" at bounding box center [582, 151] width 9 height 9
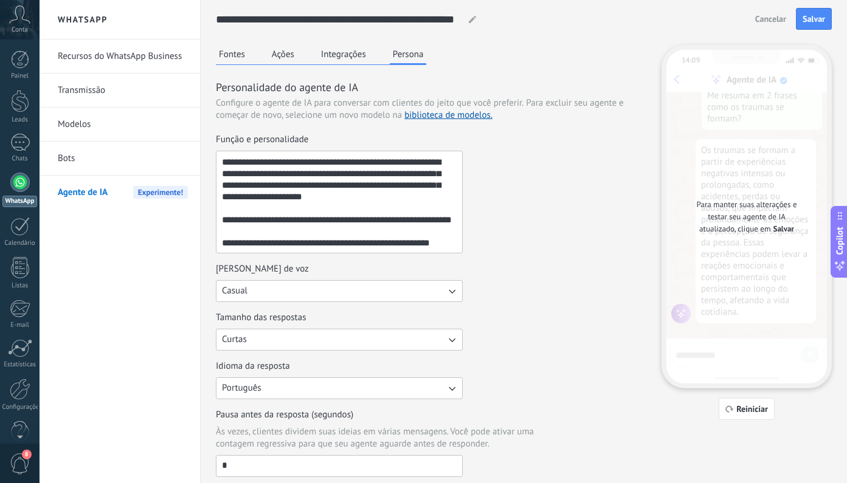
click at [235, 53] on button "Fontes" at bounding box center [232, 54] width 32 height 18
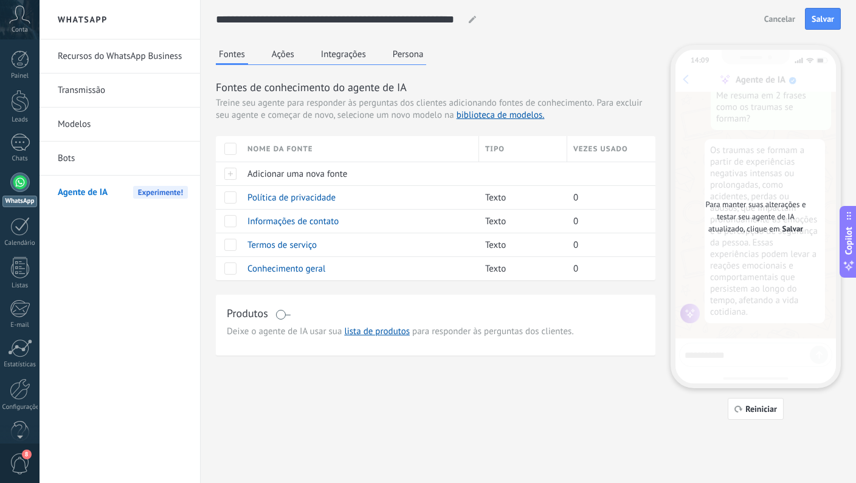
click at [81, 92] on link "Transmissão" at bounding box center [123, 91] width 130 height 34
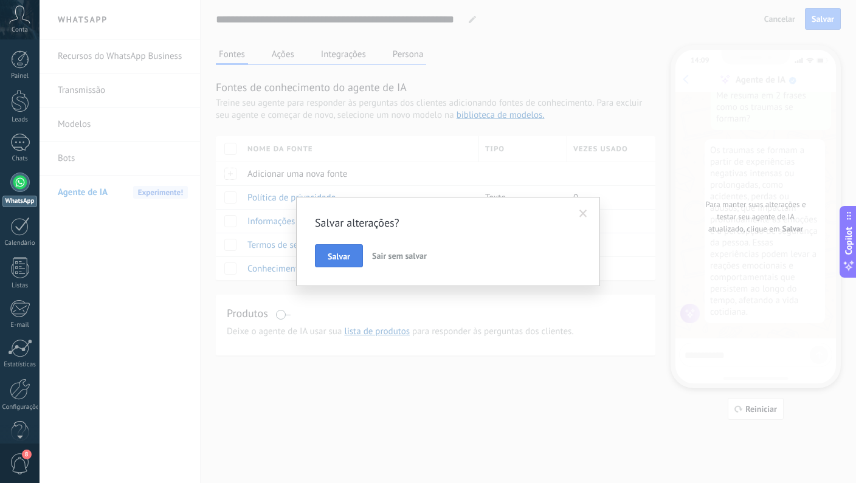
click at [330, 255] on span "Salvar" at bounding box center [339, 256] width 22 height 9
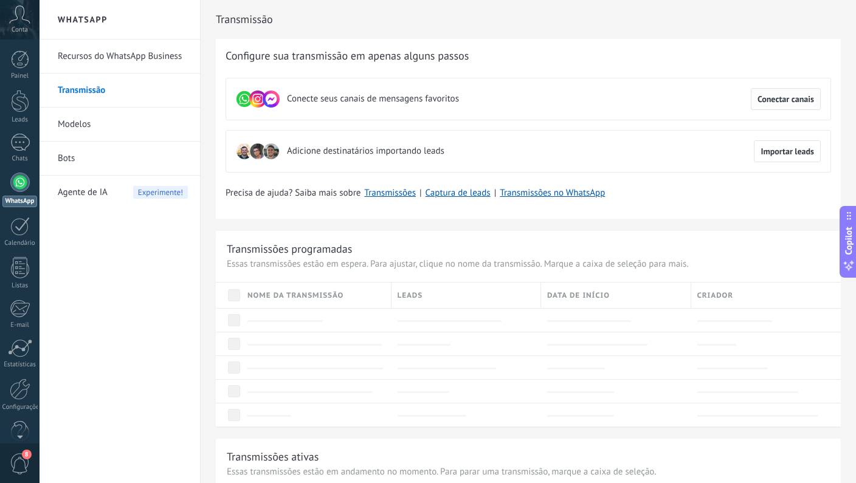
click at [758, 99] on span "Conectar canais" at bounding box center [786, 99] width 57 height 9
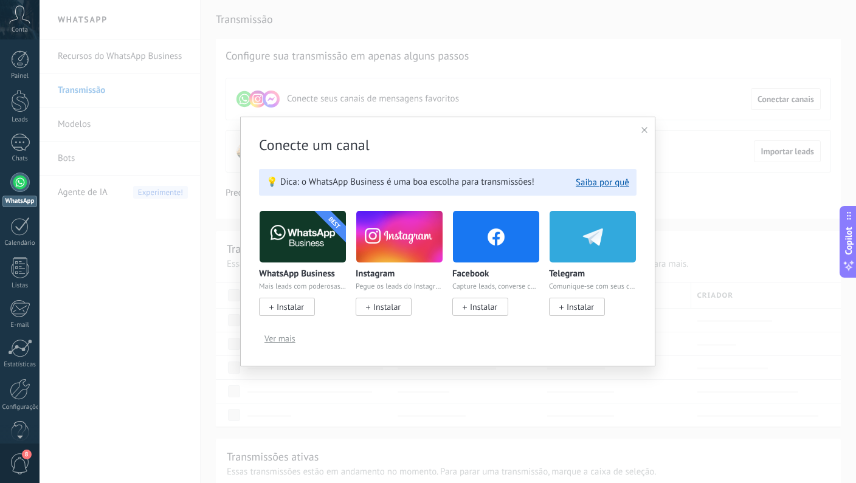
click at [293, 309] on span "Instalar" at bounding box center [290, 307] width 27 height 11
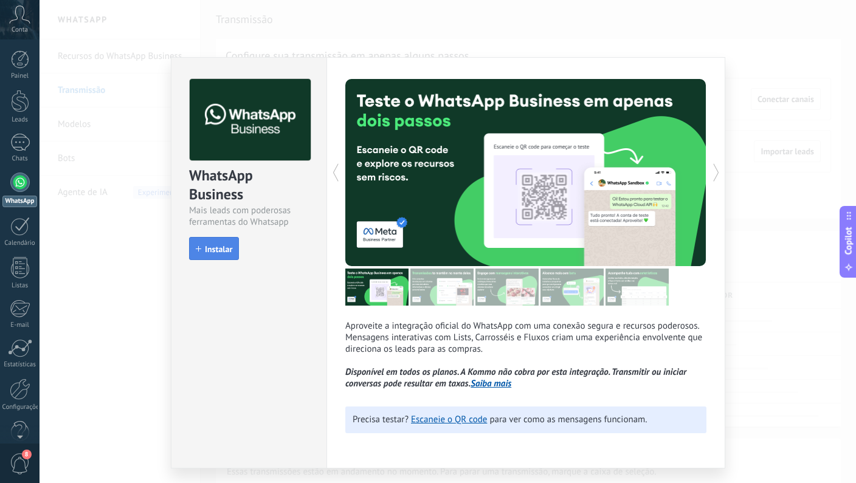
click at [226, 249] on span "Instalar" at bounding box center [218, 249] width 27 height 9
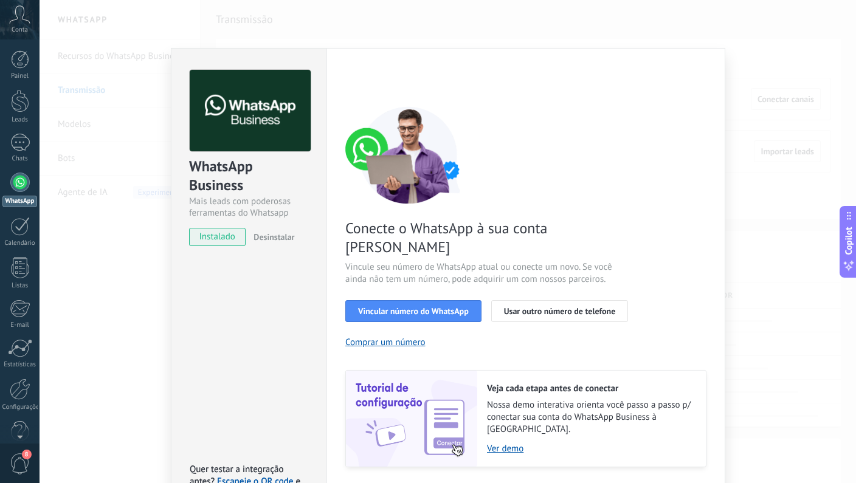
scroll to position [23, 0]
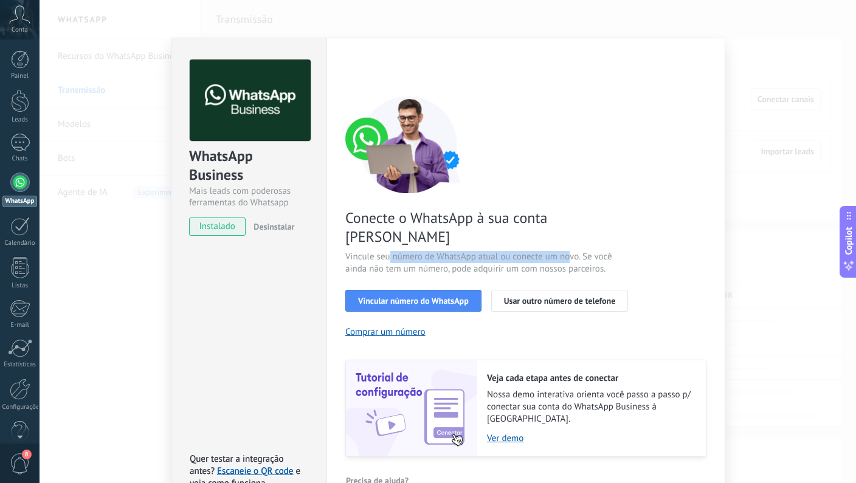
drag, startPoint x: 387, startPoint y: 238, endPoint x: 570, endPoint y: 240, distance: 183.0
click at [570, 251] on span "Vincule seu número de WhatsApp atual ou conecte um novo. Se você ainda não tem …" at bounding box center [489, 263] width 289 height 24
drag, startPoint x: 375, startPoint y: 250, endPoint x: 550, endPoint y: 252, distance: 174.5
click at [550, 252] on span "Vincule seu número de WhatsApp atual ou conecte um novo. Se você ainda não tem …" at bounding box center [489, 263] width 289 height 24
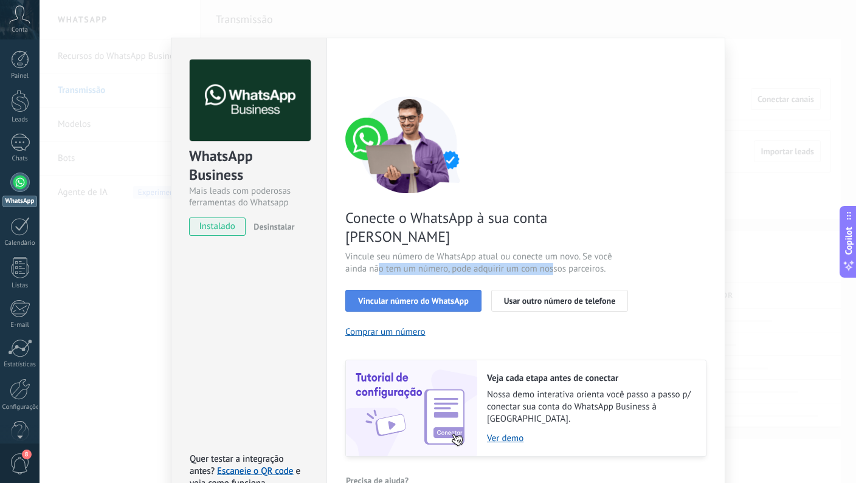
click at [413, 297] on span "Vincular número do WhatsApp" at bounding box center [413, 301] width 111 height 9
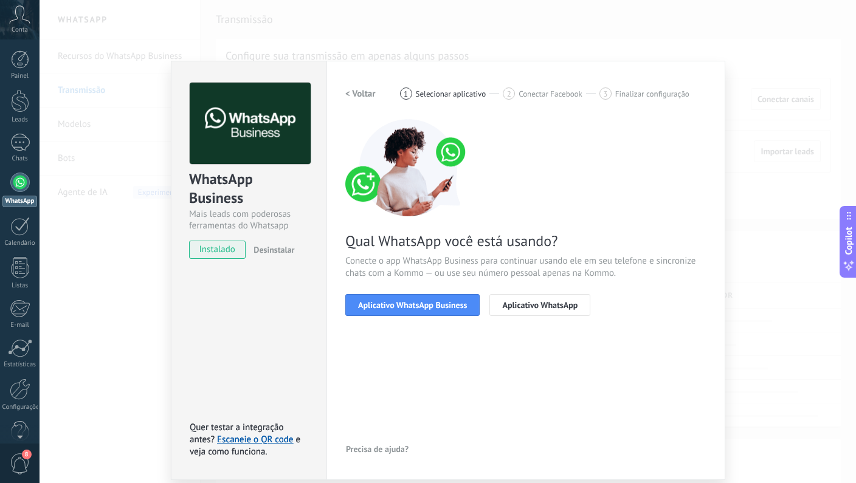
scroll to position [0, 0]
click at [423, 307] on span "Aplicativo WhatsApp Business" at bounding box center [412, 305] width 109 height 9
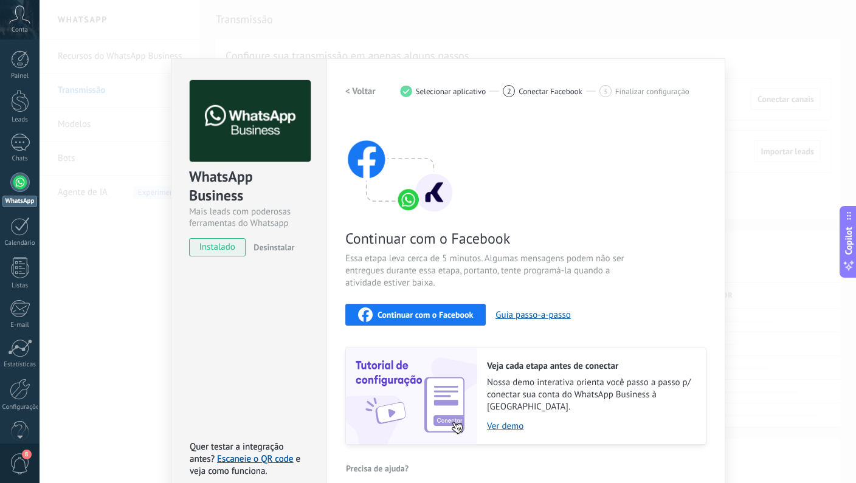
scroll to position [9, 0]
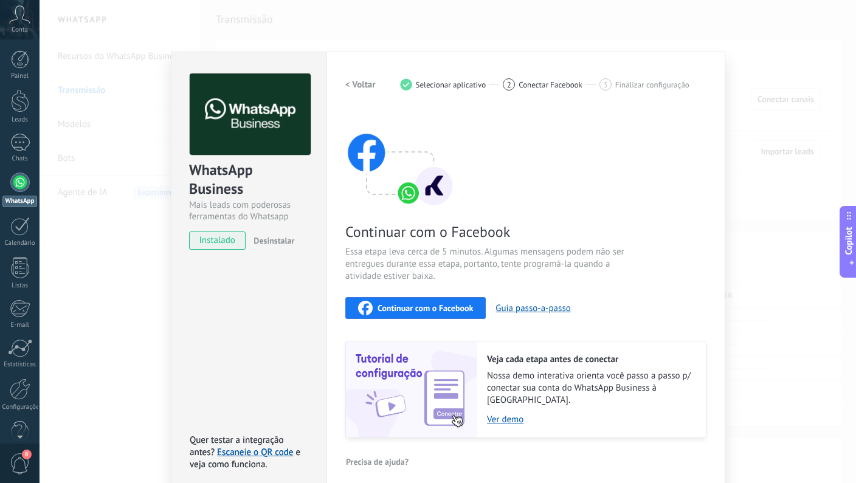
click at [425, 89] on span "Selecionar aplicativo" at bounding box center [451, 84] width 71 height 9
click at [348, 81] on h2 "< Voltar" at bounding box center [360, 85] width 30 height 12
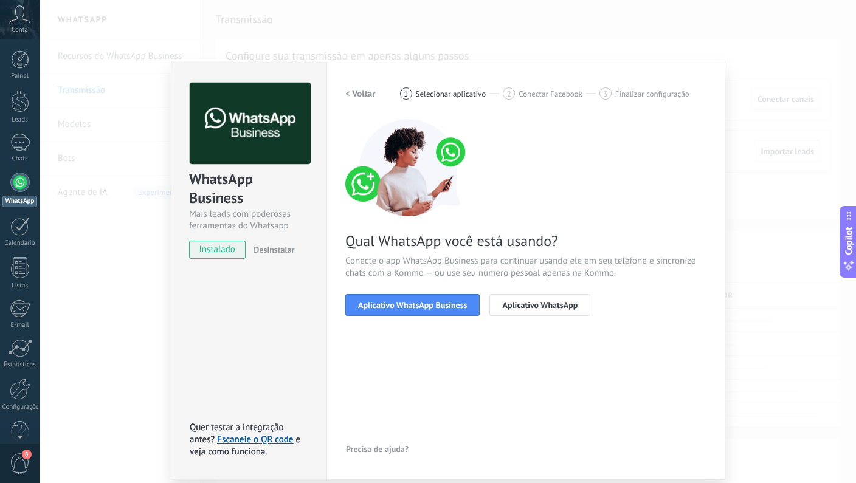
scroll to position [0, 0]
click at [348, 94] on h2 "< Voltar" at bounding box center [360, 94] width 30 height 12
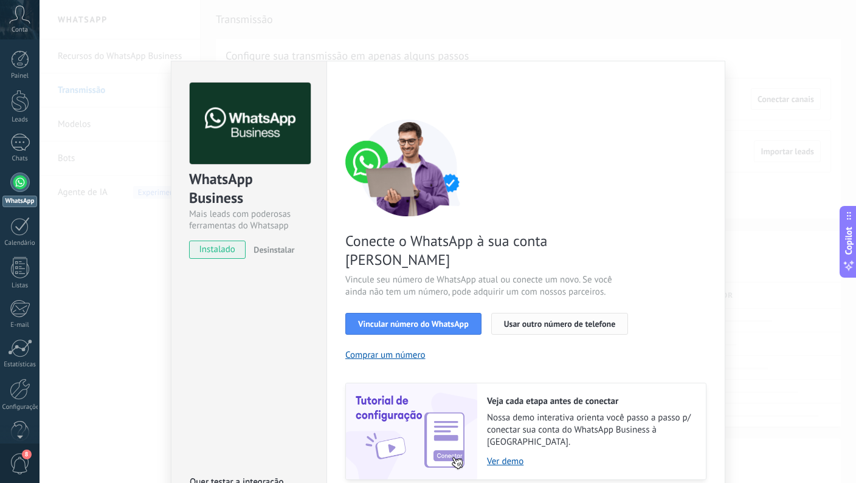
click at [525, 320] on span "Usar outro número de telefone" at bounding box center [560, 324] width 112 height 9
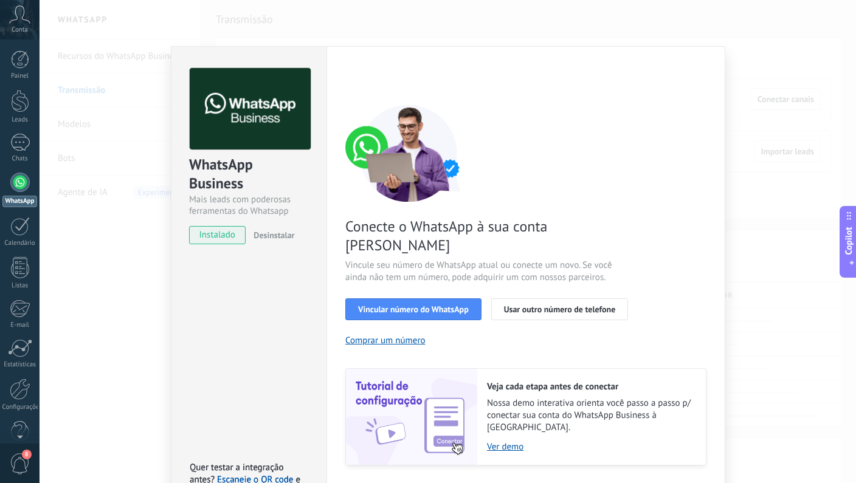
scroll to position [23, 0]
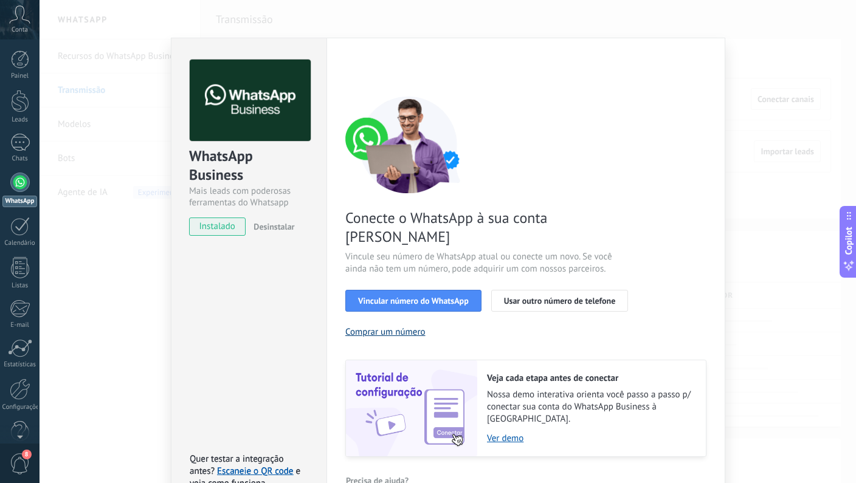
click at [389, 326] on button "Comprar um número" at bounding box center [385, 332] width 80 height 12
click at [520, 290] on button "Usar outro número de telefone" at bounding box center [559, 301] width 137 height 22
click at [403, 297] on span "Vincular número do WhatsApp" at bounding box center [413, 301] width 111 height 9
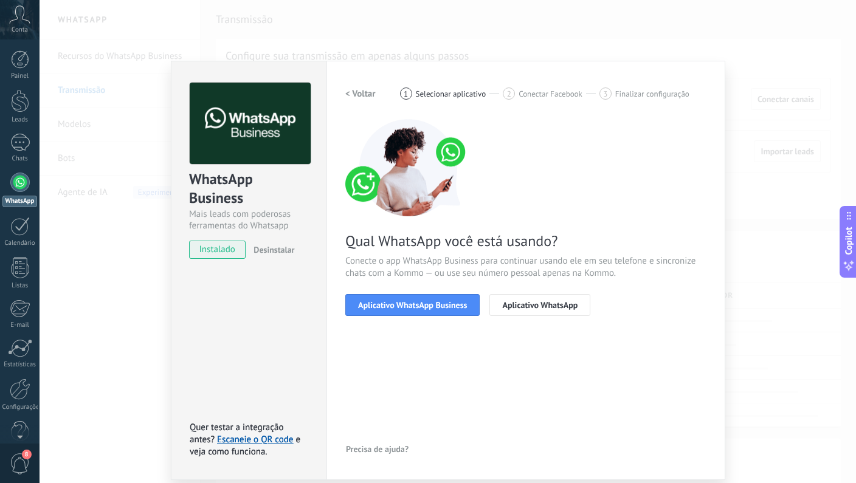
scroll to position [0, 0]
click at [430, 307] on span "Aplicativo WhatsApp Business" at bounding box center [412, 305] width 109 height 9
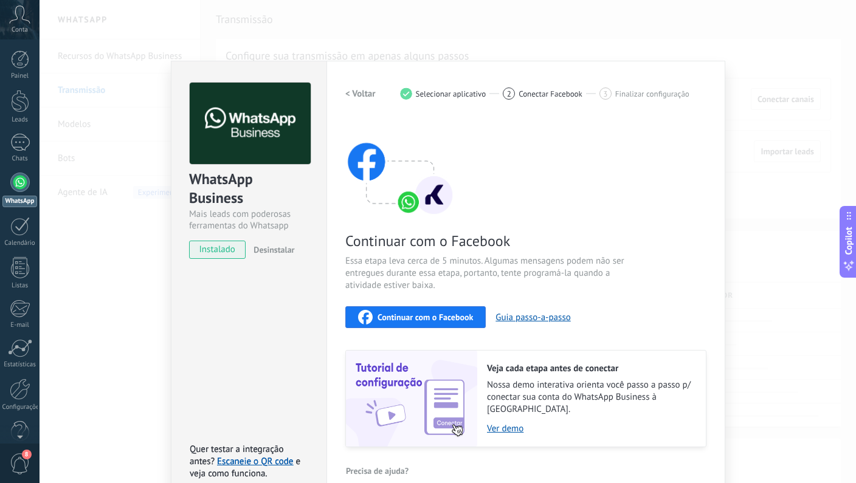
scroll to position [9, 0]
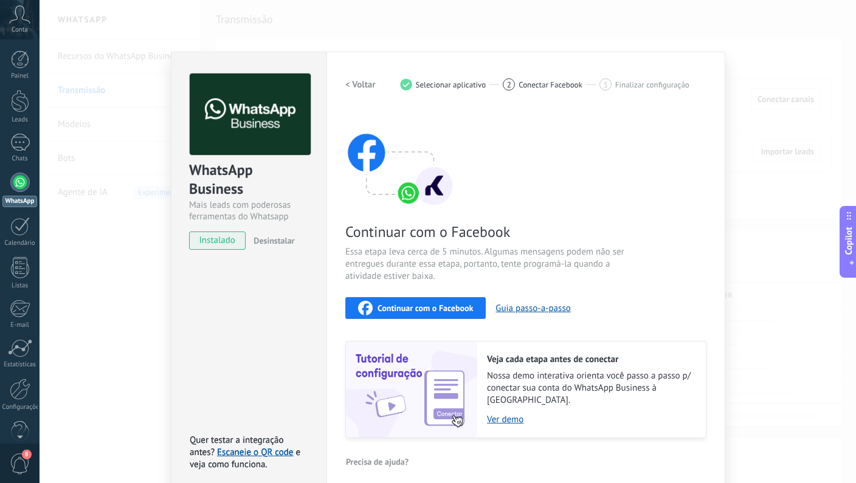
click at [433, 301] on div "Continuar com o Facebook" at bounding box center [415, 308] width 115 height 15
click at [348, 87] on h2 "< Voltar" at bounding box center [360, 85] width 30 height 12
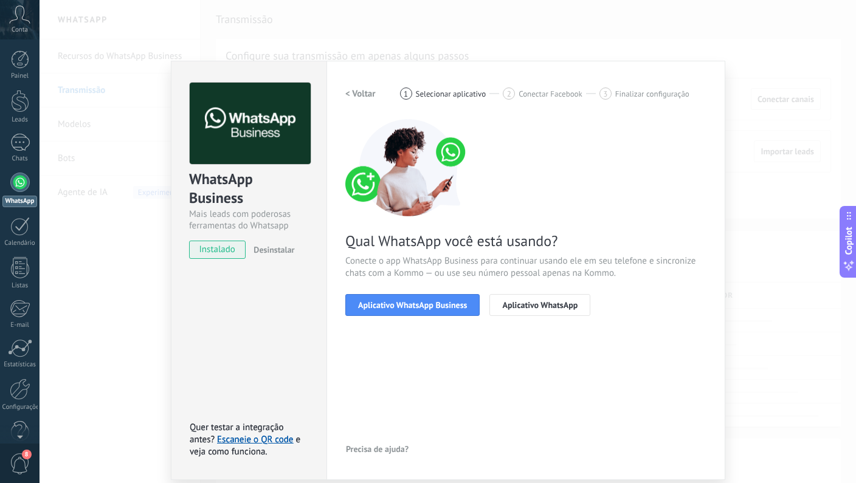
scroll to position [0, 0]
click at [356, 96] on h2 "< Voltar" at bounding box center [360, 94] width 30 height 12
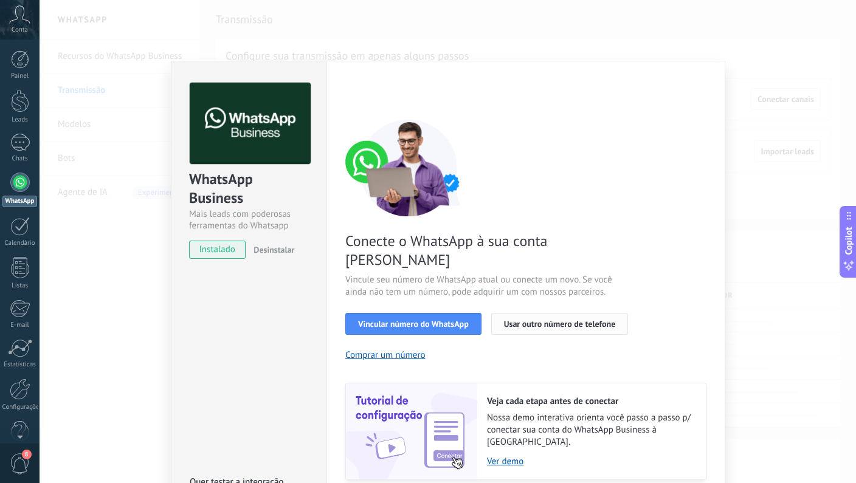
click at [530, 320] on span "Usar outro número de telefone" at bounding box center [560, 324] width 112 height 9
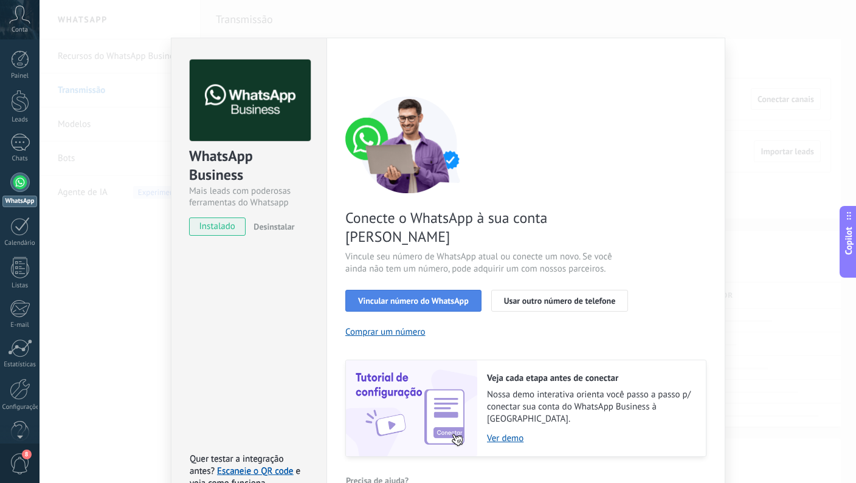
click at [395, 297] on span "Vincular número do WhatsApp" at bounding box center [413, 301] width 111 height 9
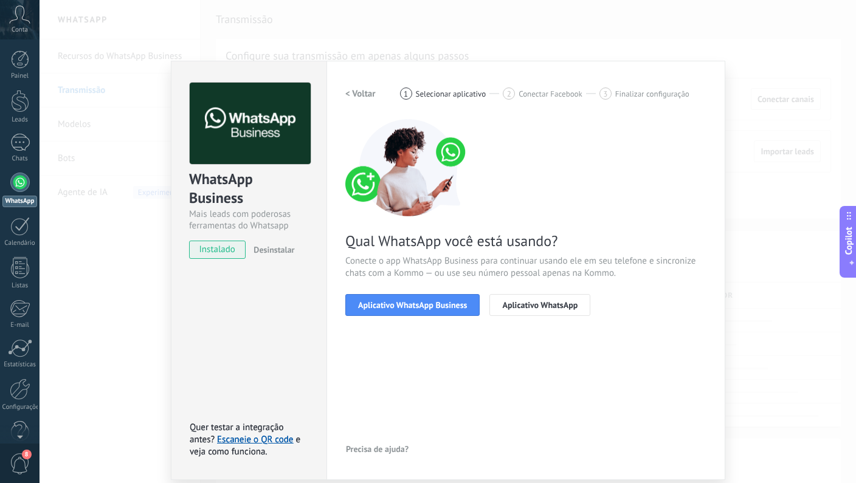
scroll to position [0, 0]
click at [408, 308] on span "Aplicativo WhatsApp Business" at bounding box center [412, 305] width 109 height 9
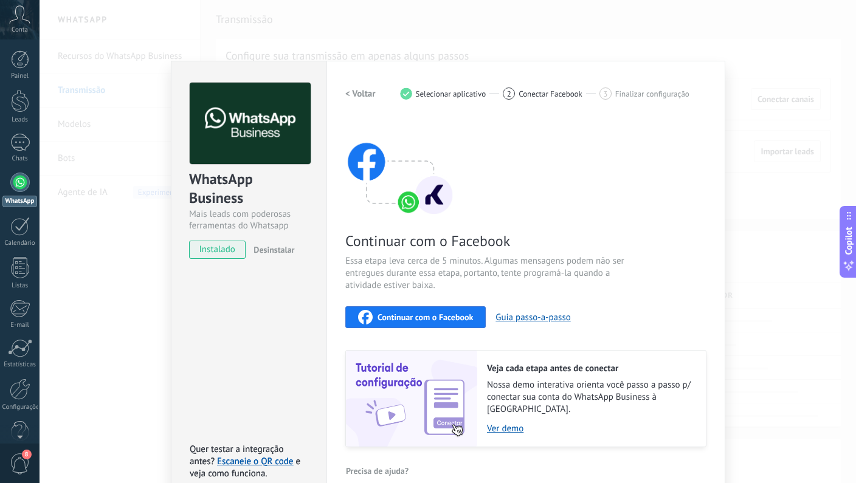
scroll to position [9, 0]
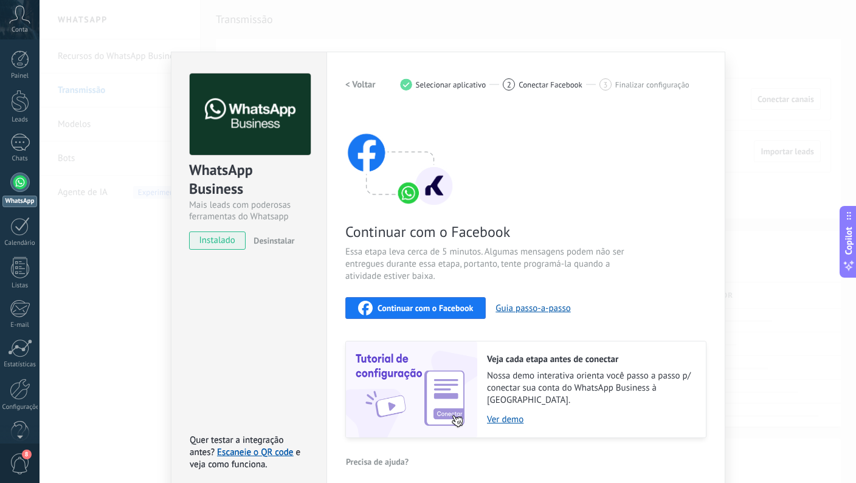
click at [449, 308] on span "Continuar com o Facebook" at bounding box center [425, 308] width 95 height 9
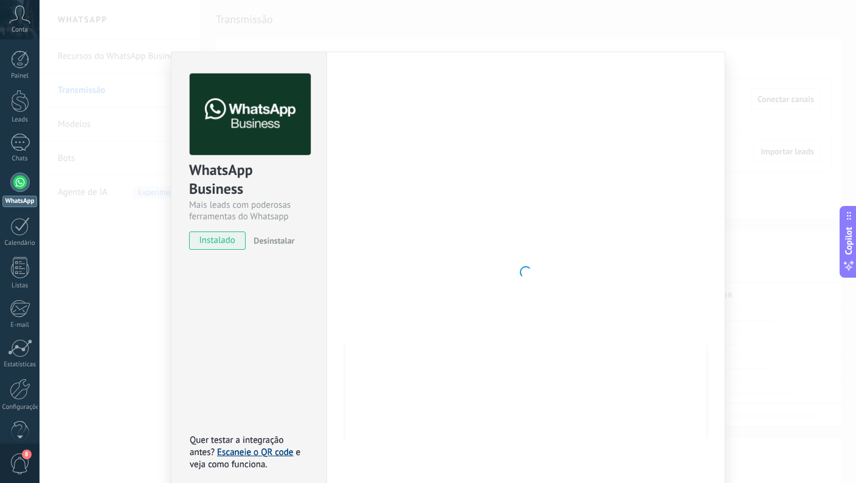
click at [224, 447] on link "Escaneie o QR code" at bounding box center [255, 453] width 76 height 12
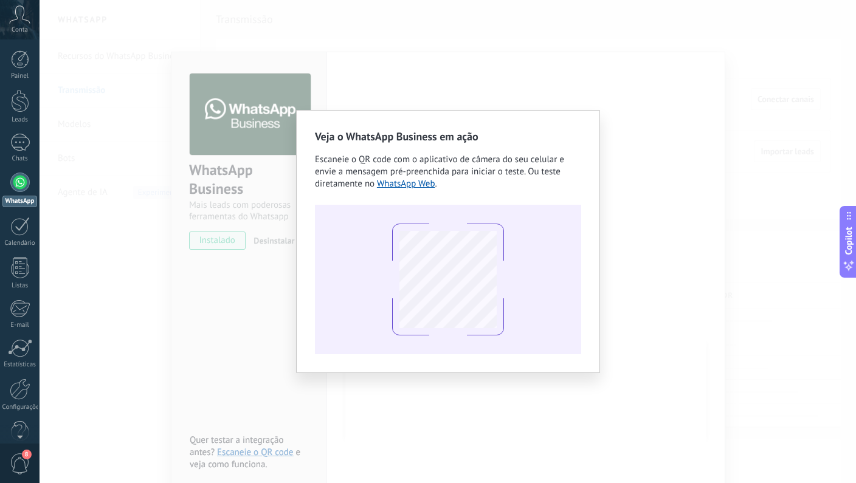
click at [675, 246] on div "Veja o WhatsApp Business em ação Escaneie o QR code com o aplicativo de câmera …" at bounding box center [448, 241] width 817 height 483
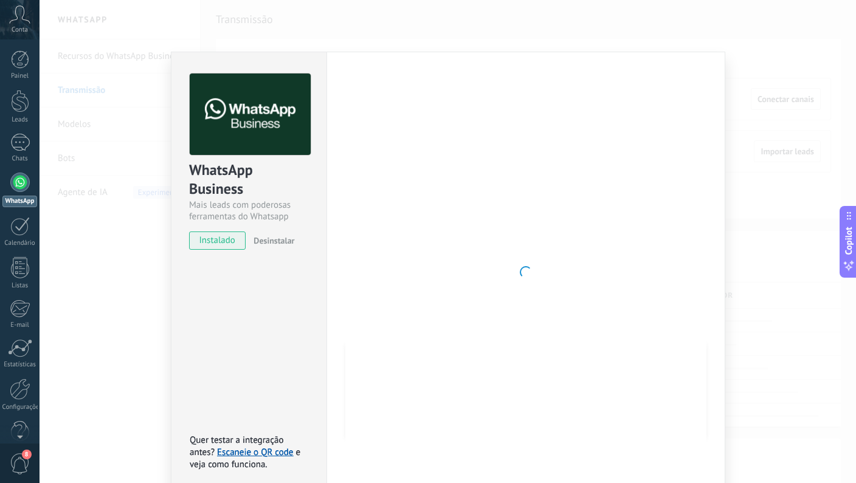
scroll to position [0, 0]
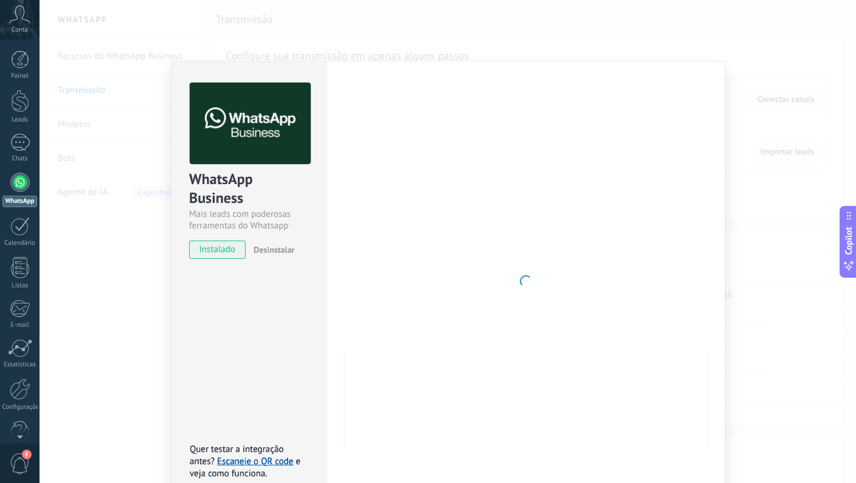
click at [748, 241] on div "WhatsApp Business Mais leads com poderosas ferramentas do Whatsapp instalado De…" at bounding box center [448, 241] width 817 height 483
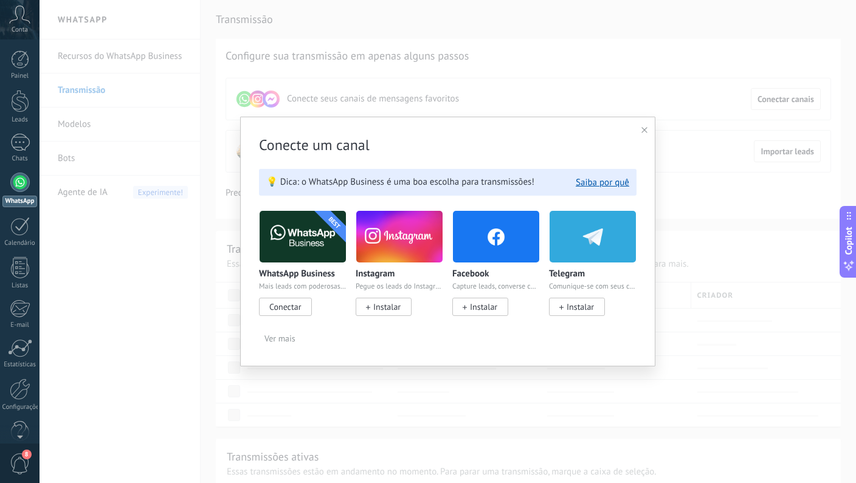
click at [717, 243] on div "Conecte um canal 💡 Dica: o WhatsApp Business é uma boa escolha para transmissõe…" at bounding box center [448, 241] width 817 height 483
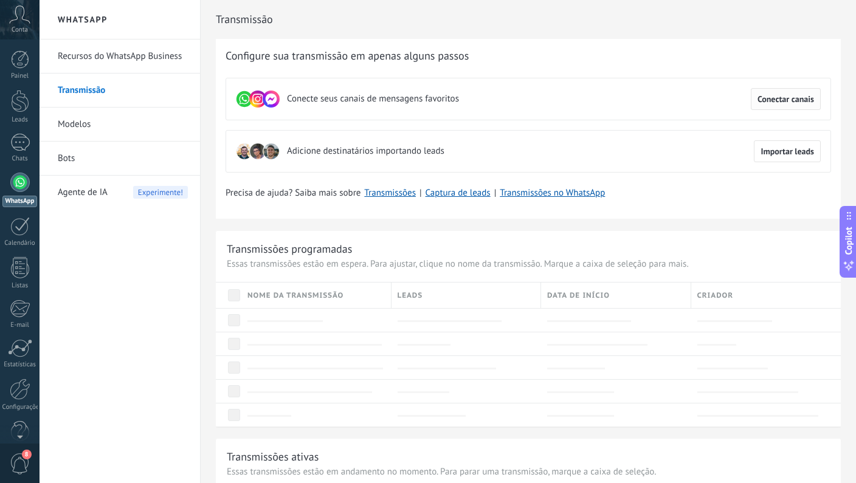
click at [761, 100] on span "Conectar canais" at bounding box center [786, 99] width 57 height 9
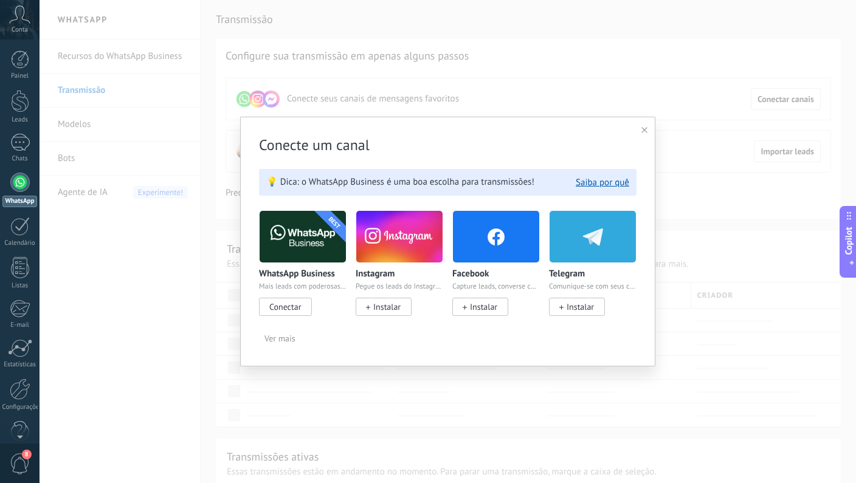
click at [288, 311] on span "Conectar" at bounding box center [285, 307] width 32 height 11
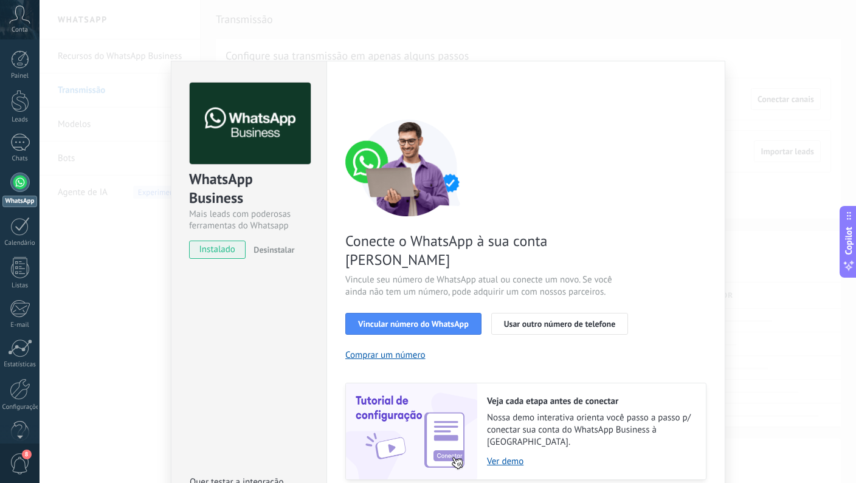
scroll to position [23, 0]
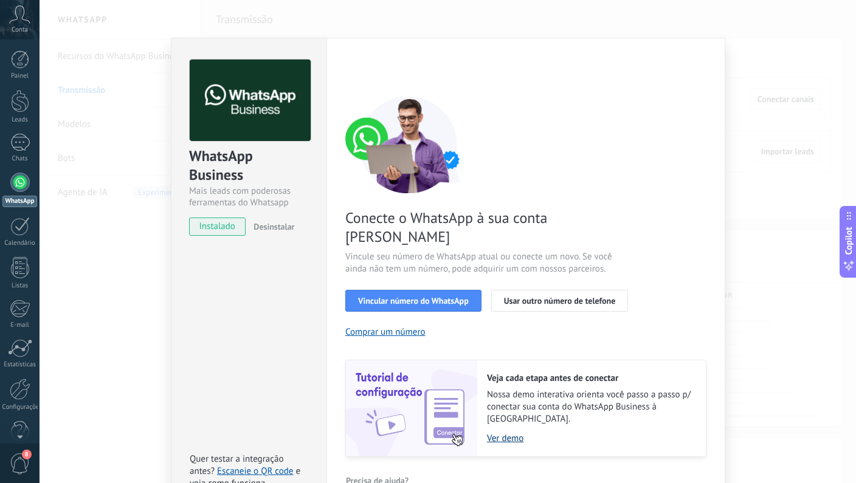
click at [504, 433] on link "Ver demo" at bounding box center [590, 439] width 207 height 12
click at [168, 100] on div "WhatsApp Business Mais leads com poderosas ferramentas do Whatsapp instalado De…" at bounding box center [448, 241] width 817 height 483
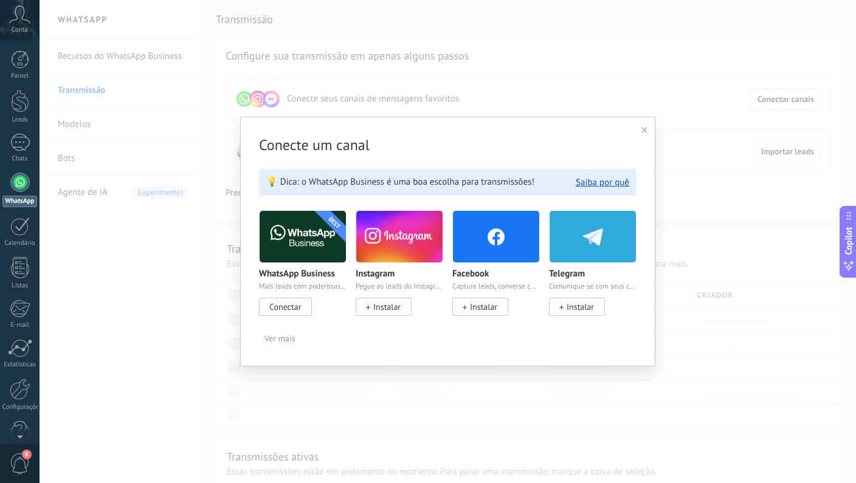
click at [630, 134] on div "Conecte um canal 💡 Dica: o WhatsApp Business é uma boa escolha para transmissõe…" at bounding box center [447, 242] width 415 height 250
click at [644, 129] on icon at bounding box center [644, 130] width 6 height 6
